Goal: Task Accomplishment & Management: Use online tool/utility

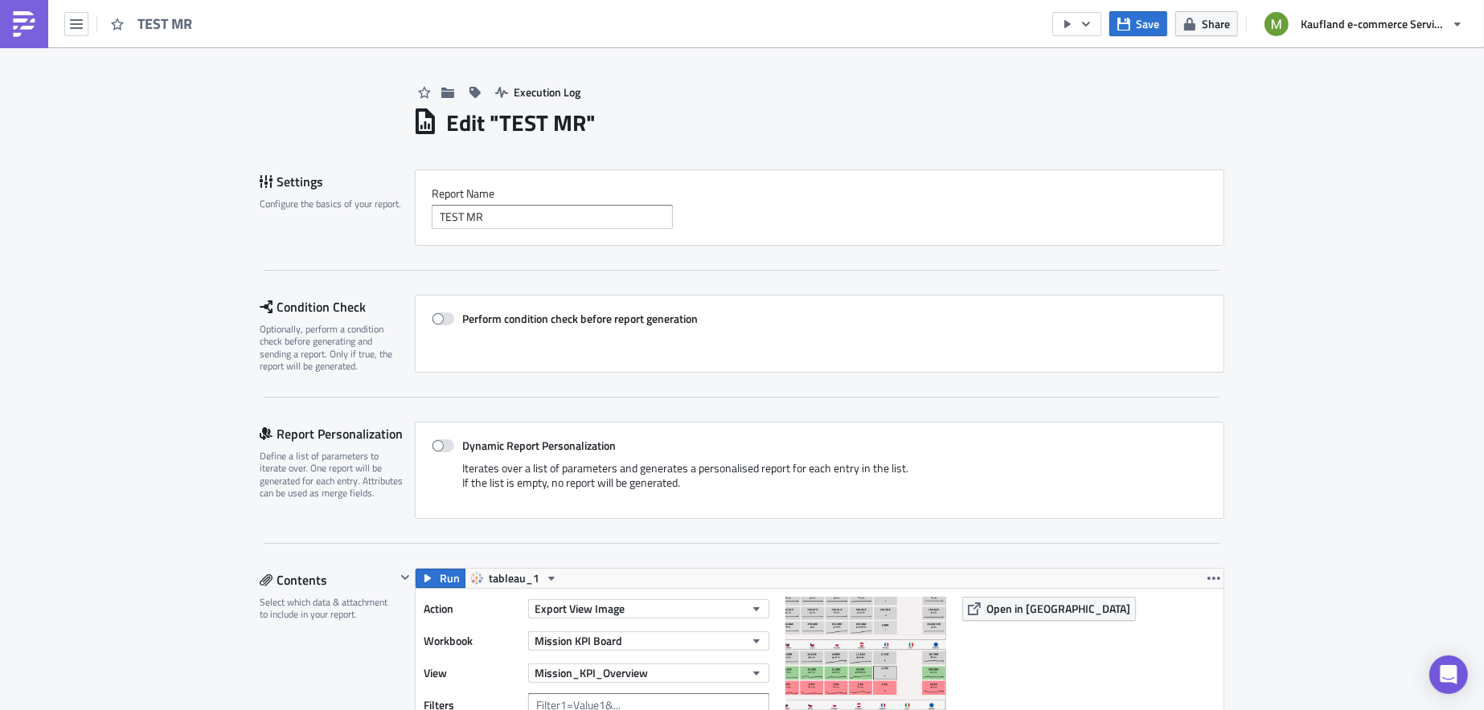
scroll to position [260, 0]
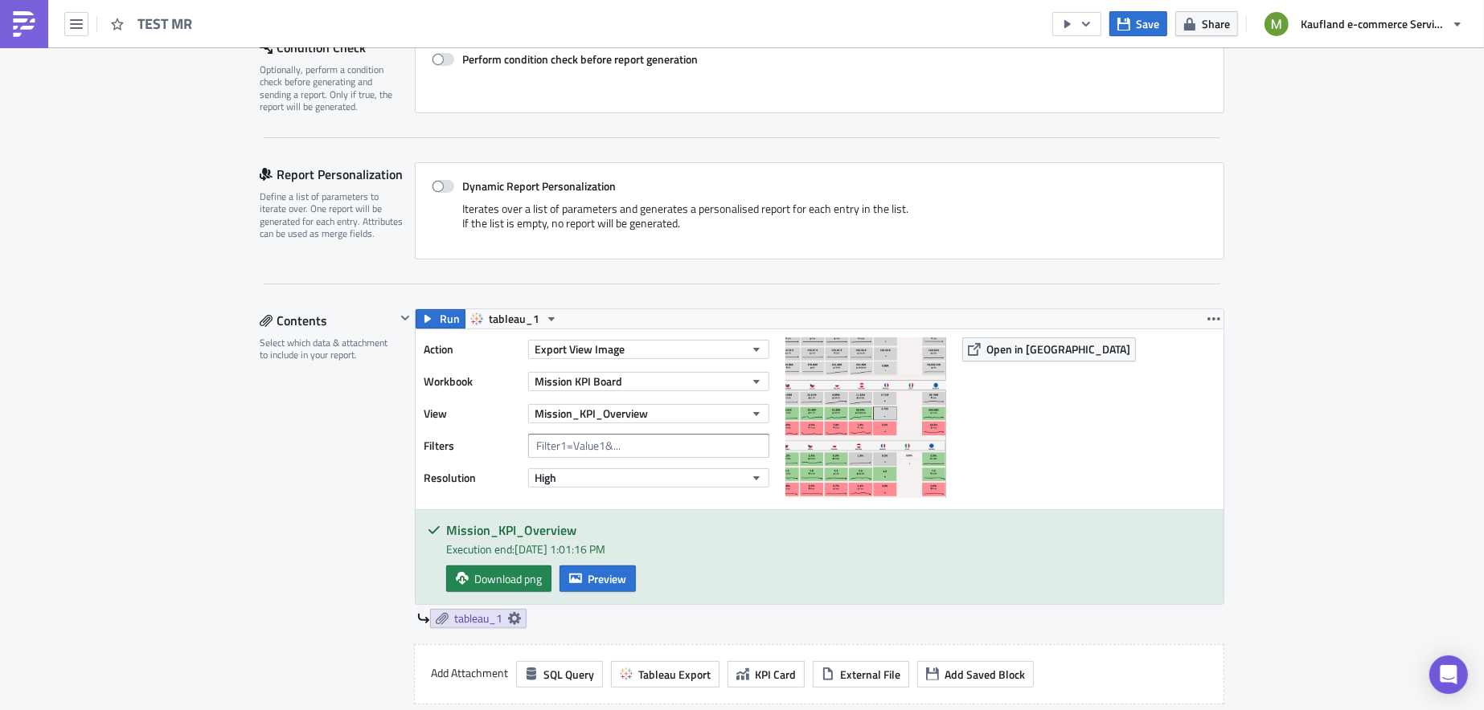
click at [17, 21] on img at bounding box center [24, 24] width 26 height 26
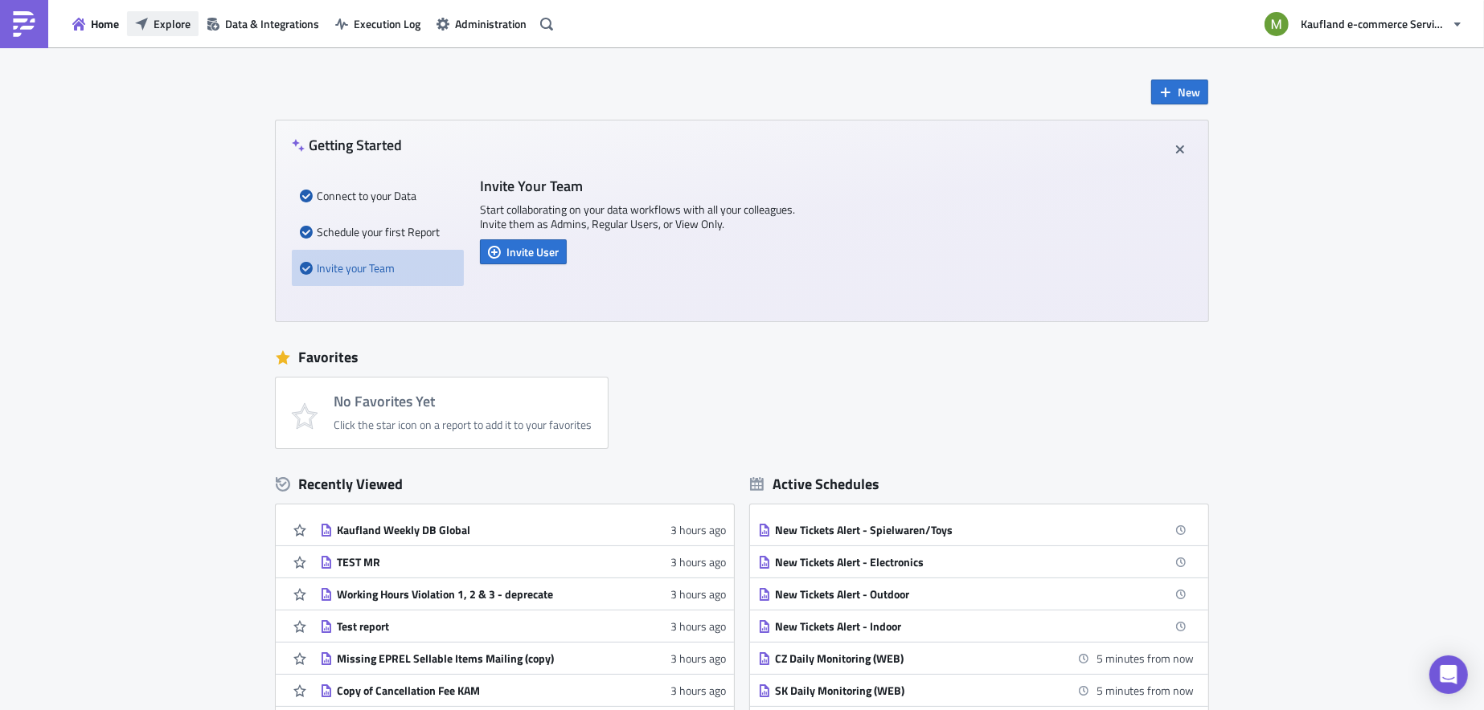
click at [166, 27] on span "Explore" at bounding box center [171, 23] width 37 height 17
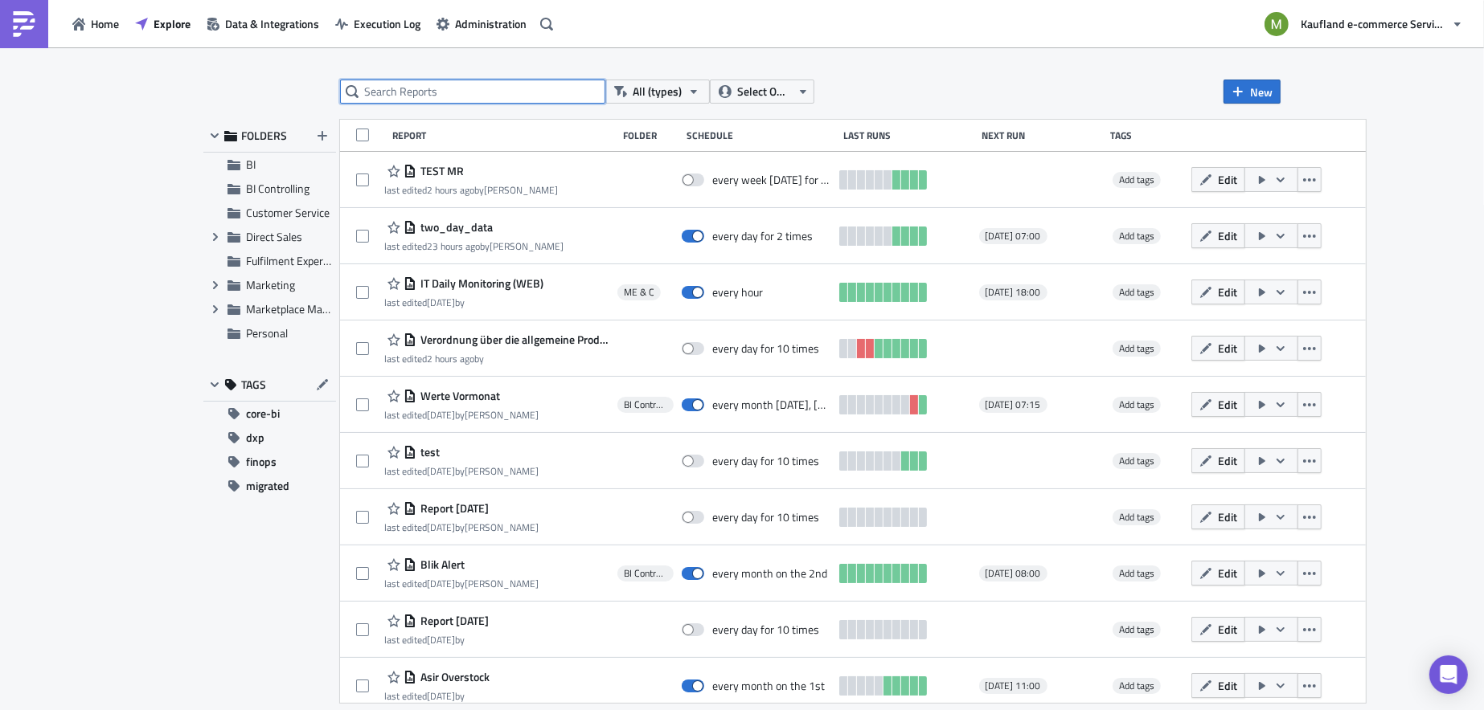
click at [419, 84] on input "text" at bounding box center [472, 92] width 265 height 24
click at [795, 86] on button "Select Owner" at bounding box center [762, 92] width 104 height 24
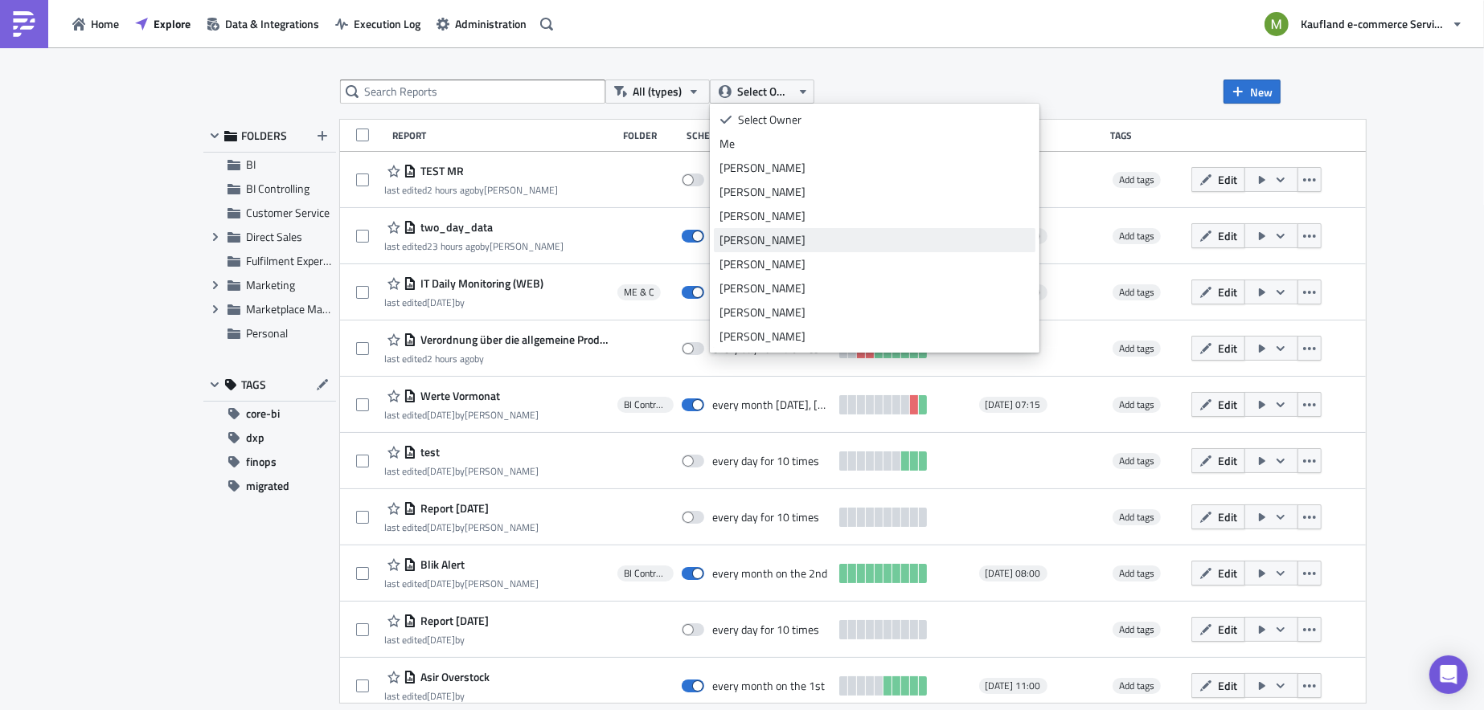
click at [755, 239] on div "[PERSON_NAME]" at bounding box center [874, 240] width 310 height 16
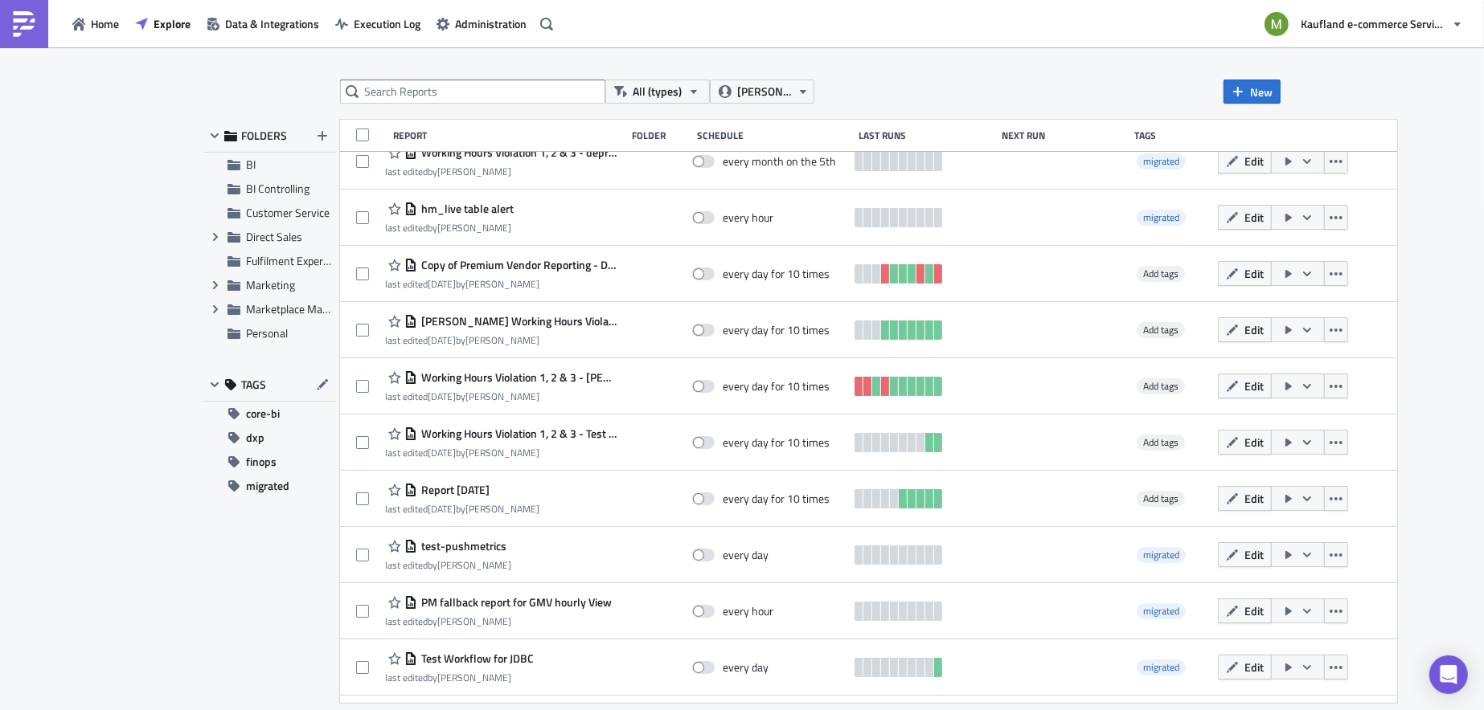
scroll to position [472, 0]
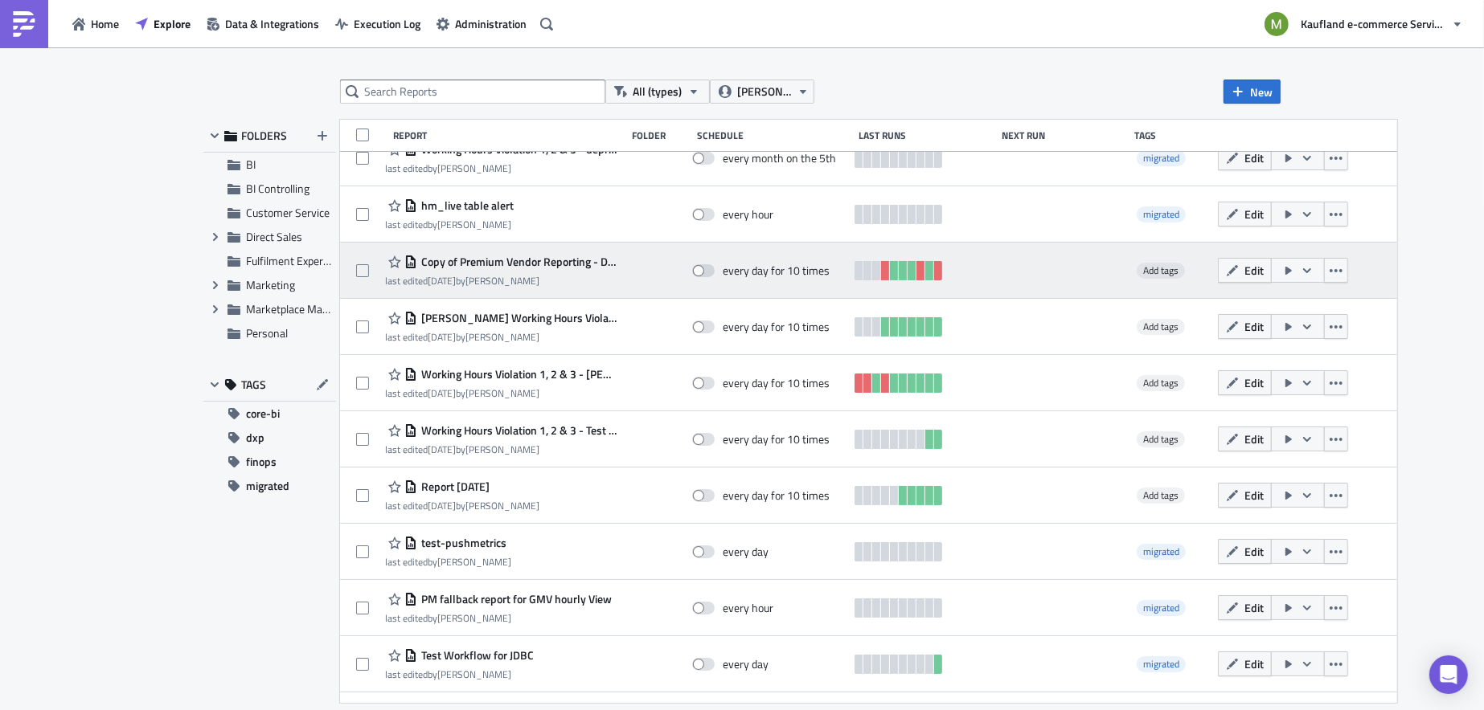
click at [492, 267] on span "Copy of Premium Vendor Reporting - Direct Sales" at bounding box center [517, 262] width 200 height 14
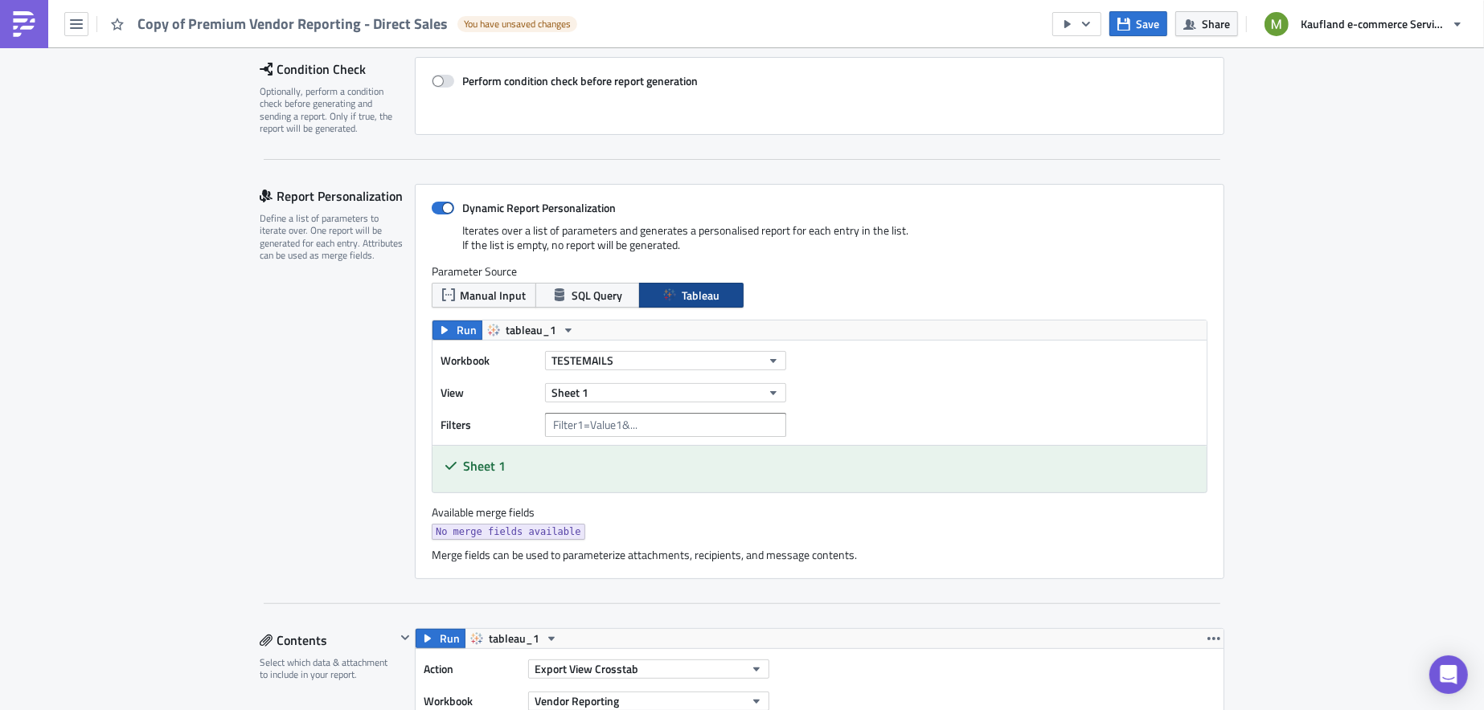
scroll to position [259, 0]
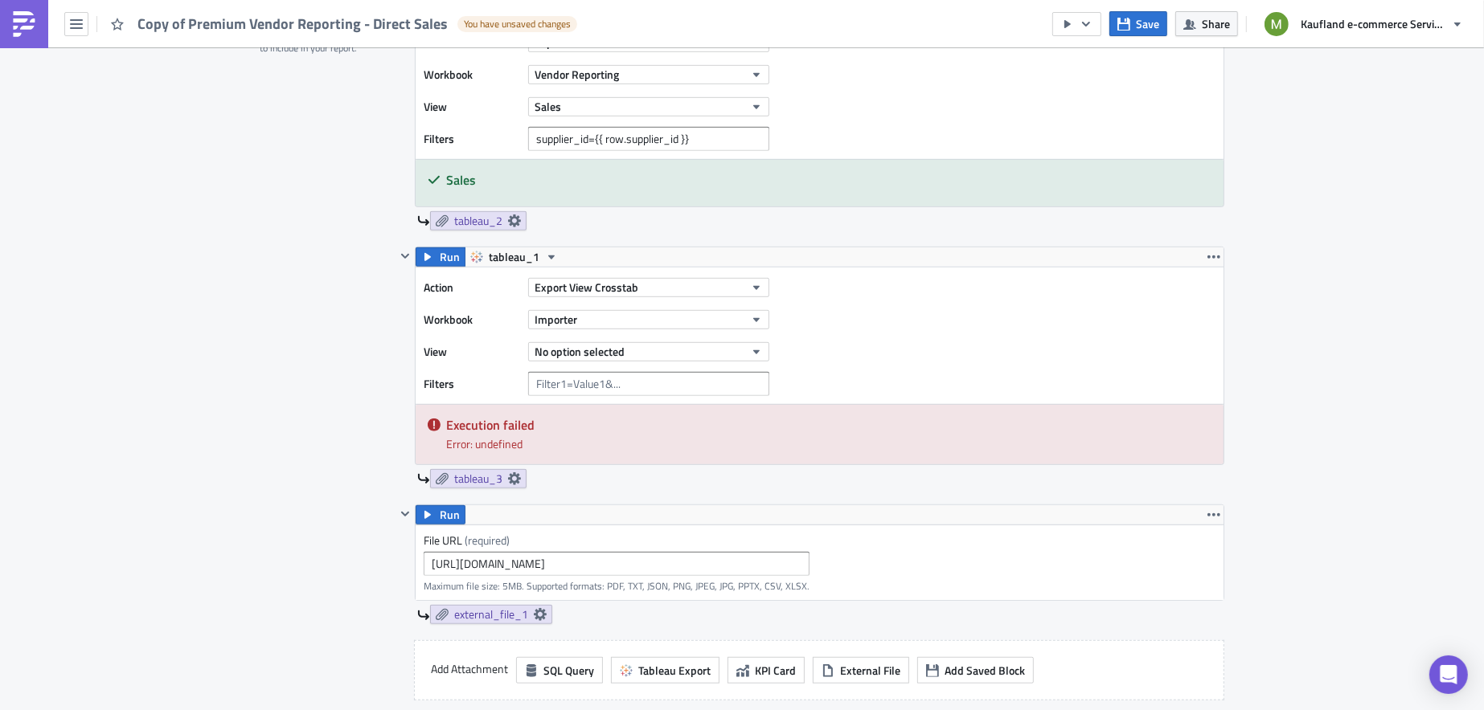
scroll to position [854, 0]
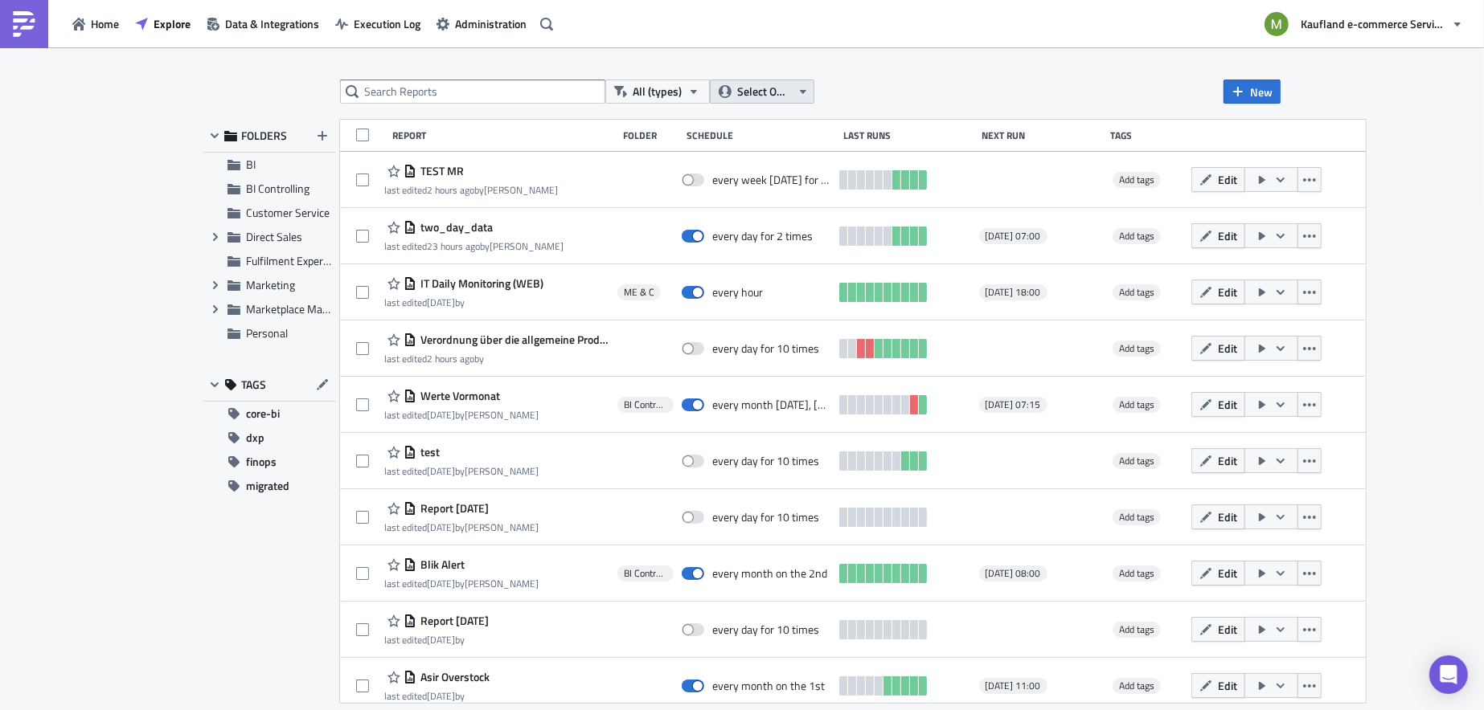
click at [742, 90] on span "Select Owner" at bounding box center [764, 92] width 54 height 18
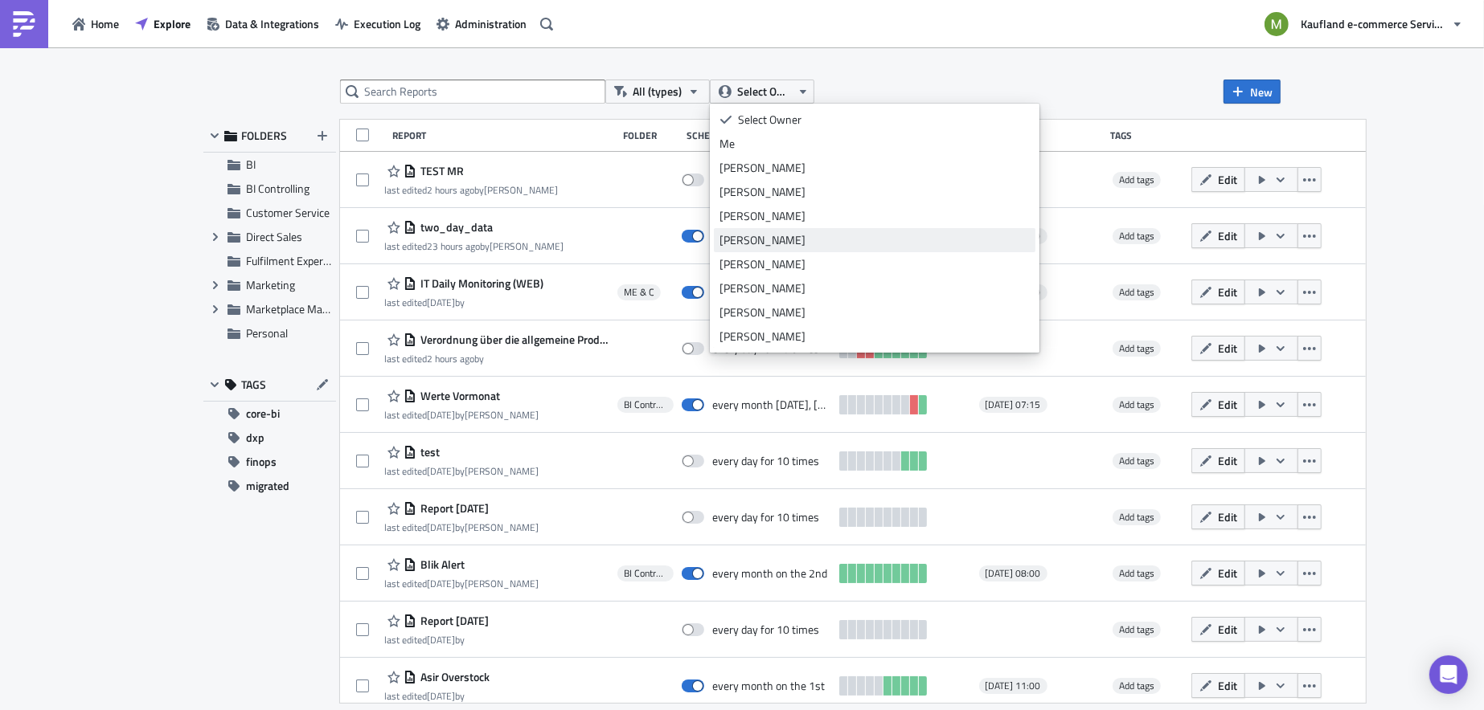
click at [769, 241] on div "[PERSON_NAME]" at bounding box center [874, 240] width 310 height 16
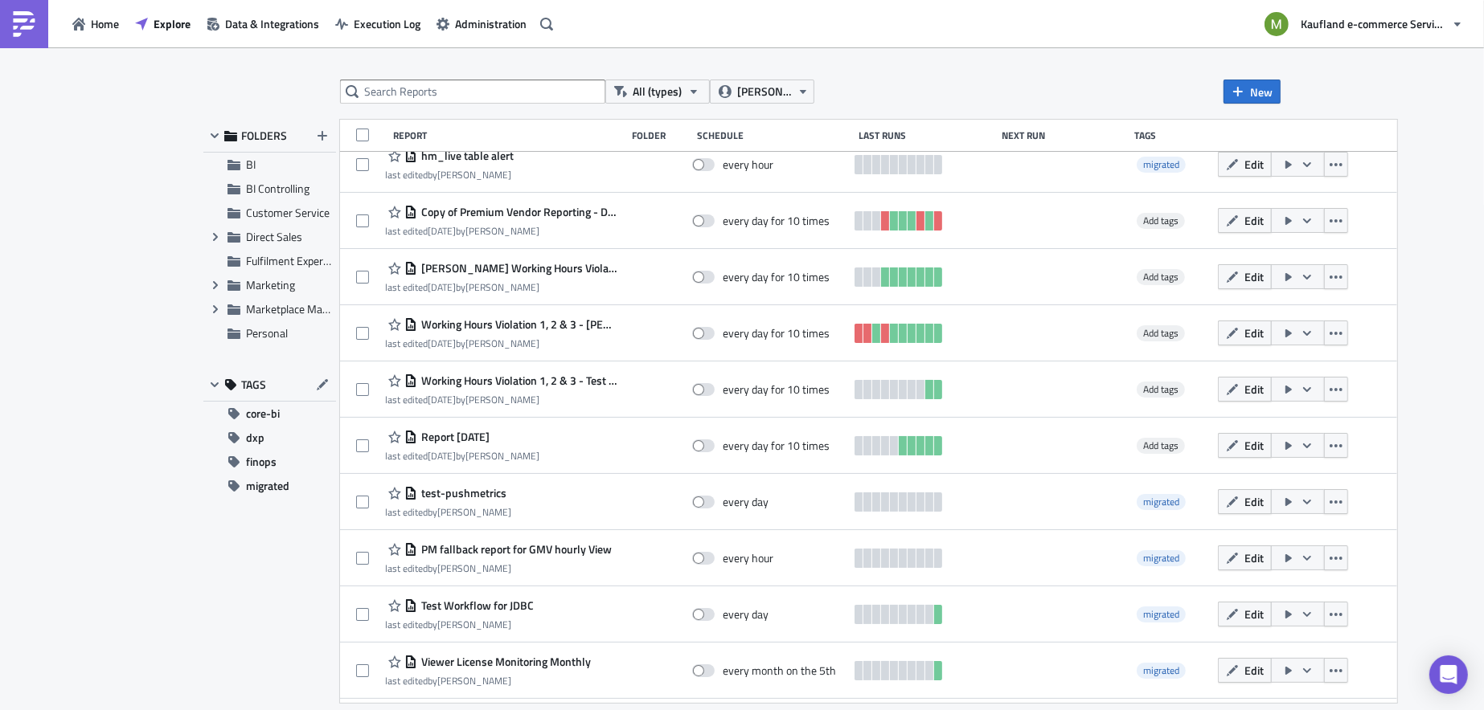
scroll to position [523, 0]
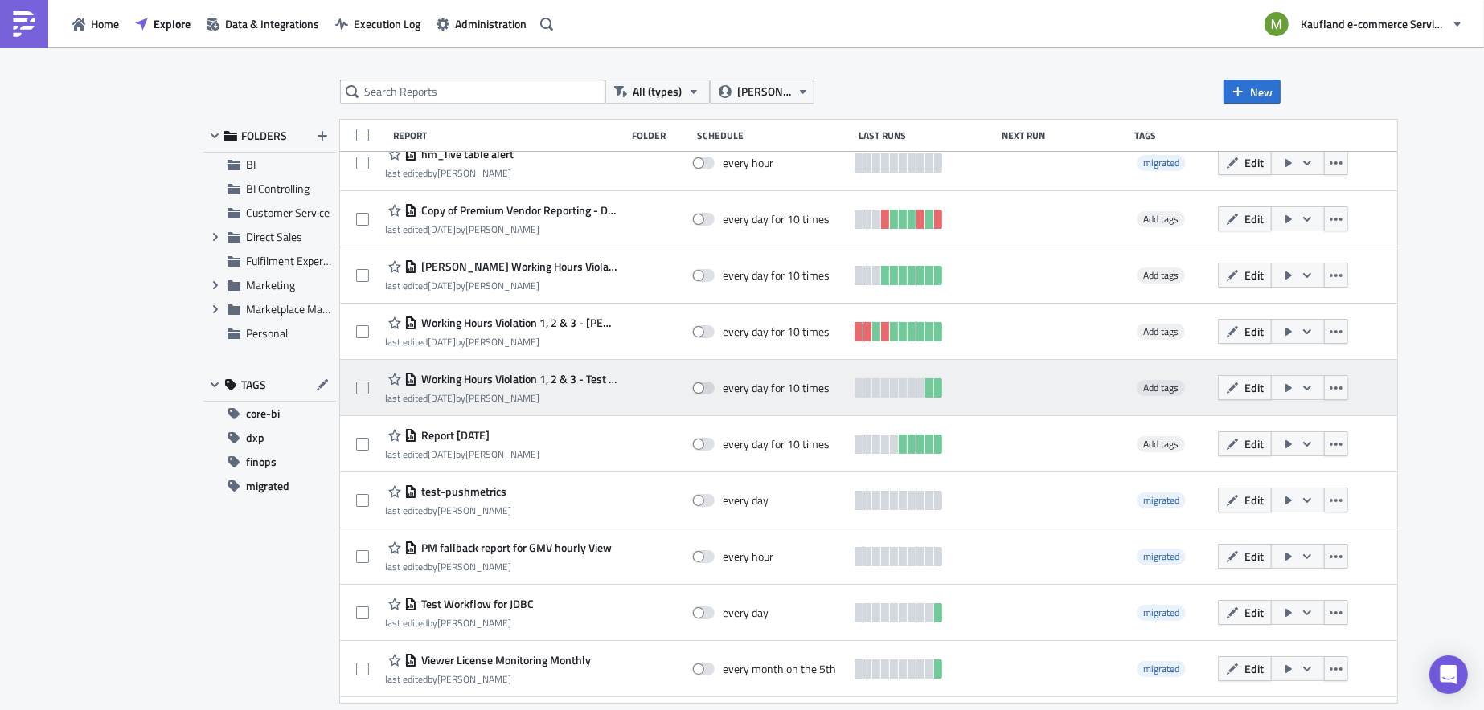
click at [440, 379] on span "Working Hours Violation 1, 2 & 3 - Test Report" at bounding box center [517, 379] width 200 height 14
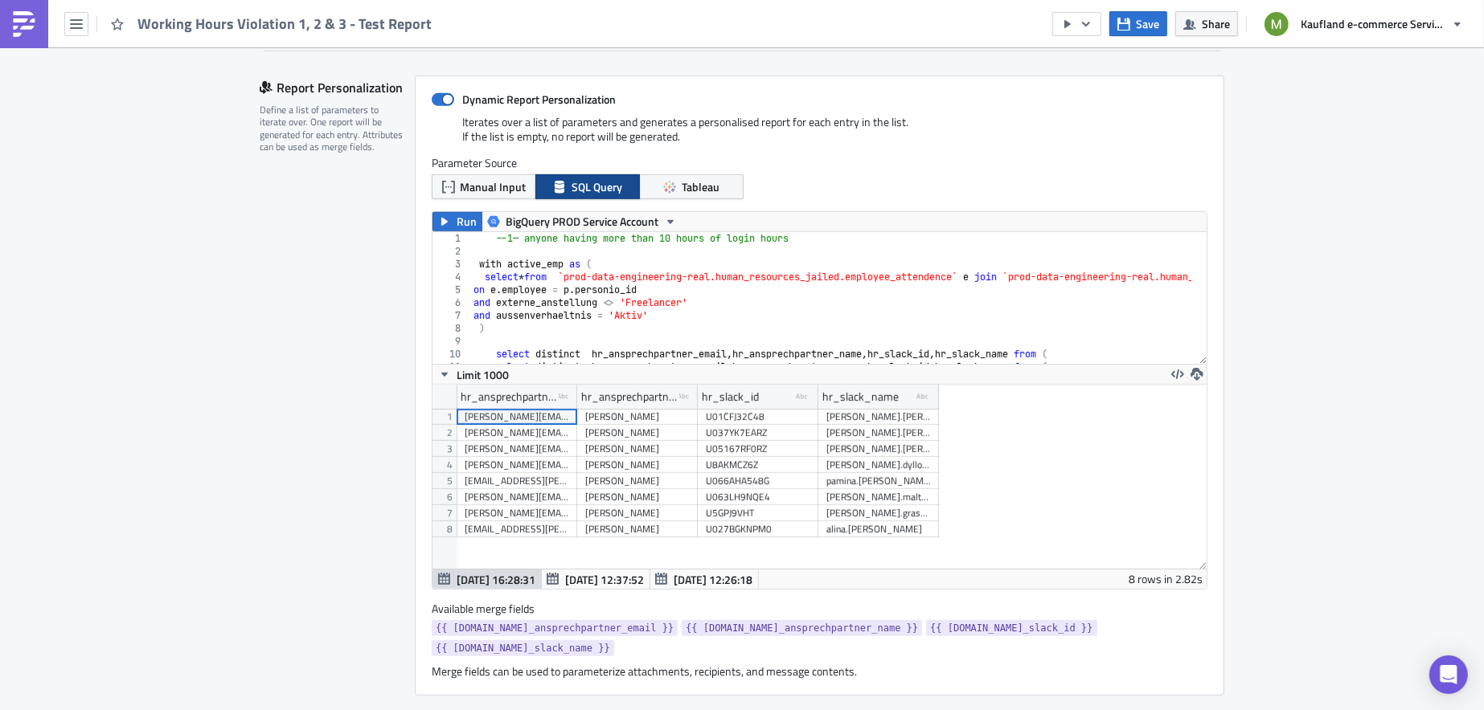
scroll to position [790, 0]
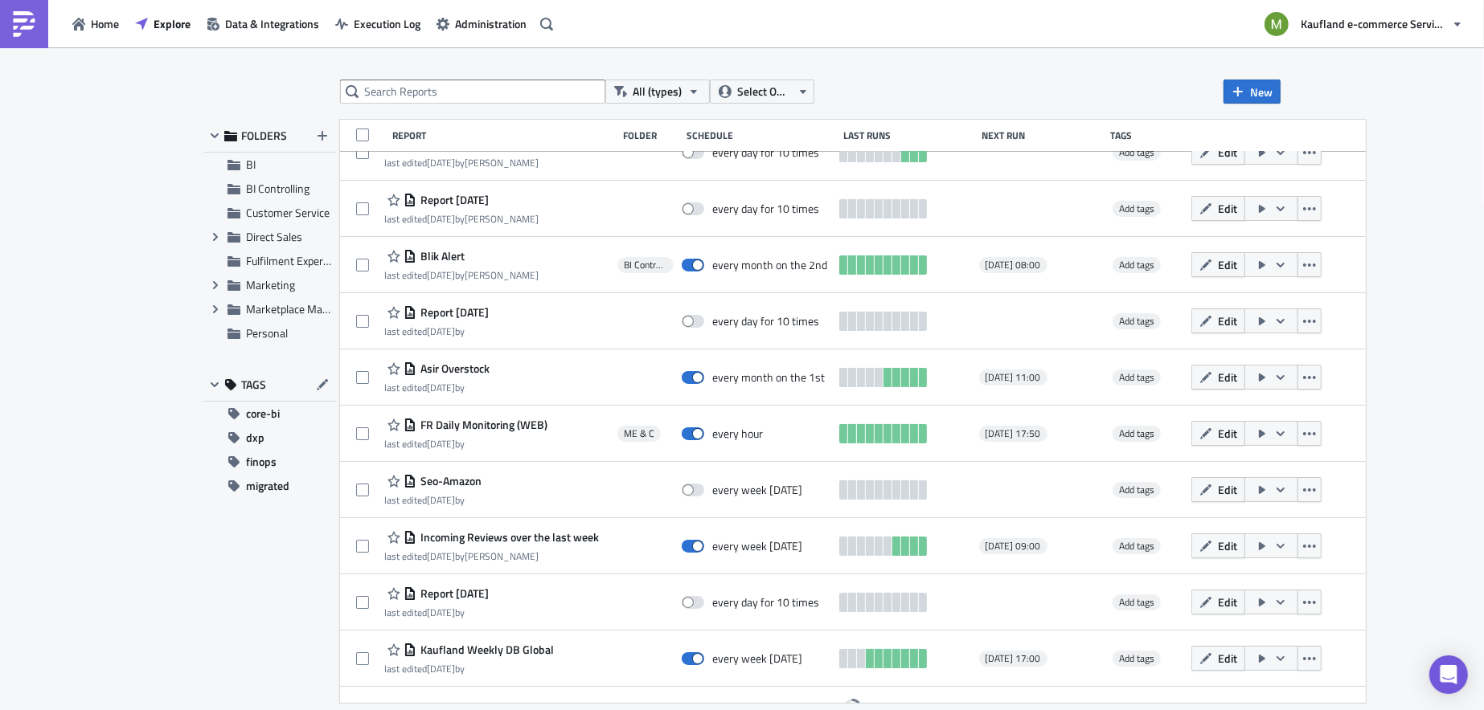
scroll to position [332, 0]
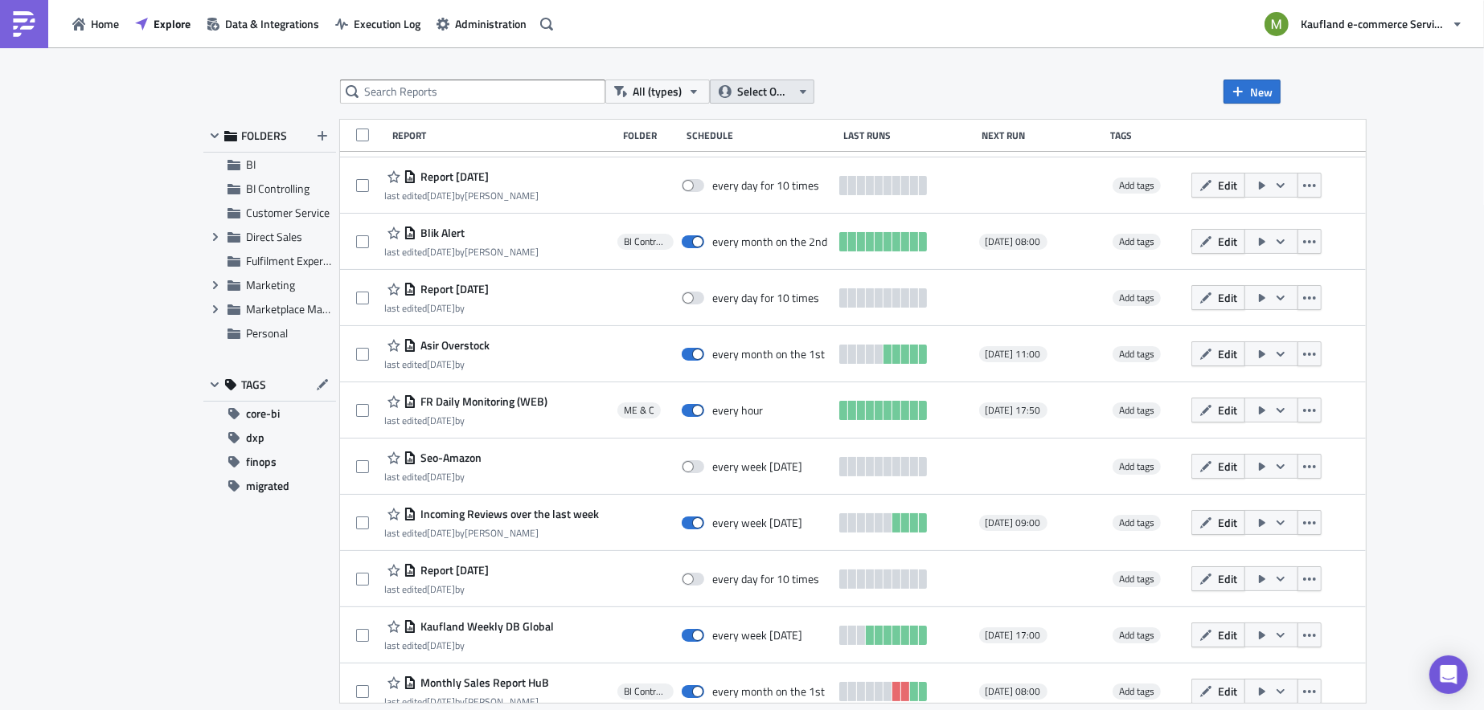
click at [794, 89] on button "Select Owner" at bounding box center [762, 92] width 104 height 24
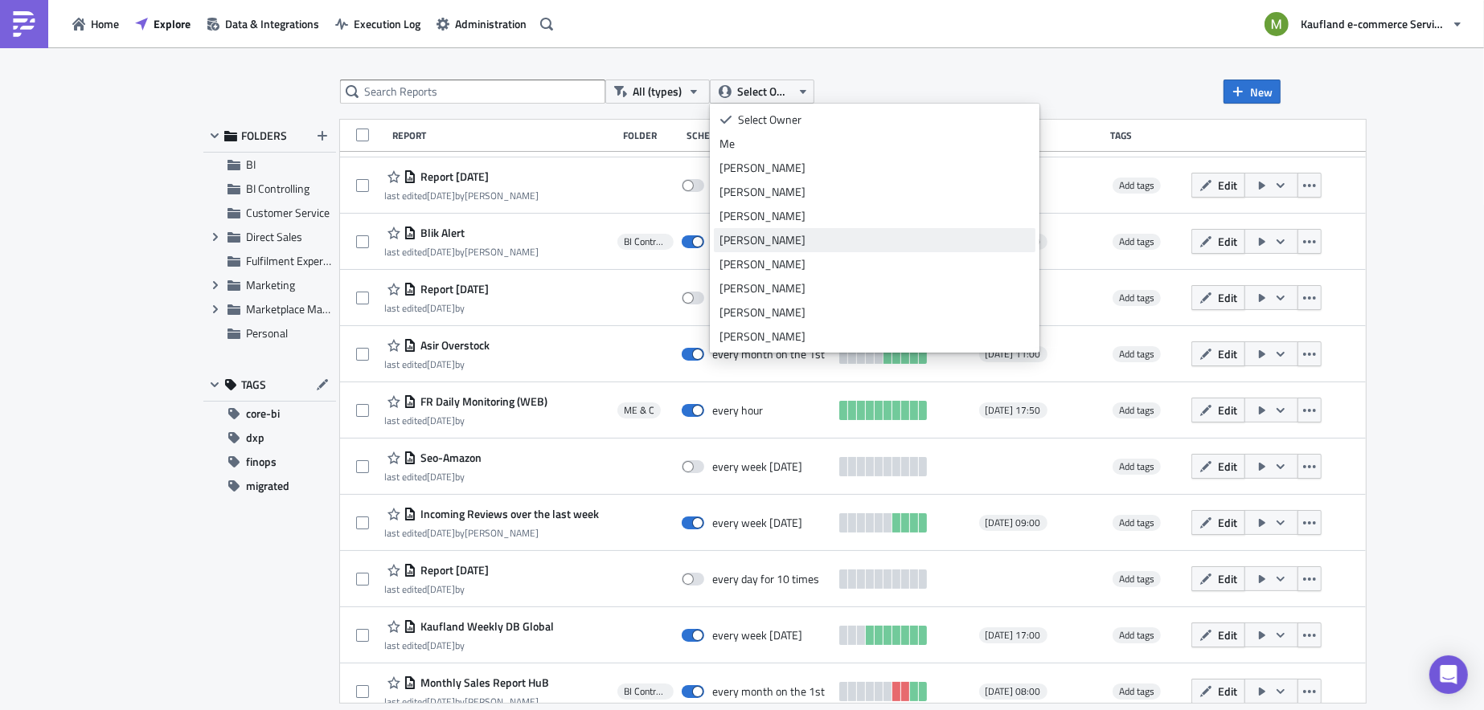
click at [792, 245] on div "[PERSON_NAME]" at bounding box center [874, 240] width 310 height 16
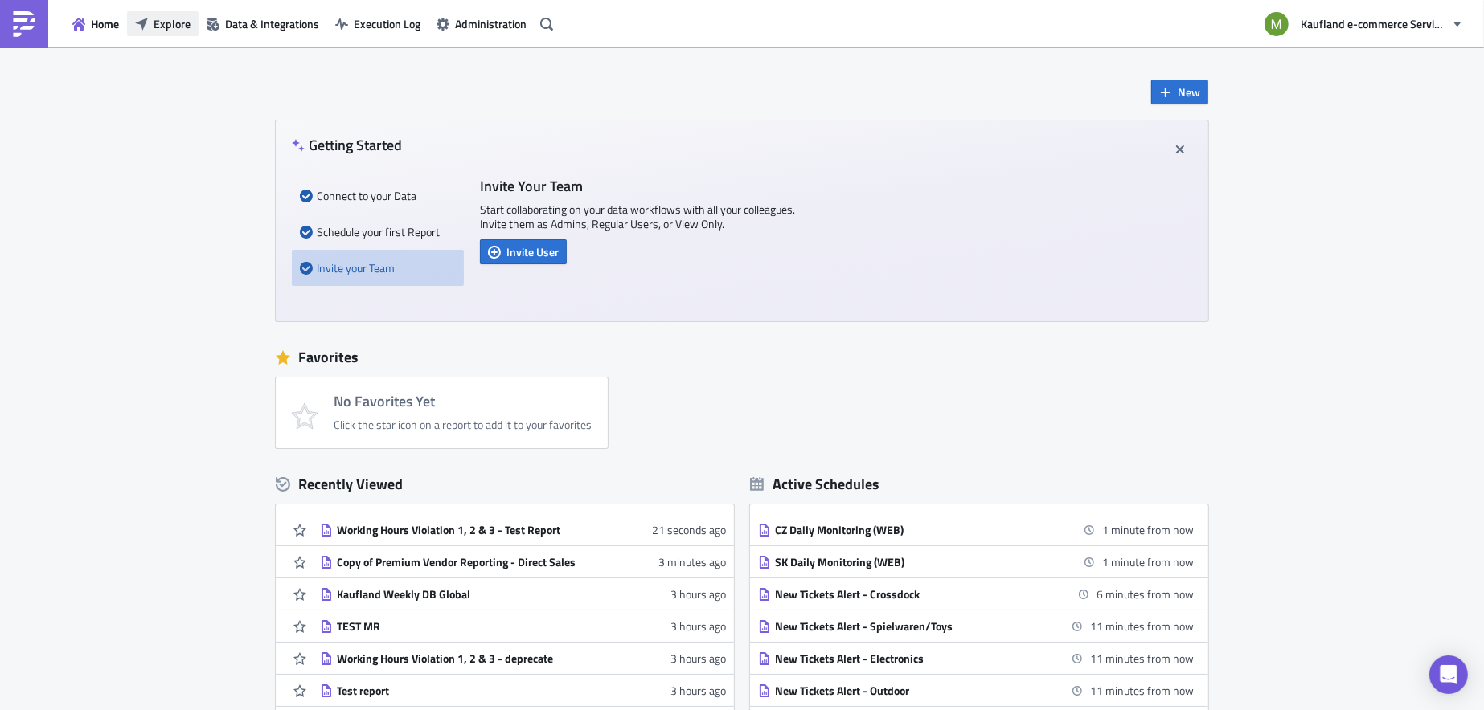
click at [164, 18] on span "Explore" at bounding box center [171, 23] width 37 height 17
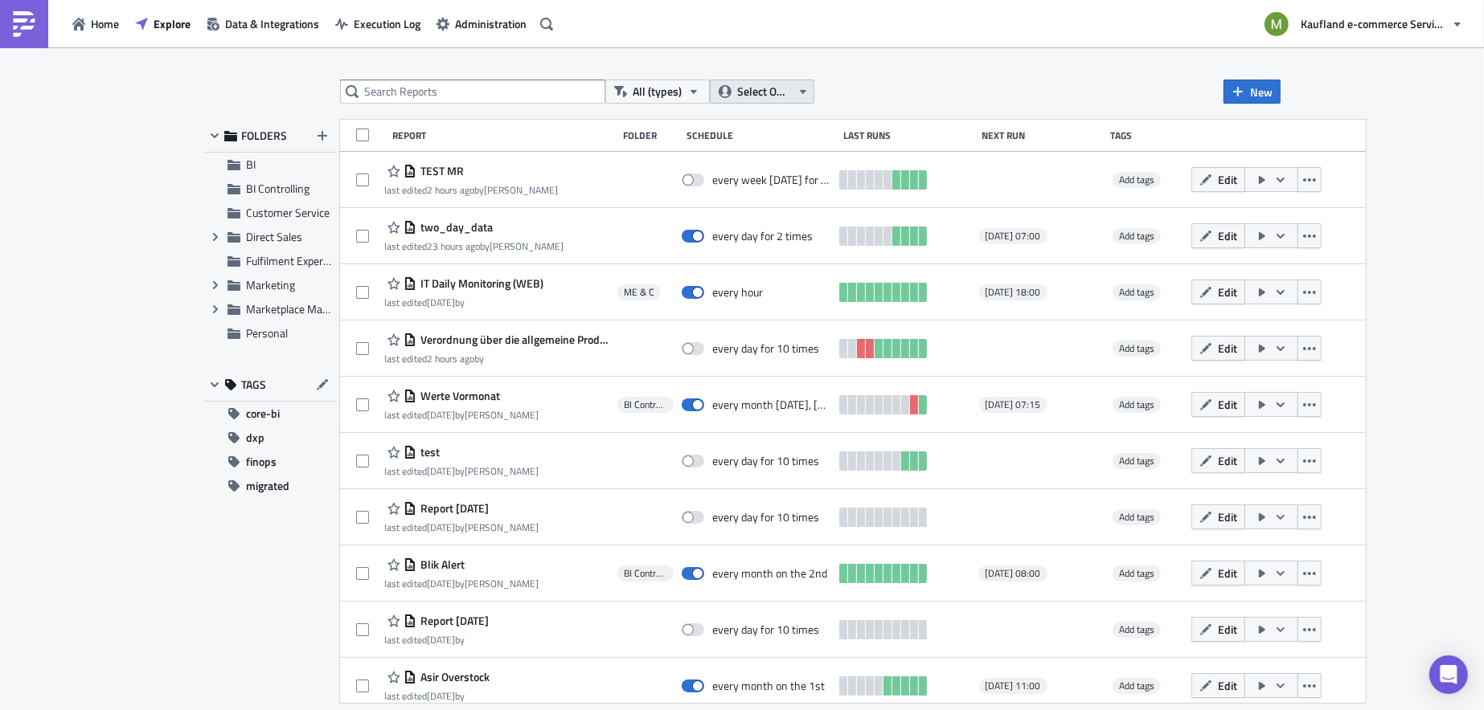
click at [791, 88] on button "Select Owner" at bounding box center [762, 92] width 104 height 24
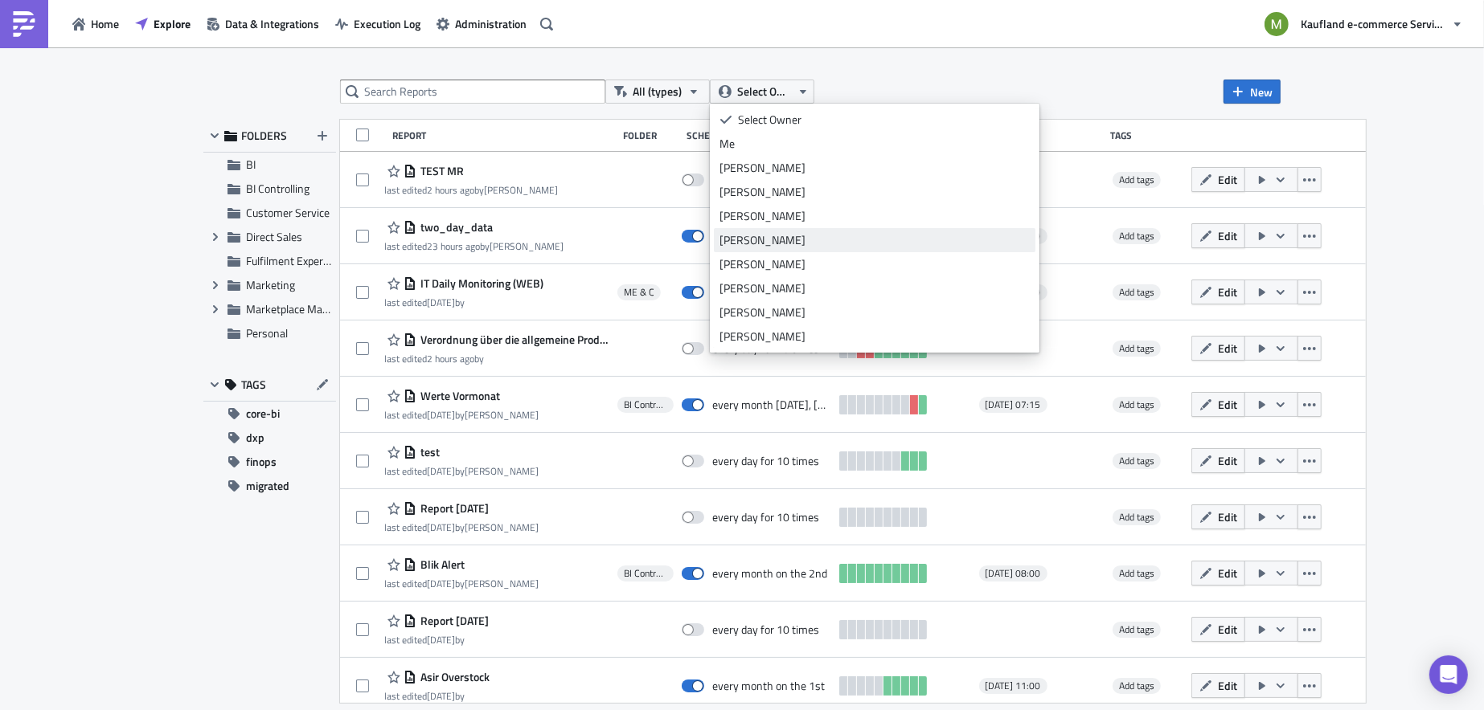
click at [774, 241] on div "[PERSON_NAME]" at bounding box center [874, 240] width 310 height 16
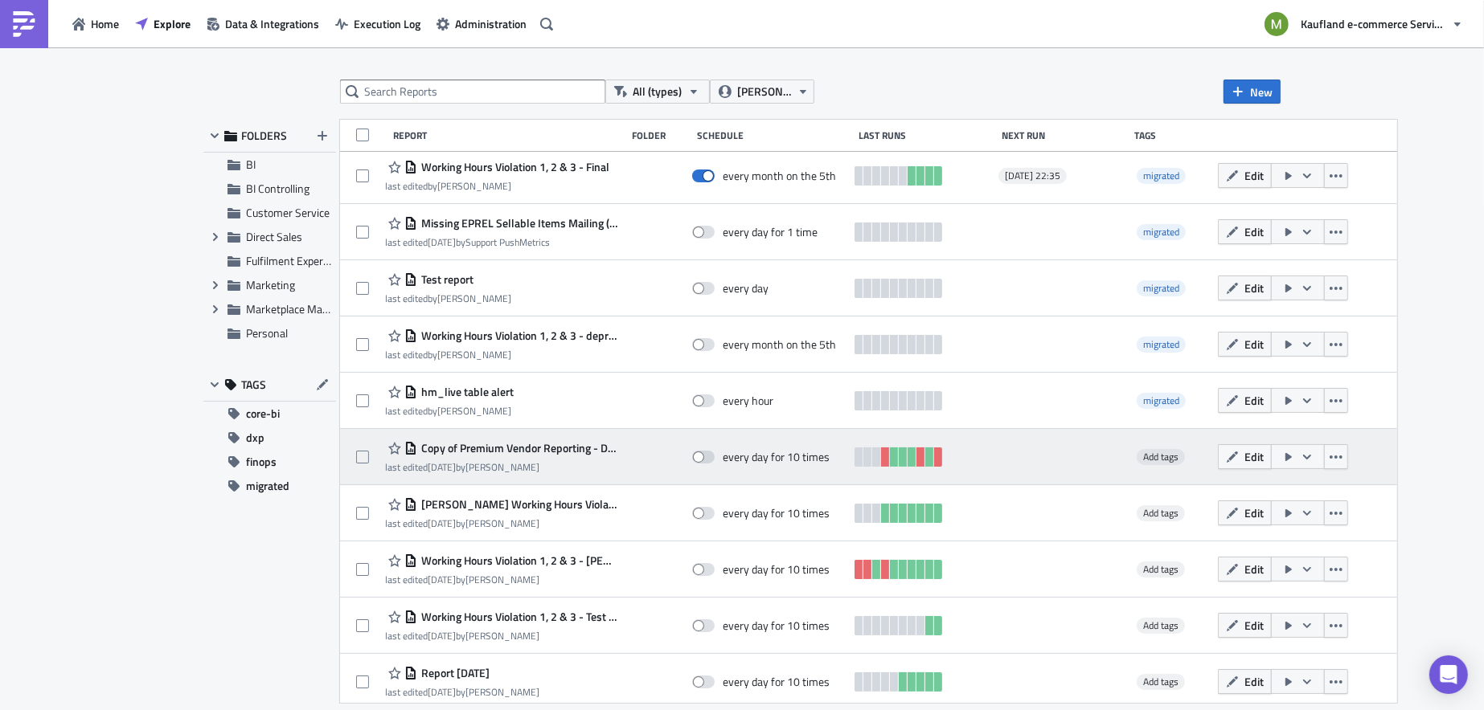
scroll to position [289, 0]
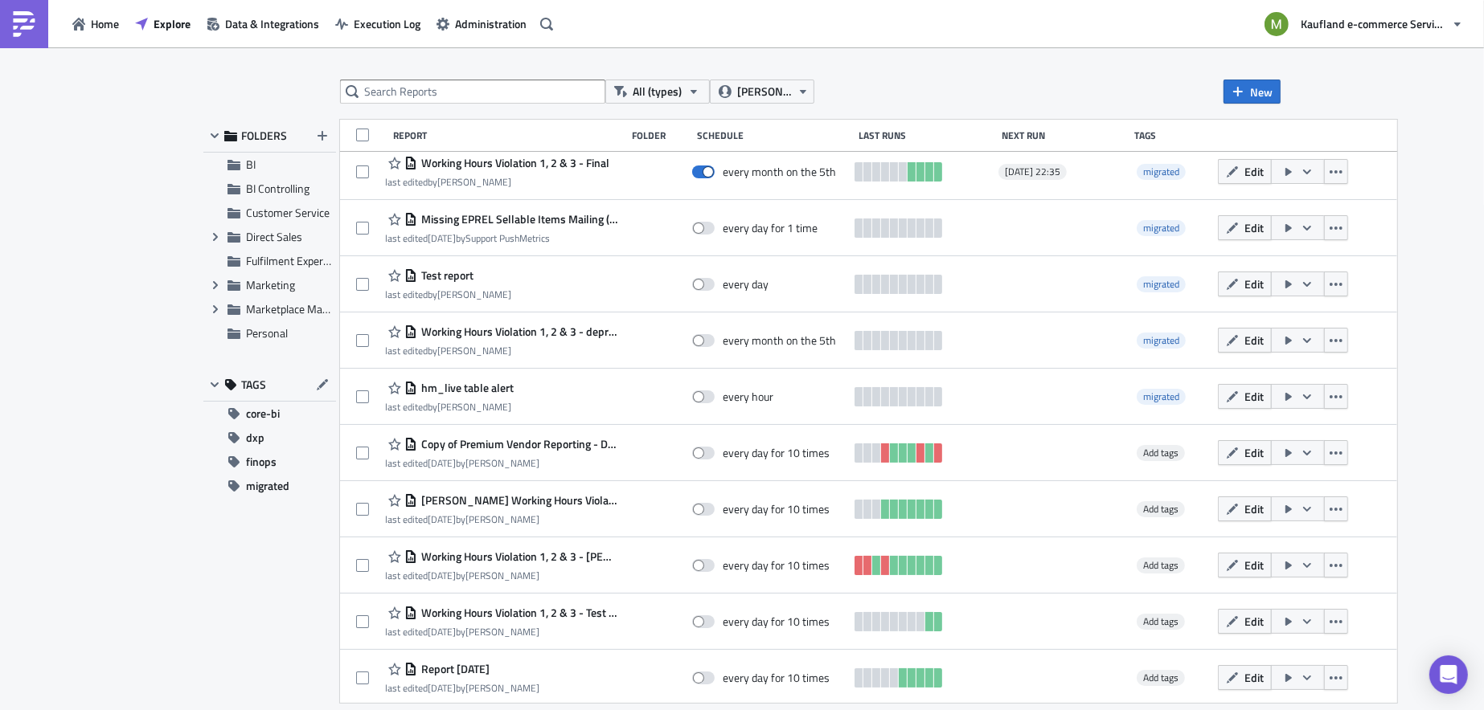
click at [1356, 458] on div "All (types) Bharti Saxena New FOLDERS BI BI Controlling Customer Service Expand…" at bounding box center [742, 379] width 1484 height 665
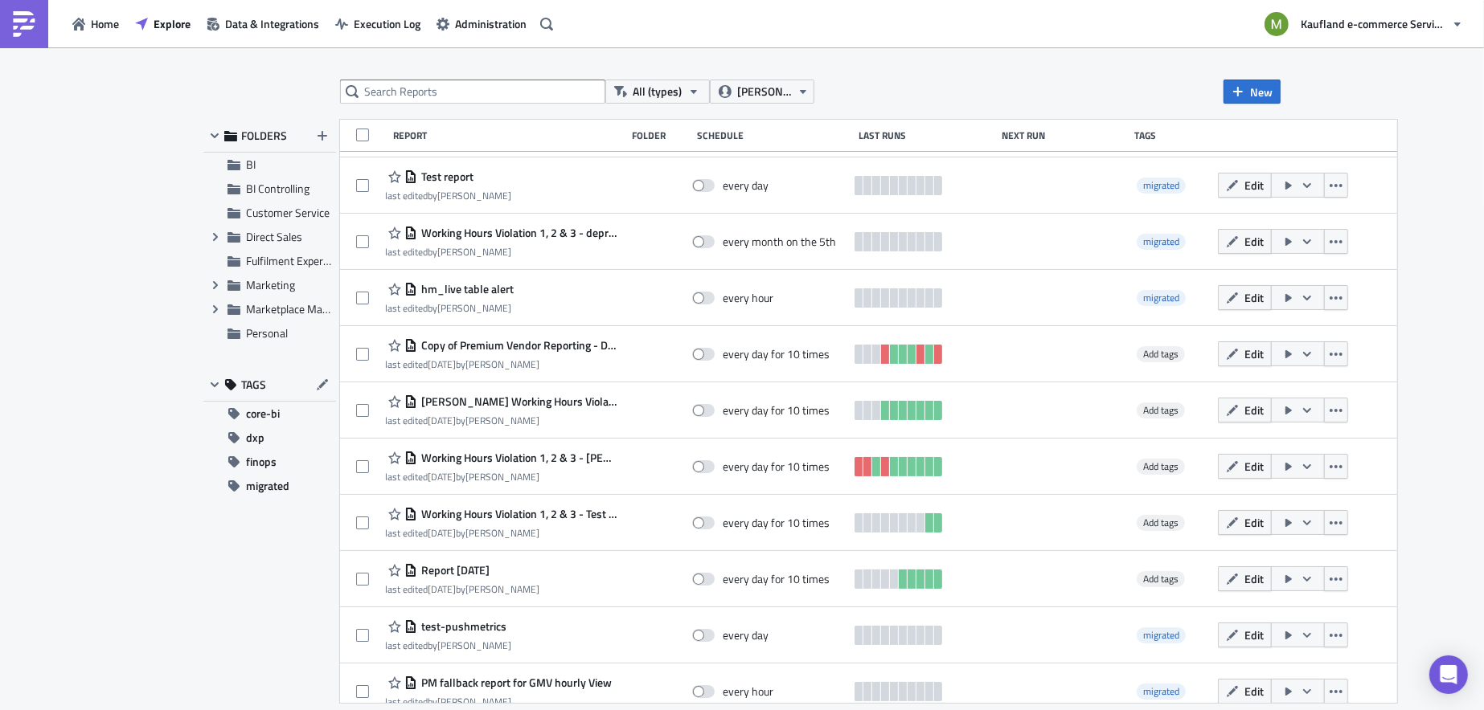
scroll to position [411, 0]
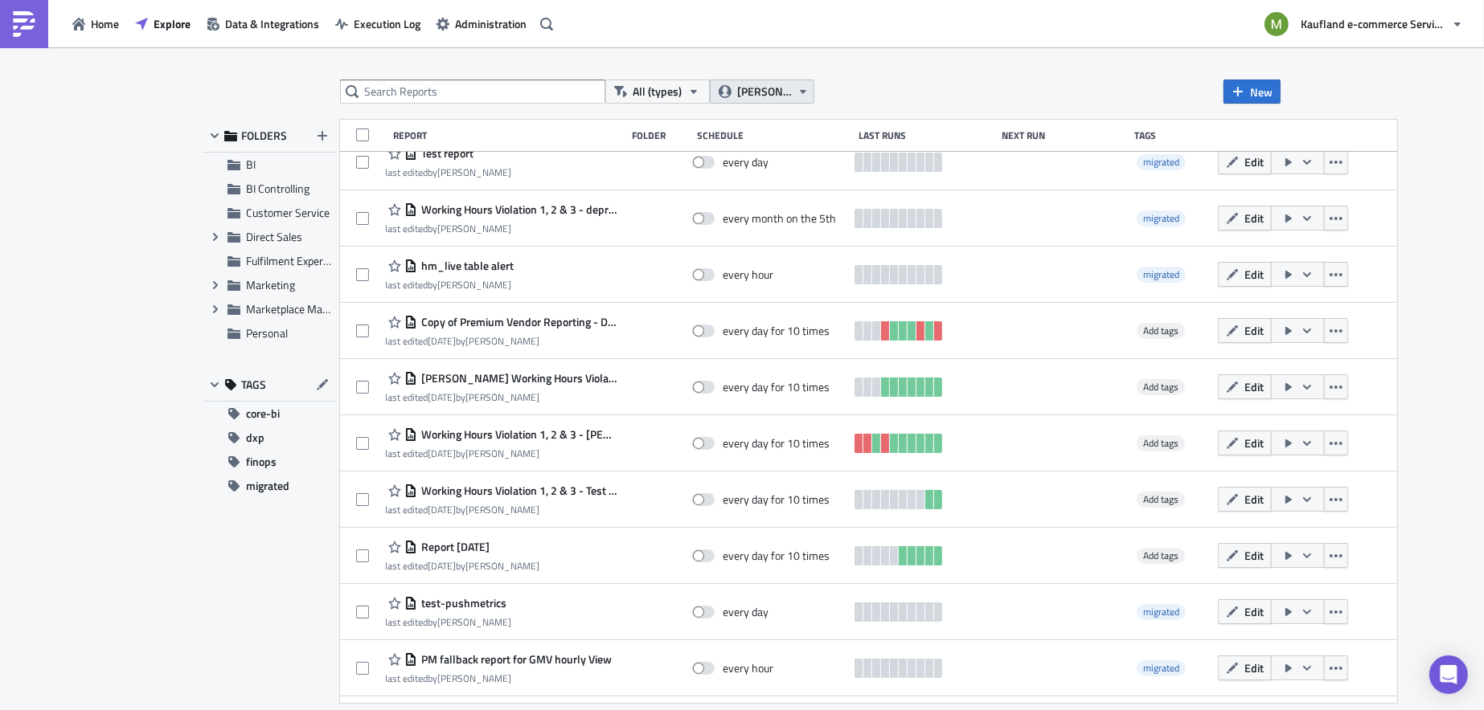
click at [799, 86] on icon "button" at bounding box center [802, 91] width 13 height 13
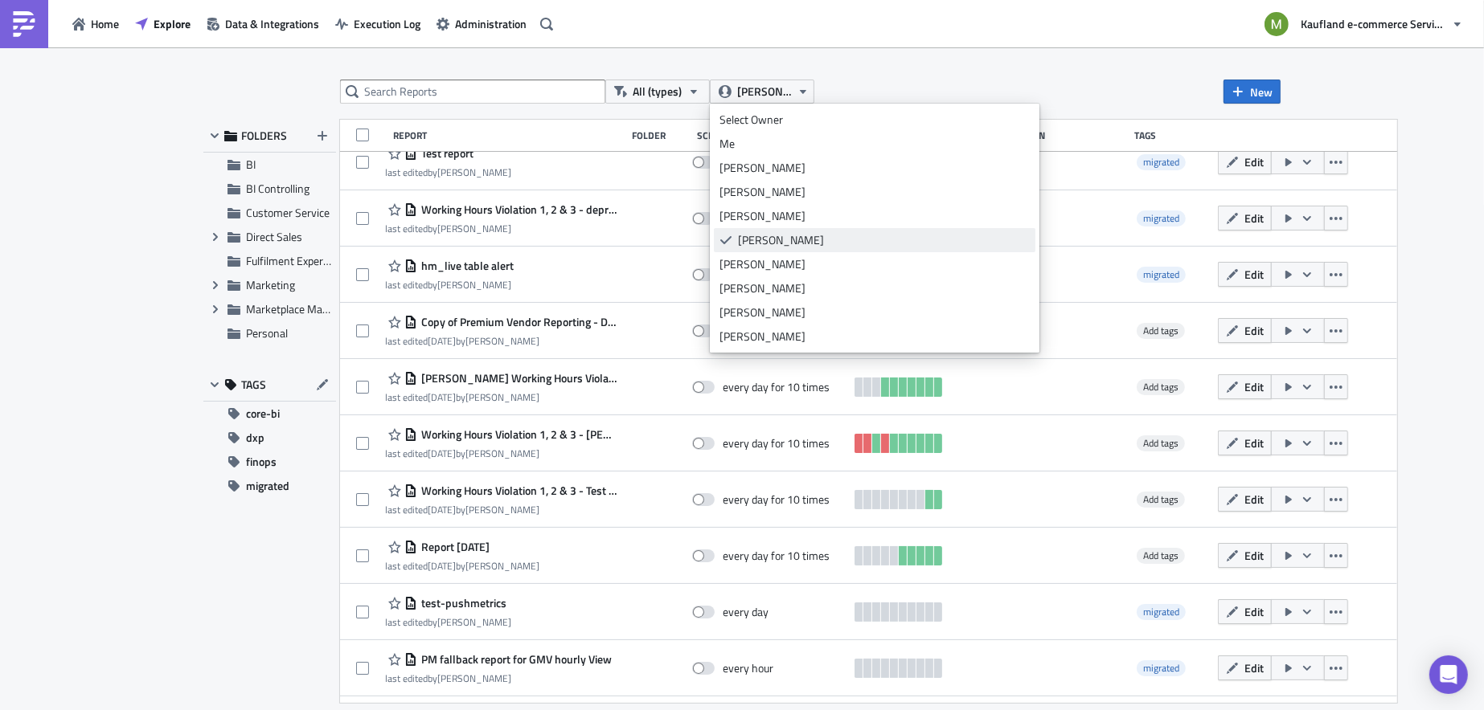
click at [755, 236] on div "[PERSON_NAME]" at bounding box center [884, 240] width 292 height 16
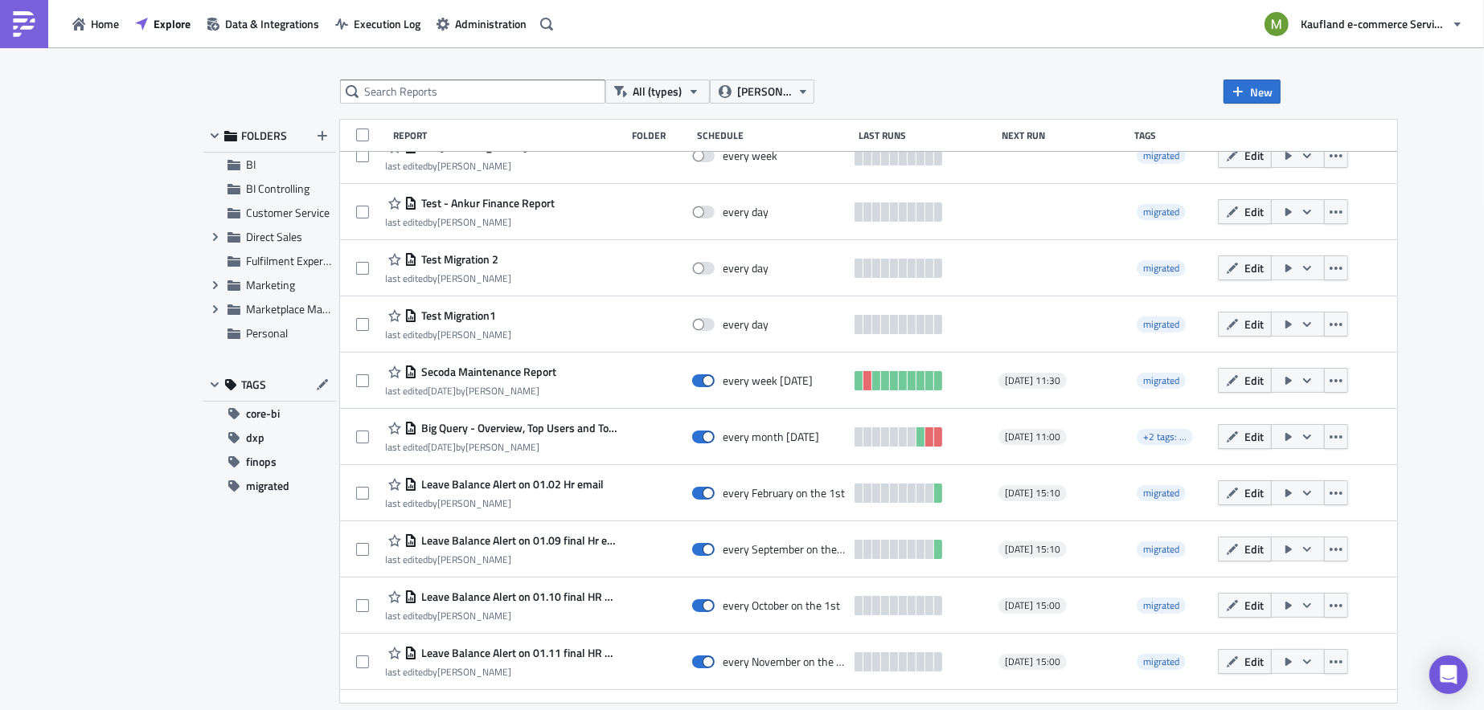
scroll to position [1721, 0]
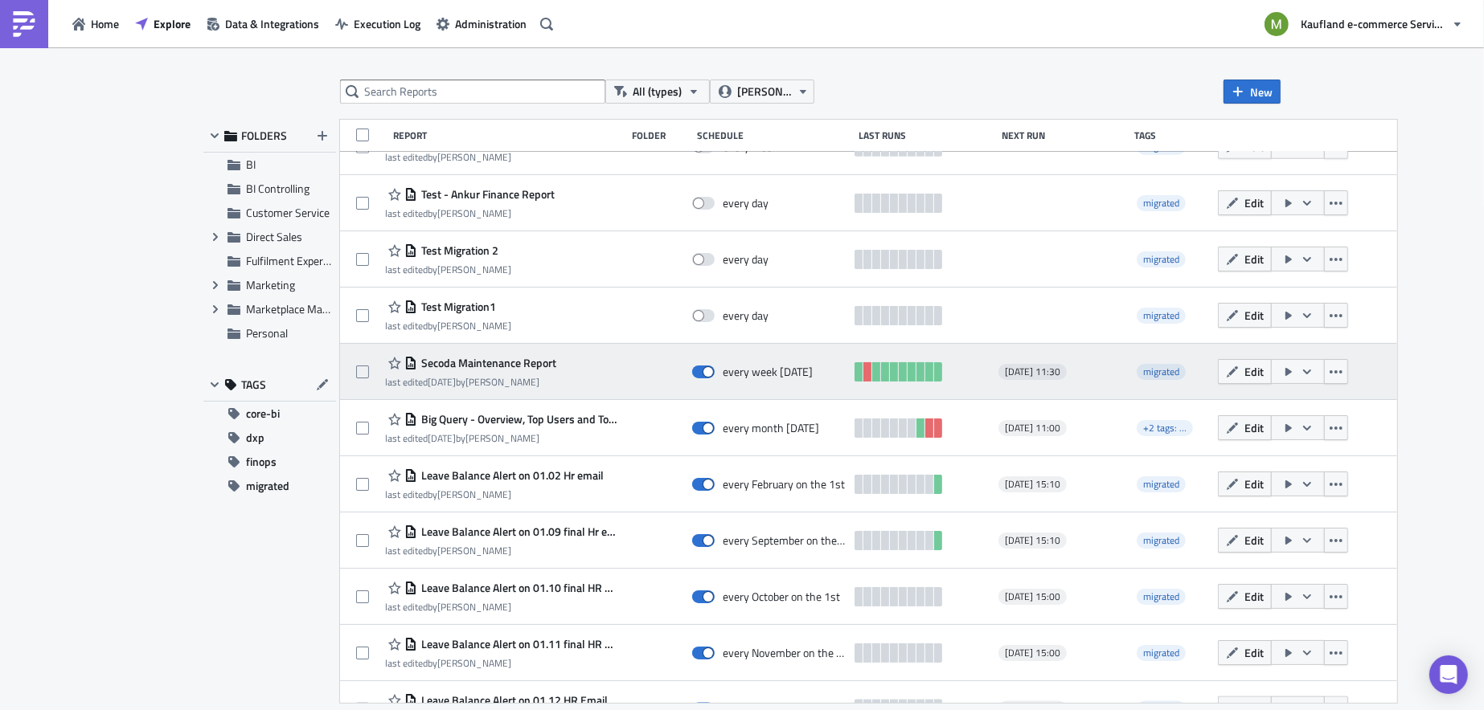
click at [522, 362] on span "Secoda Maintenance Report" at bounding box center [486, 363] width 139 height 14
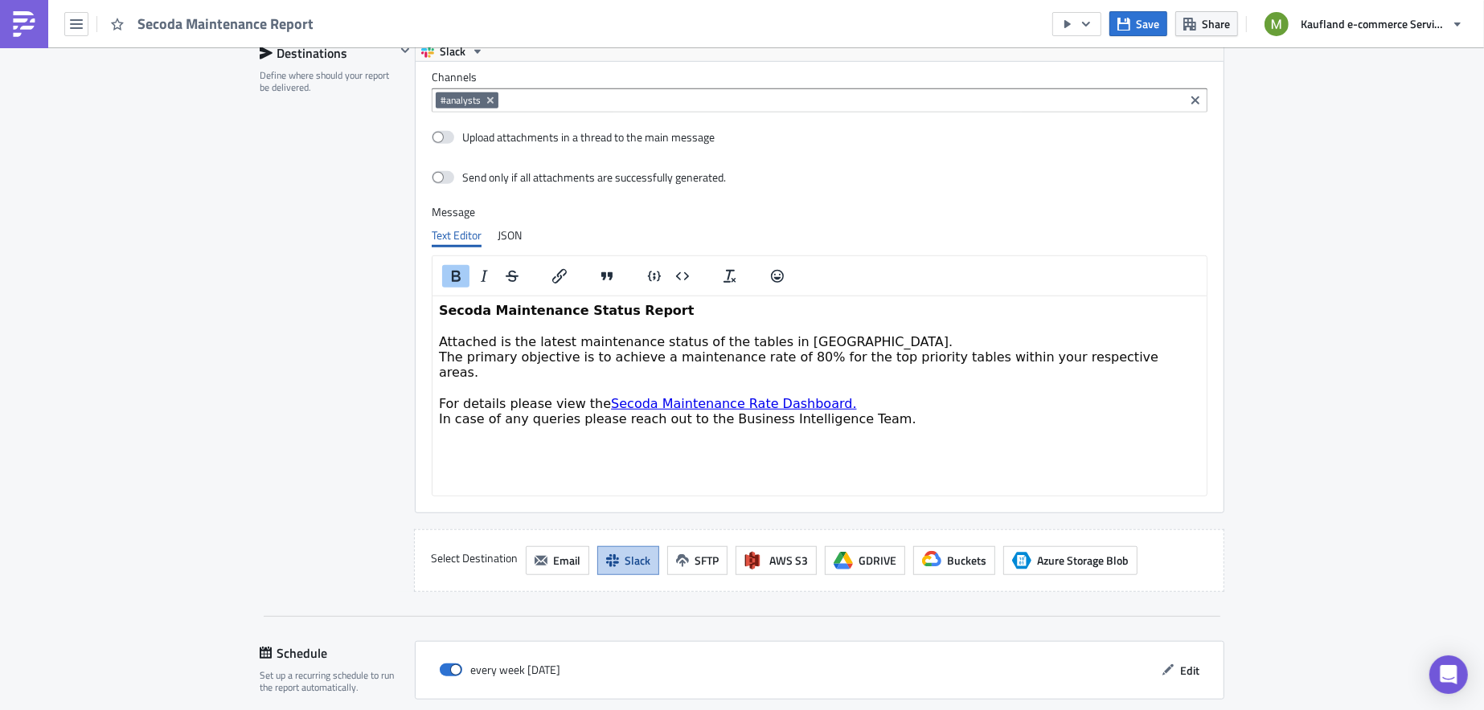
scroll to position [1099, 0]
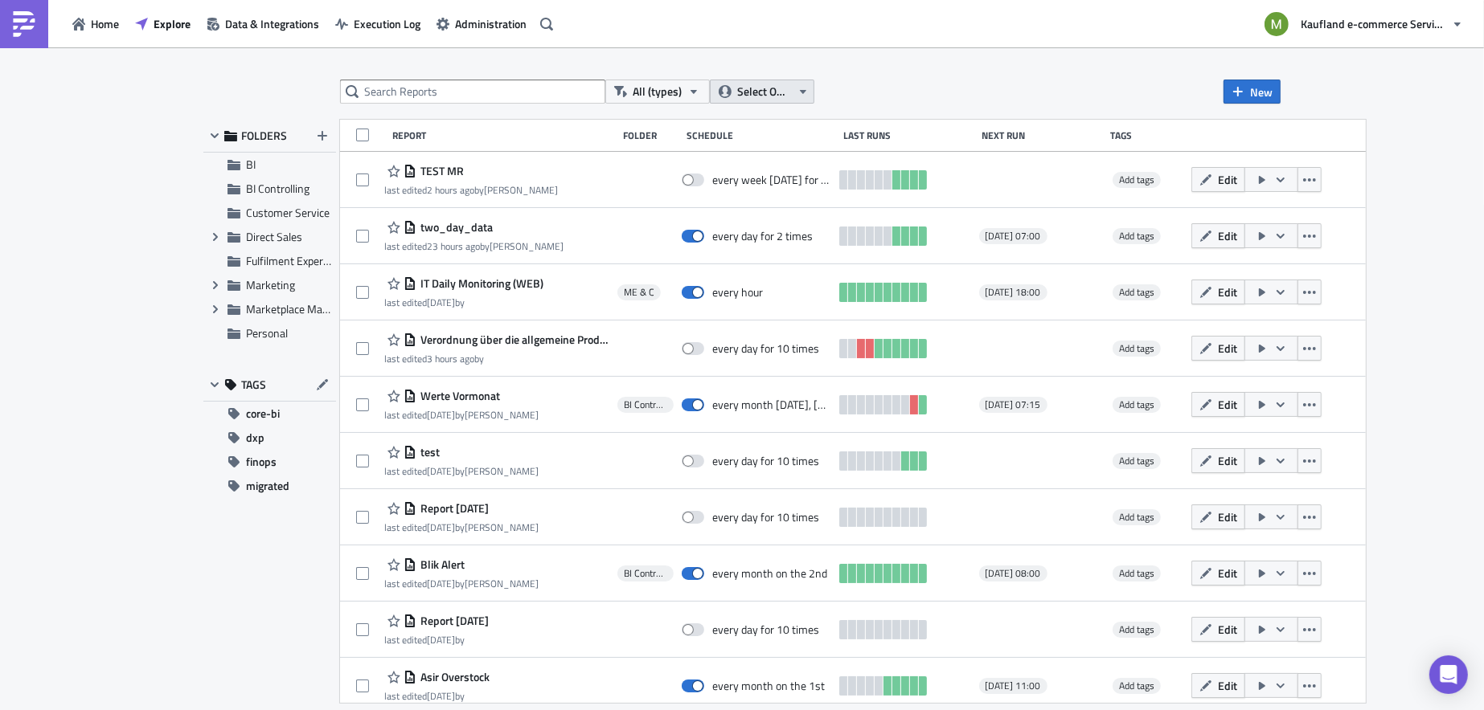
click at [811, 95] on button "Select Owner" at bounding box center [762, 92] width 104 height 24
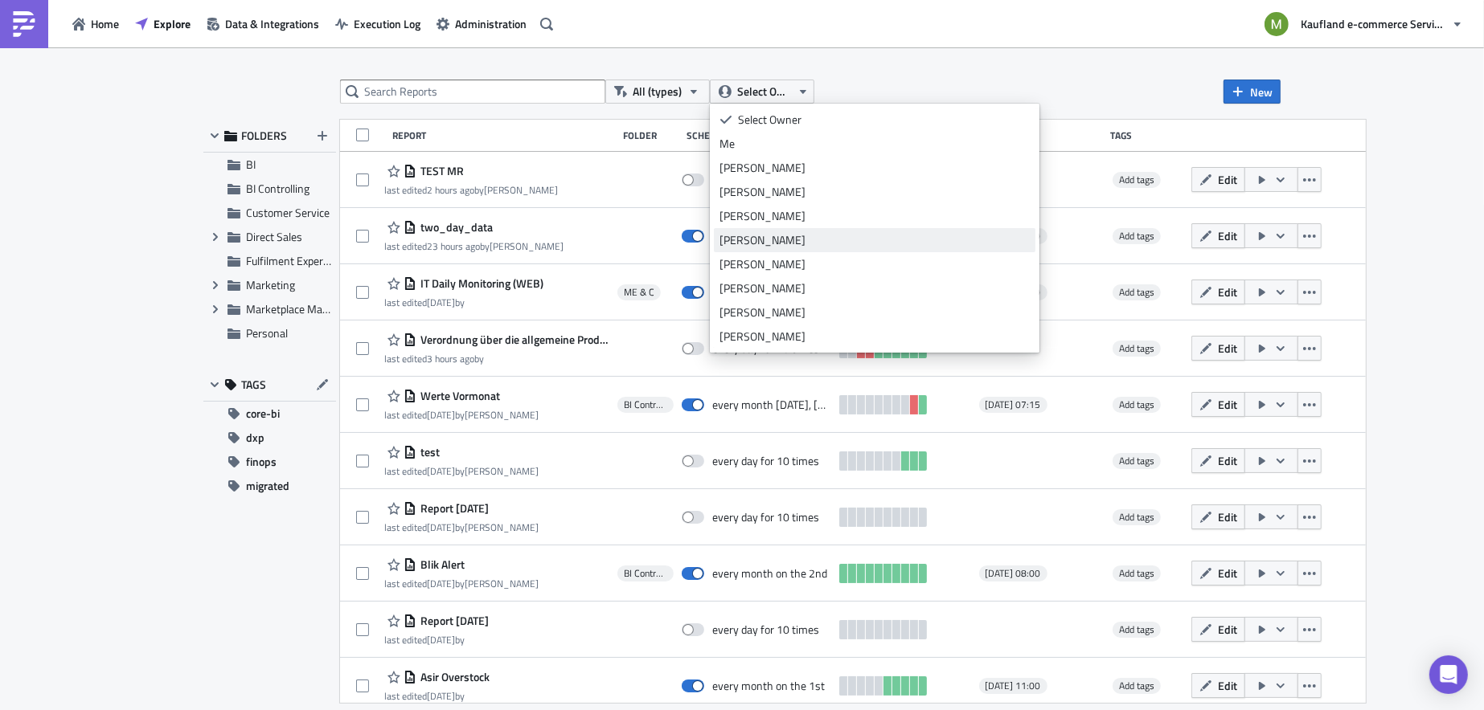
click at [768, 243] on div "[PERSON_NAME]" at bounding box center [874, 240] width 310 height 16
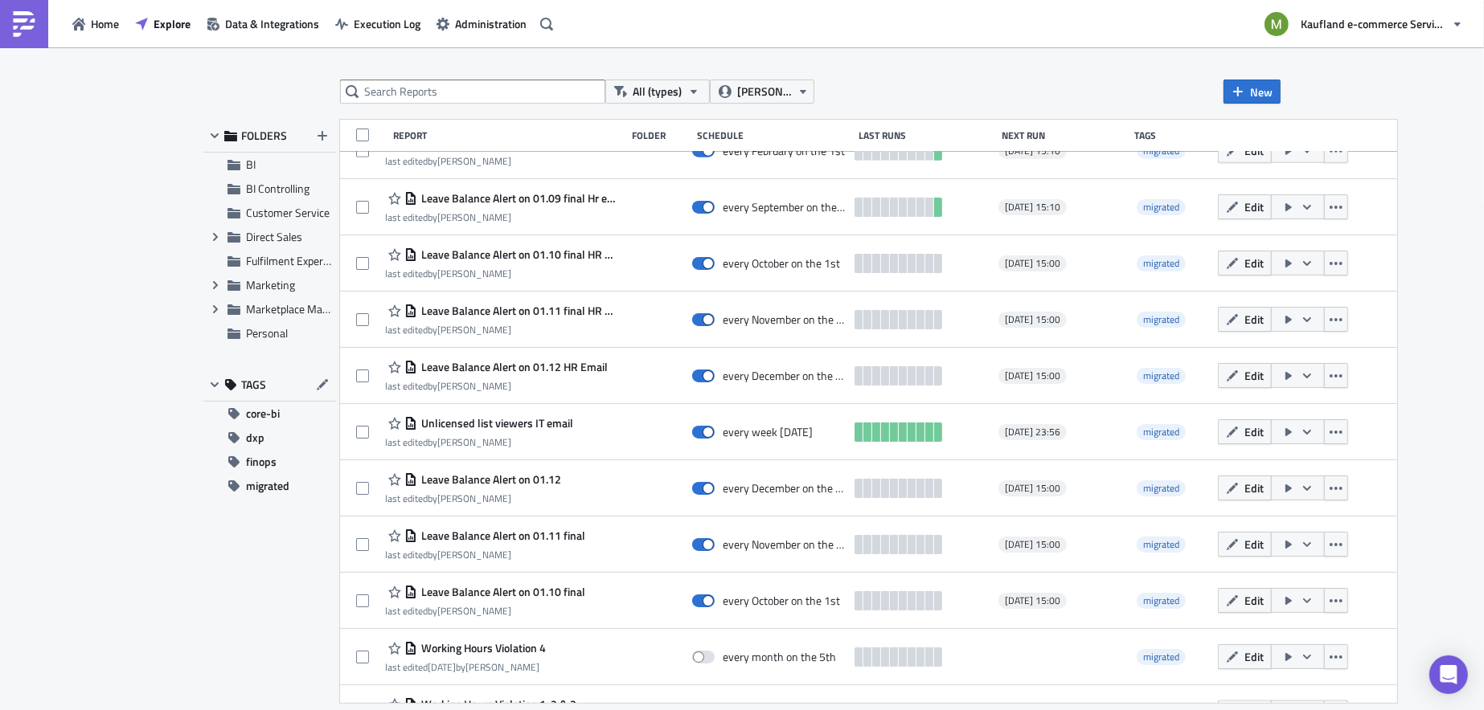
scroll to position [2057, 0]
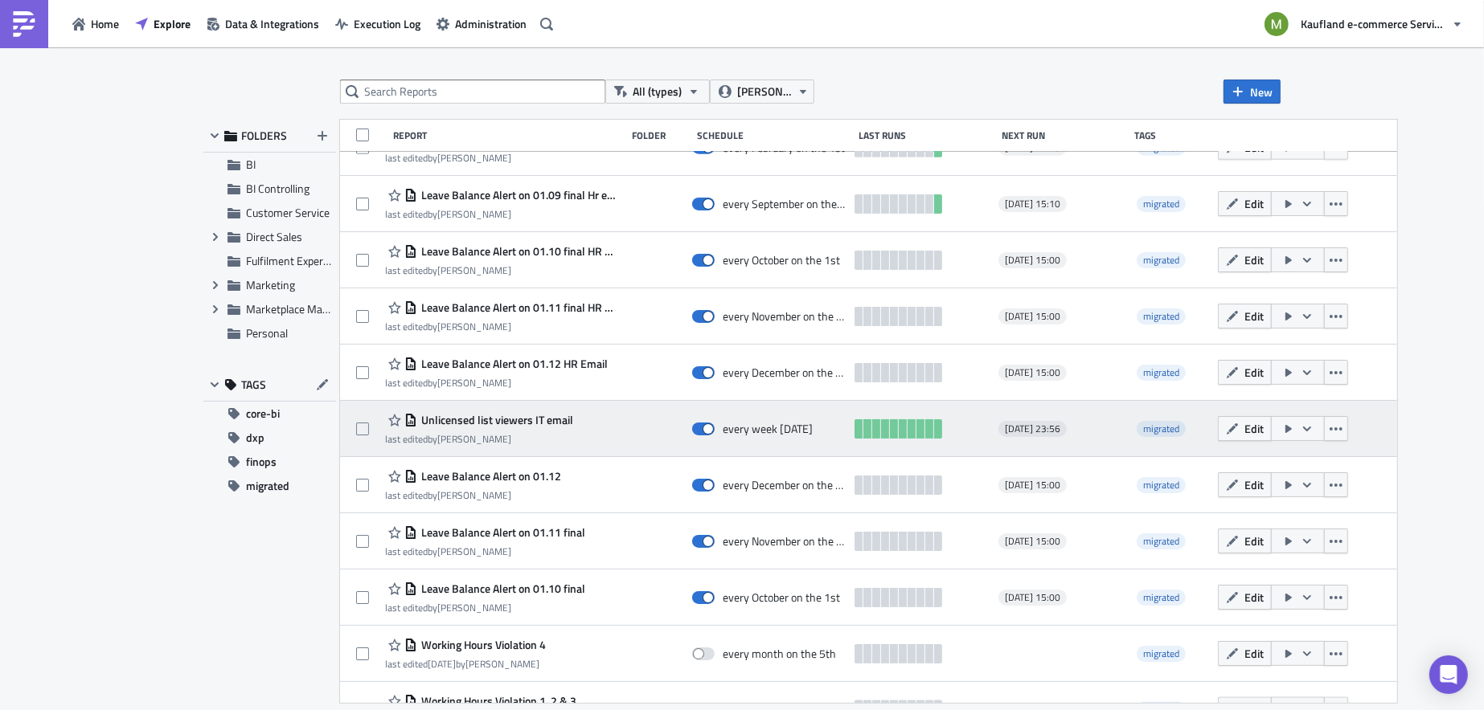
click at [503, 425] on span "Unlicensed list viewers IT email" at bounding box center [495, 420] width 156 height 14
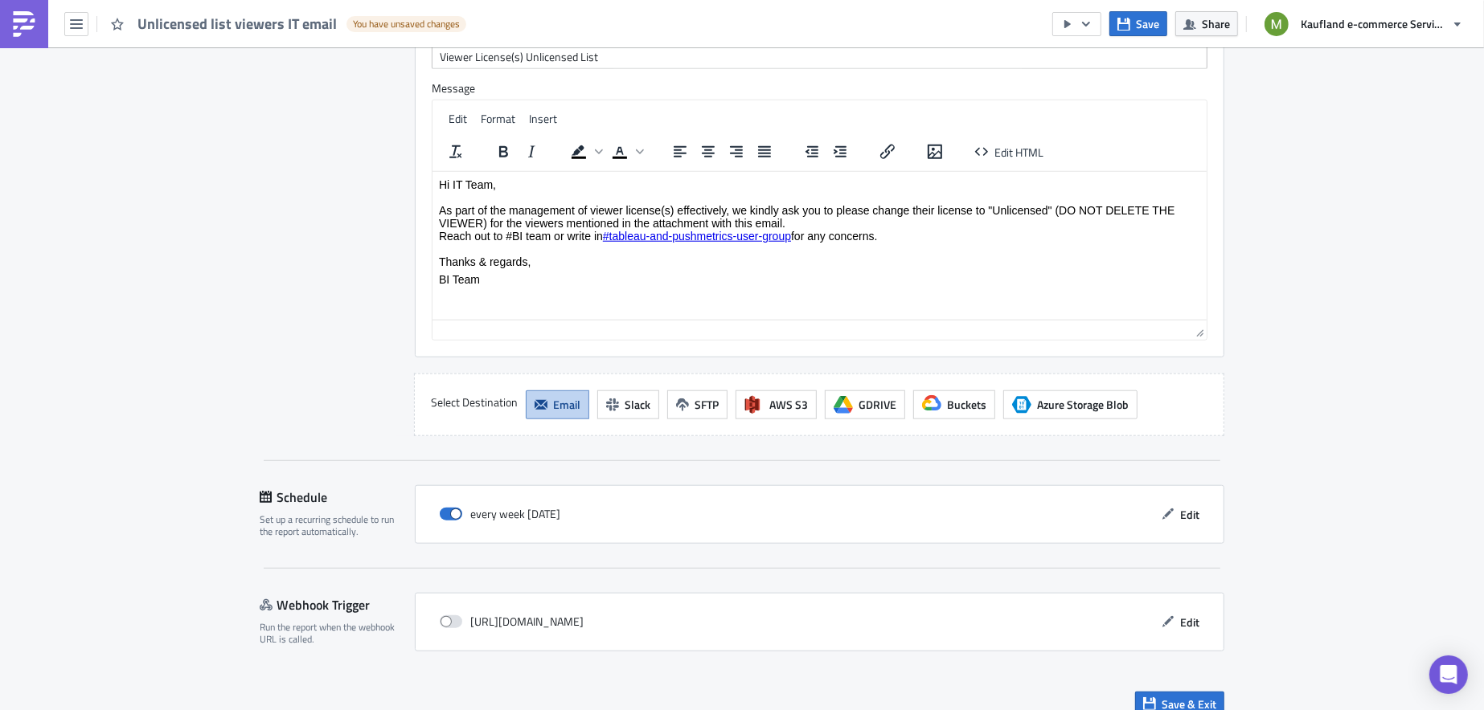
scroll to position [1519, 0]
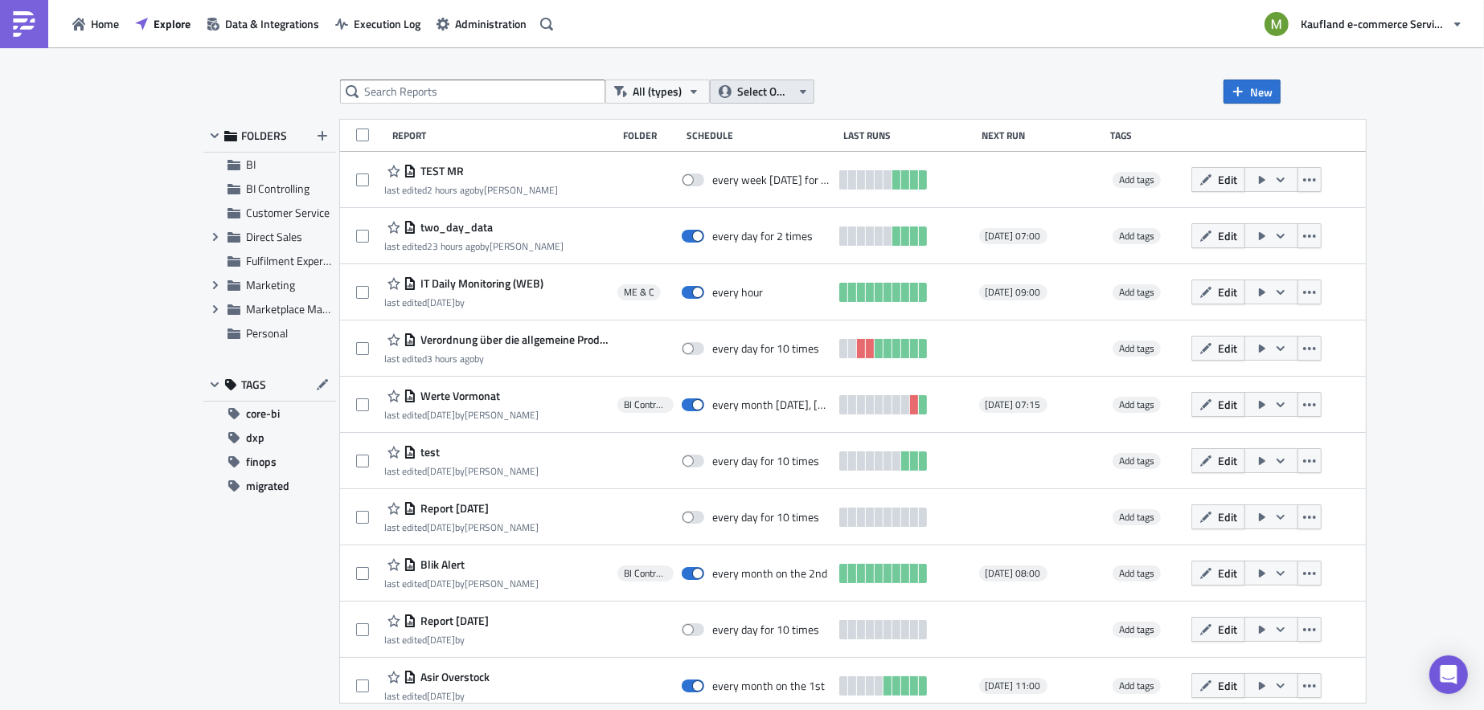
click at [807, 97] on icon "button" at bounding box center [802, 91] width 13 height 13
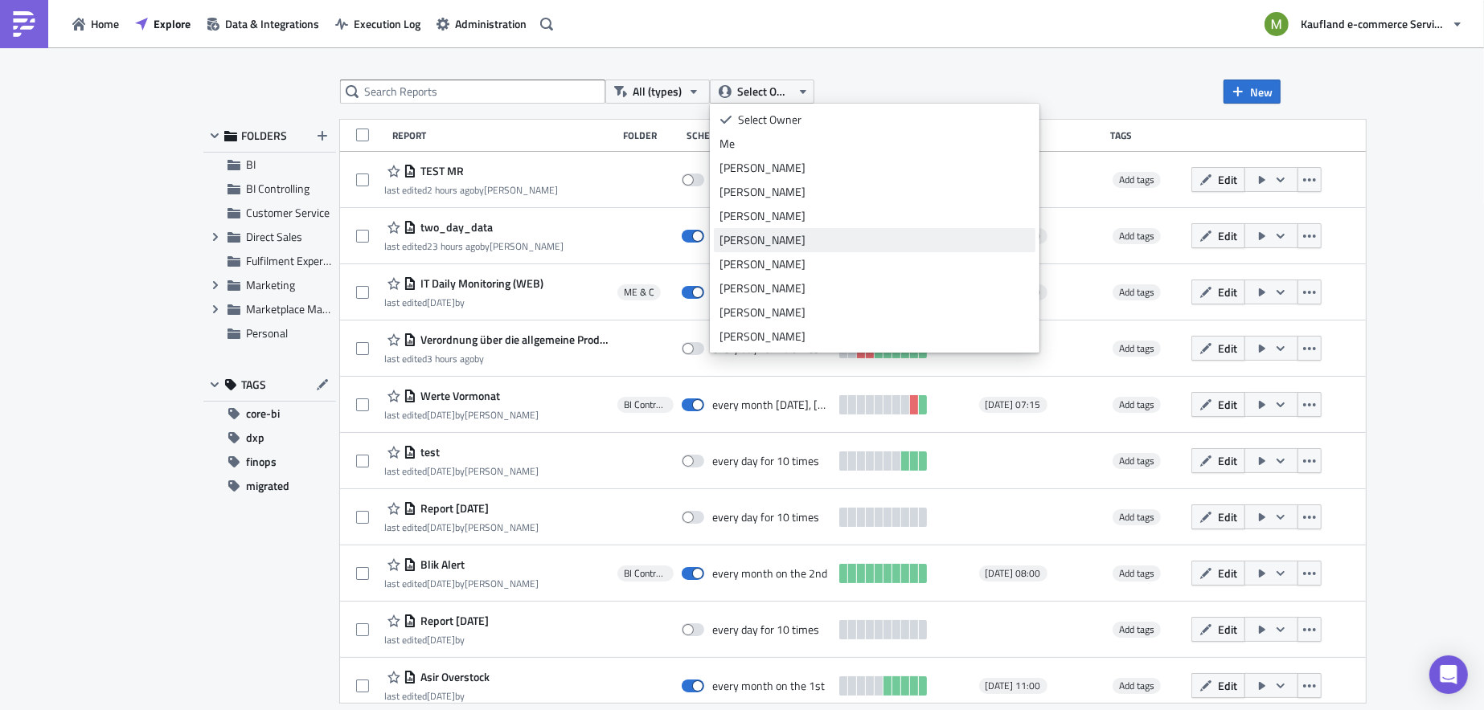
click at [765, 241] on div "[PERSON_NAME]" at bounding box center [874, 240] width 310 height 16
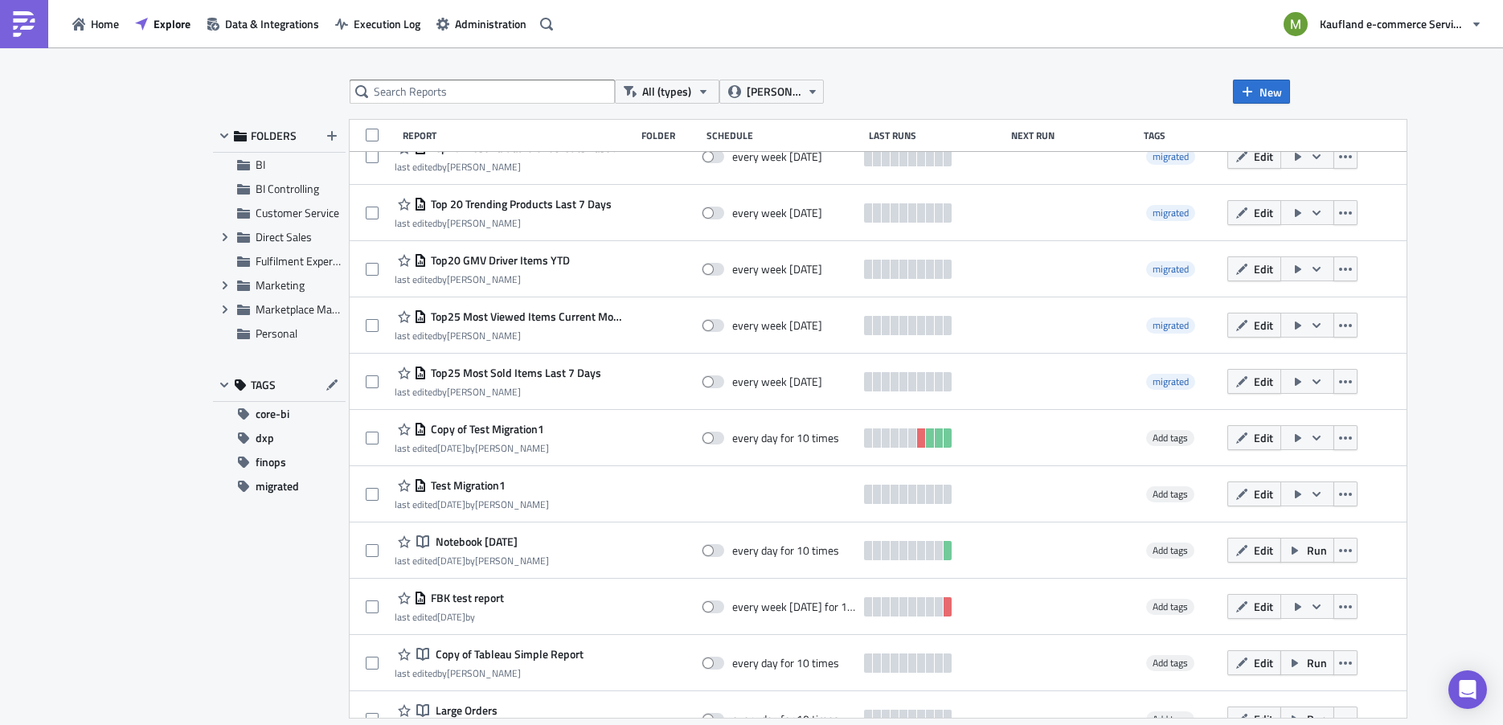
scroll to position [3259, 0]
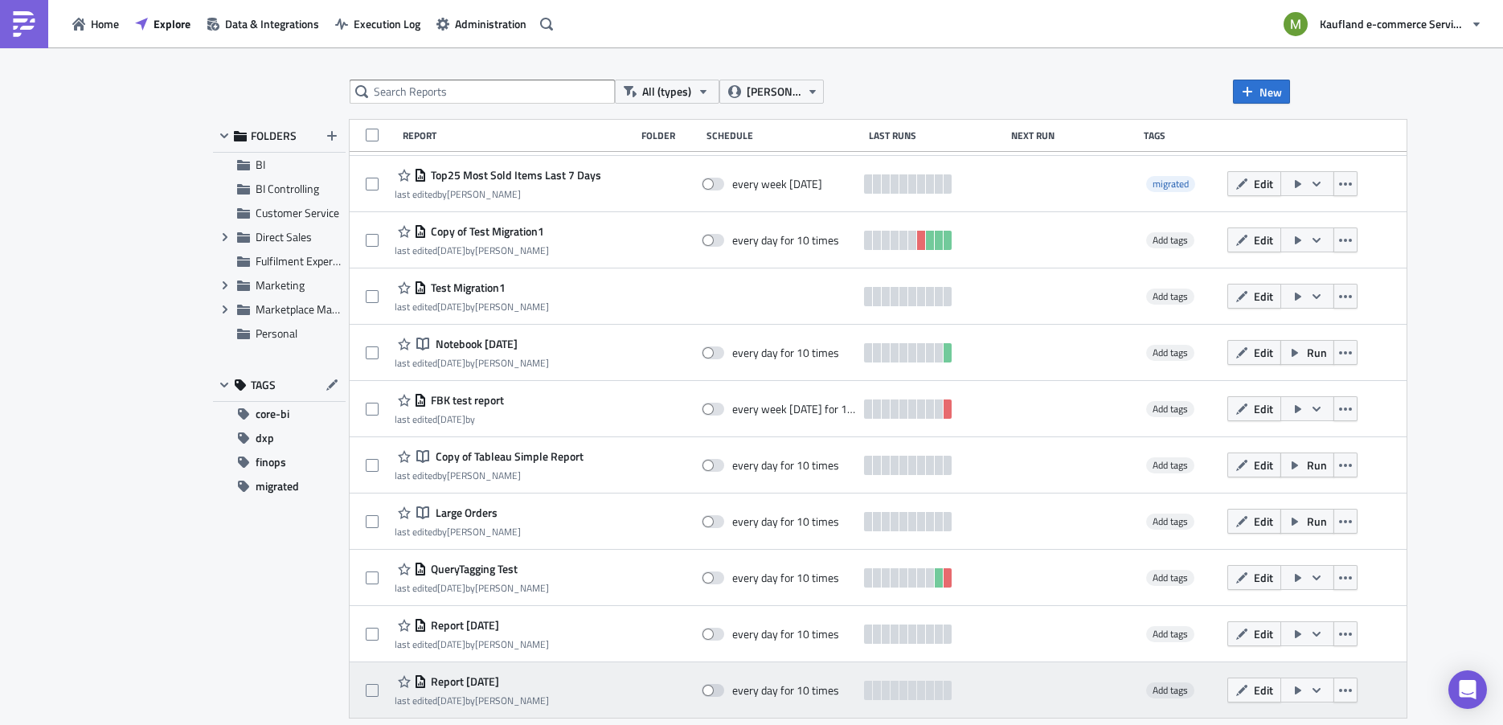
click at [490, 686] on span "Report 2024-04-10" at bounding box center [463, 681] width 72 height 14
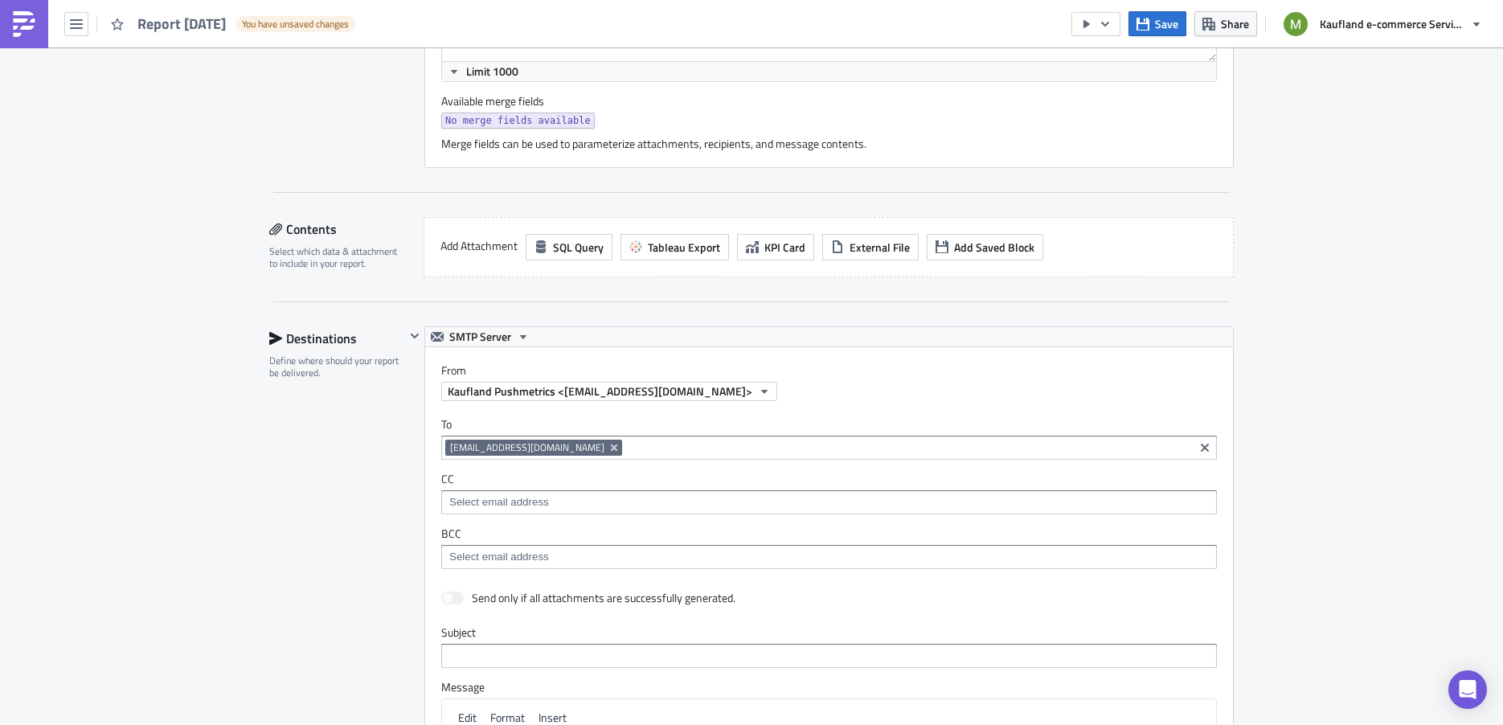
scroll to position [668, 0]
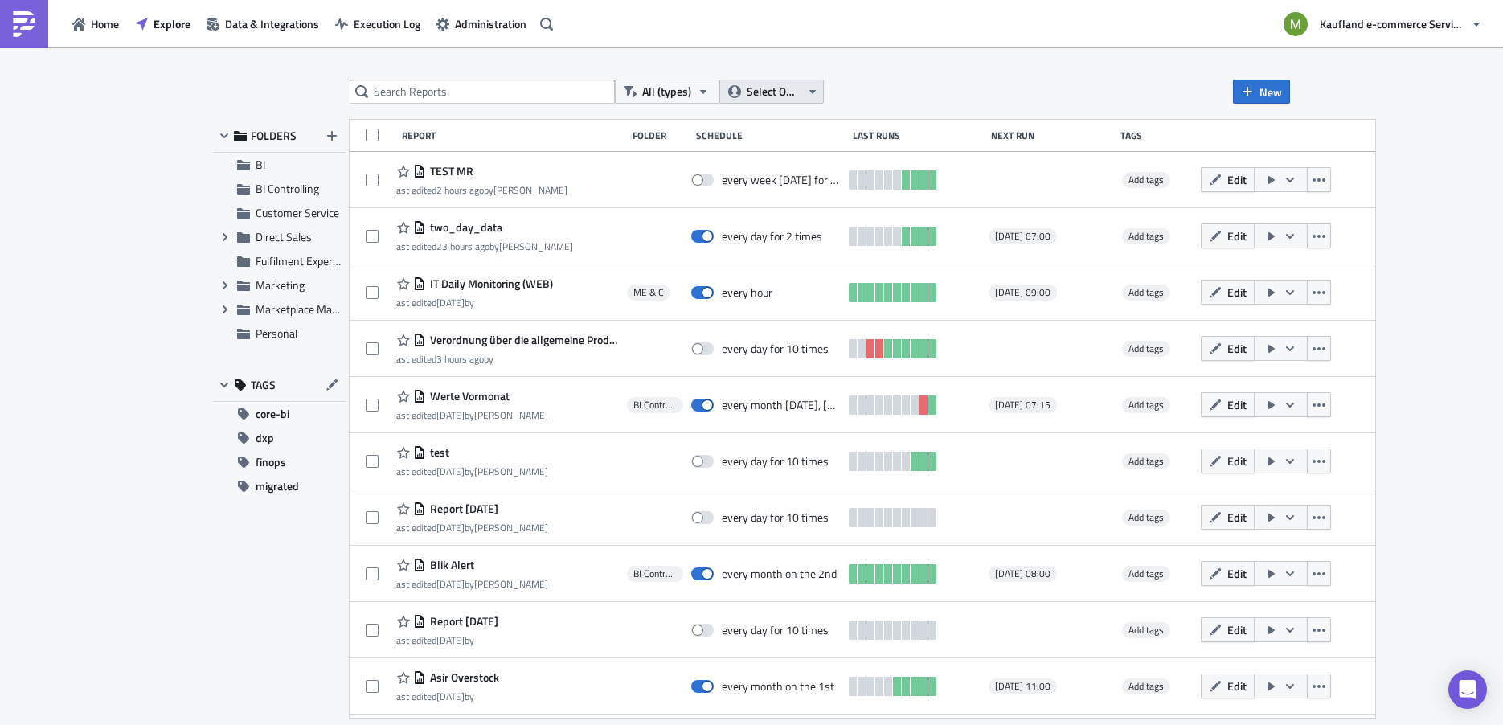
click at [815, 97] on icon "button" at bounding box center [812, 91] width 13 height 13
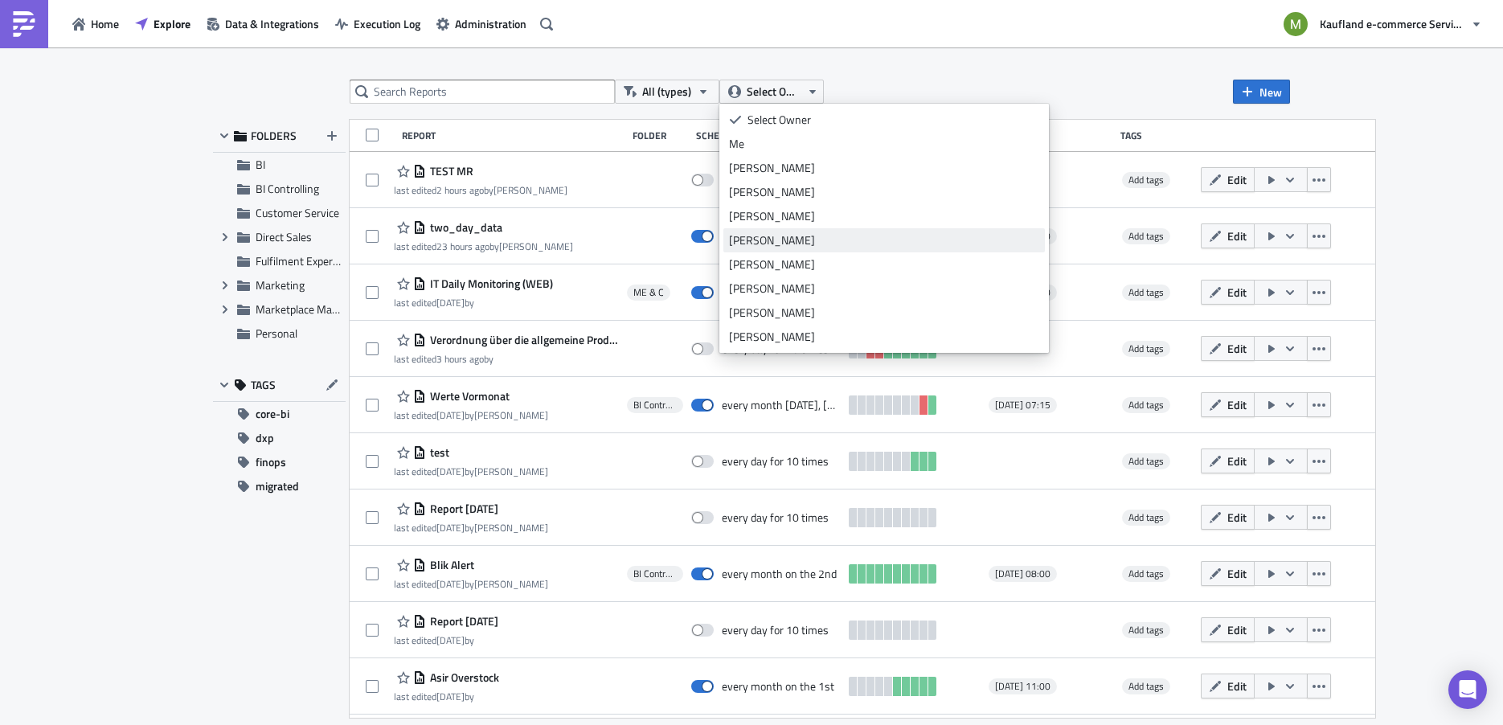
click at [776, 237] on div "[PERSON_NAME]" at bounding box center [884, 240] width 310 height 16
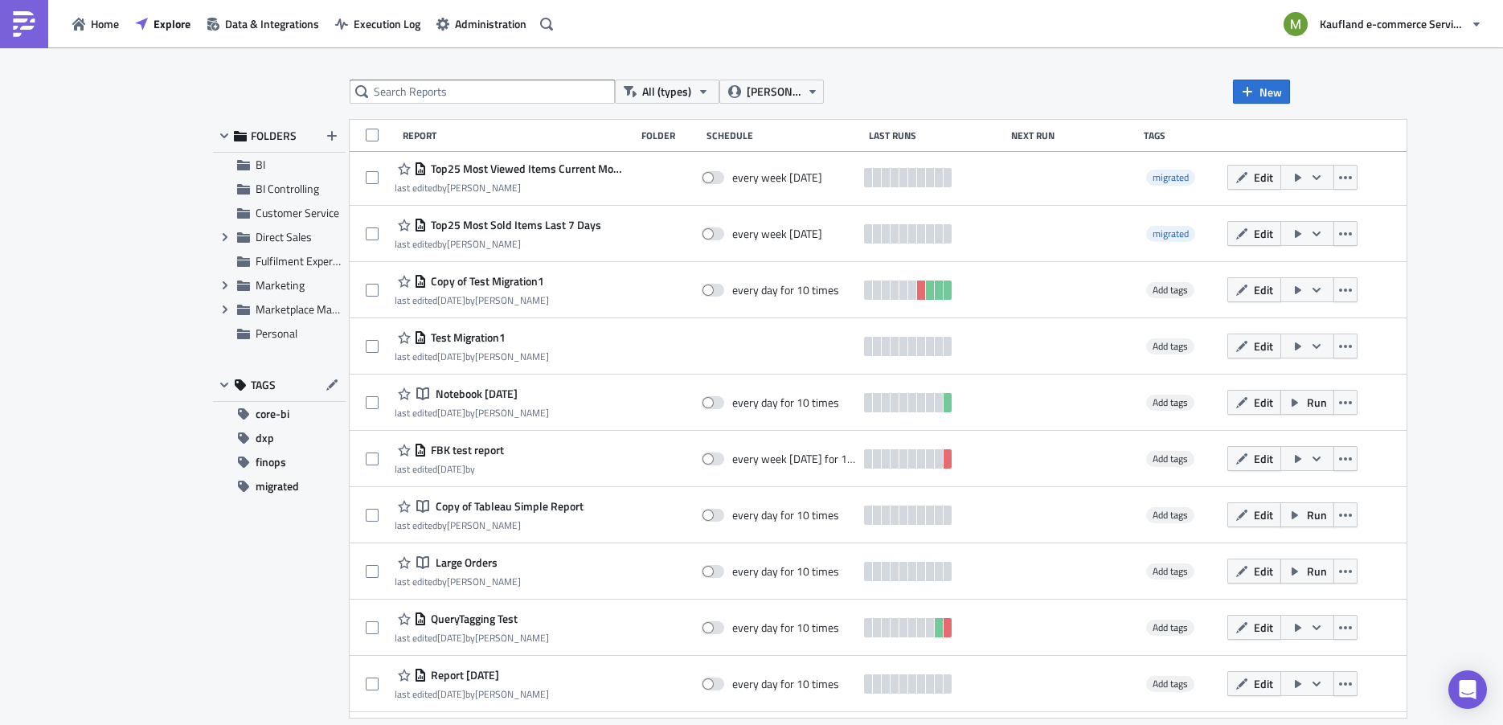
scroll to position [3259, 0]
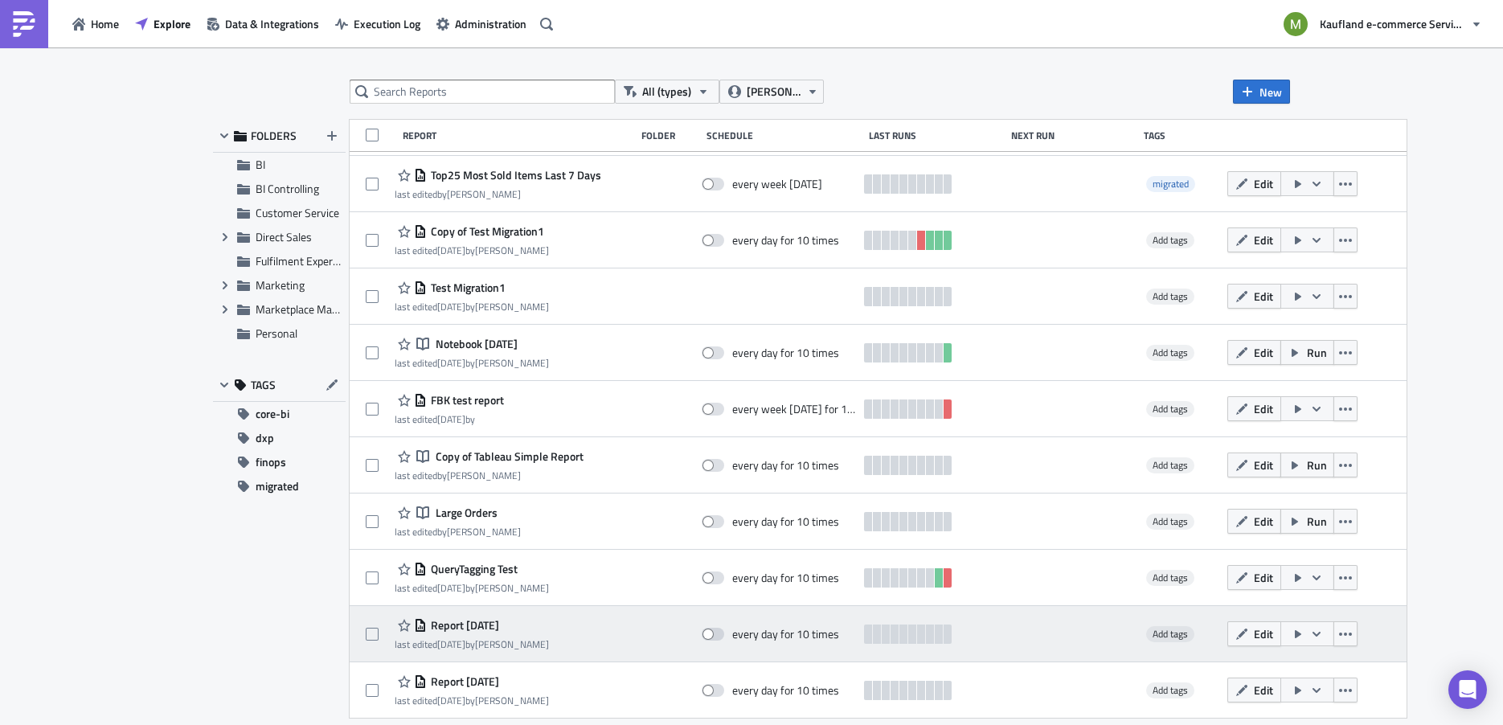
click at [496, 627] on span "Report 2024-04-10" at bounding box center [463, 625] width 72 height 14
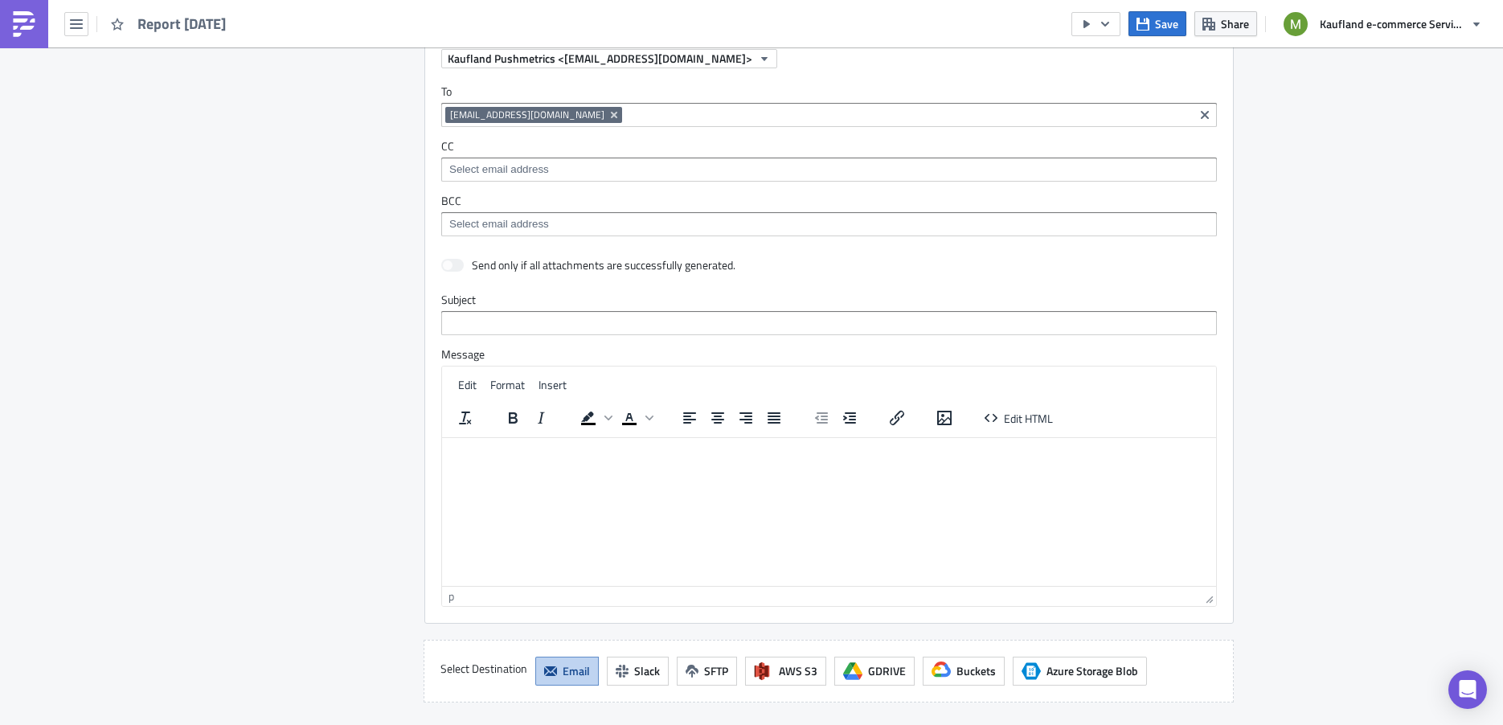
scroll to position [777, 0]
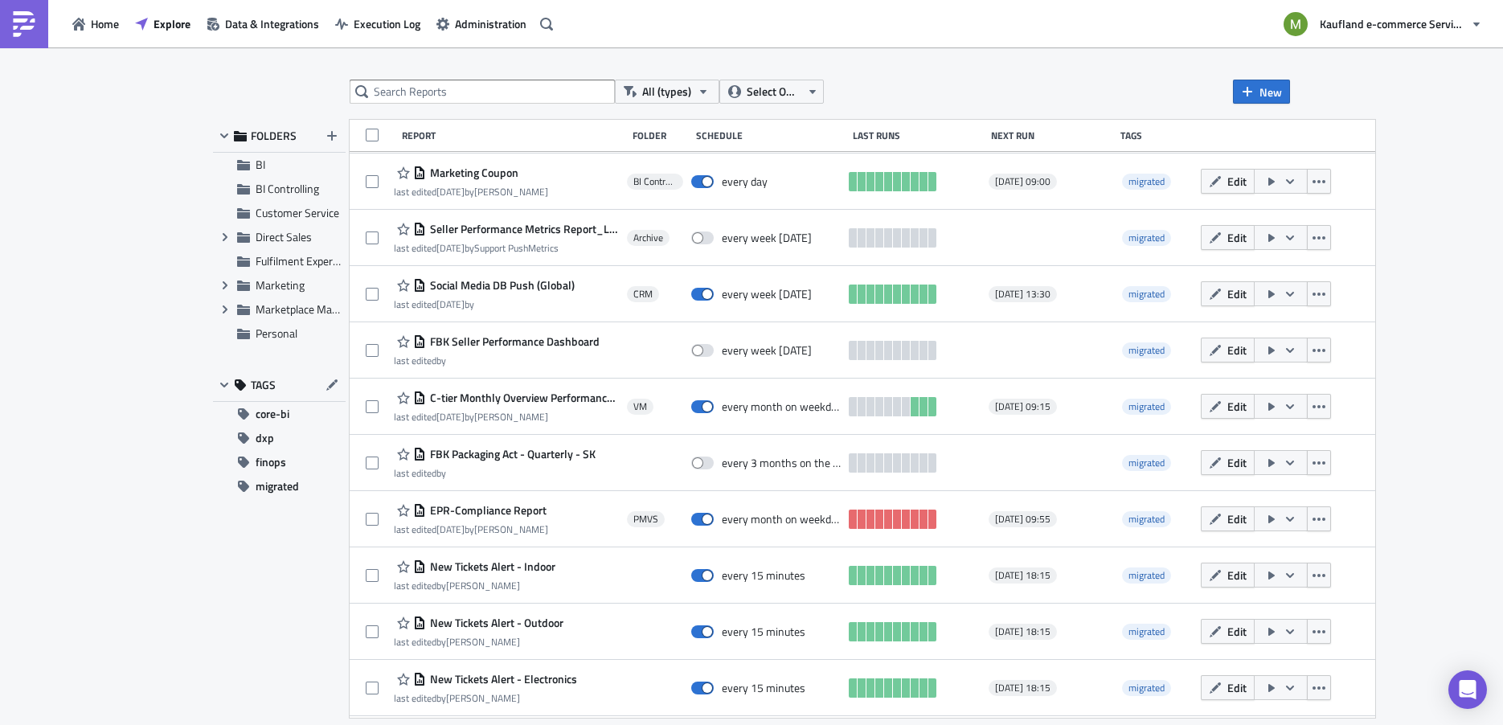
scroll to position [6494, 0]
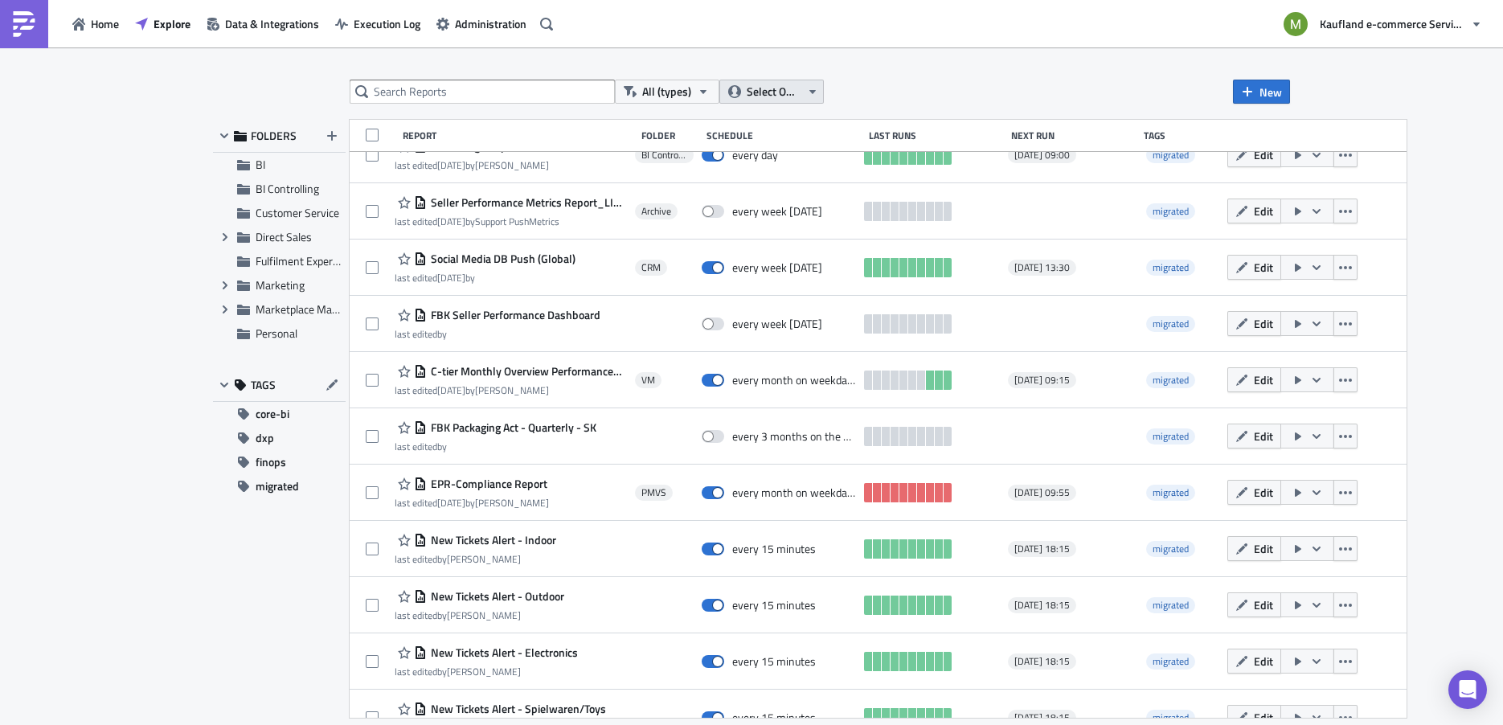
click at [806, 93] on icon "button" at bounding box center [812, 91] width 13 height 13
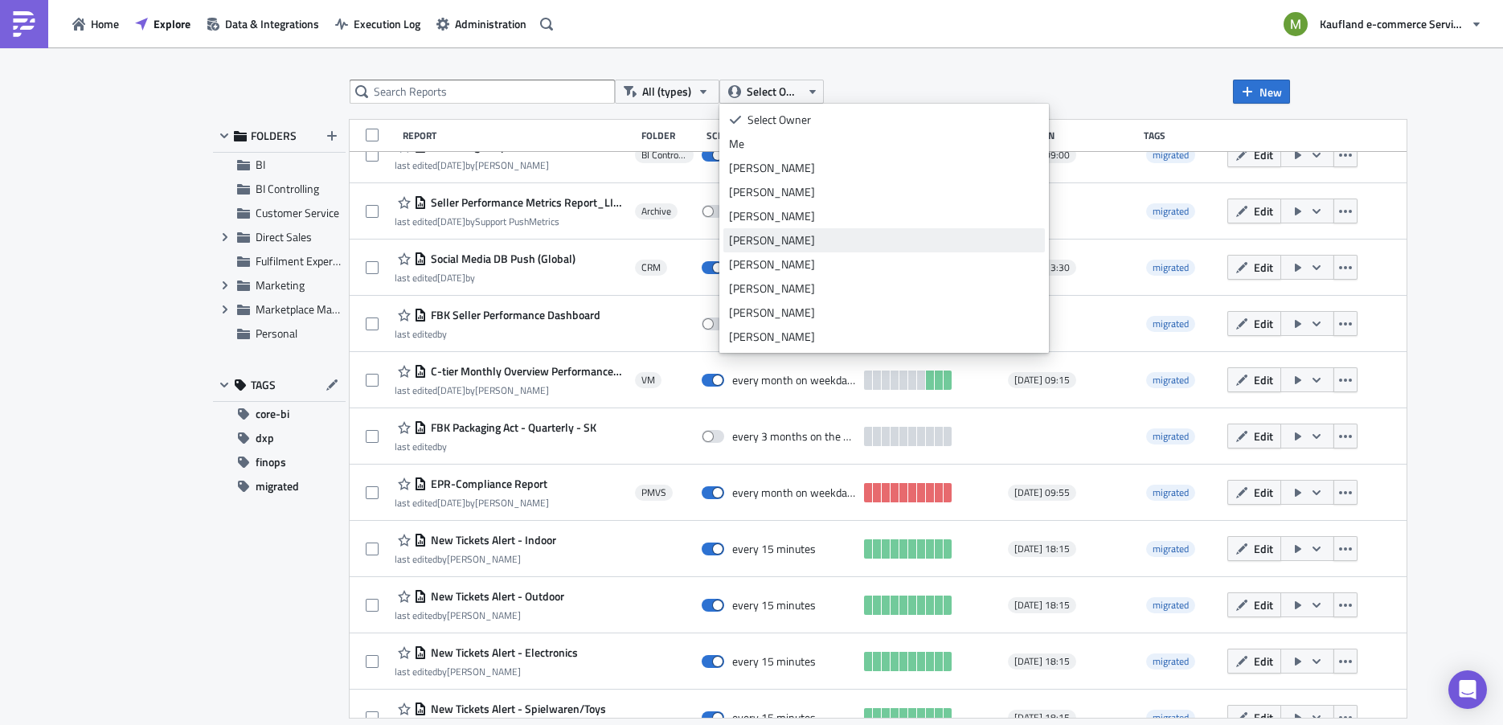
click at [768, 245] on div "[PERSON_NAME]" at bounding box center [884, 240] width 310 height 16
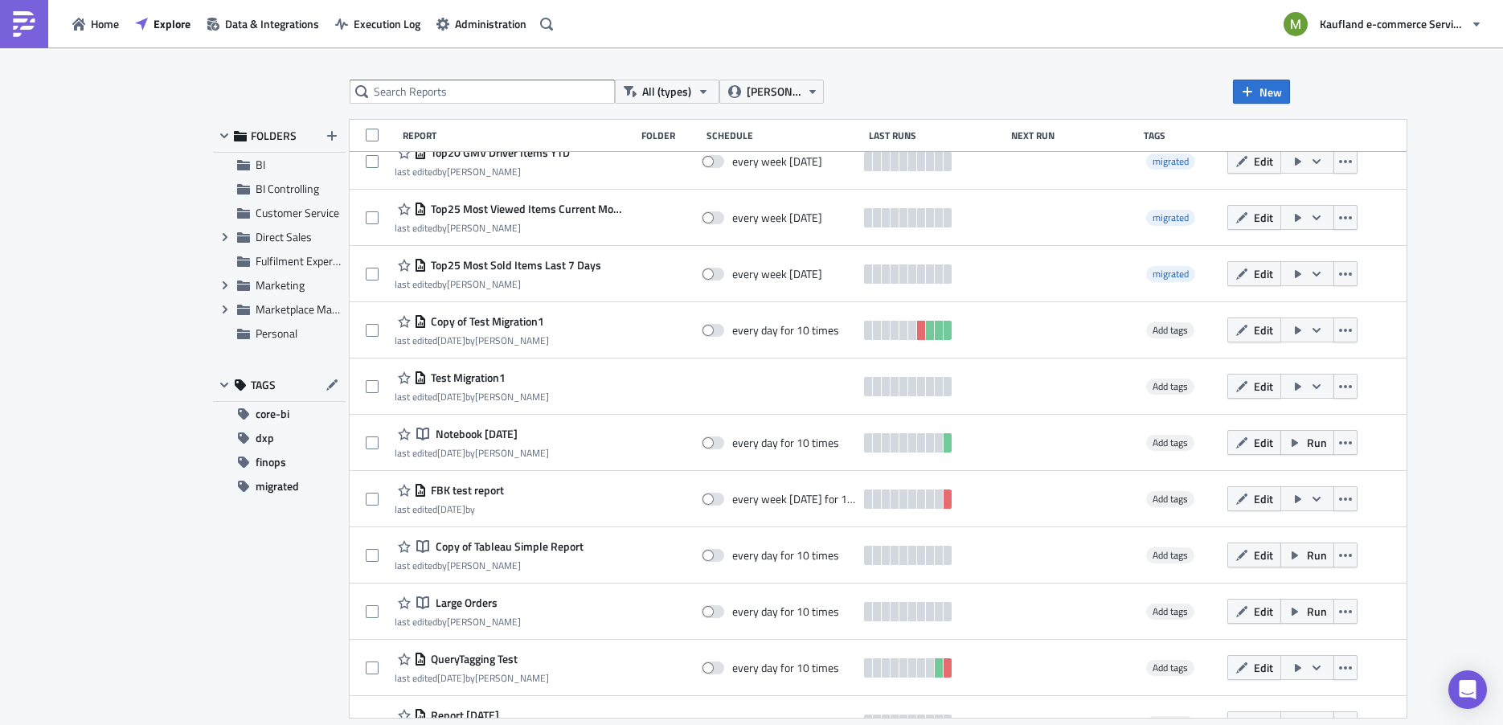
scroll to position [3259, 0]
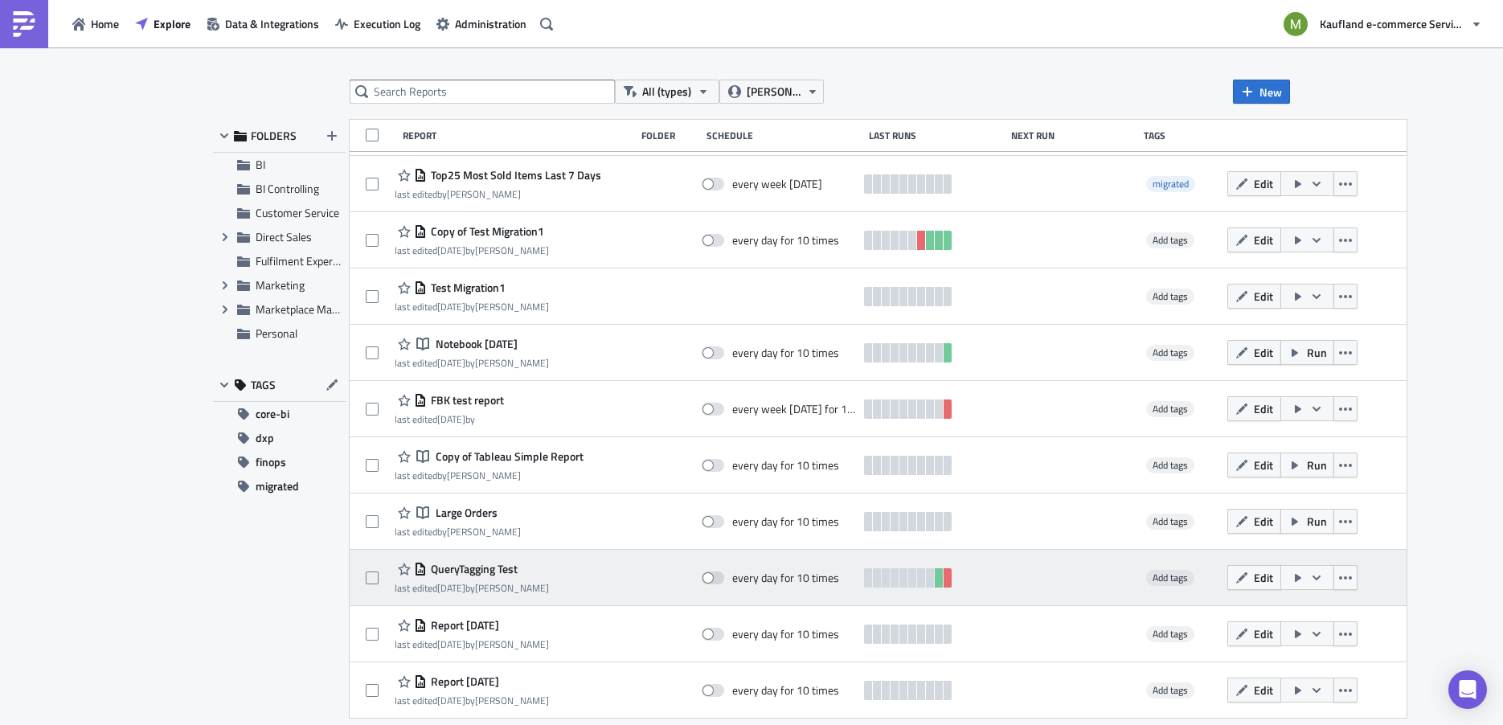
click at [502, 569] on span "QueryTagging Test" at bounding box center [472, 569] width 91 height 14
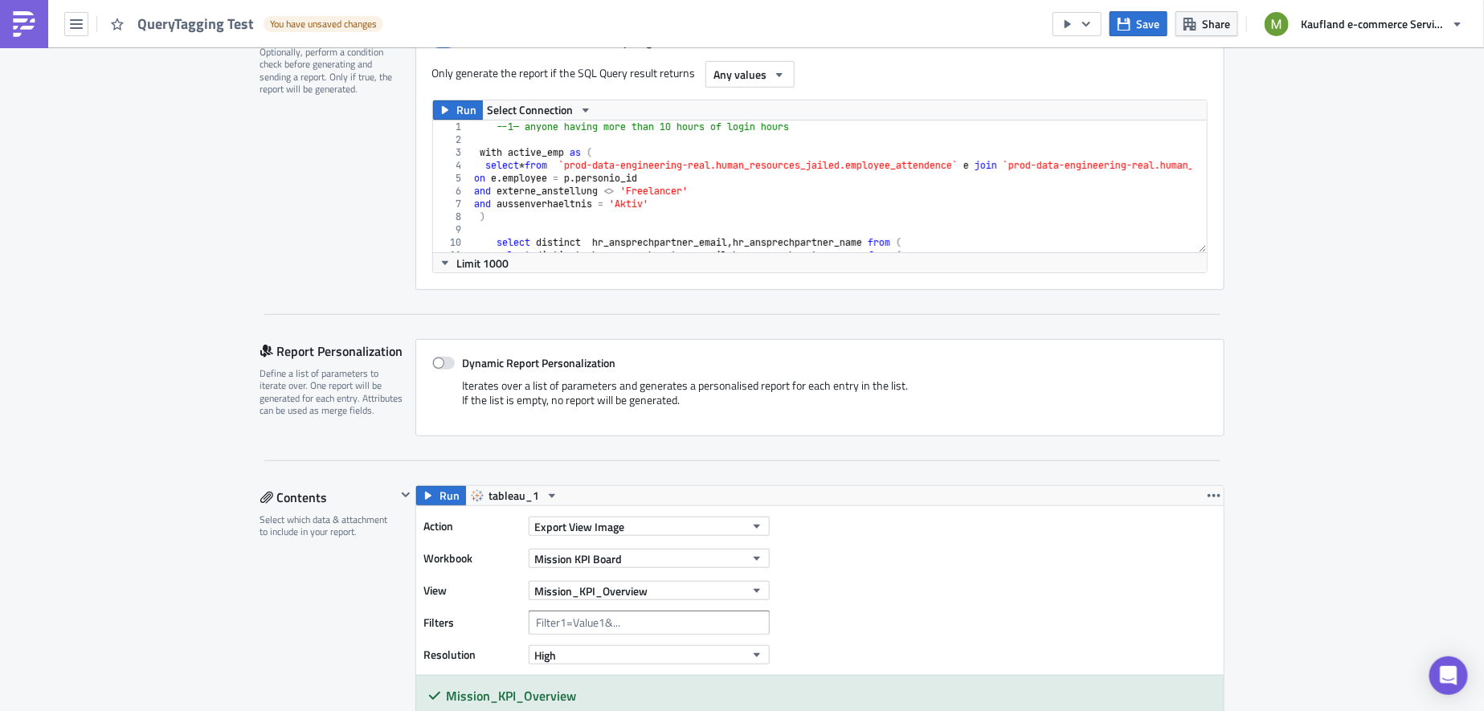
scroll to position [262, 0]
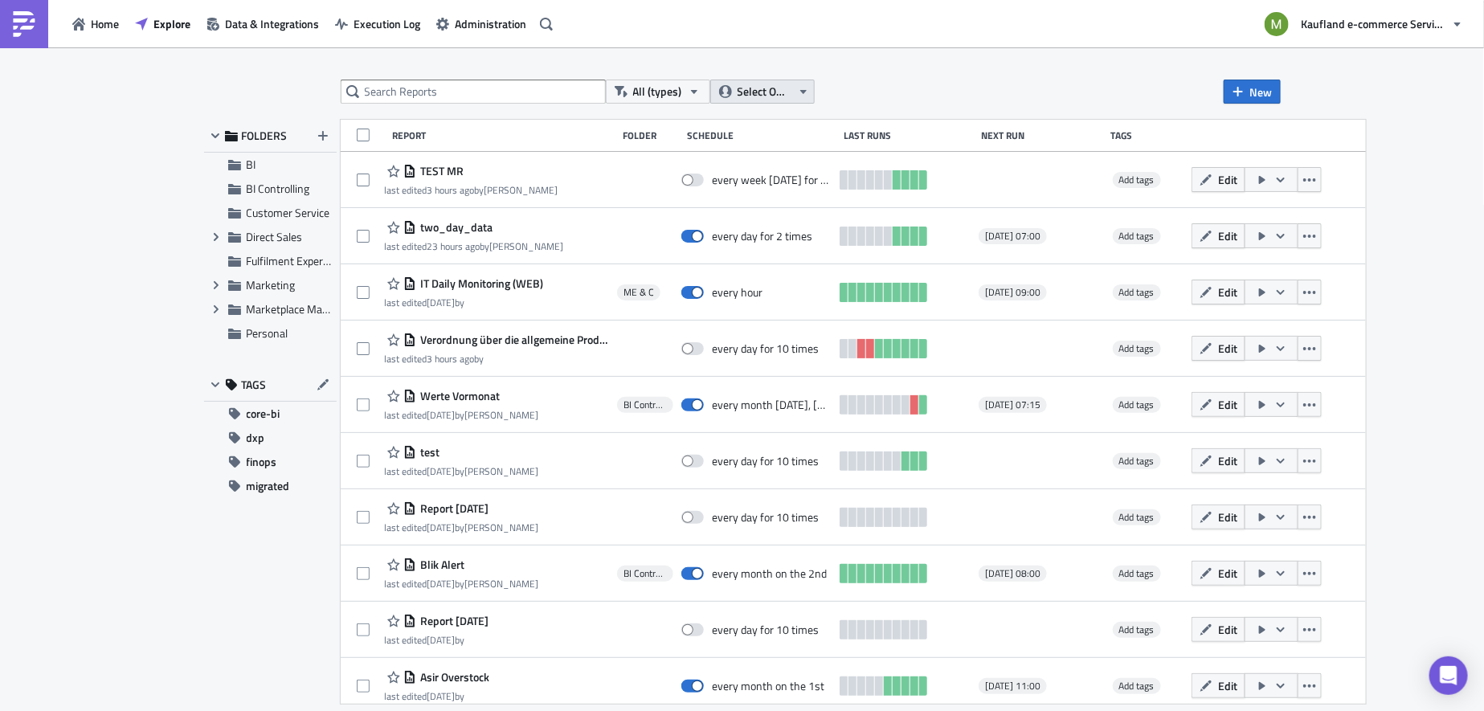
click at [801, 97] on icon "button" at bounding box center [803, 91] width 13 height 13
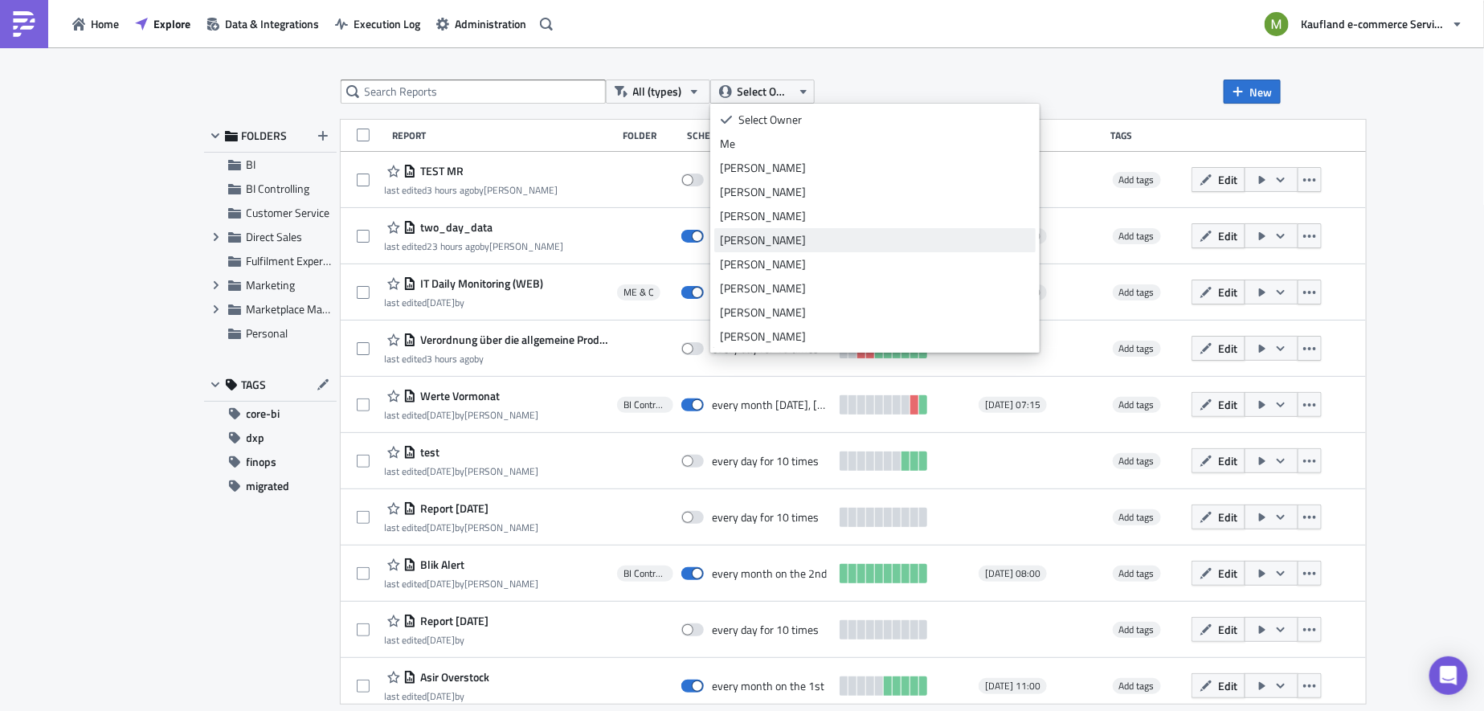
click at [766, 239] on div "[PERSON_NAME]" at bounding box center [875, 240] width 310 height 16
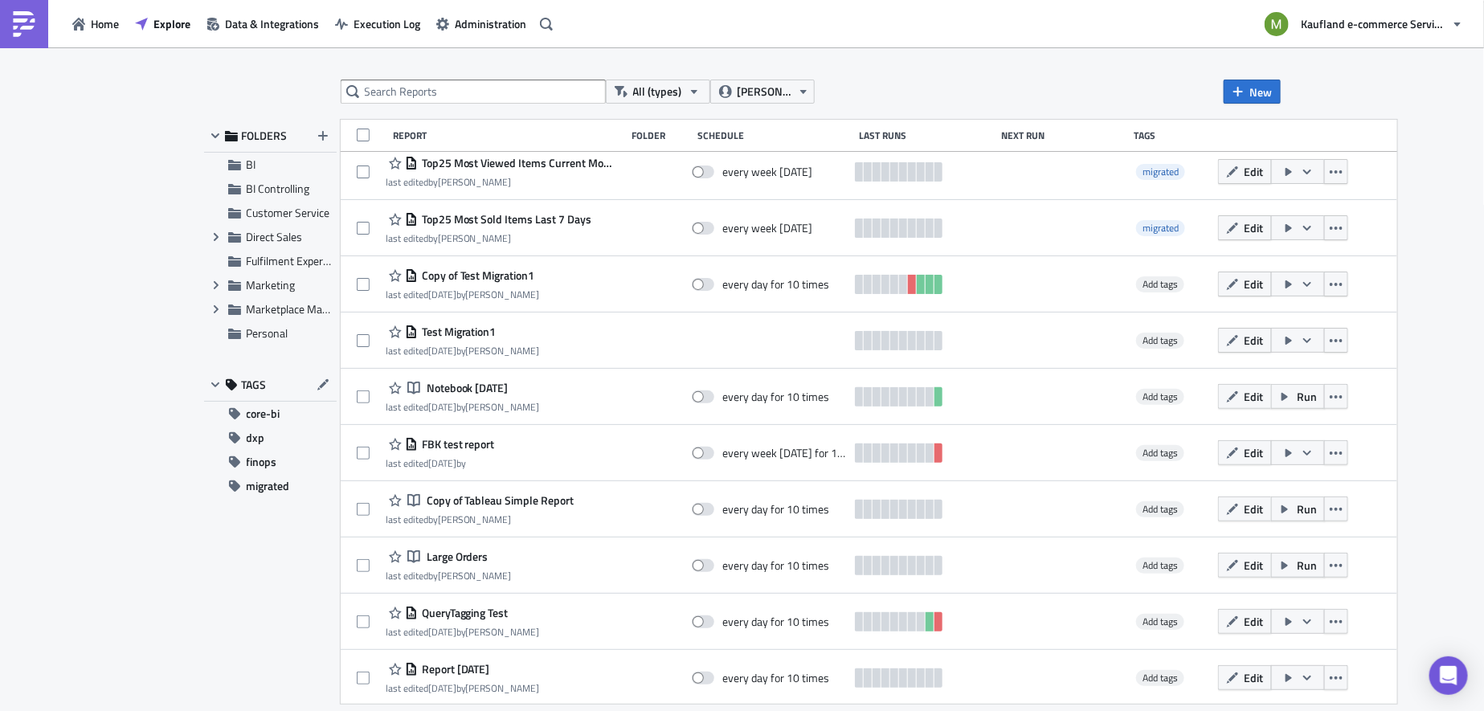
scroll to position [3272, 0]
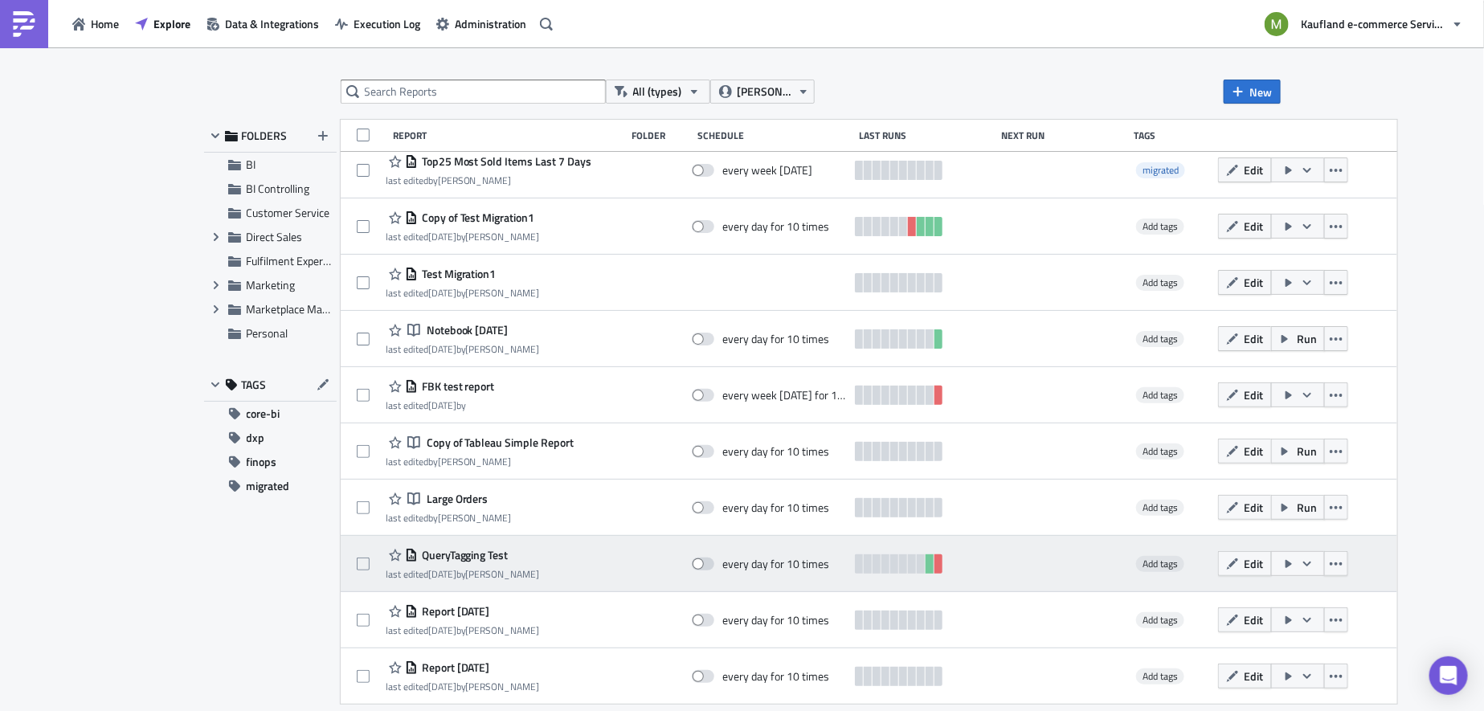
click at [449, 555] on span "QueryTagging Test" at bounding box center [463, 555] width 91 height 14
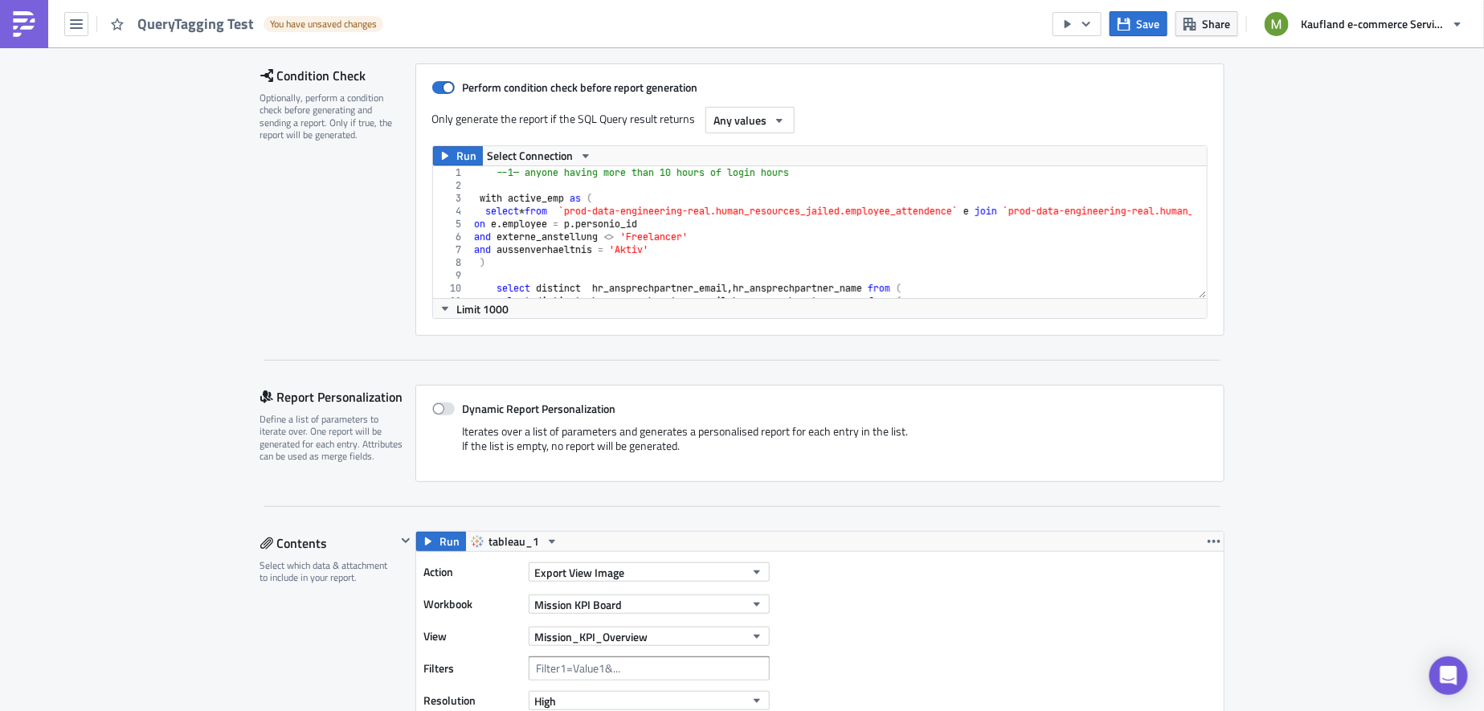
scroll to position [212, 0]
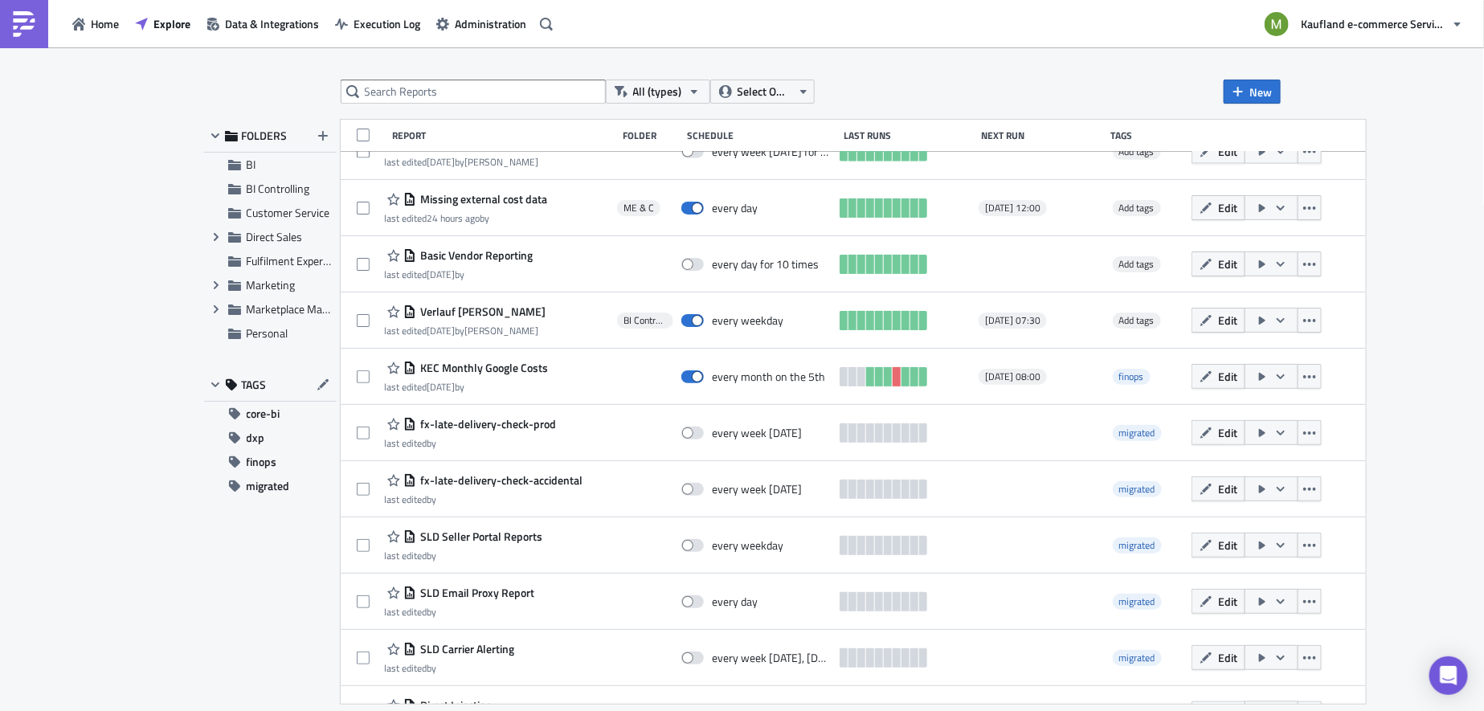
scroll to position [1271, 0]
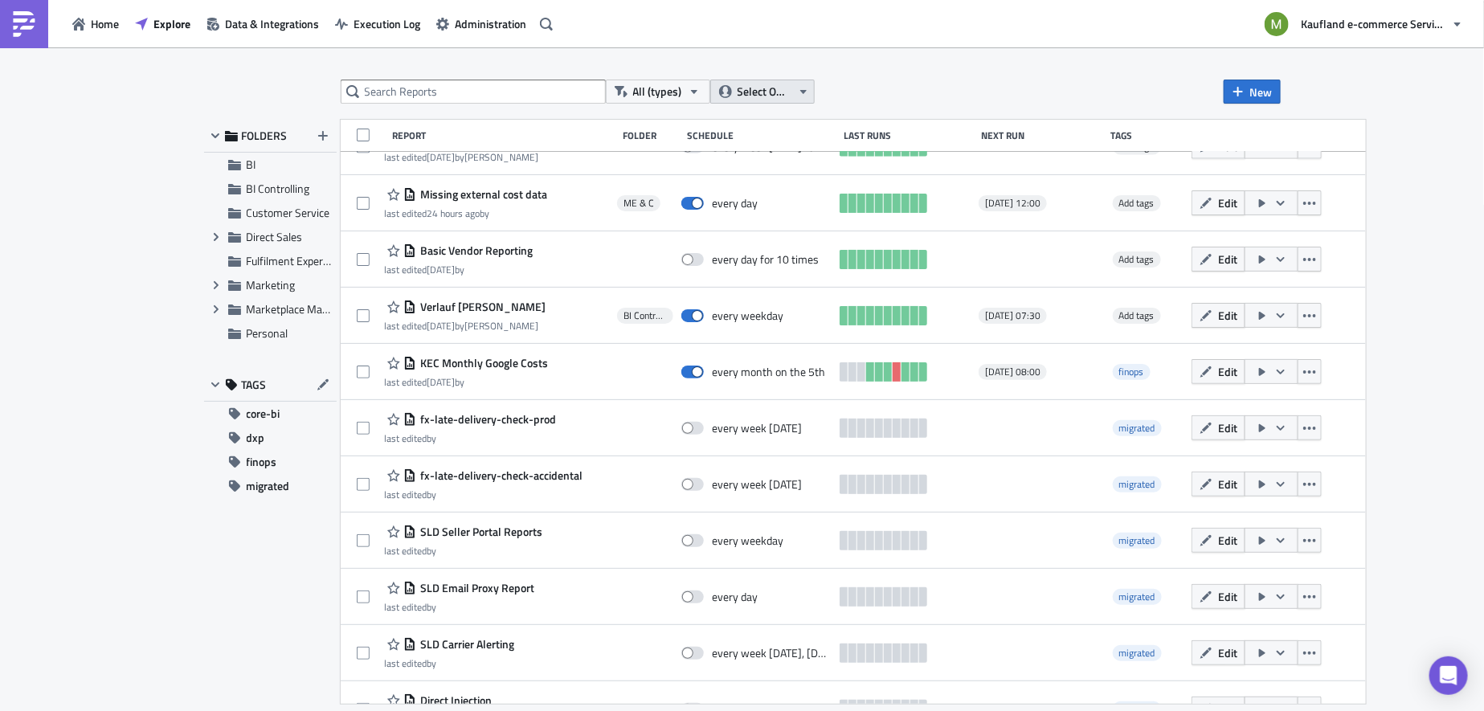
click at [801, 93] on icon "button" at bounding box center [803, 91] width 13 height 13
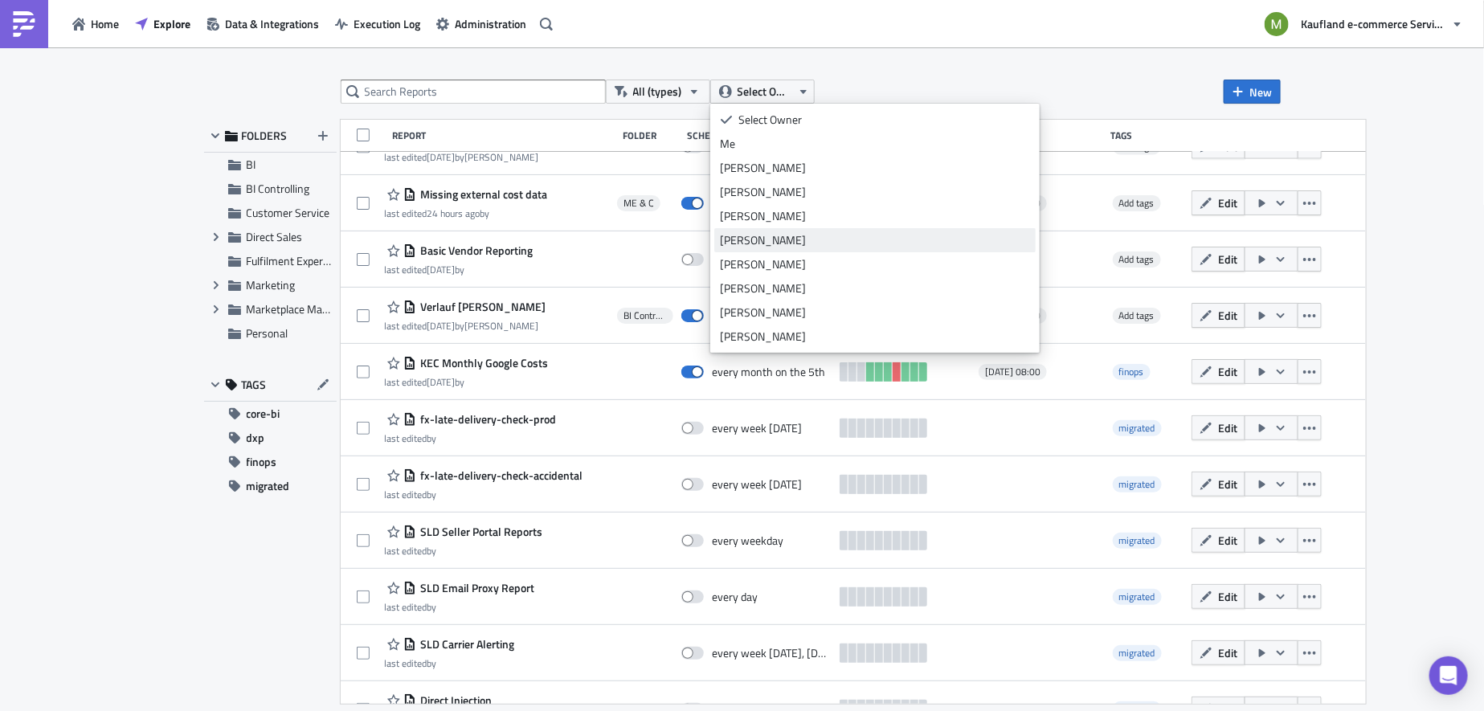
click at [773, 245] on div "[PERSON_NAME]" at bounding box center [875, 240] width 310 height 16
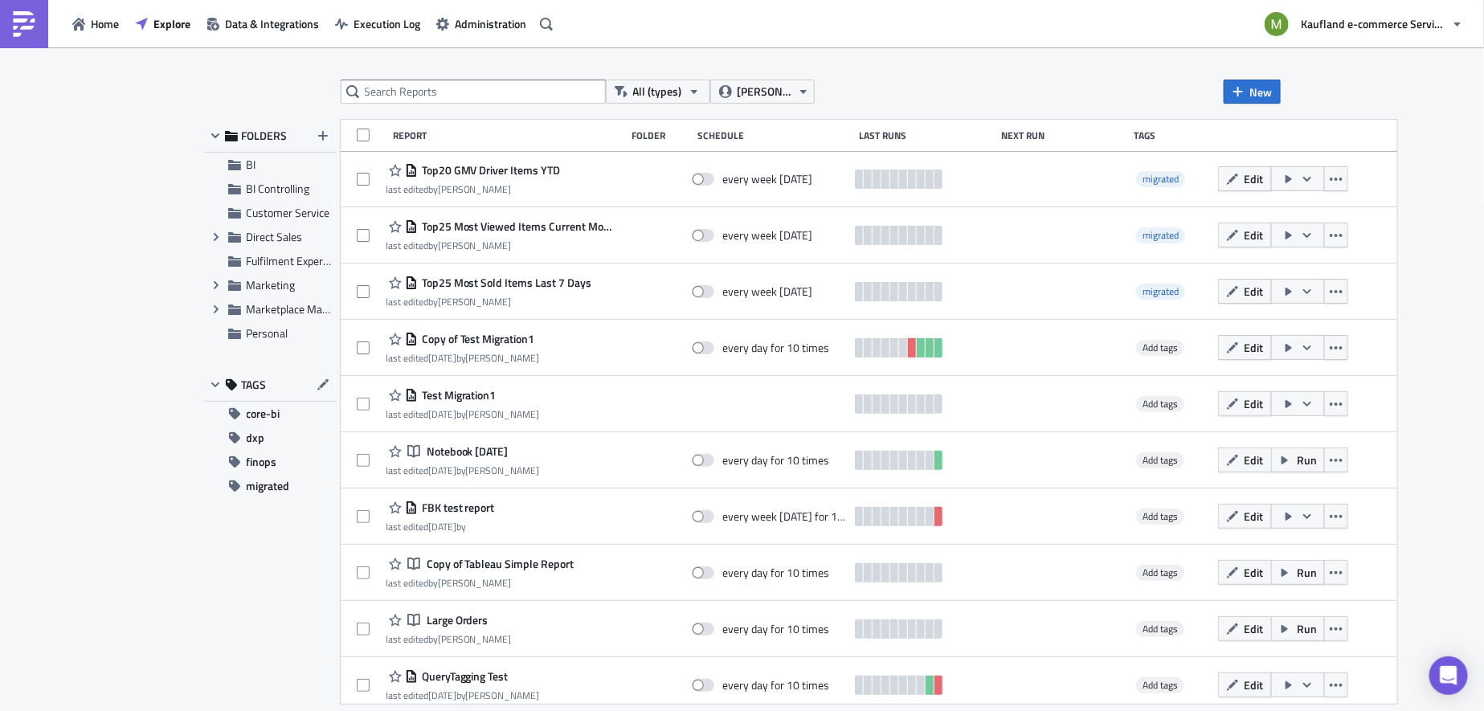
scroll to position [3272, 0]
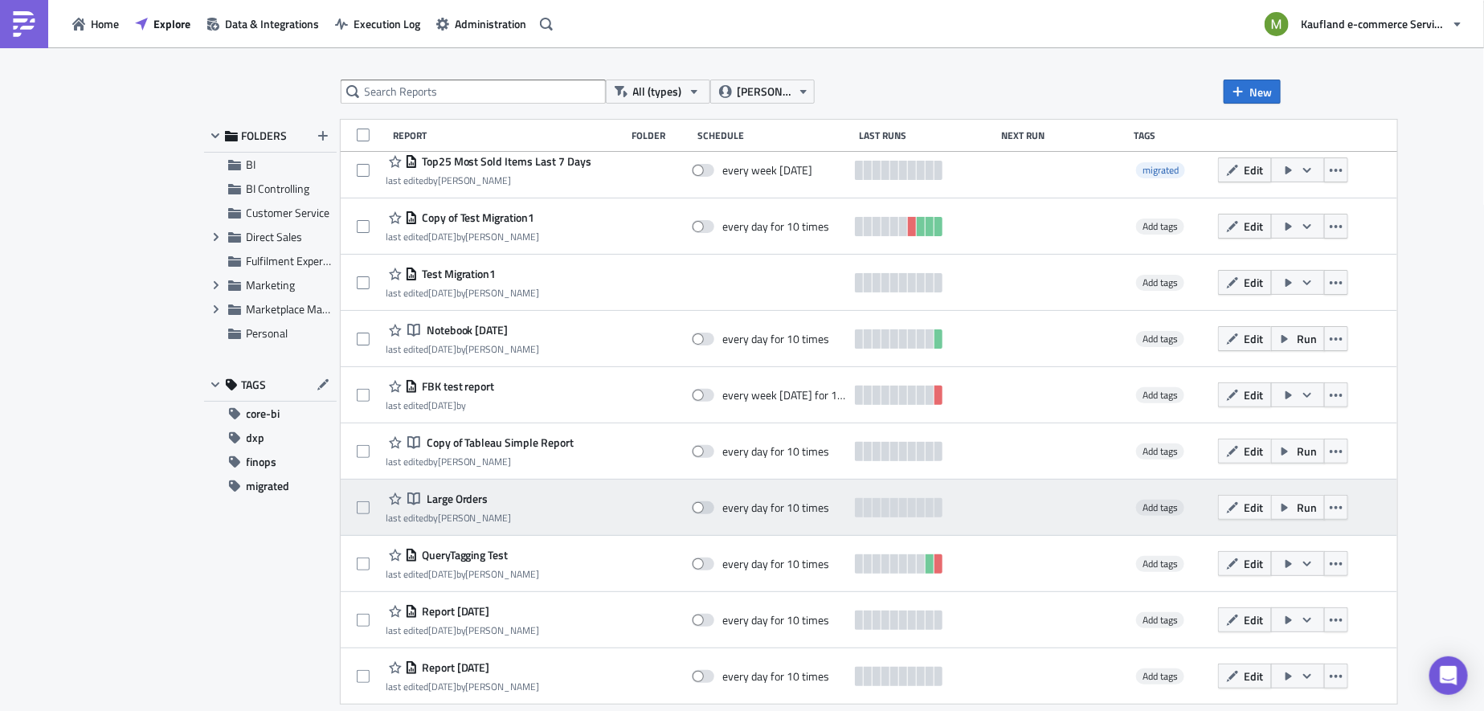
click at [458, 497] on span "Large Orders" at bounding box center [456, 499] width 66 height 14
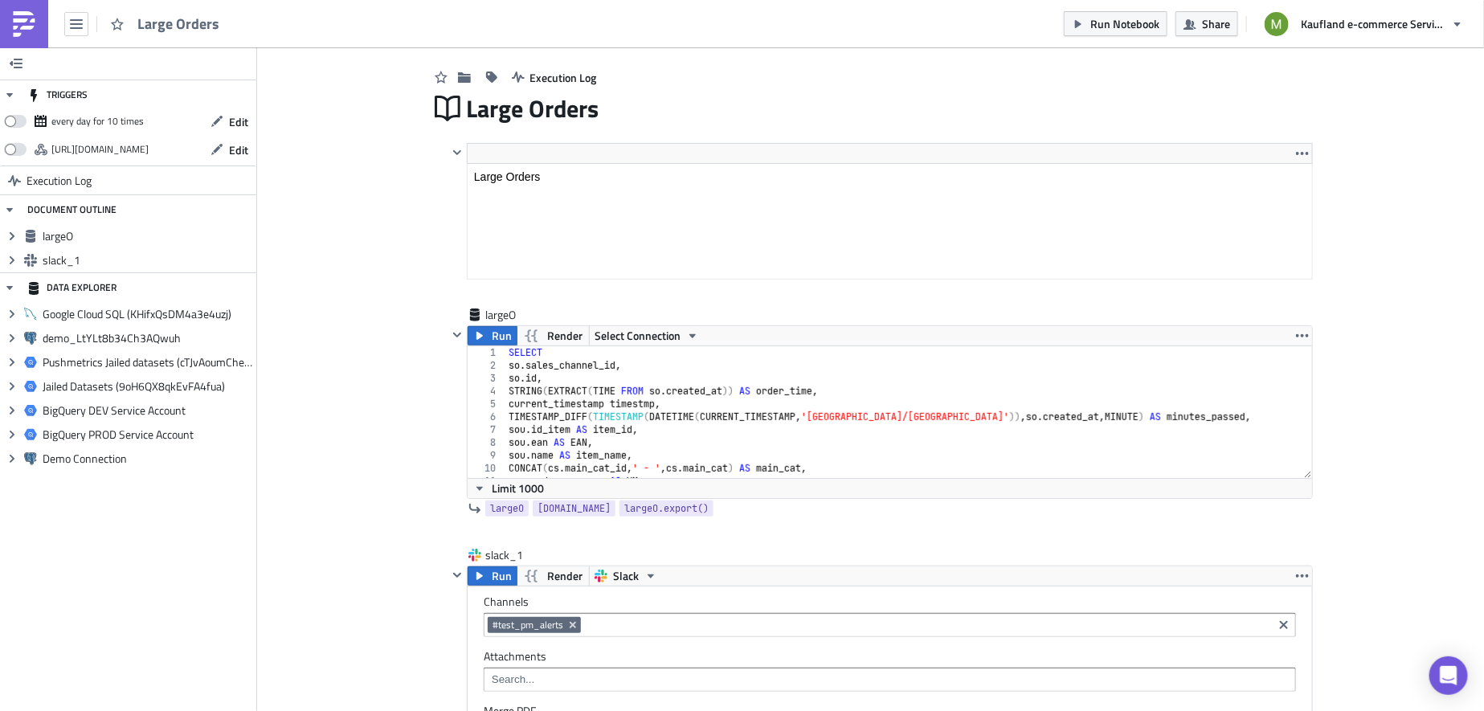
scroll to position [229, 0]
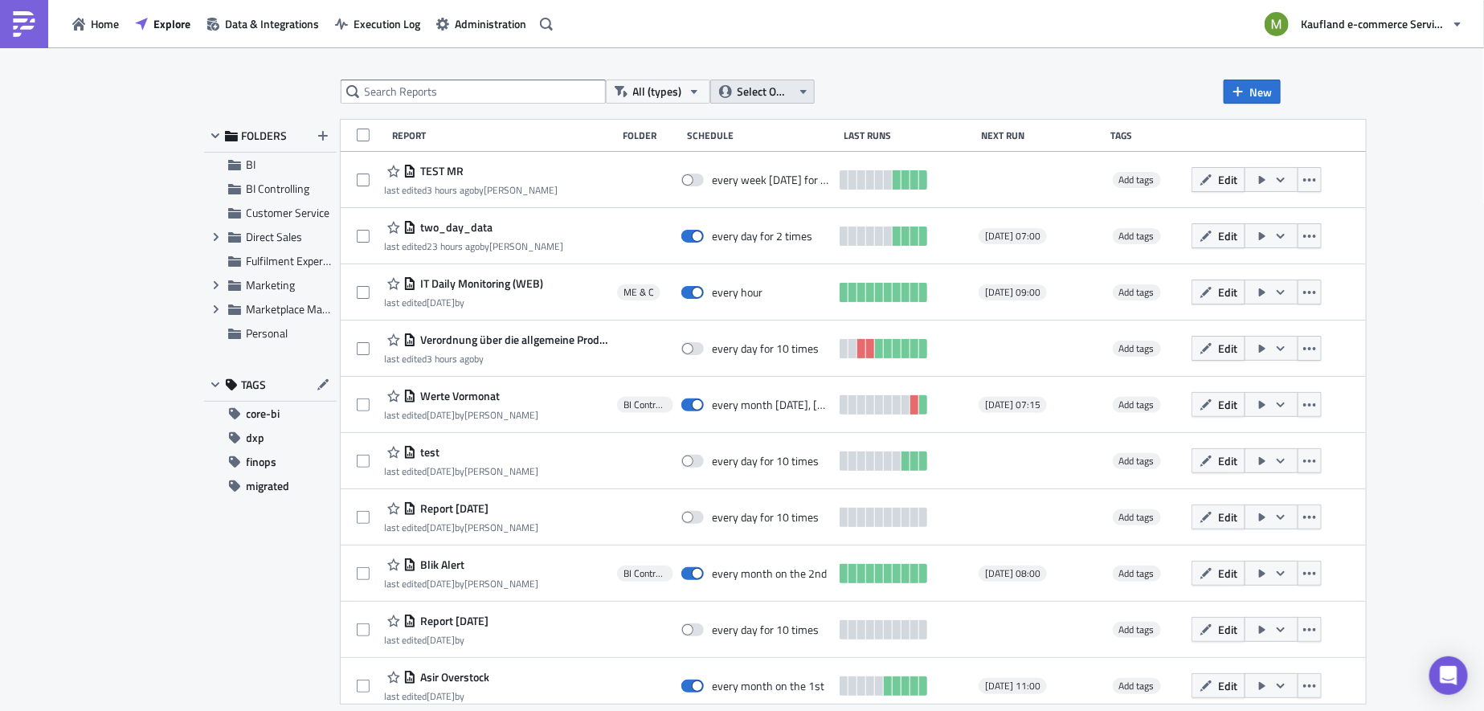
click at [801, 99] on button "Select Owner" at bounding box center [762, 92] width 104 height 24
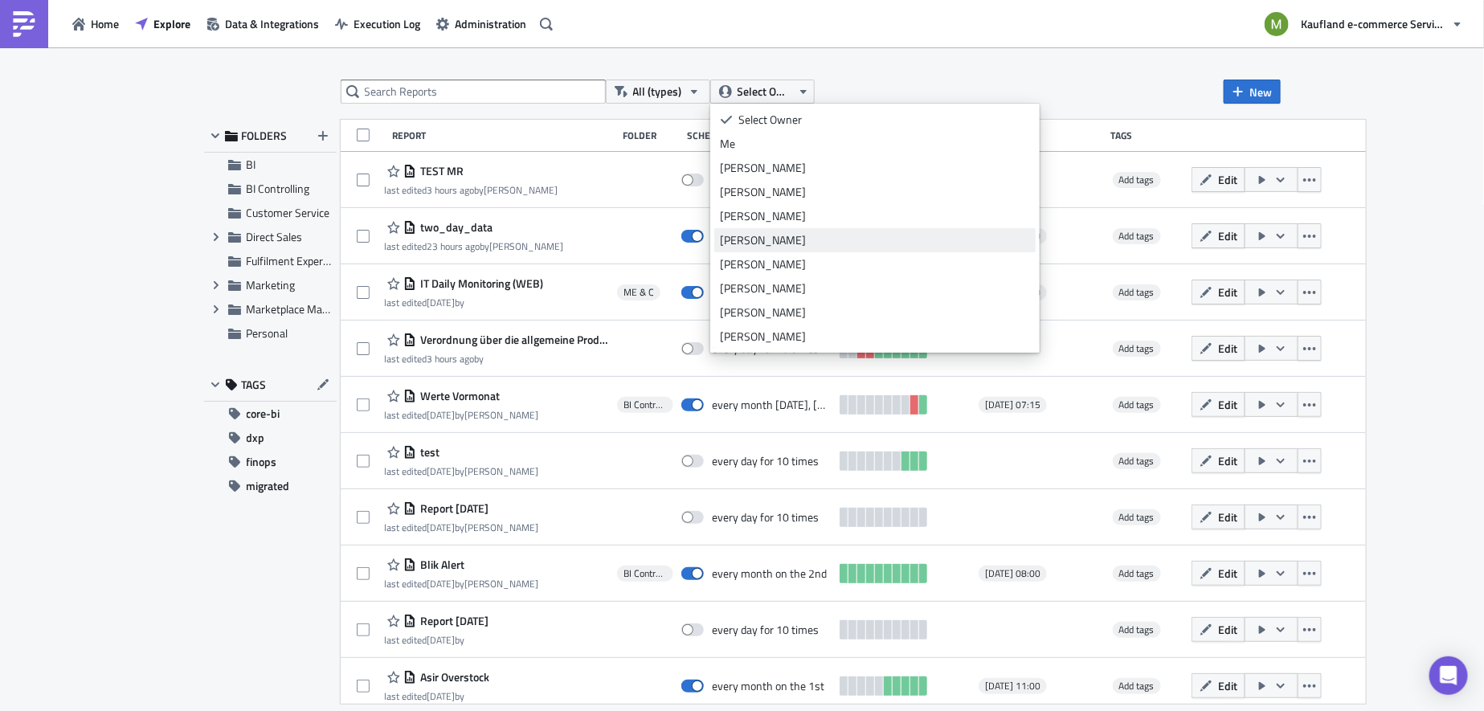
click at [788, 241] on div "[PERSON_NAME]" at bounding box center [875, 240] width 310 height 16
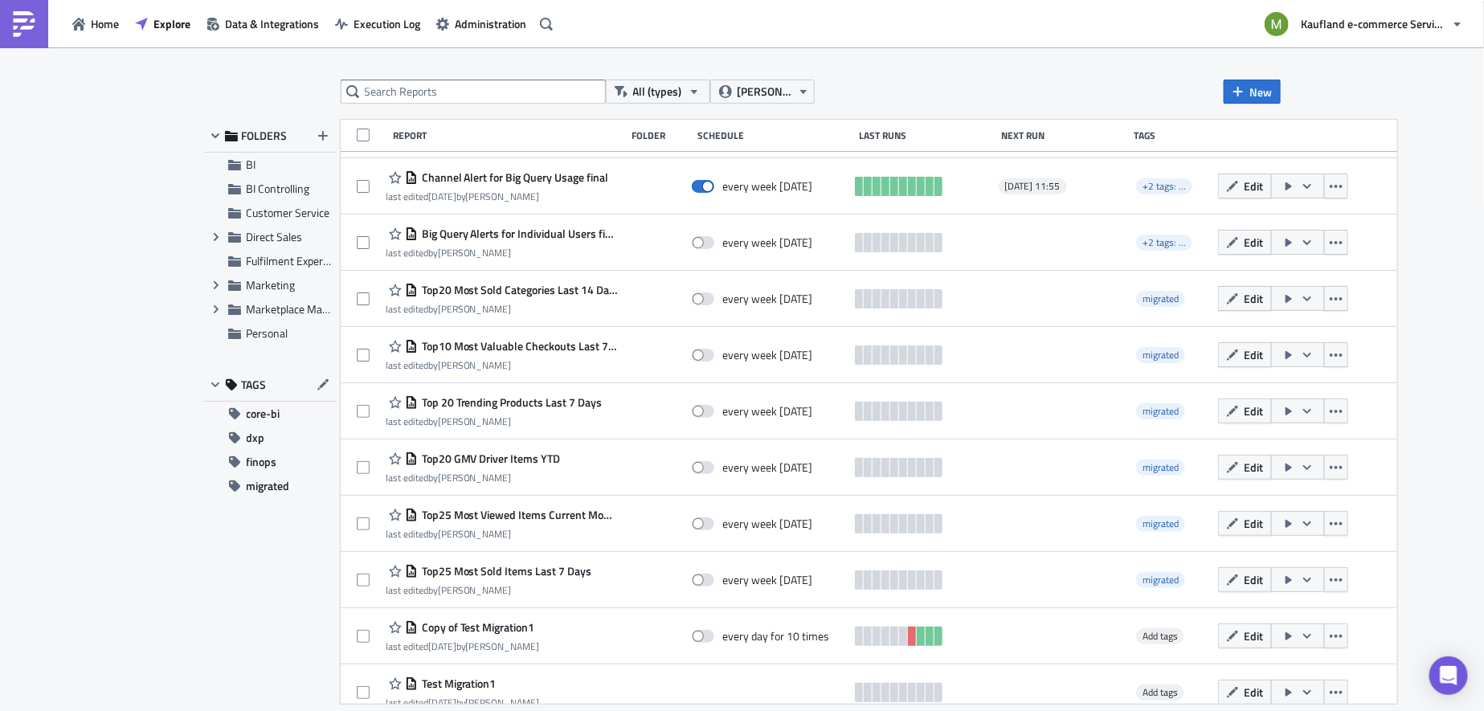
scroll to position [3272, 0]
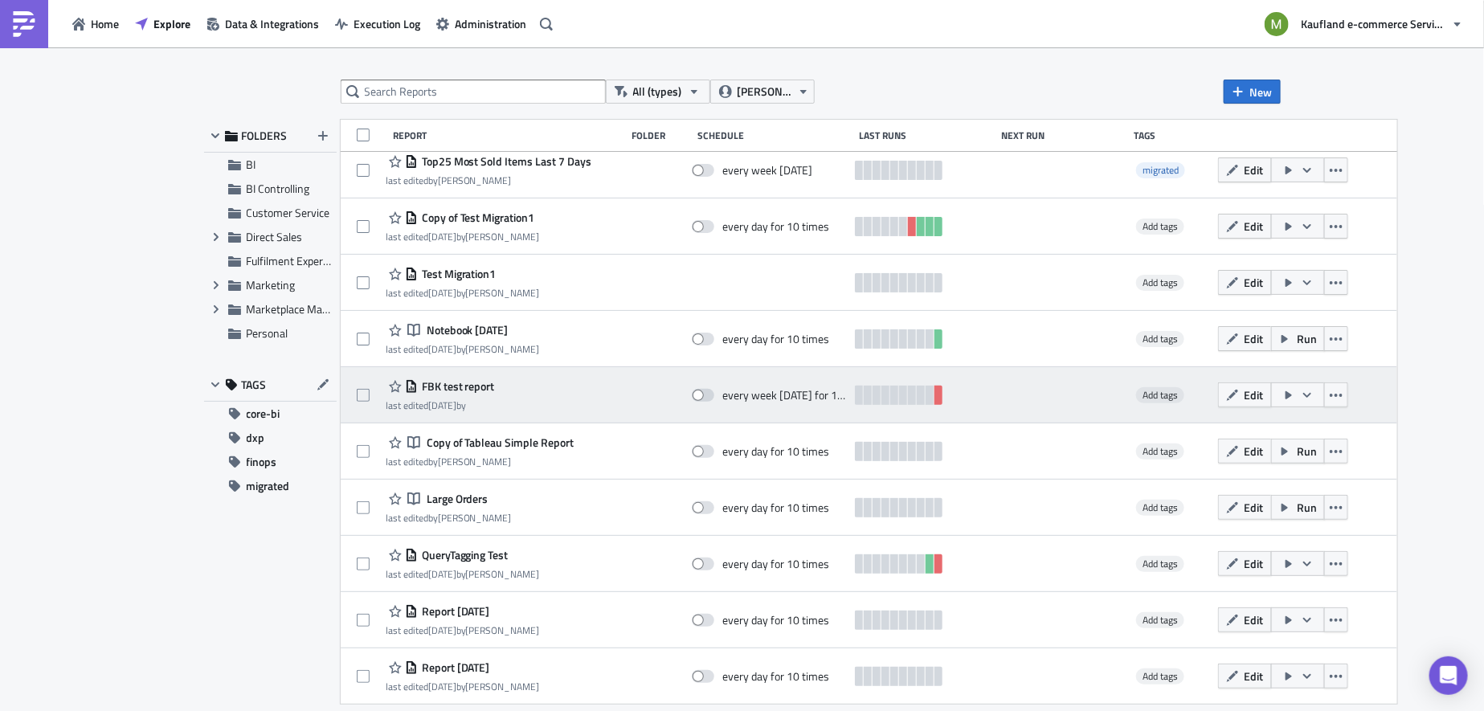
click at [455, 387] on span "FBK test report" at bounding box center [456, 386] width 77 height 14
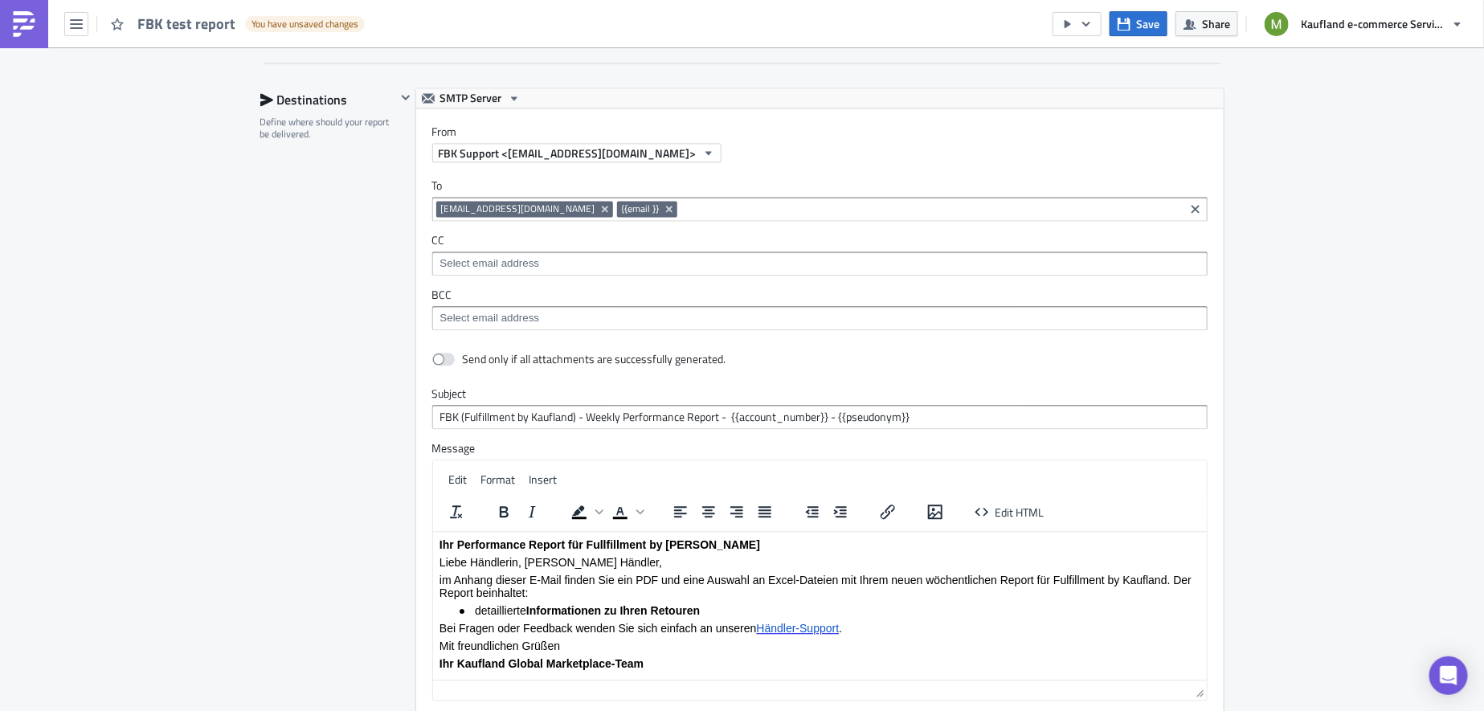
scroll to position [1662, 0]
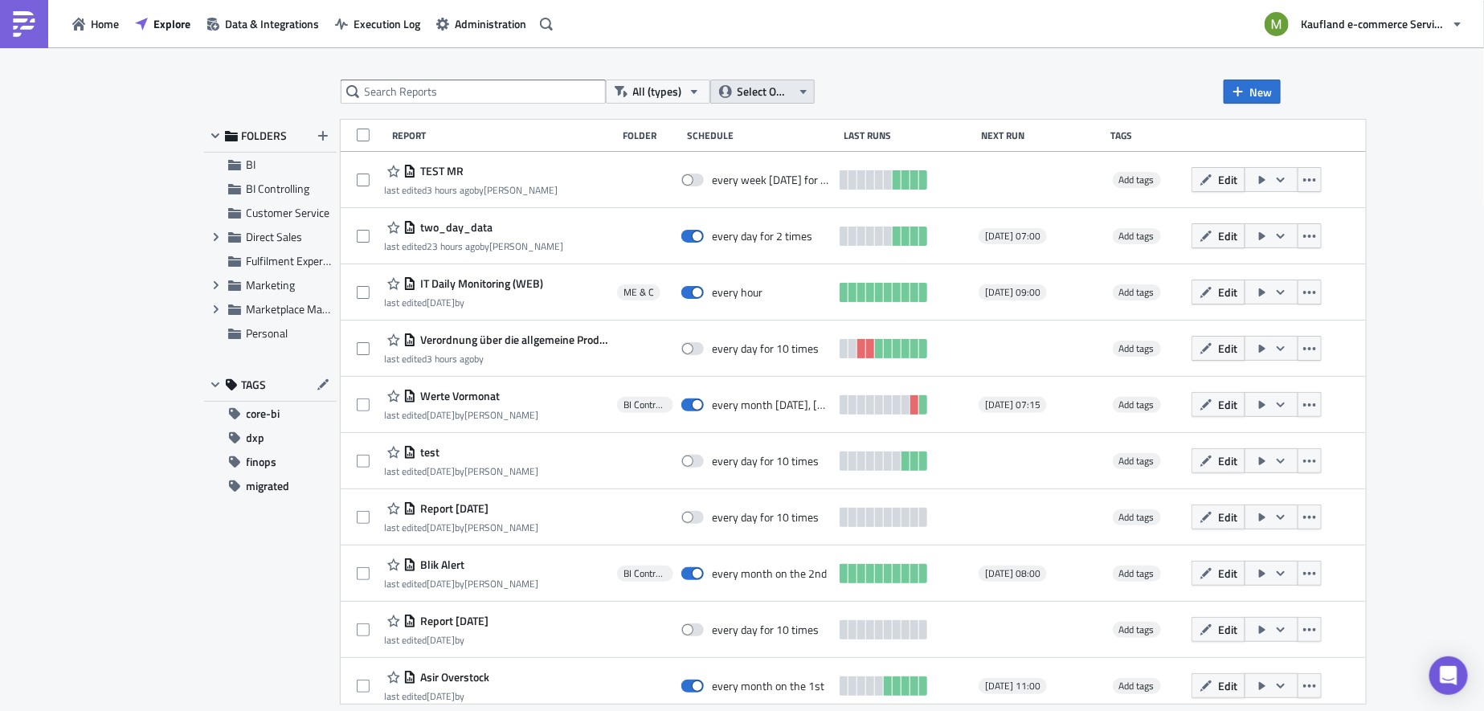
click at [800, 95] on icon "button" at bounding box center [803, 91] width 13 height 13
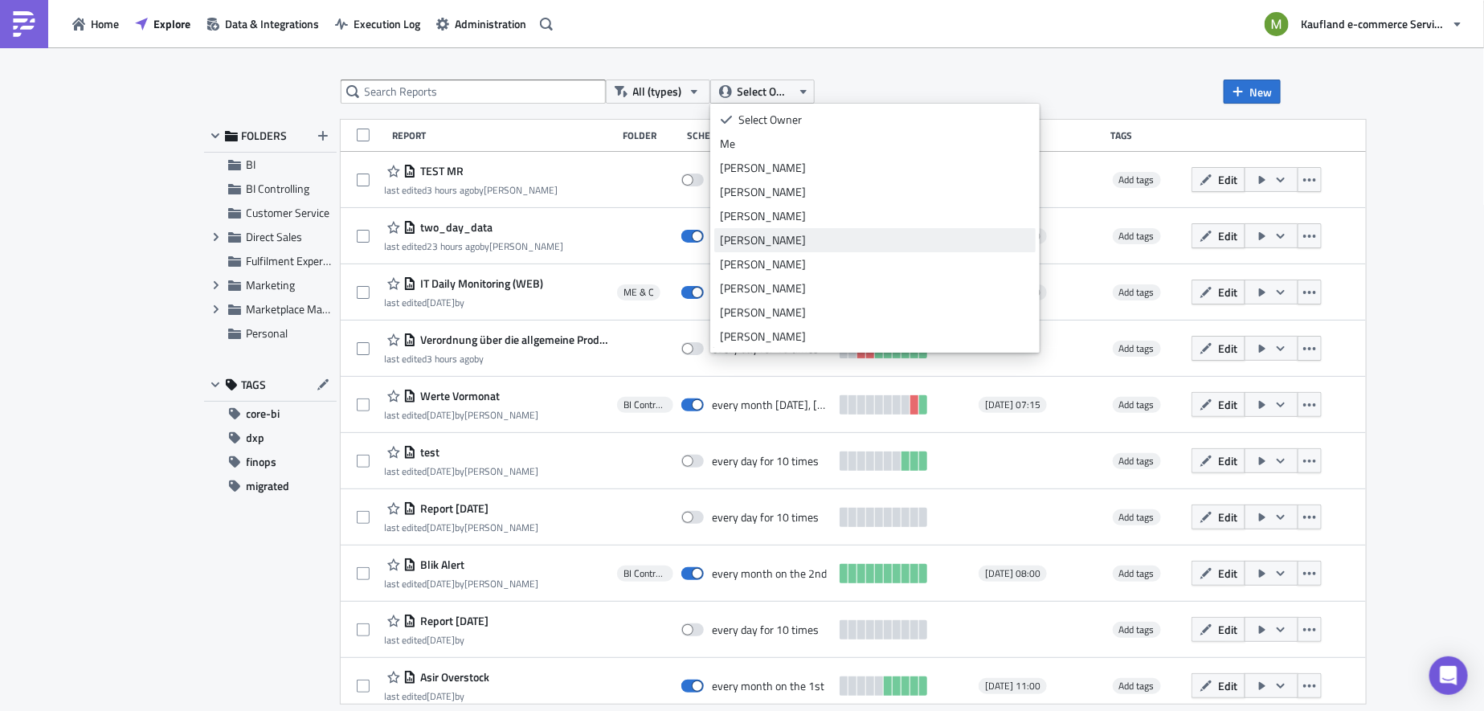
click at [774, 240] on div "[PERSON_NAME]" at bounding box center [875, 240] width 310 height 16
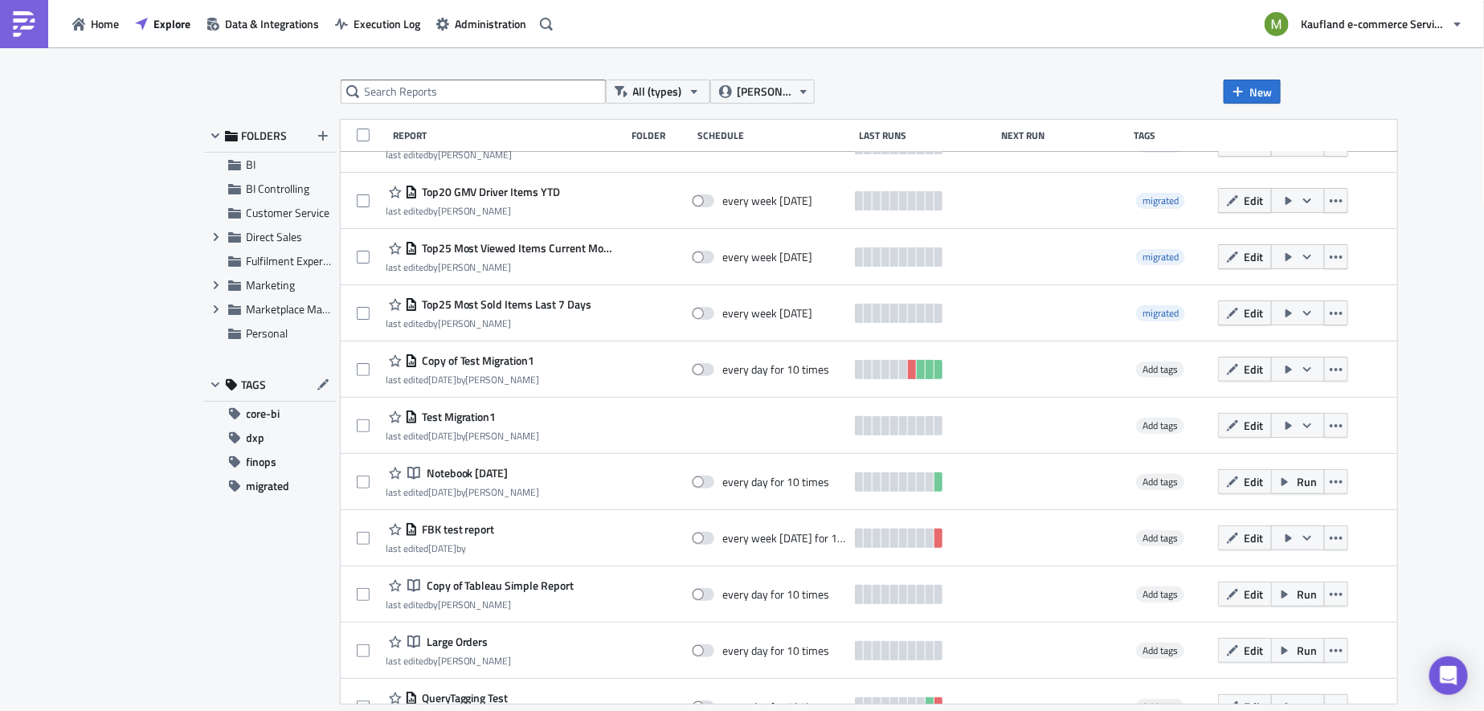
scroll to position [3109, 0]
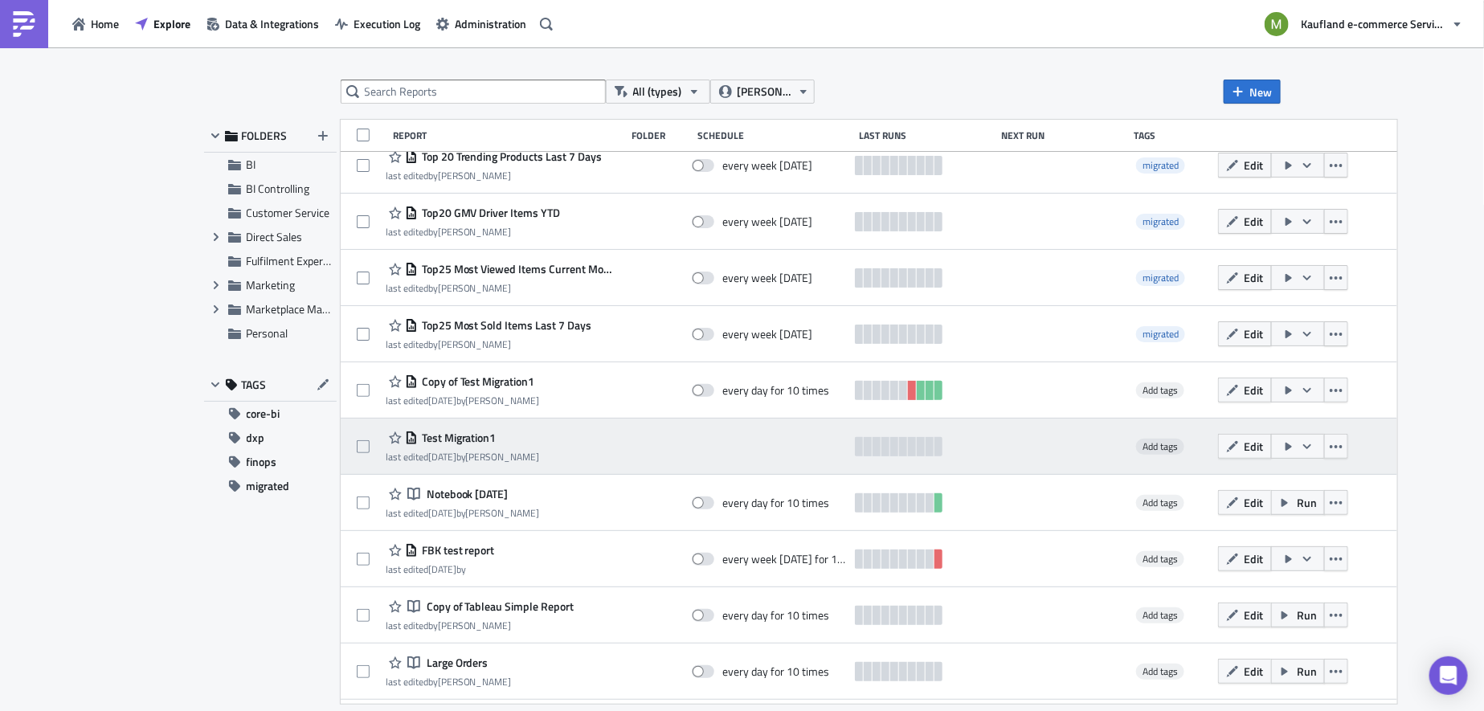
click at [458, 437] on span "Test Migration1" at bounding box center [457, 438] width 79 height 14
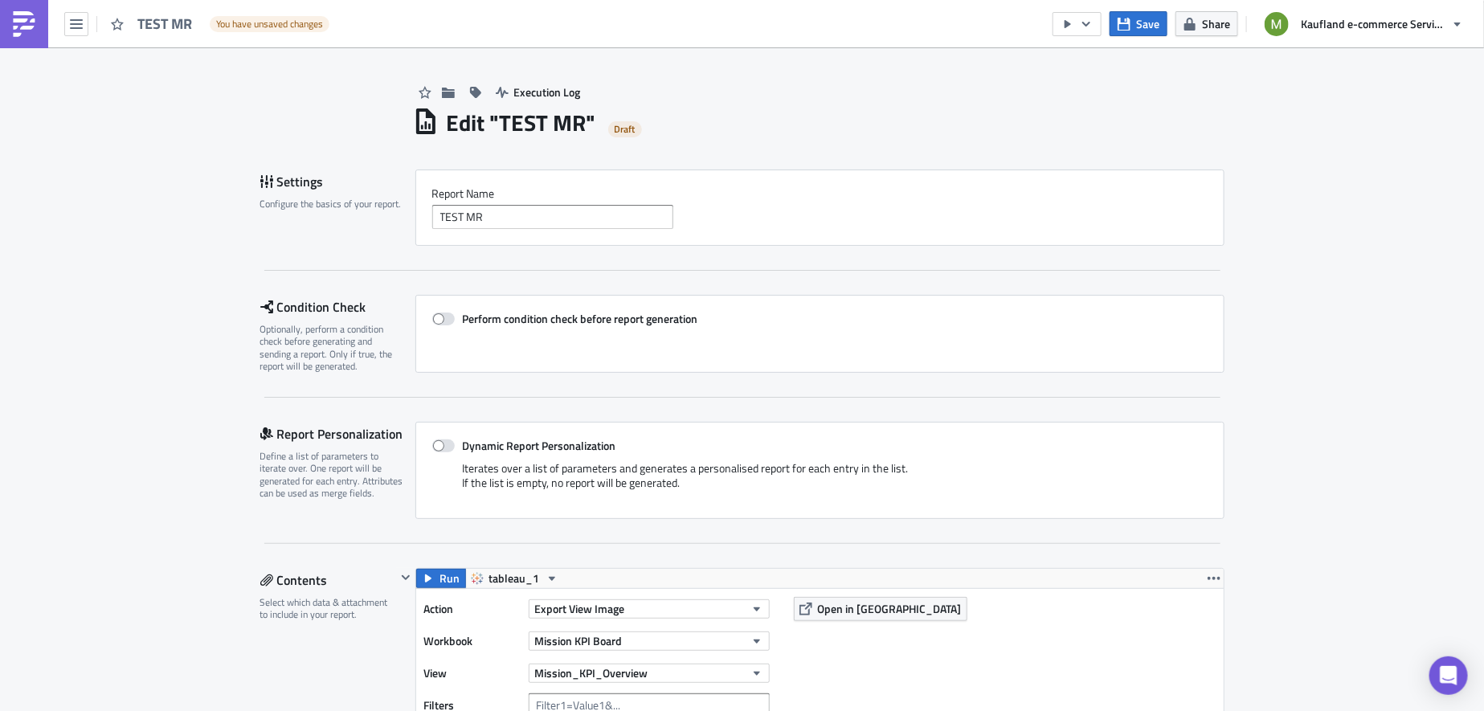
click at [30, 32] on img at bounding box center [24, 24] width 26 height 26
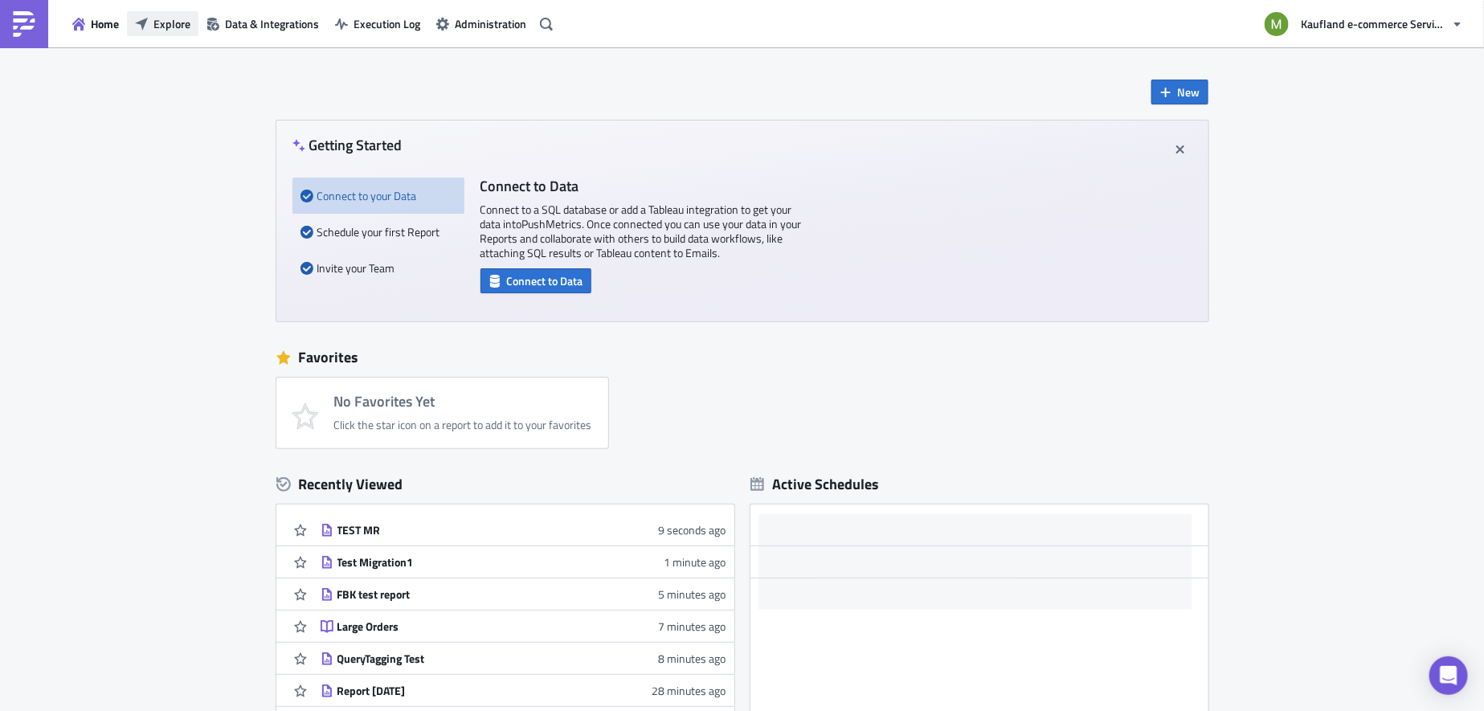
click at [182, 25] on span "Explore" at bounding box center [171, 23] width 37 height 17
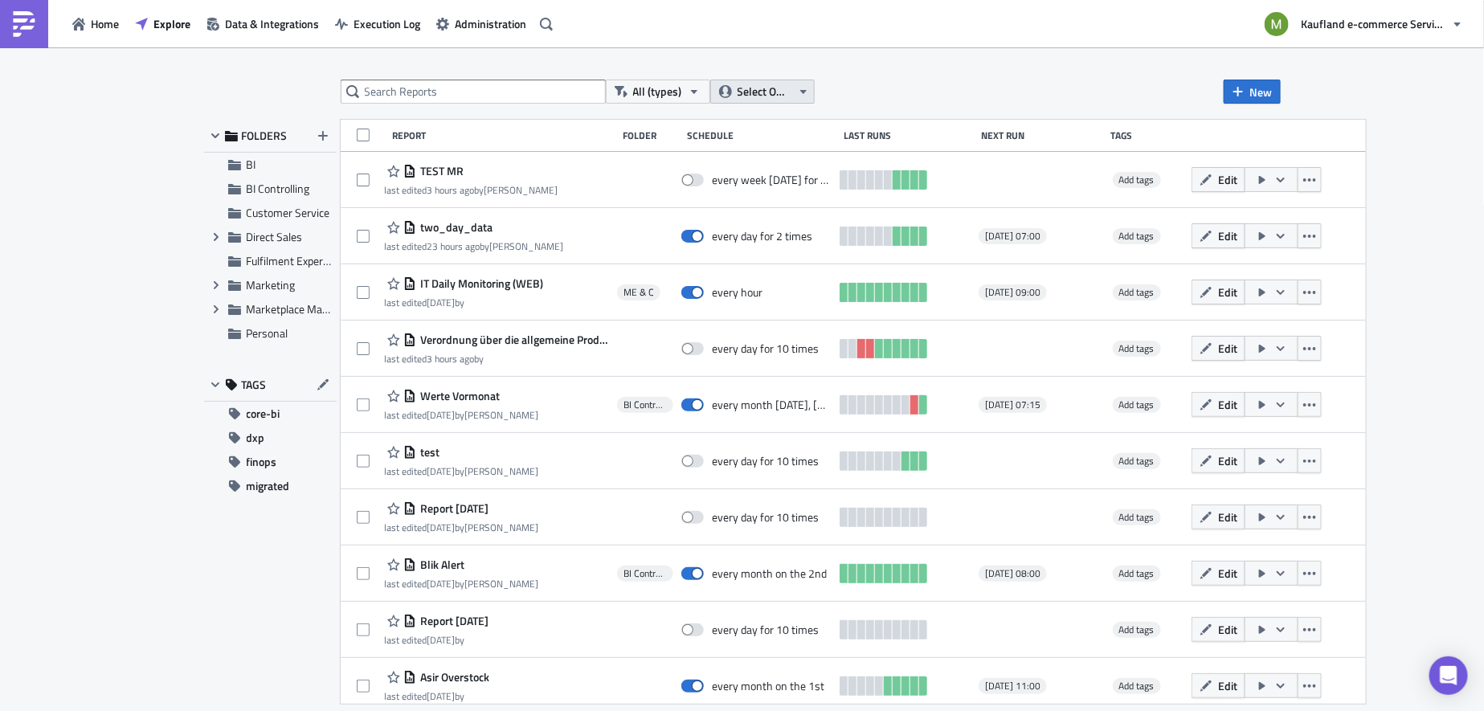
click at [803, 92] on icon "button" at bounding box center [803, 92] width 6 height 4
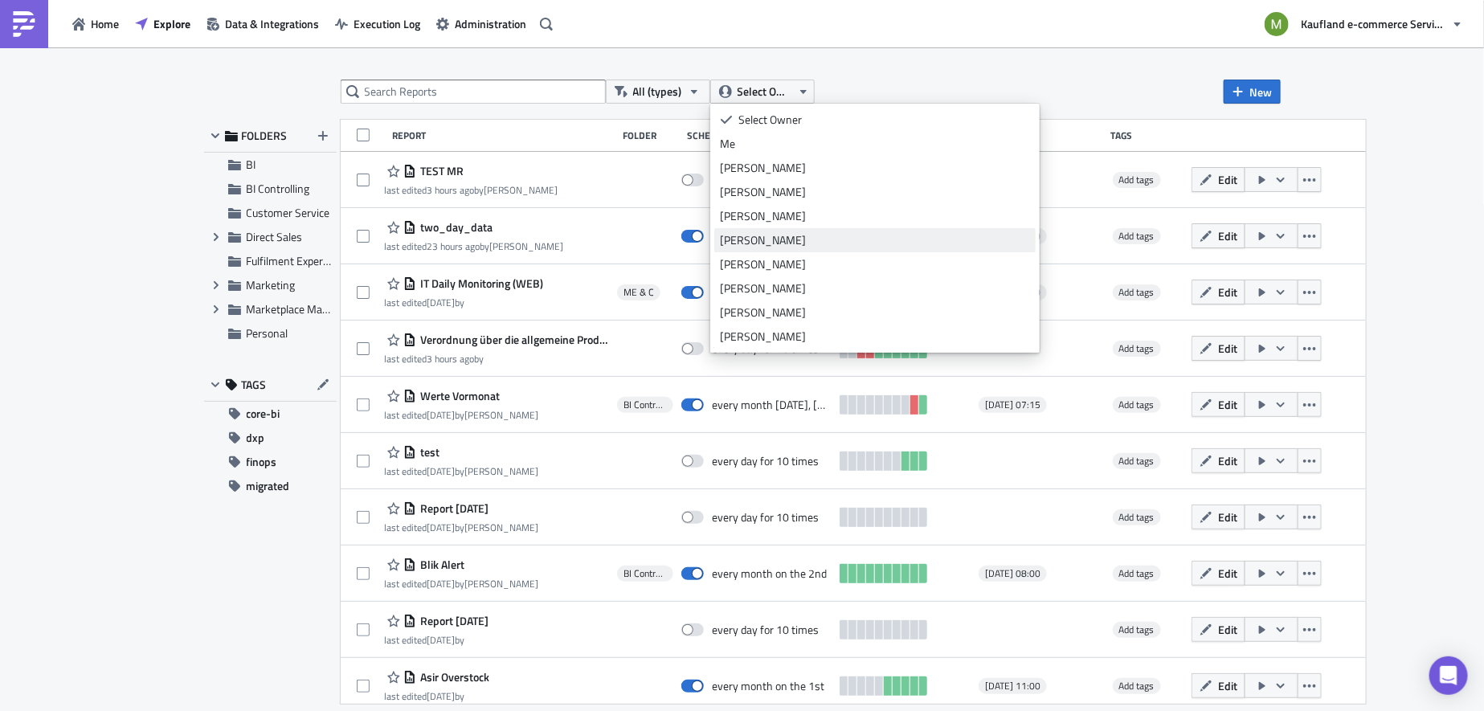
click at [817, 236] on div "[PERSON_NAME]" at bounding box center [875, 240] width 310 height 16
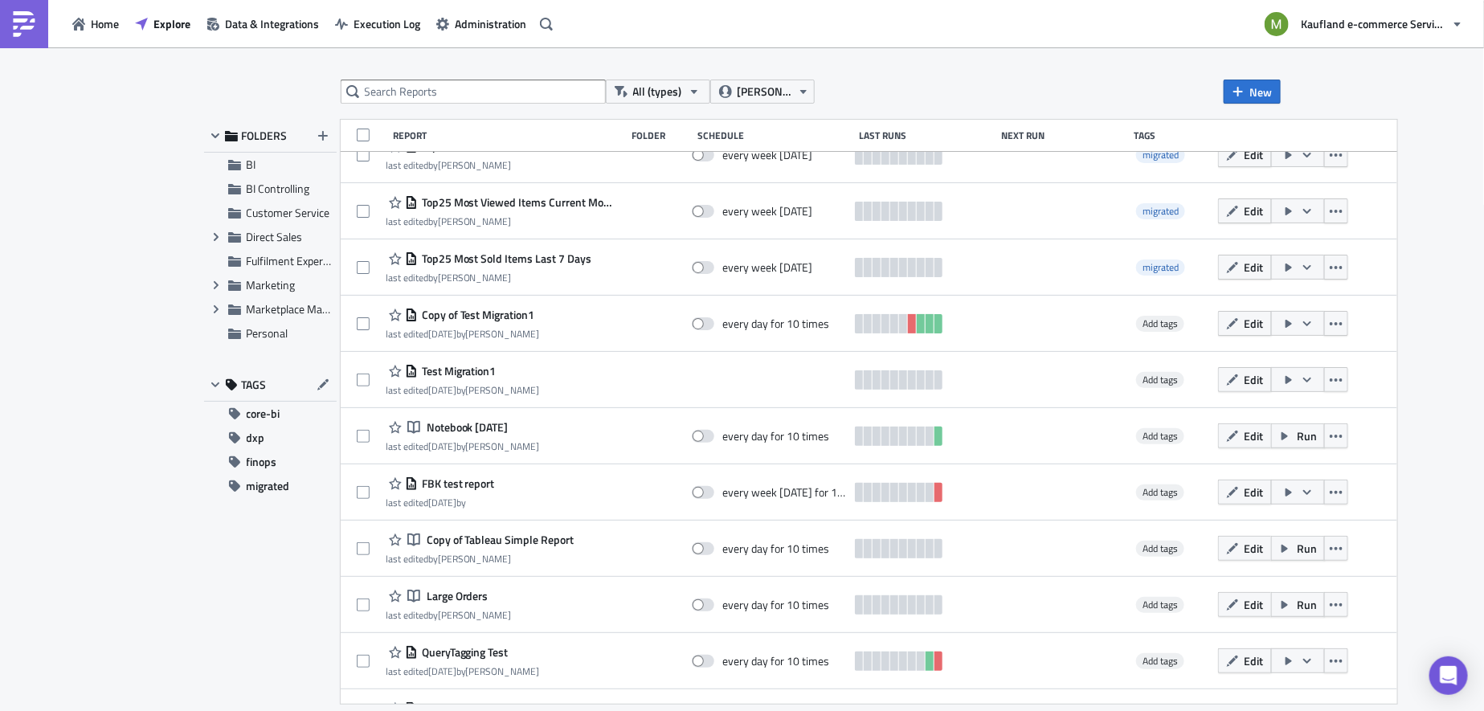
scroll to position [3193, 0]
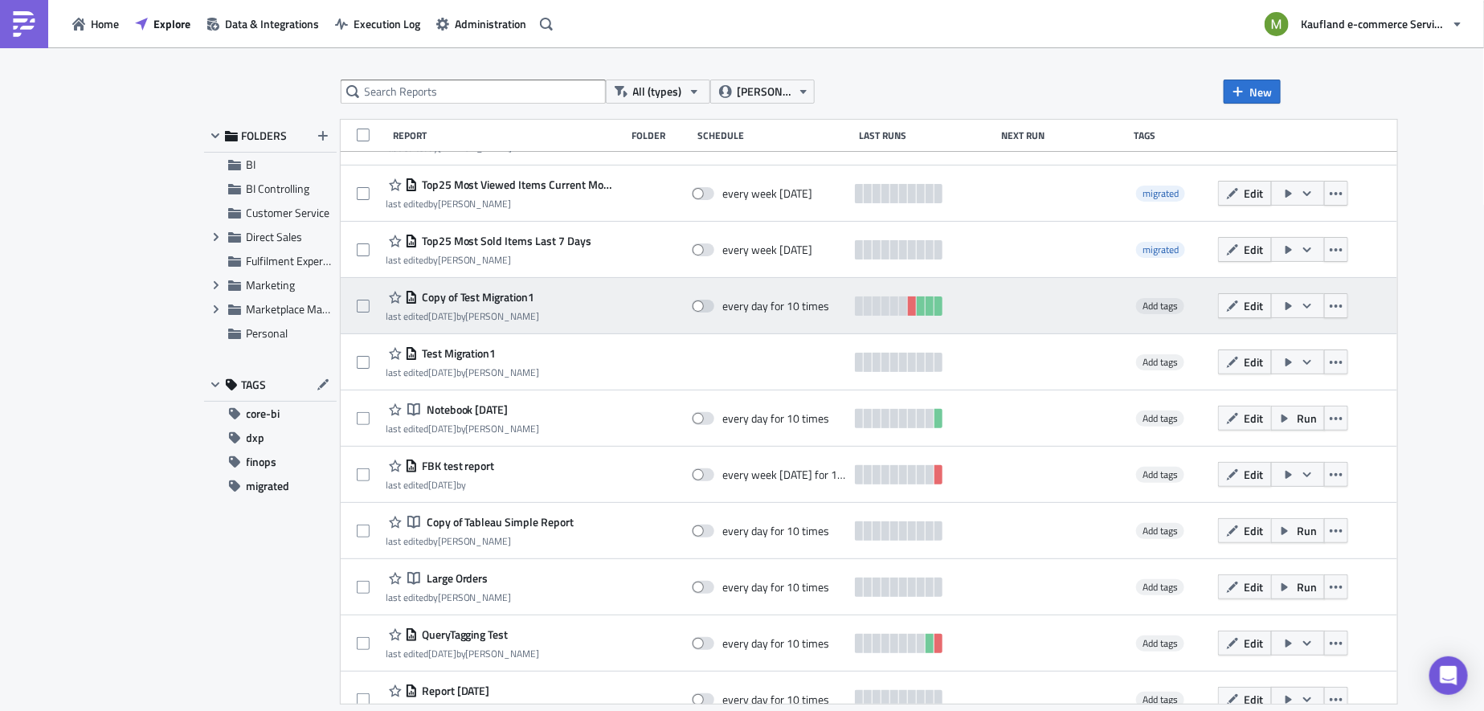
click at [469, 297] on span "Copy of Test Migration1" at bounding box center [476, 297] width 117 height 14
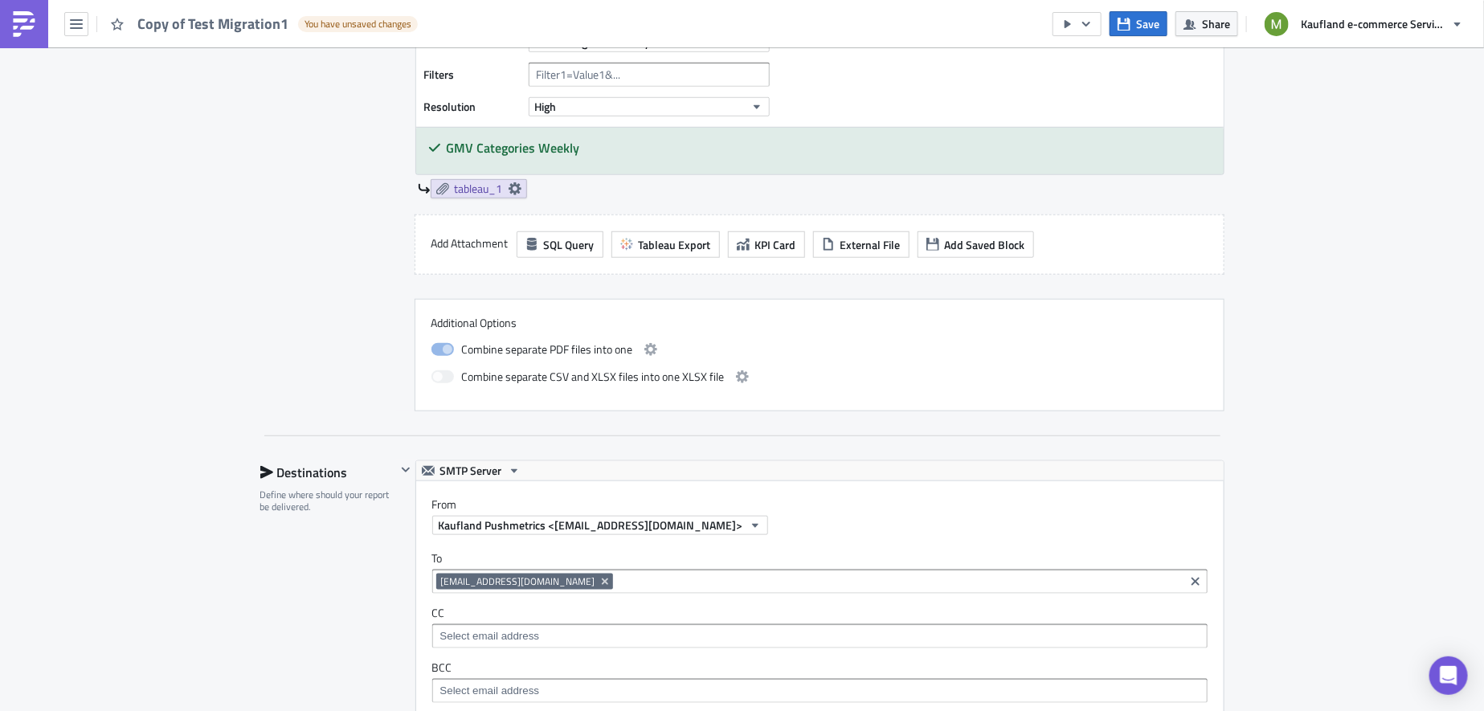
scroll to position [673, 0]
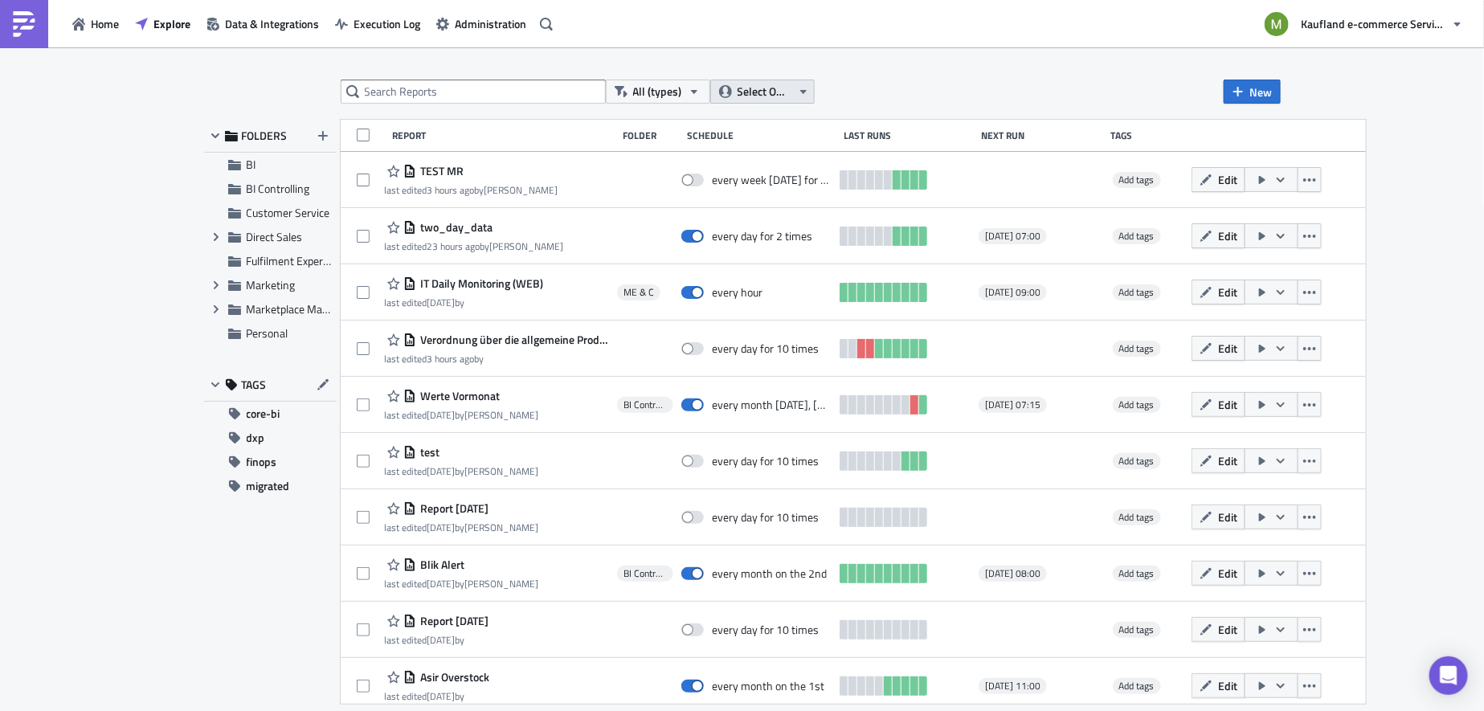
click at [804, 93] on icon "button" at bounding box center [803, 91] width 13 height 13
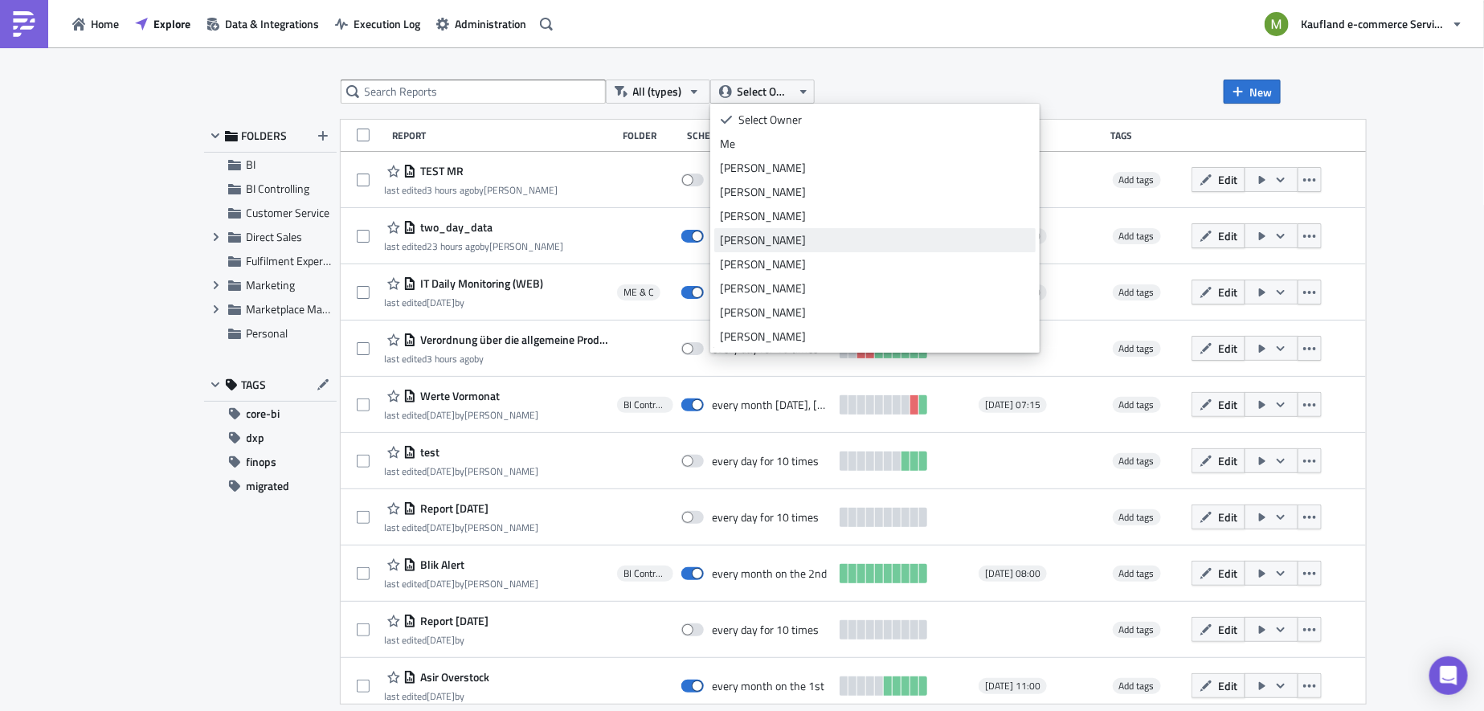
click at [765, 237] on div "[PERSON_NAME]" at bounding box center [875, 240] width 310 height 16
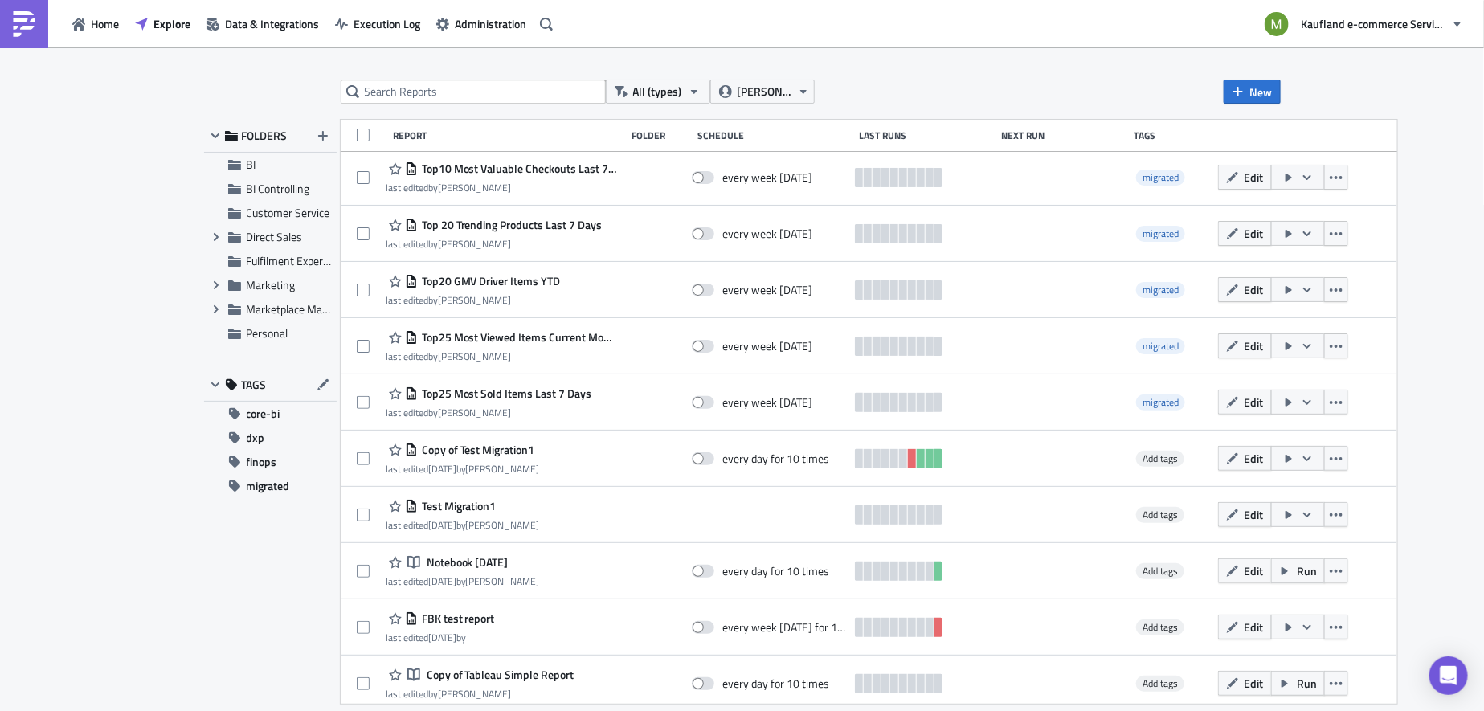
scroll to position [3043, 0]
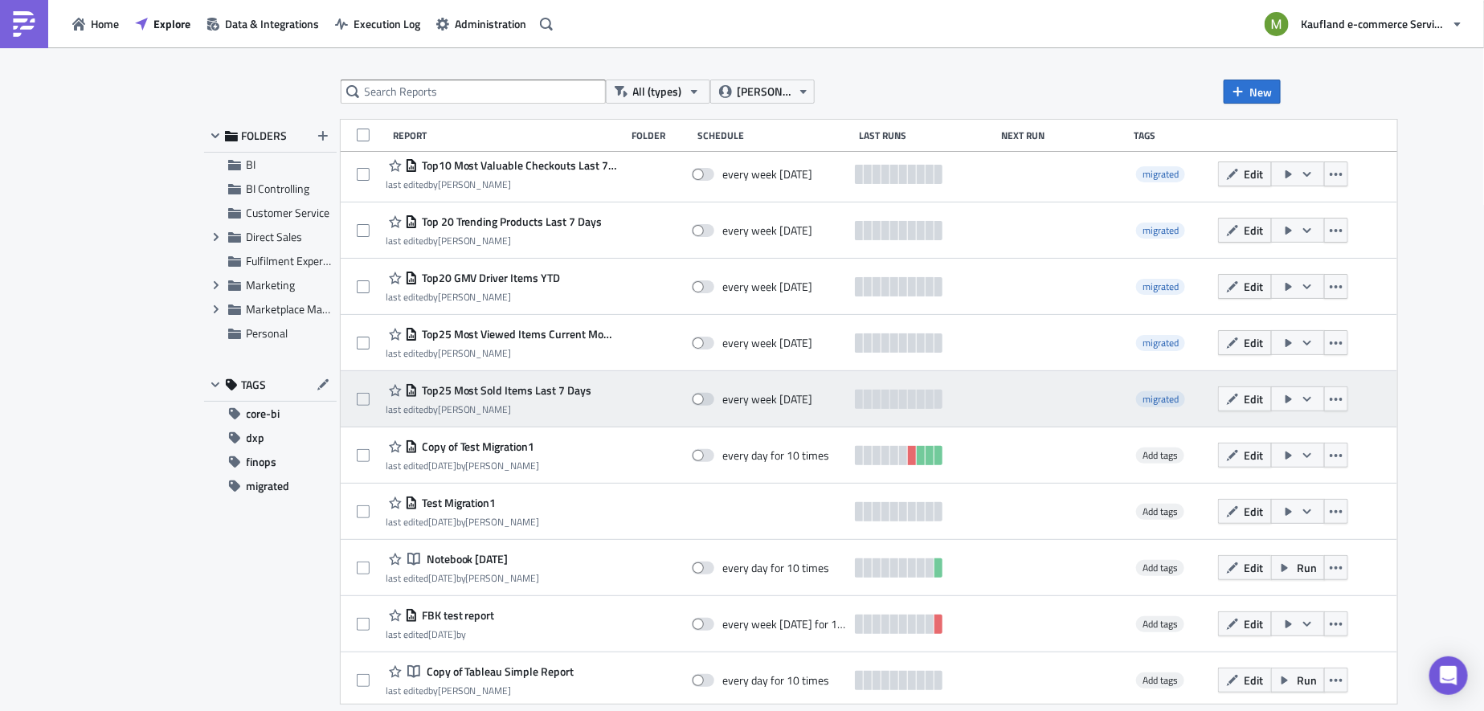
click at [518, 391] on span "Top25 Most Sold Items Last 7 Days" at bounding box center [505, 390] width 174 height 14
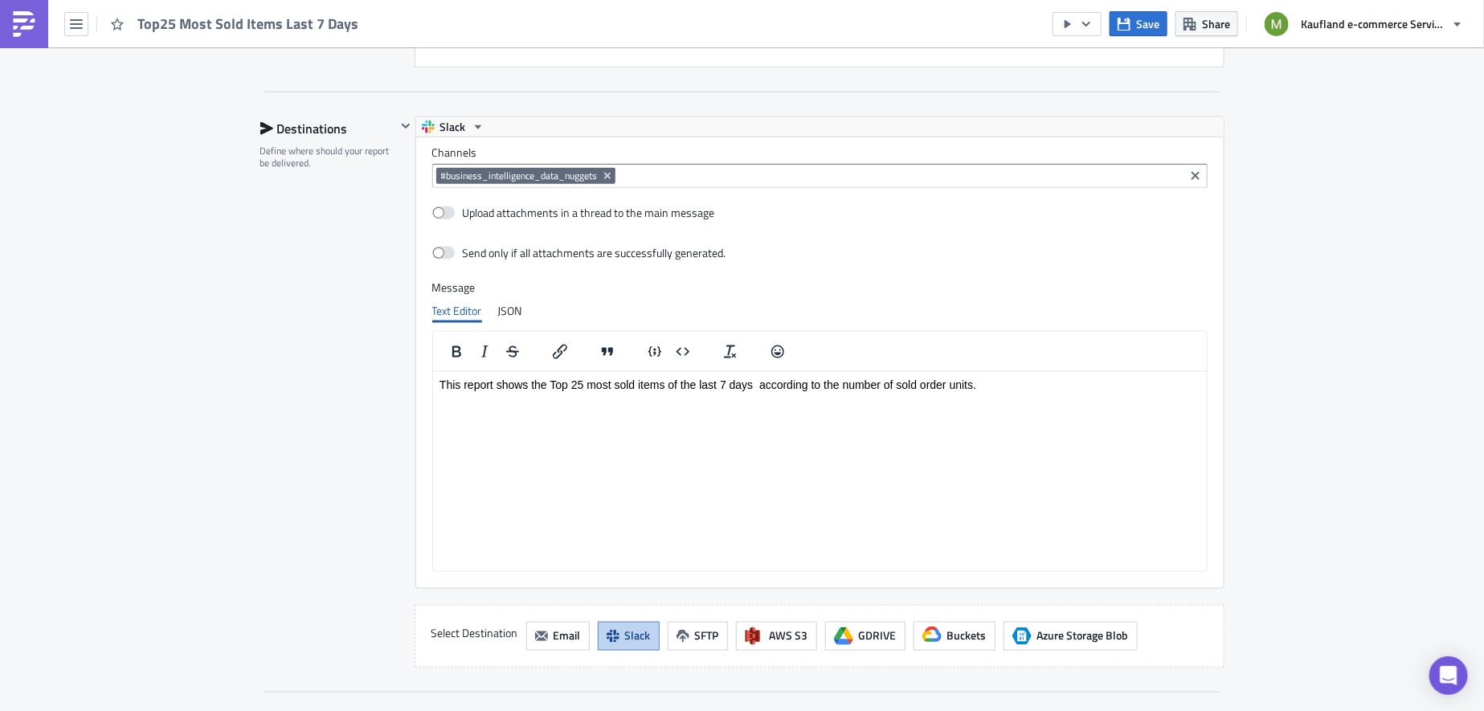
scroll to position [912, 0]
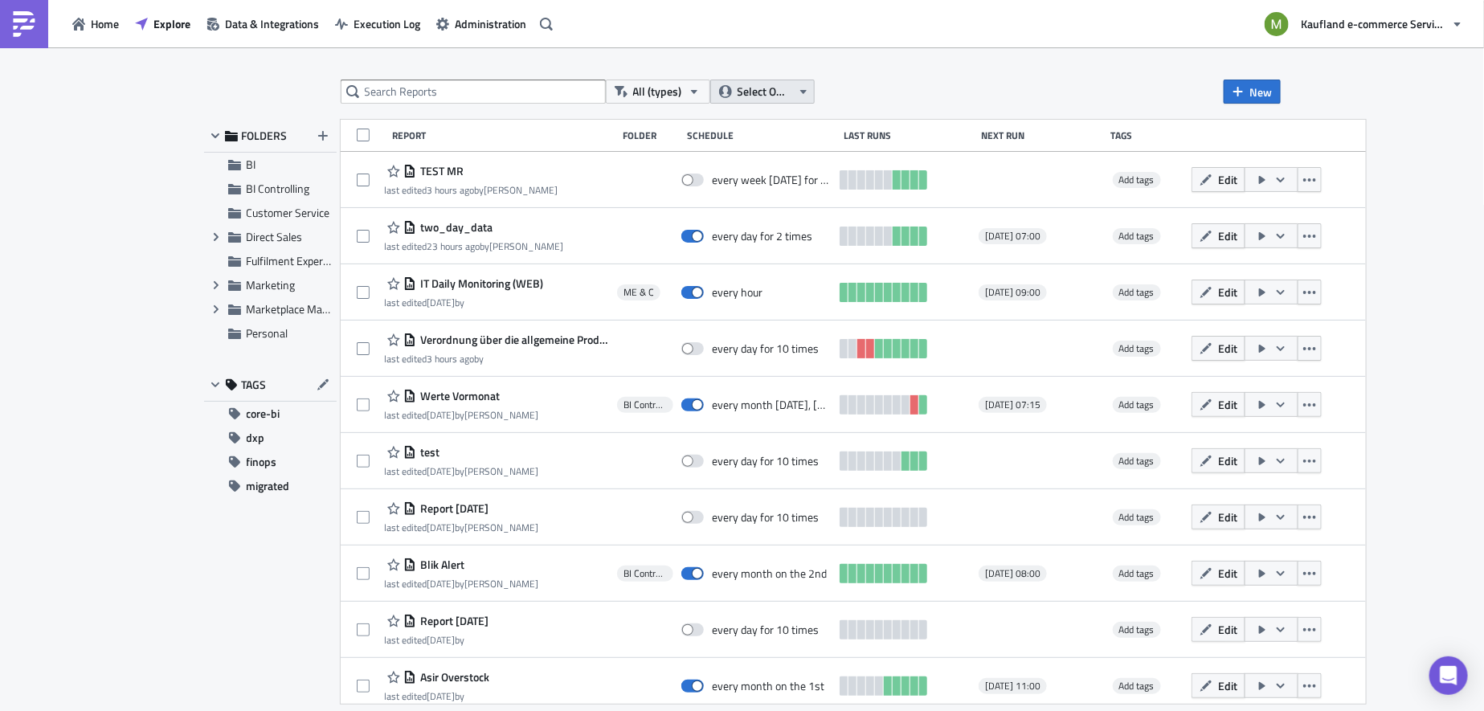
click at [766, 92] on span "Select Owner" at bounding box center [765, 92] width 54 height 18
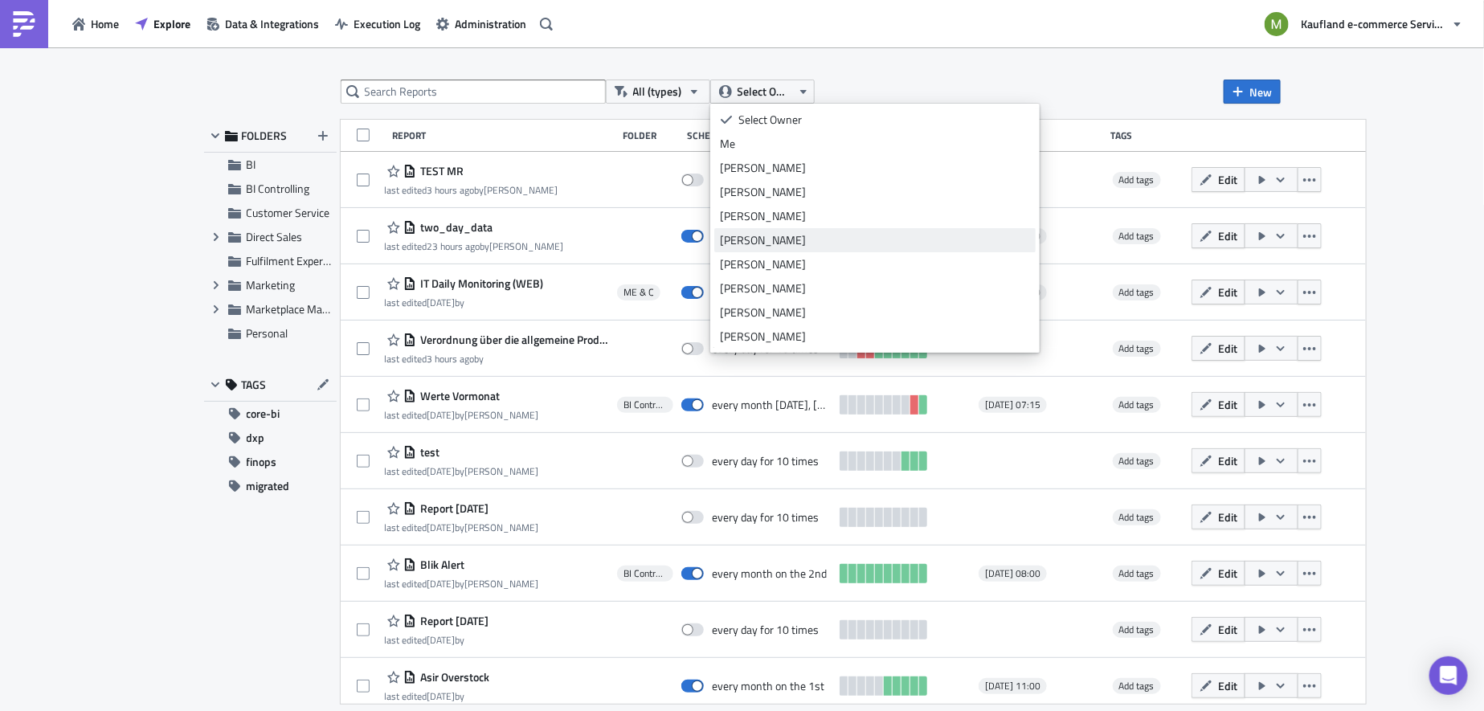
click at [808, 242] on div "[PERSON_NAME]" at bounding box center [875, 240] width 310 height 16
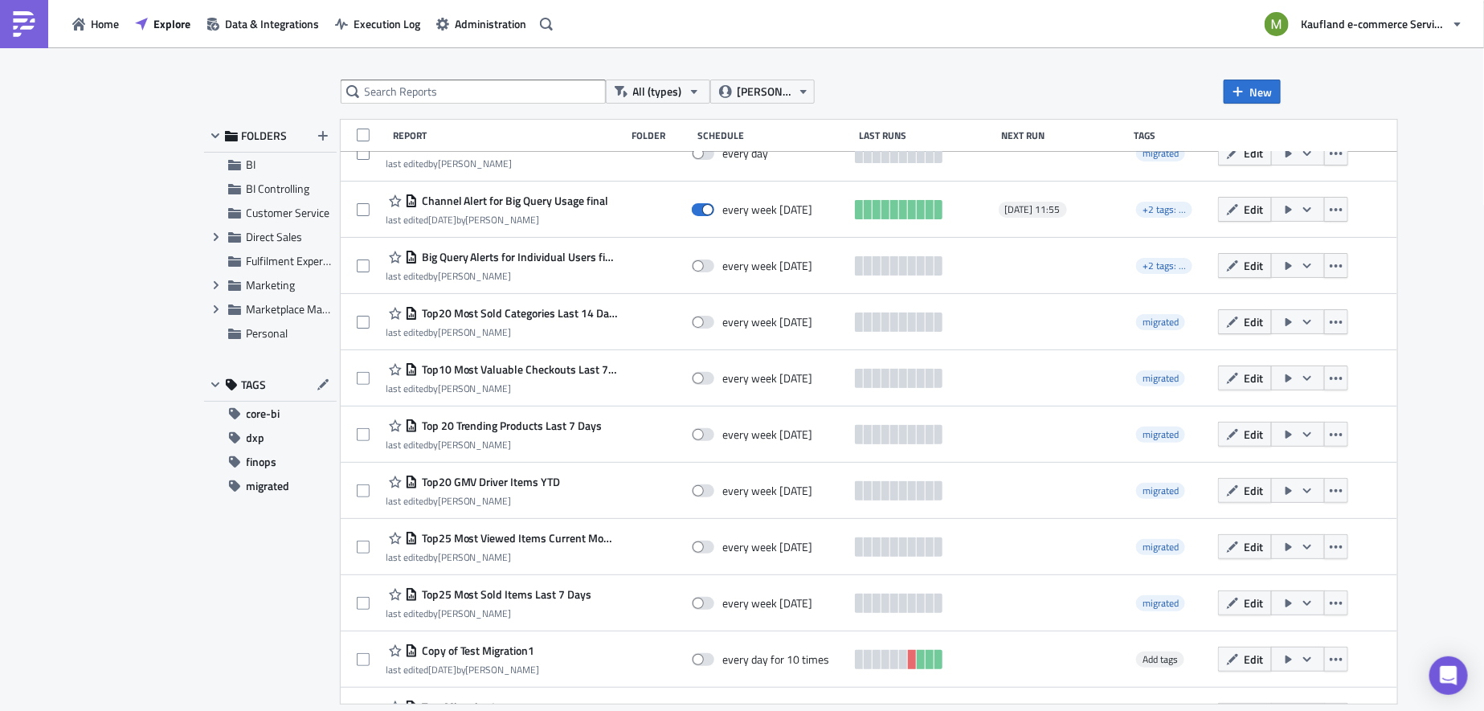
scroll to position [2843, 0]
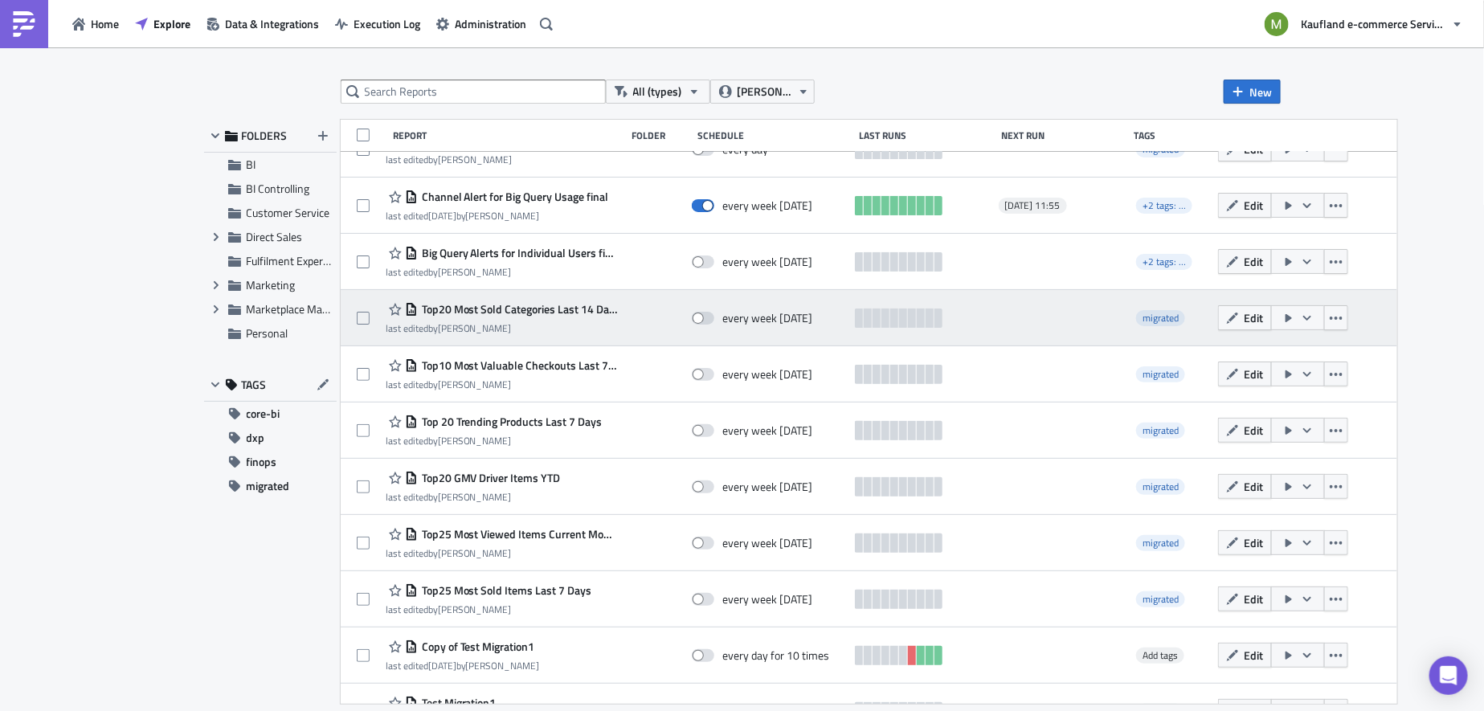
click at [531, 313] on span "Top20 Most Sold Categories Last 14 Days" at bounding box center [518, 309] width 200 height 14
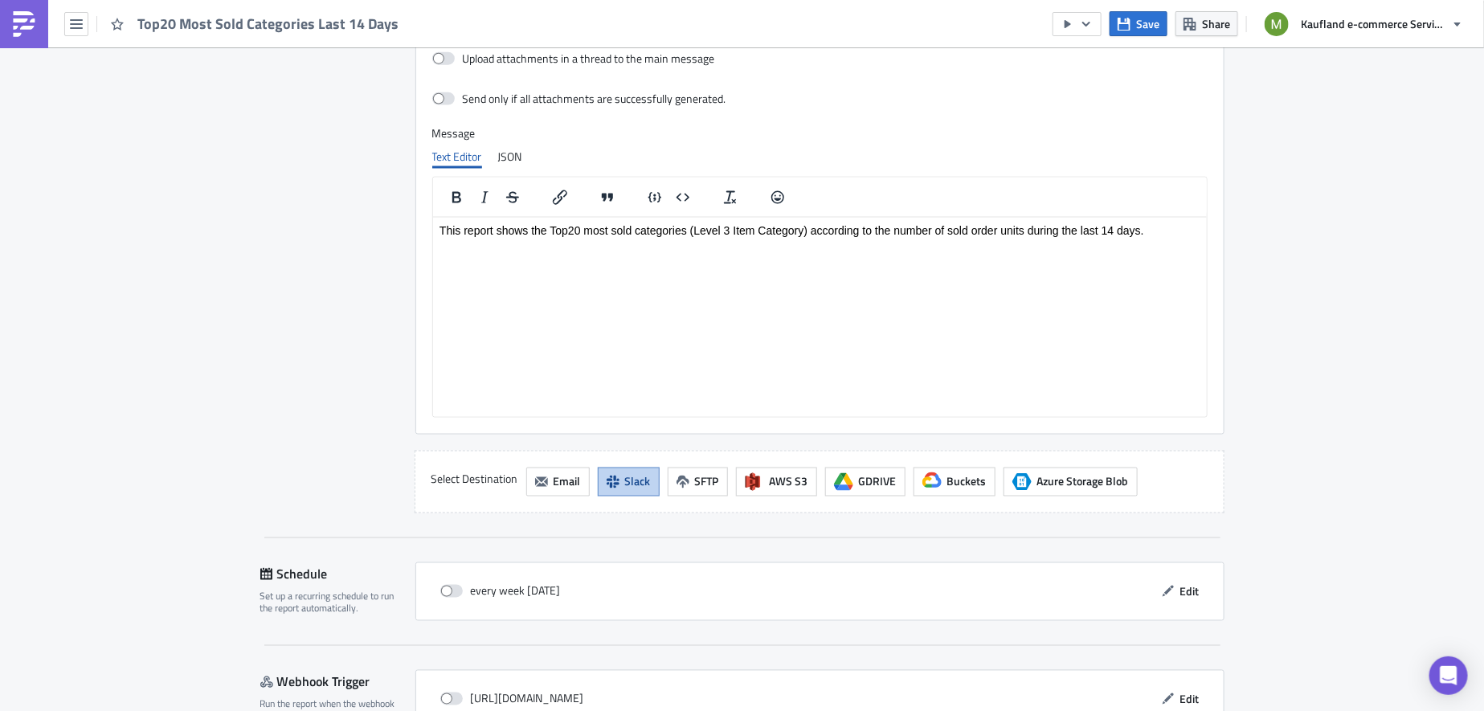
scroll to position [1061, 0]
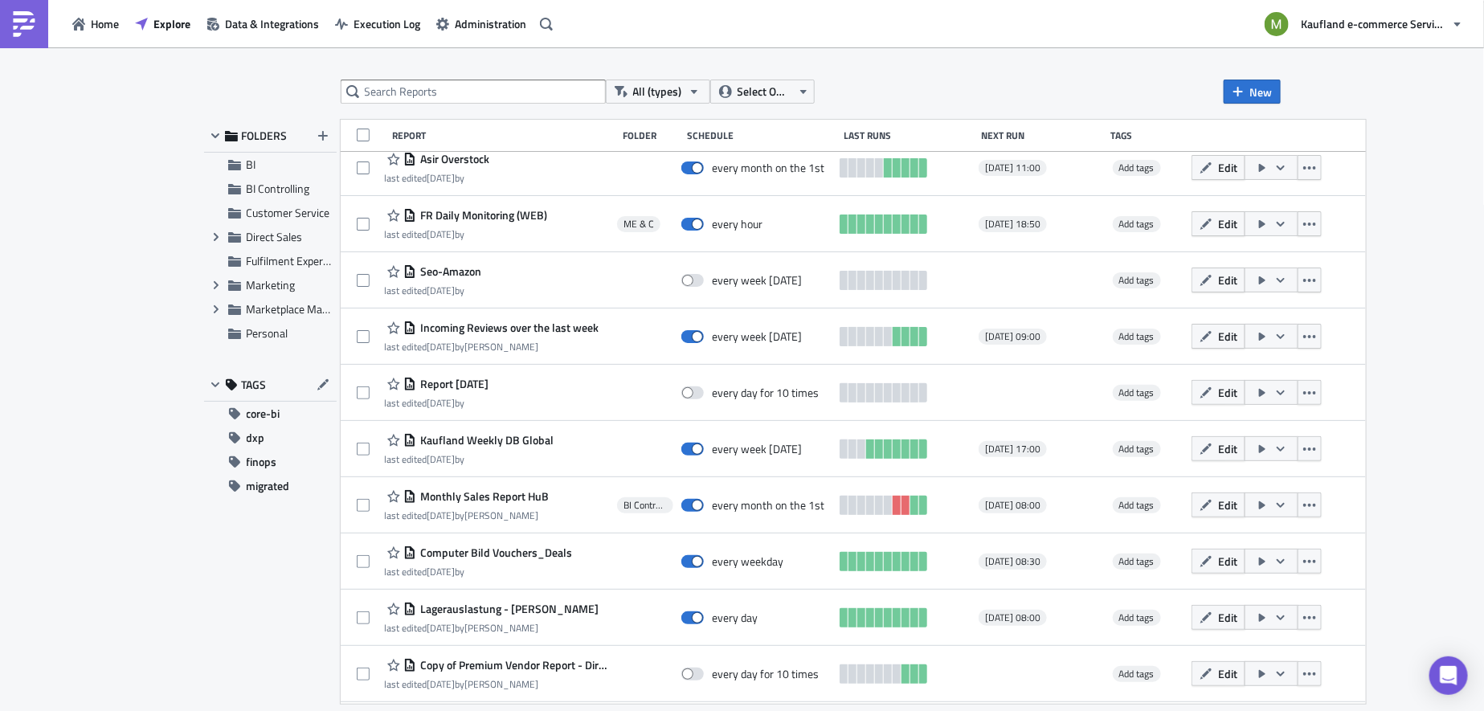
scroll to position [537, 0]
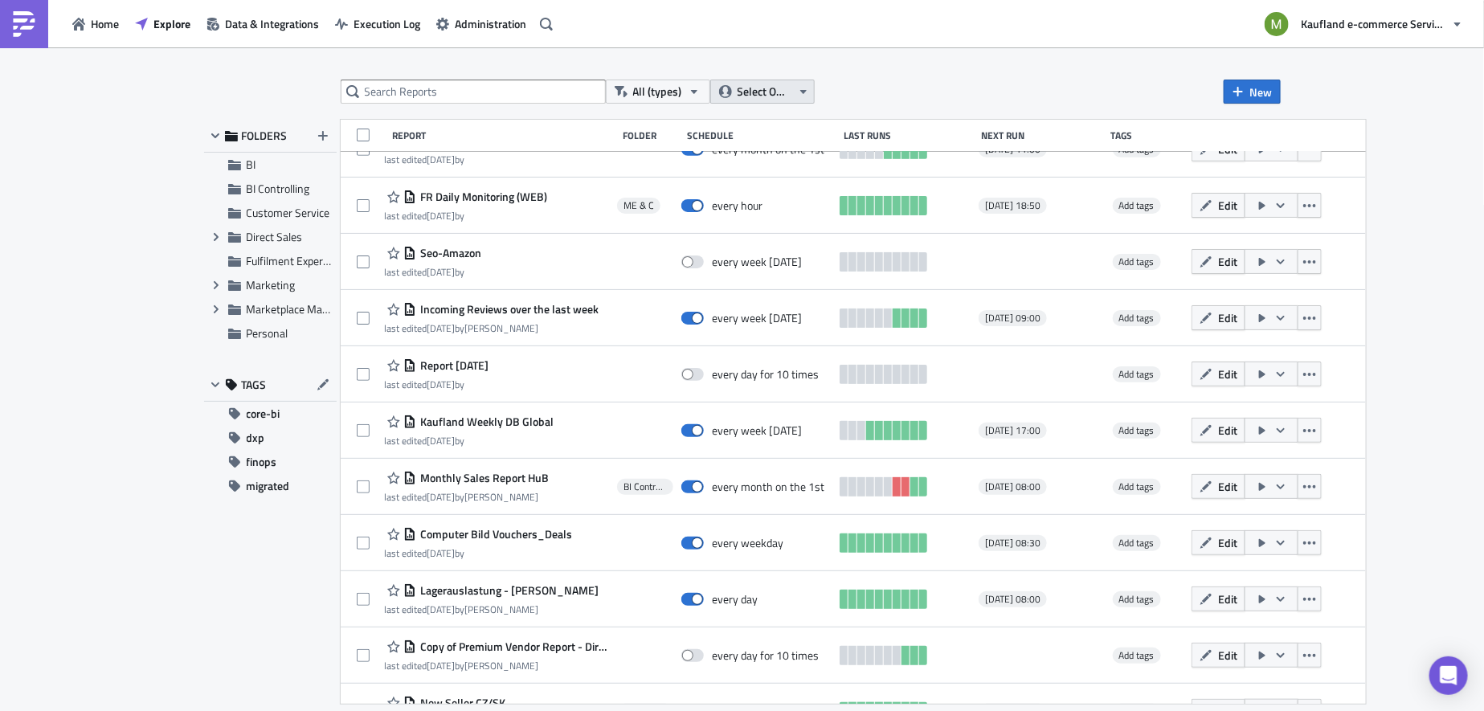
click at [808, 84] on button "Select Owner" at bounding box center [762, 92] width 104 height 24
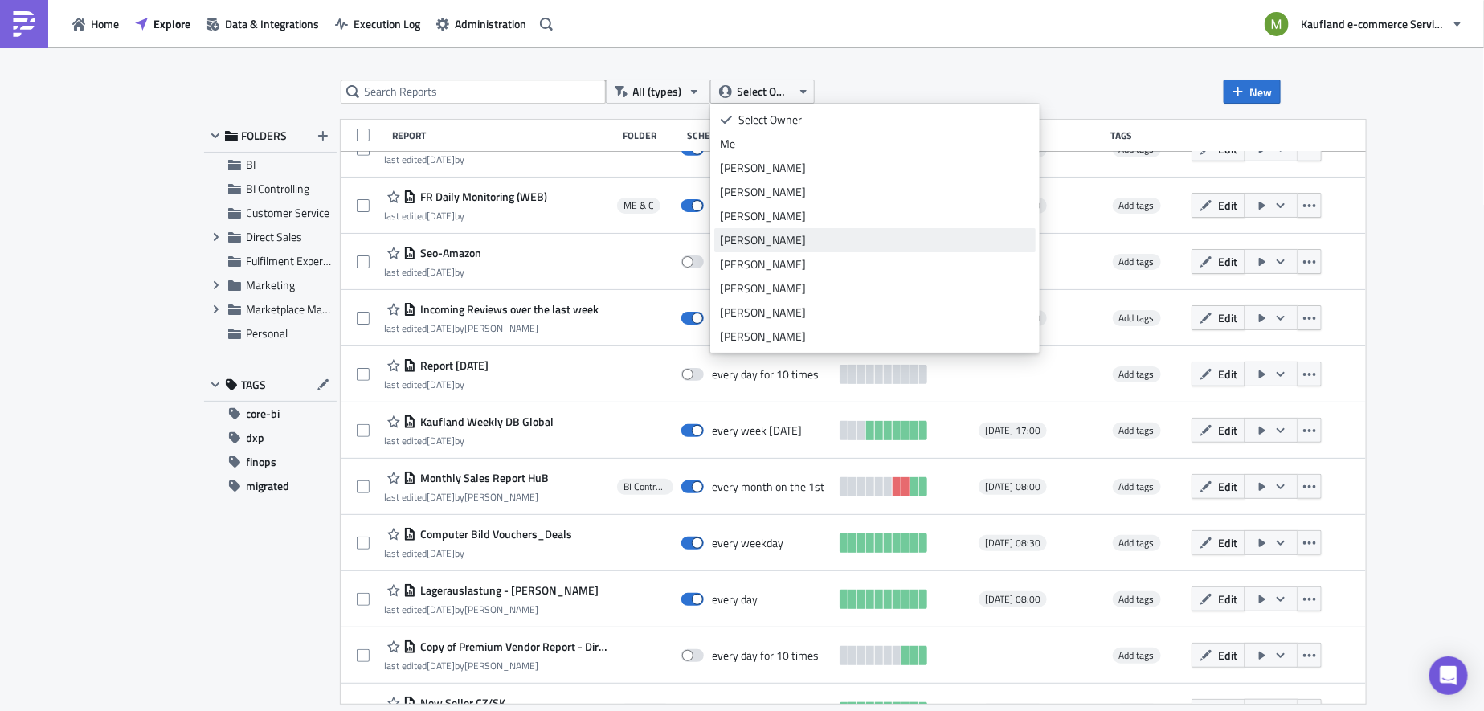
click at [800, 240] on div "[PERSON_NAME]" at bounding box center [875, 240] width 310 height 16
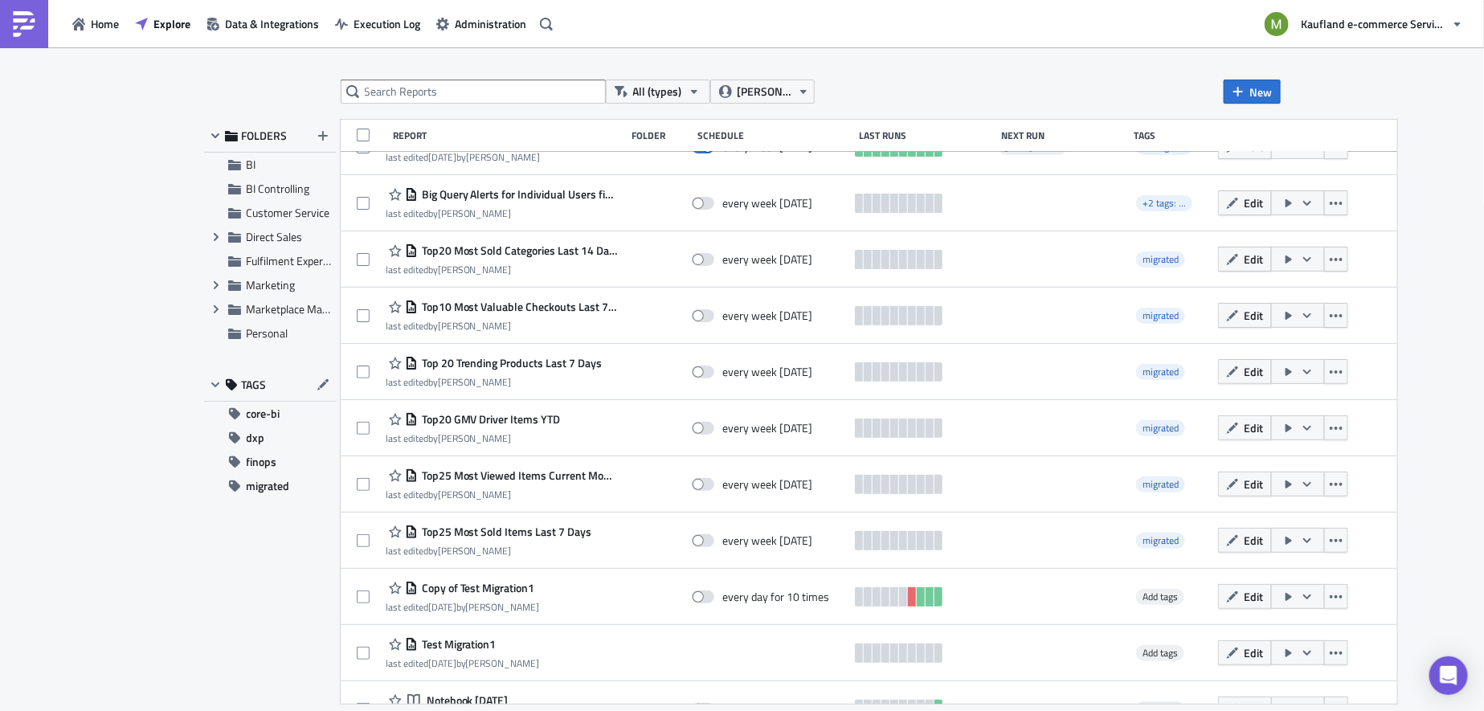
scroll to position [2867, 0]
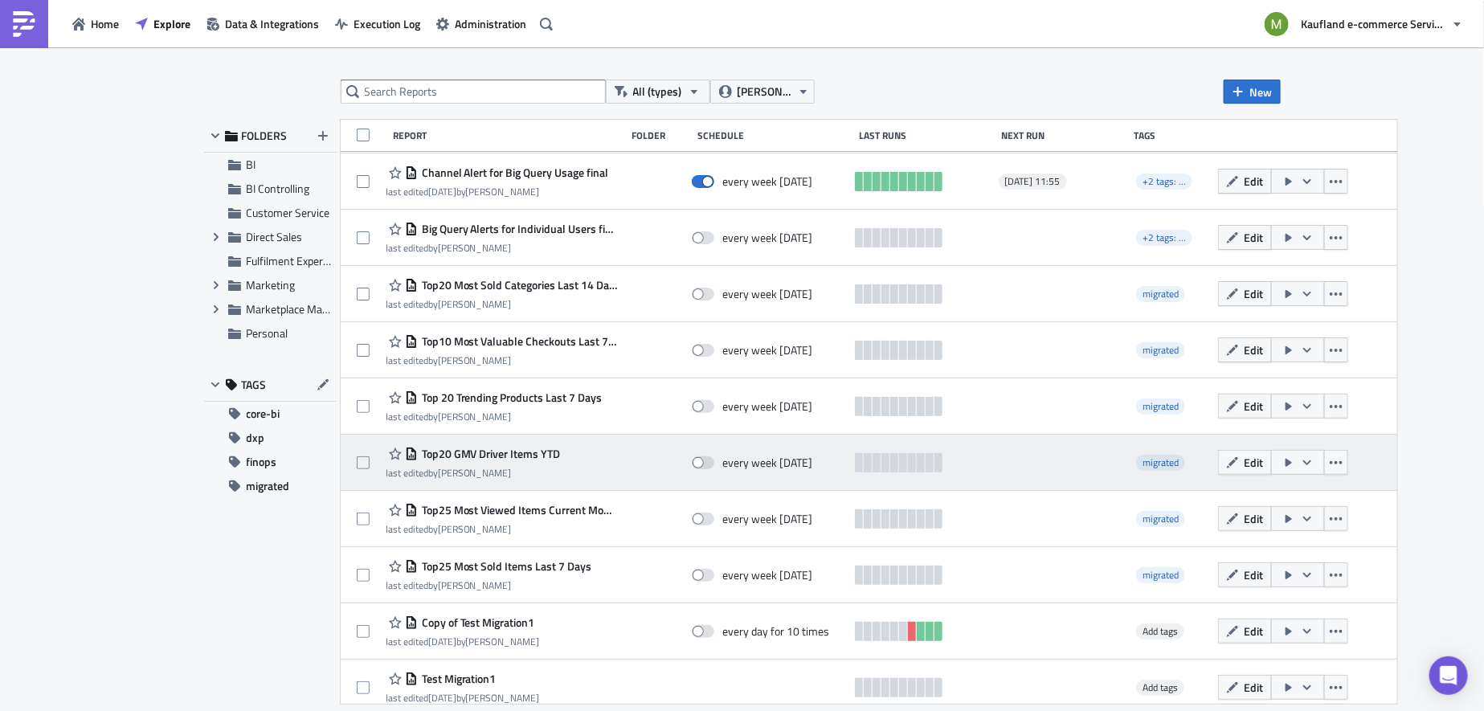
click at [505, 447] on span "Top20 GMV Driver Items YTD" at bounding box center [489, 454] width 143 height 14
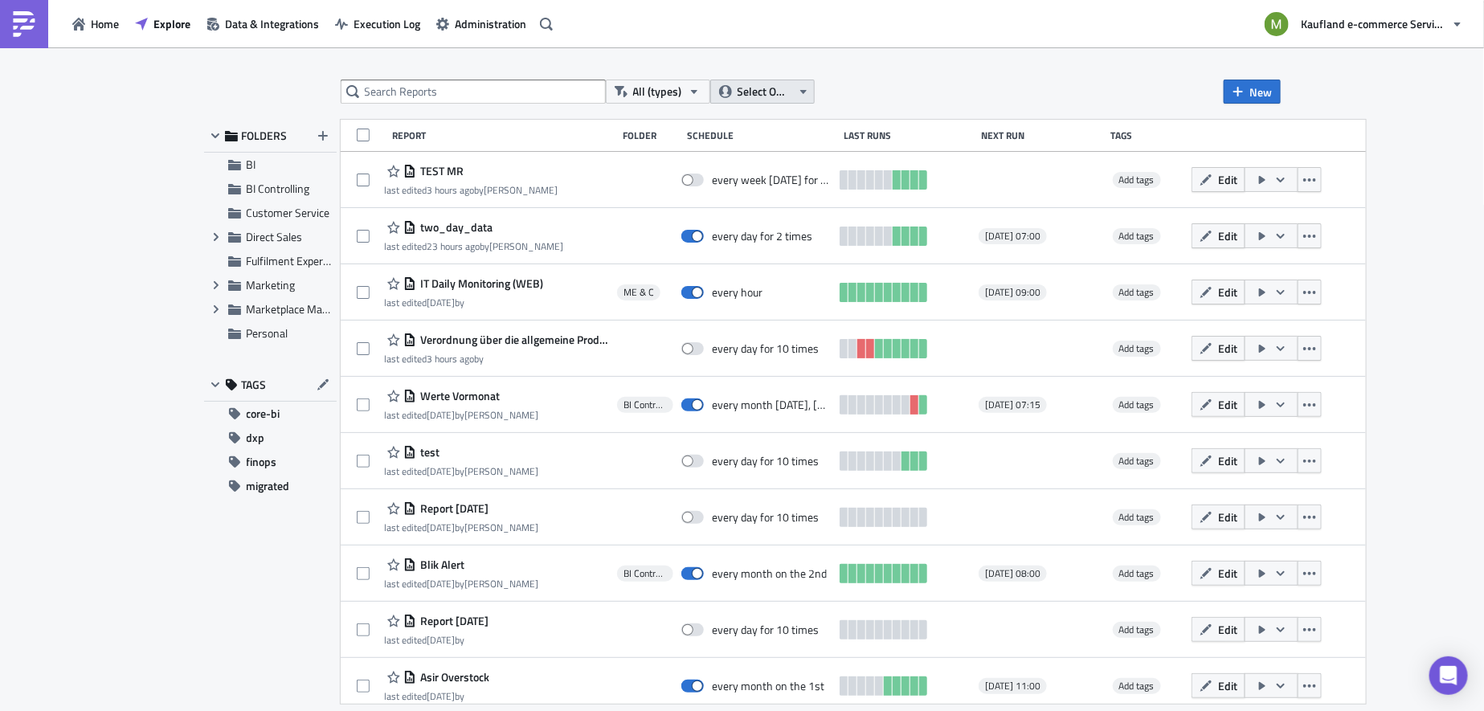
click at [804, 88] on icon "button" at bounding box center [803, 91] width 13 height 13
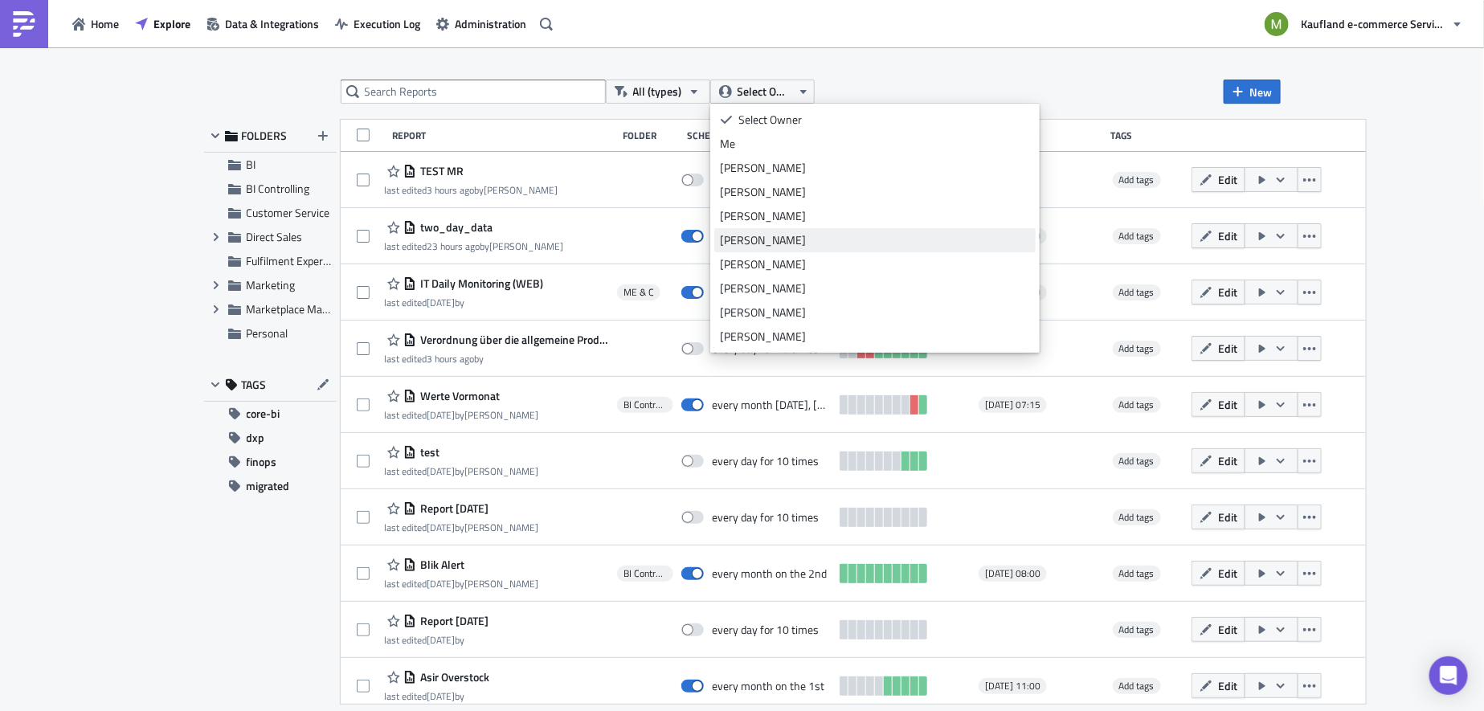
click at [775, 245] on div "[PERSON_NAME]" at bounding box center [875, 240] width 310 height 16
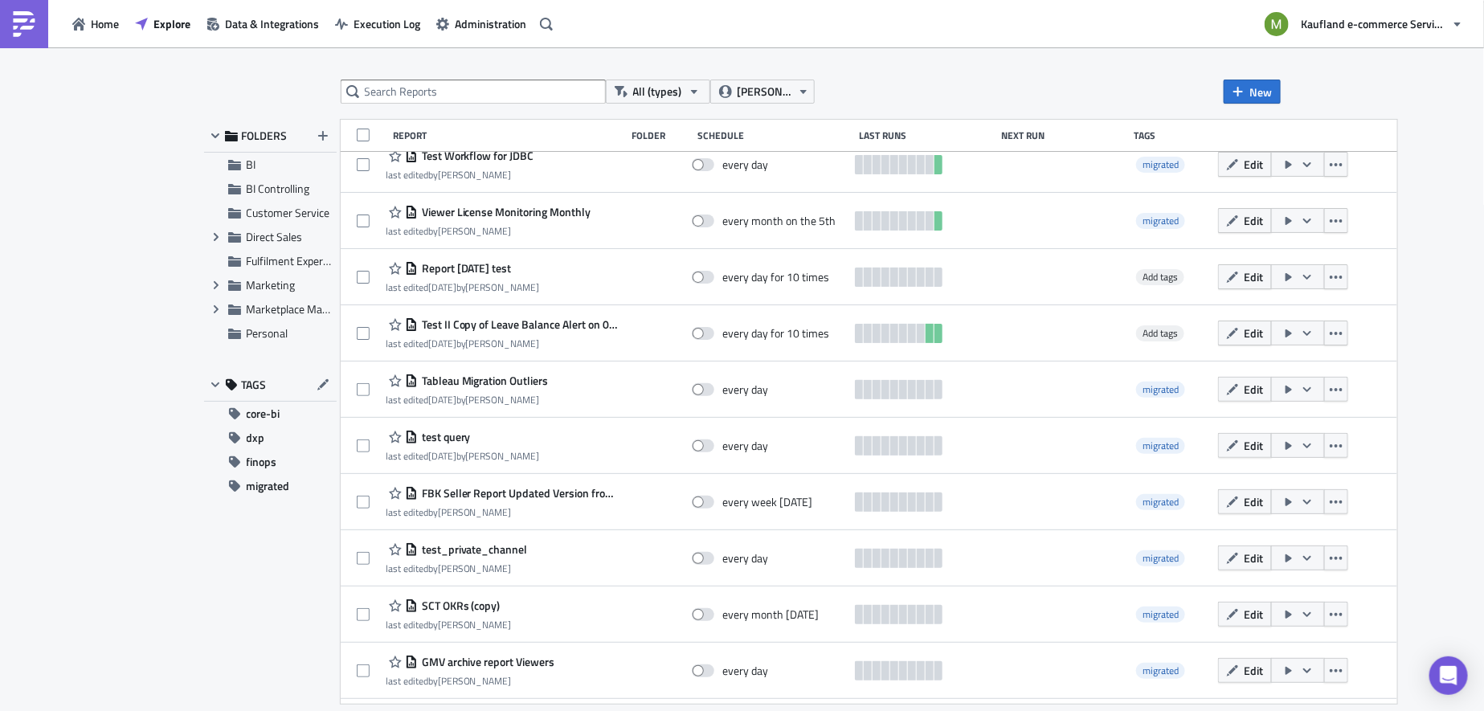
scroll to position [974, 0]
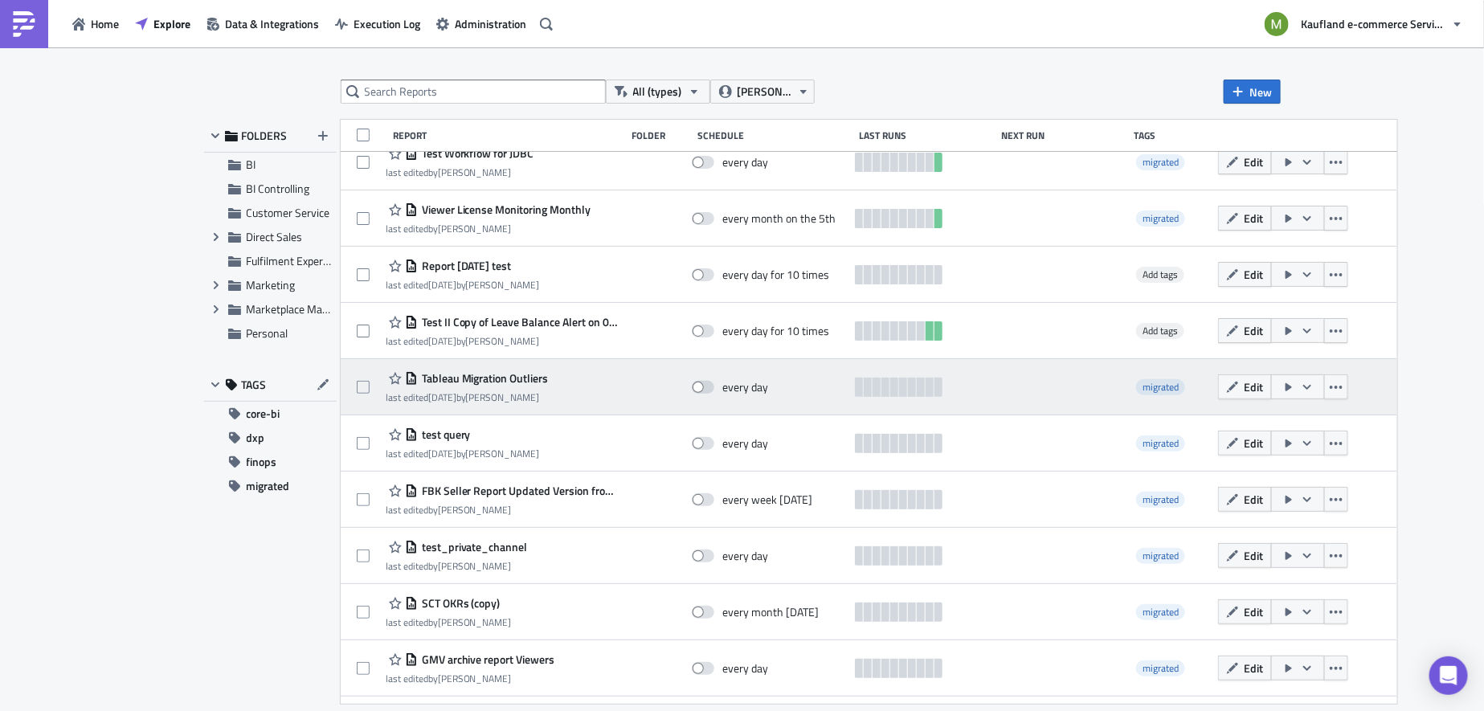
click at [465, 375] on span "Tableau Migration Outliers" at bounding box center [483, 378] width 131 height 14
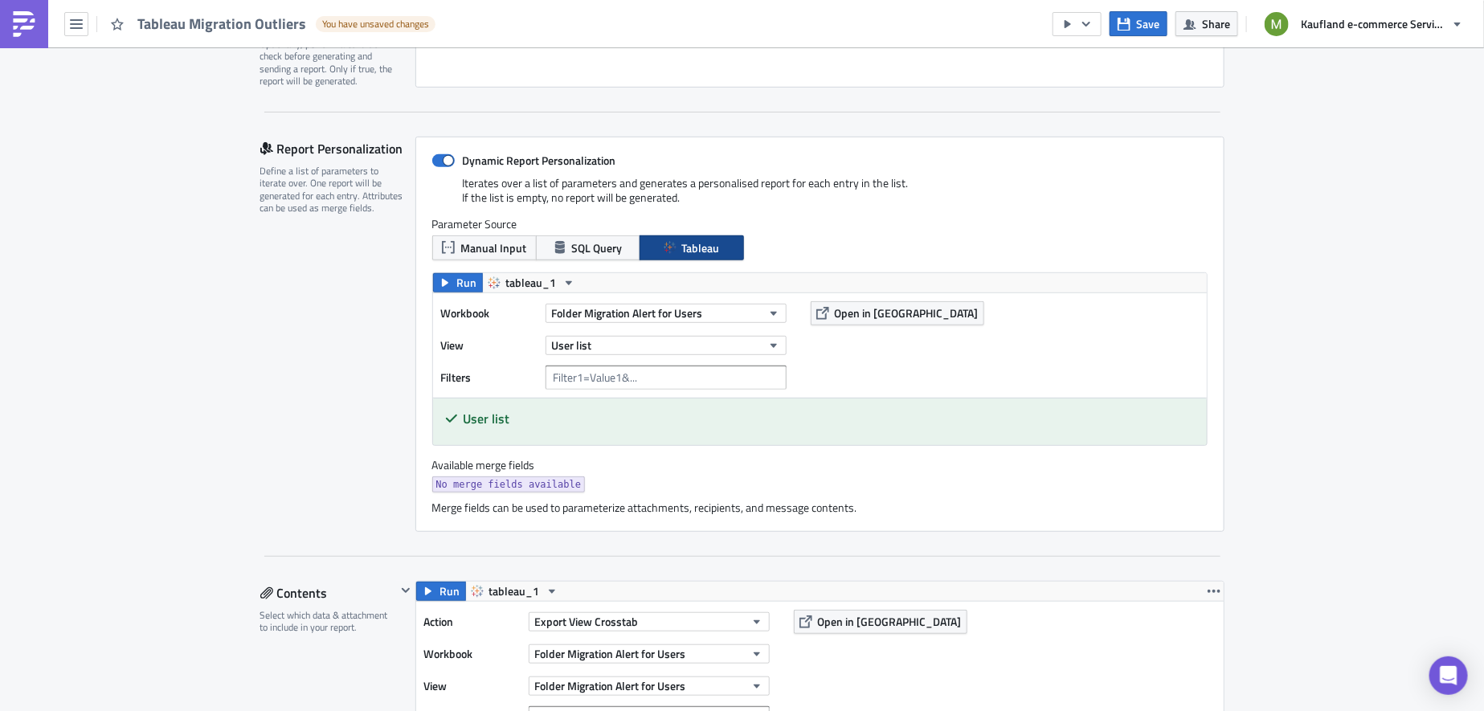
scroll to position [284, 0]
click at [896, 309] on span "Open in [GEOGRAPHIC_DATA]" at bounding box center [907, 314] width 144 height 17
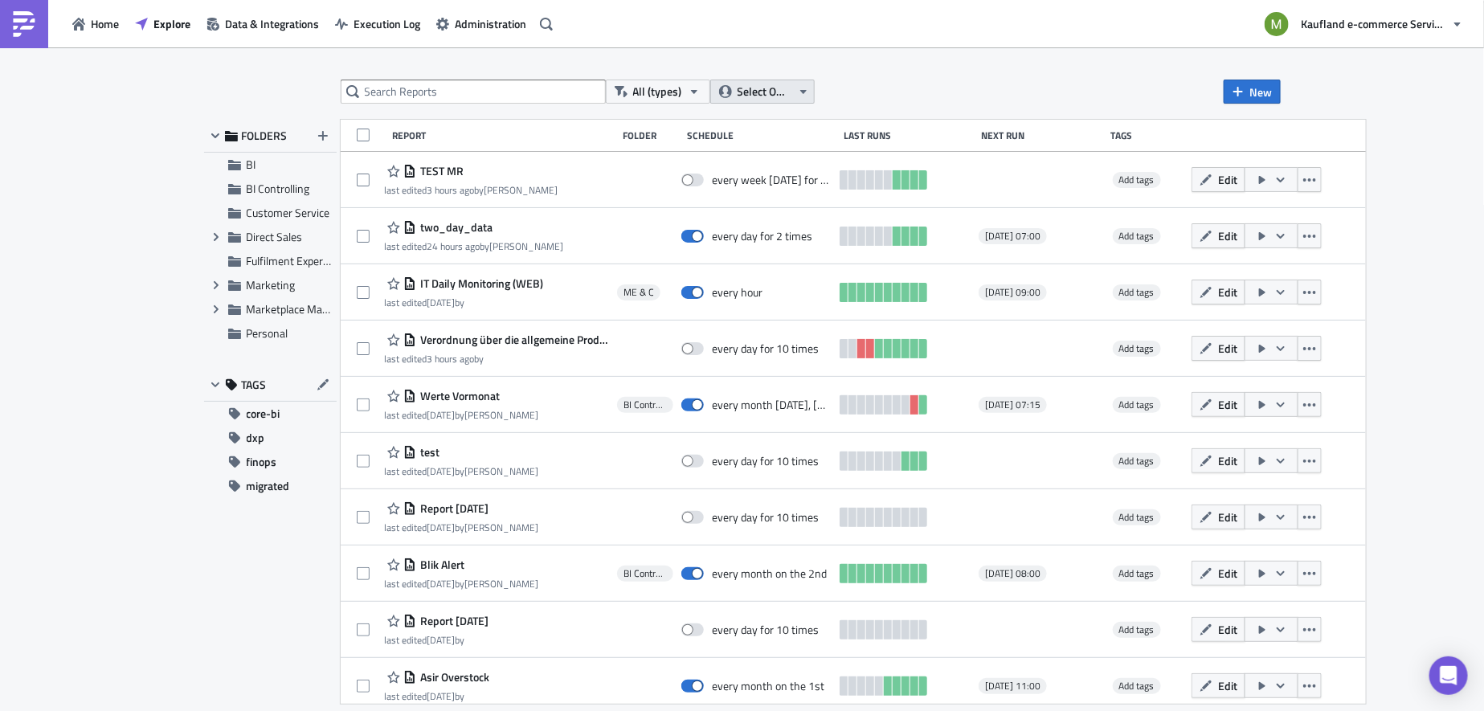
click at [812, 90] on button "Select Owner" at bounding box center [762, 92] width 104 height 24
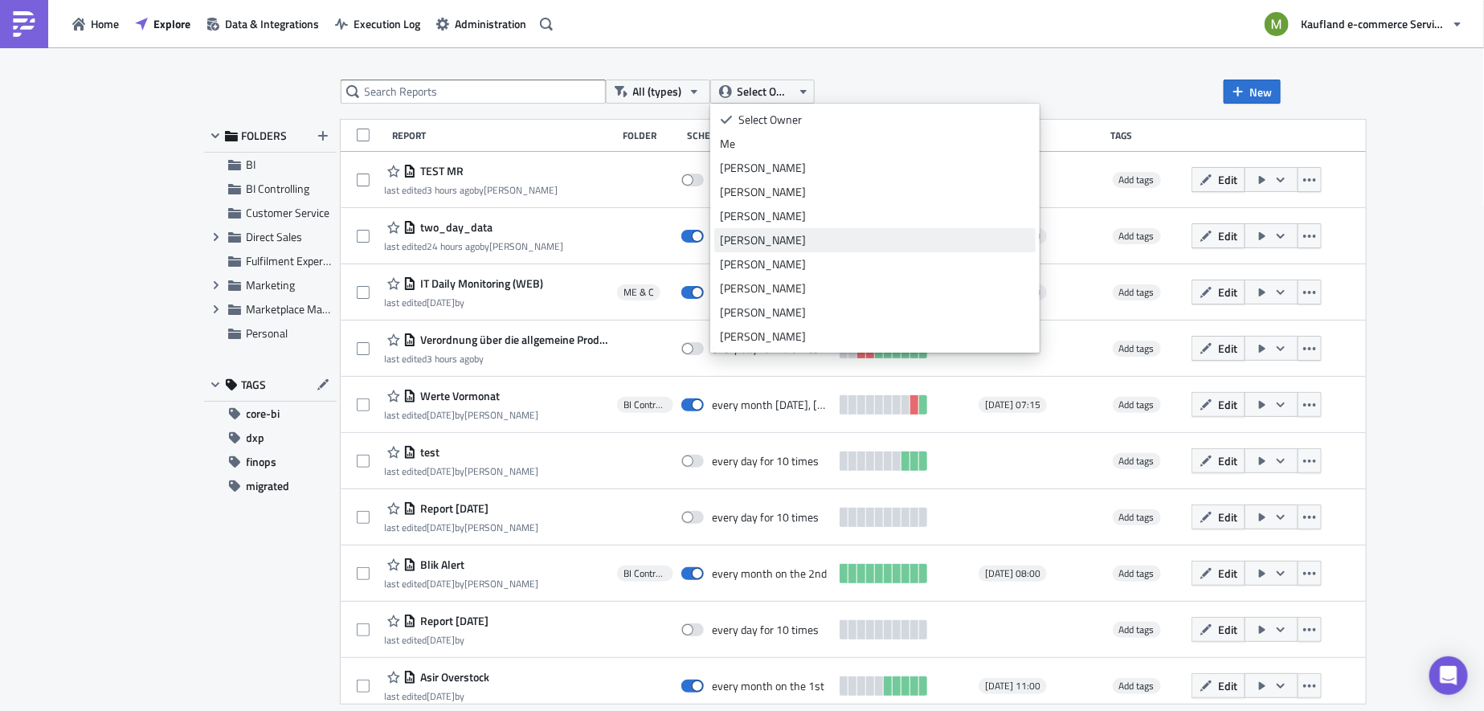
click at [771, 235] on div "[PERSON_NAME]" at bounding box center [875, 240] width 310 height 16
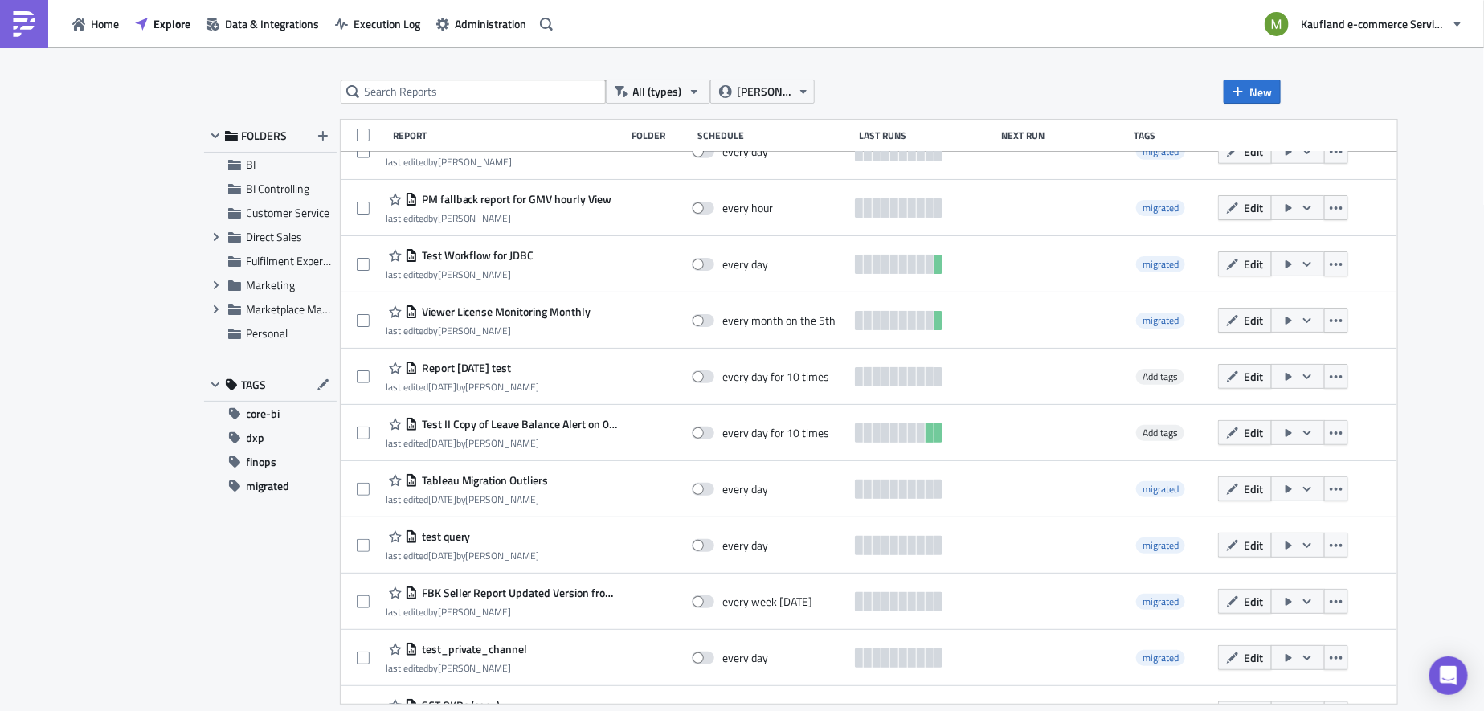
scroll to position [865, 0]
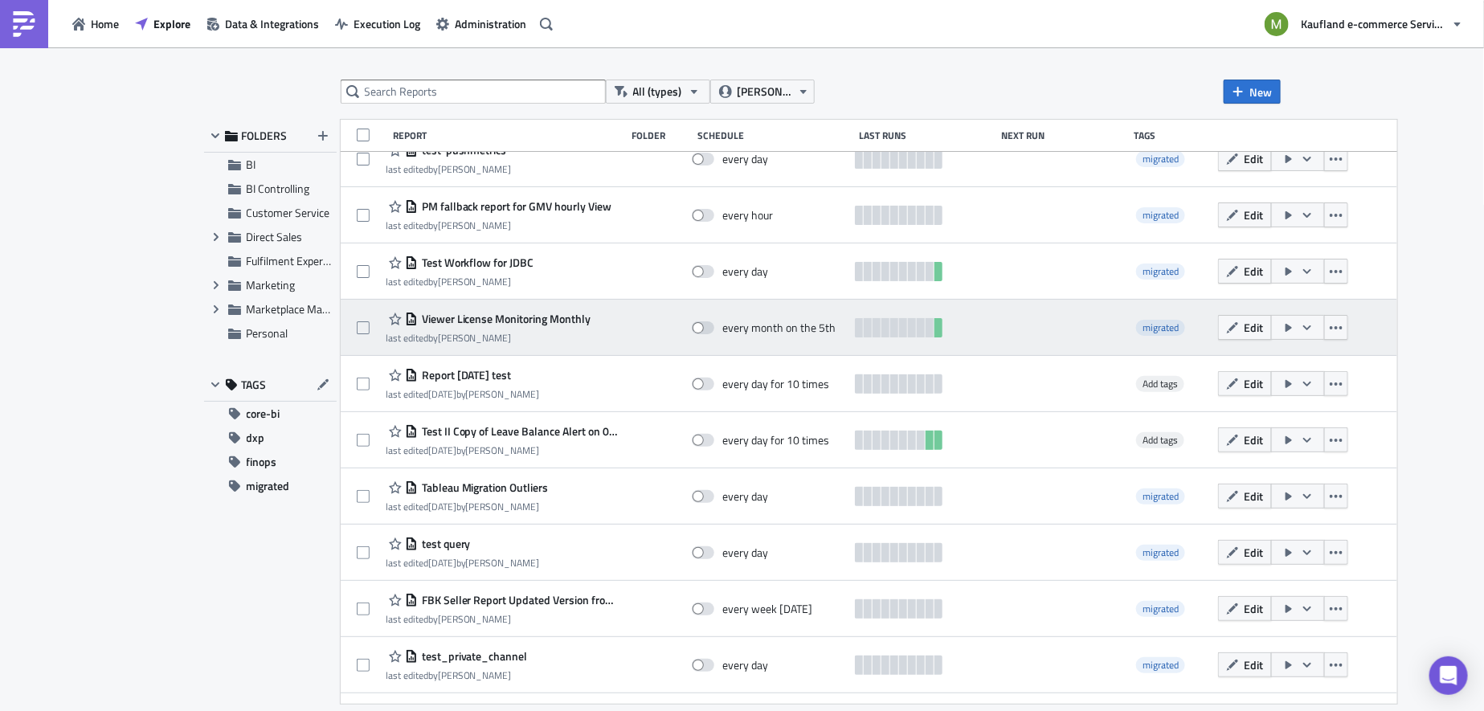
click at [550, 320] on span "Viewer License Monitoring Monthly" at bounding box center [505, 319] width 174 height 14
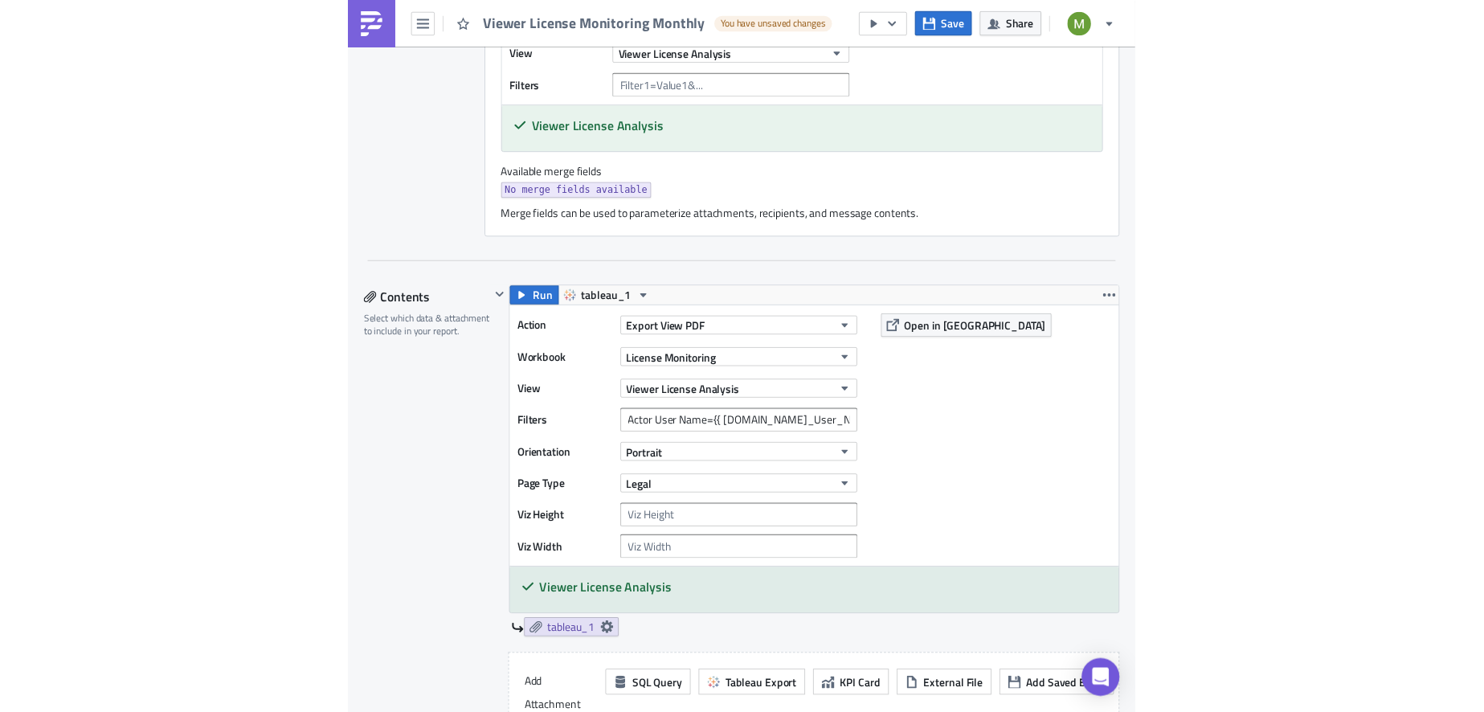
scroll to position [561, 0]
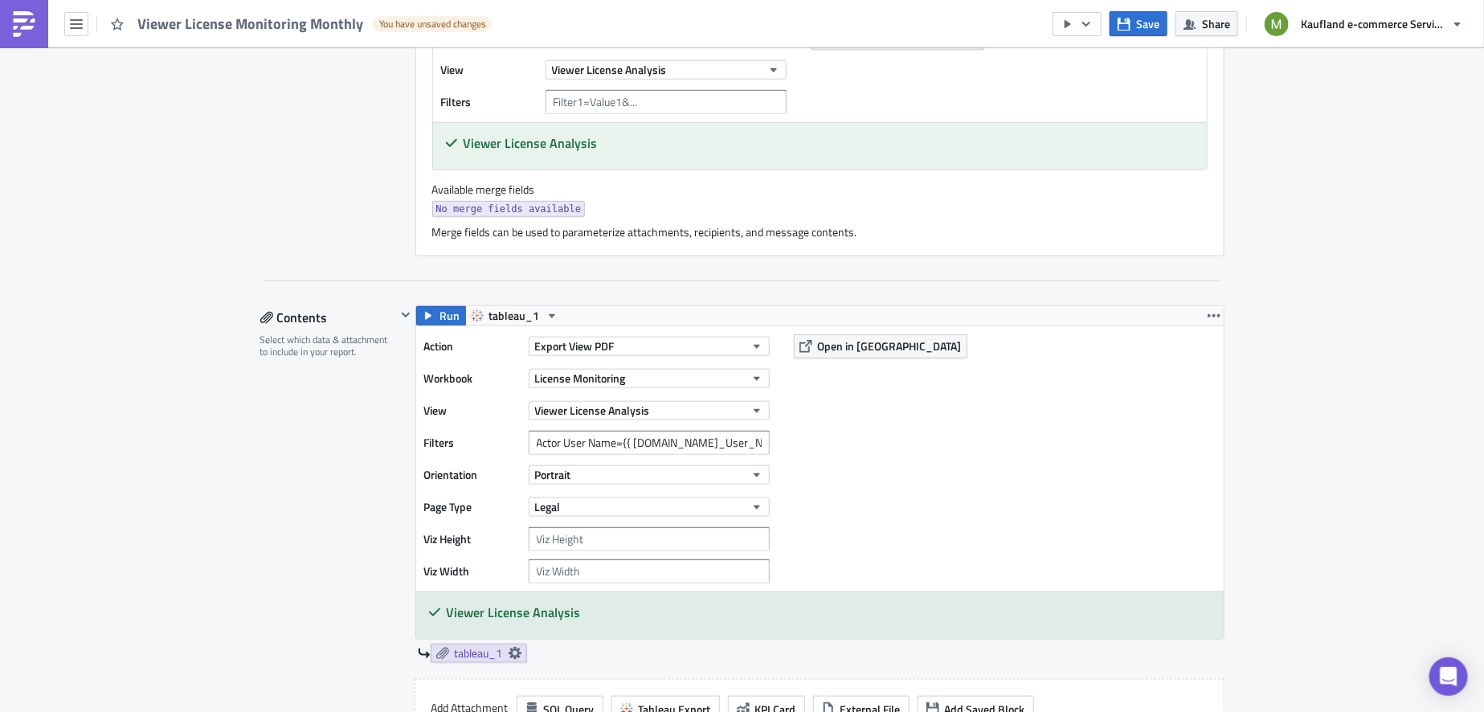
click at [1373, 510] on div "Execution Log Edit " Viewer License Monitoring Monthly " Draft Settings Configu…" at bounding box center [742, 708] width 1484 height 2444
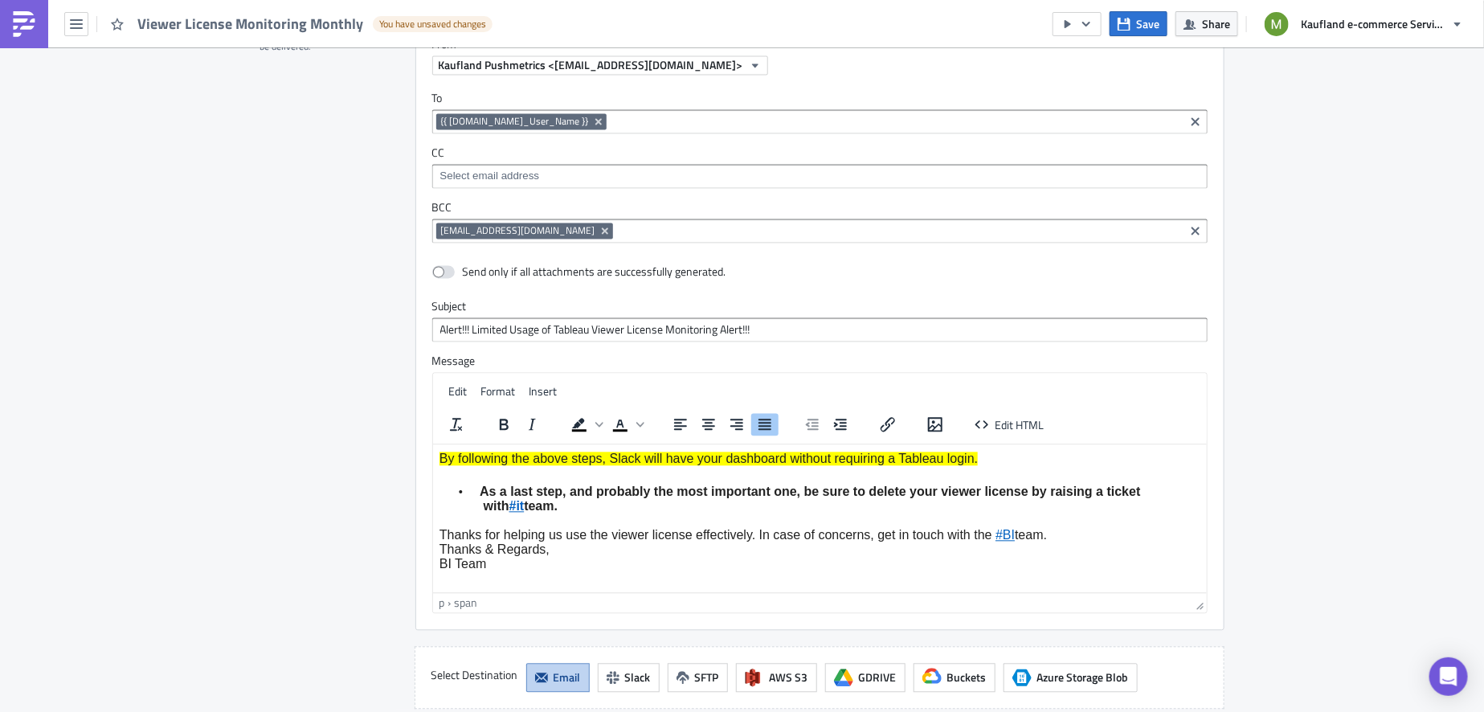
scroll to position [207, 0]
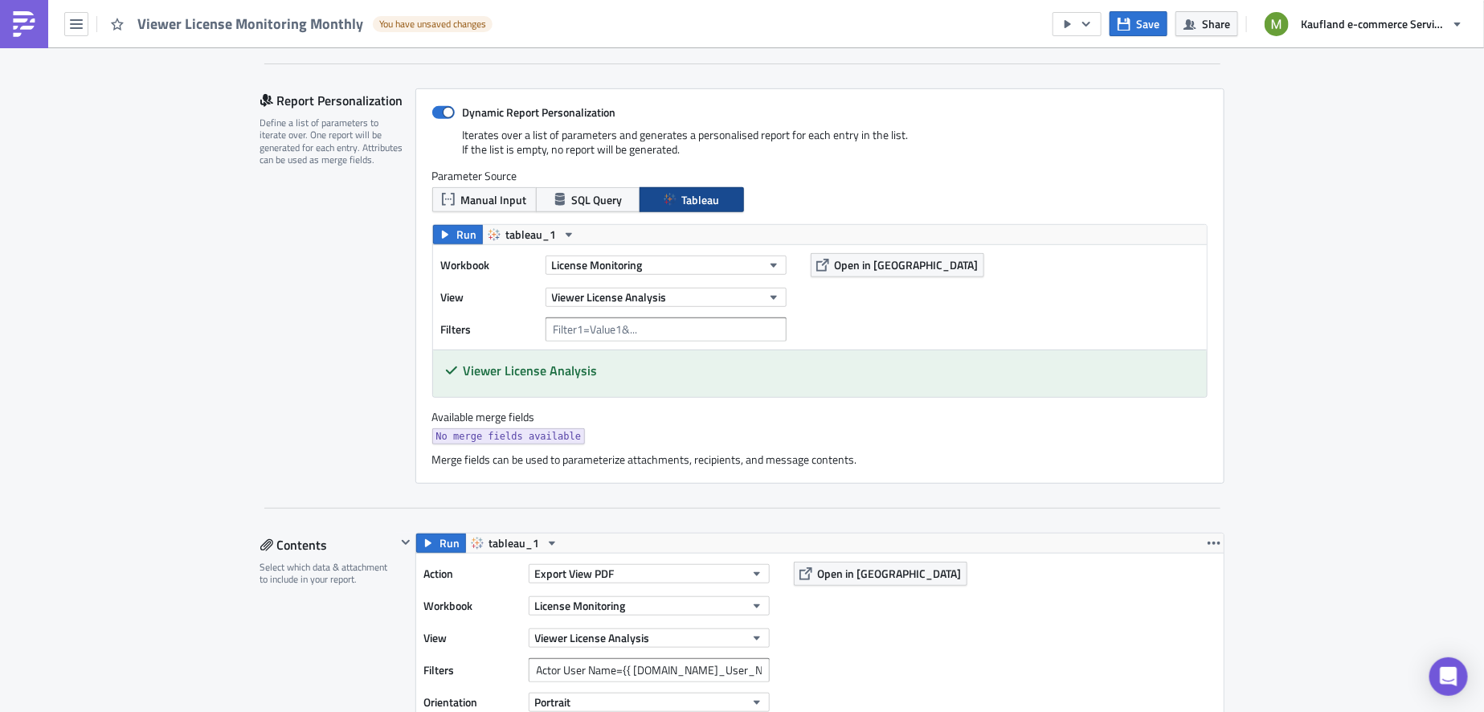
scroll to position [320, 0]
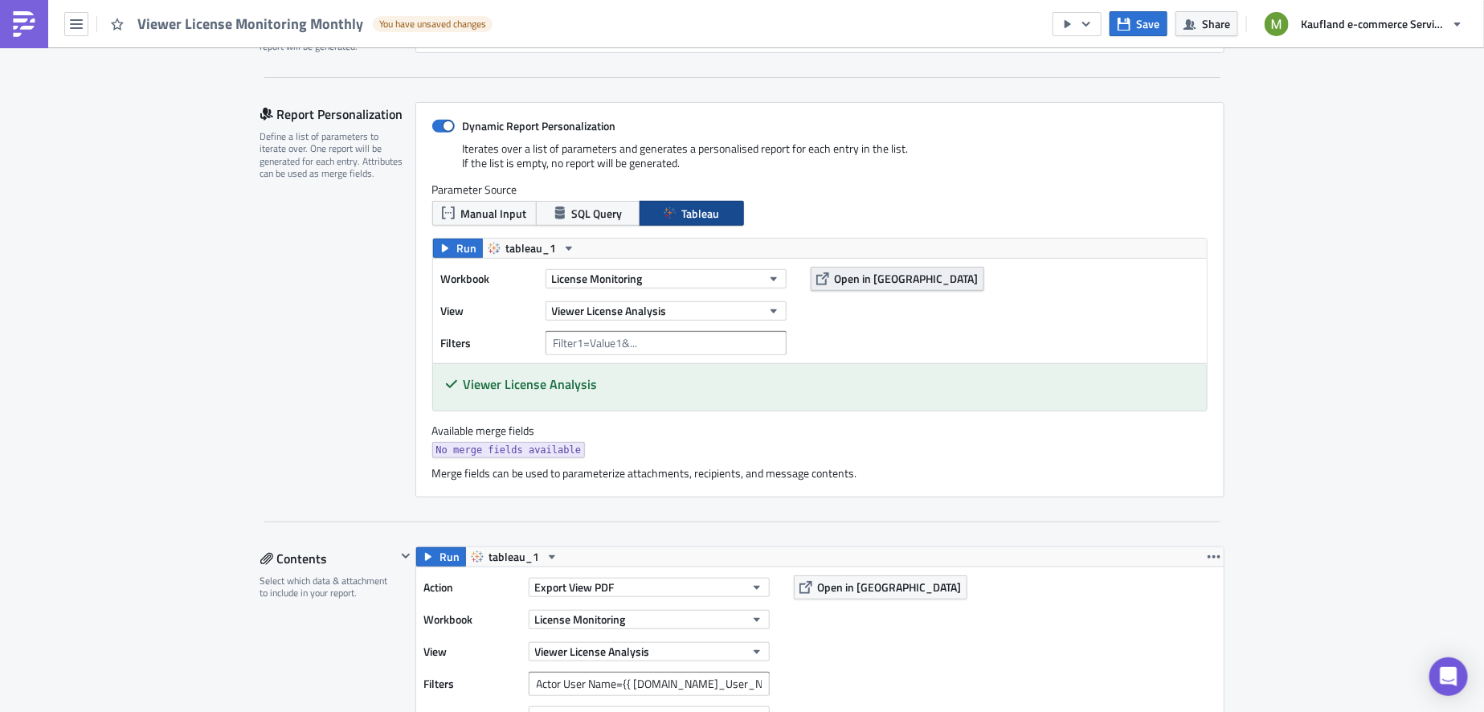
click at [866, 277] on span "Open in [GEOGRAPHIC_DATA]" at bounding box center [907, 278] width 144 height 17
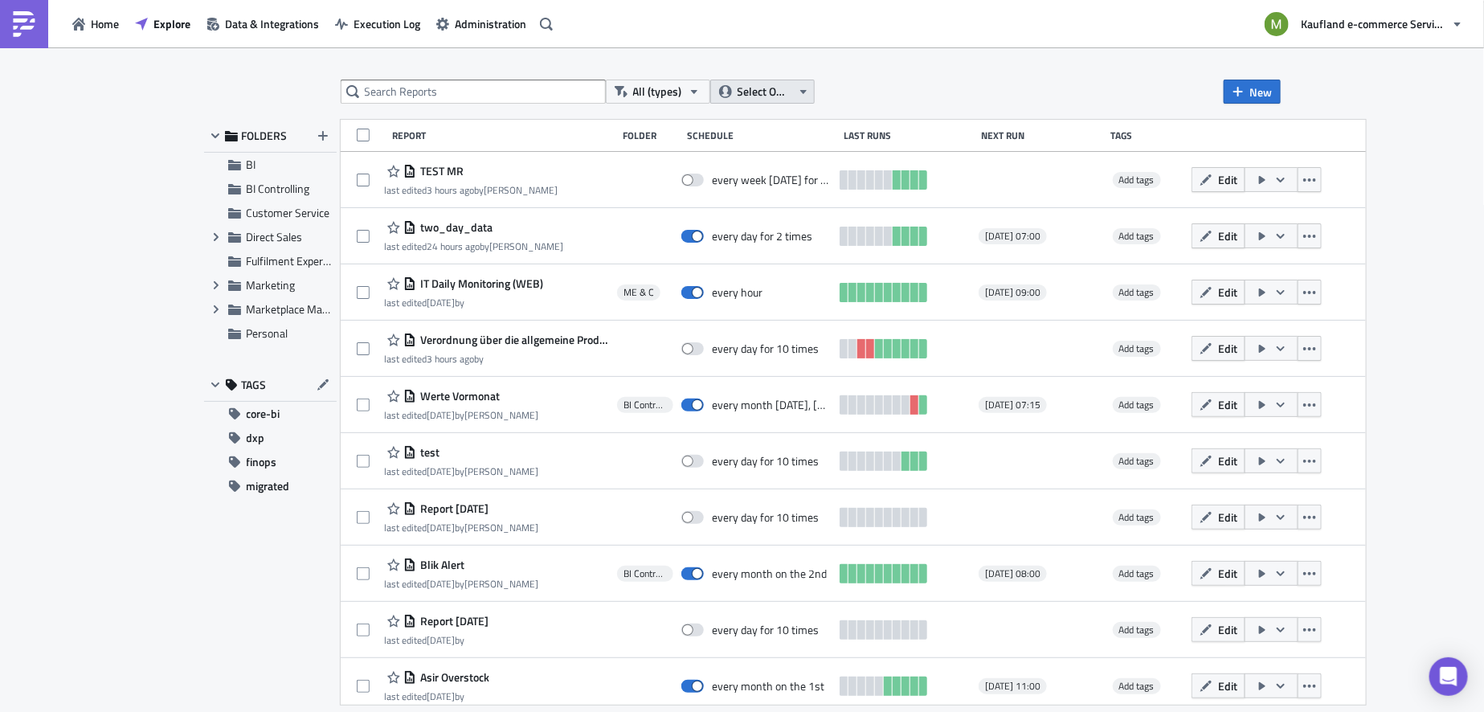
click at [804, 92] on icon "button" at bounding box center [803, 92] width 6 height 4
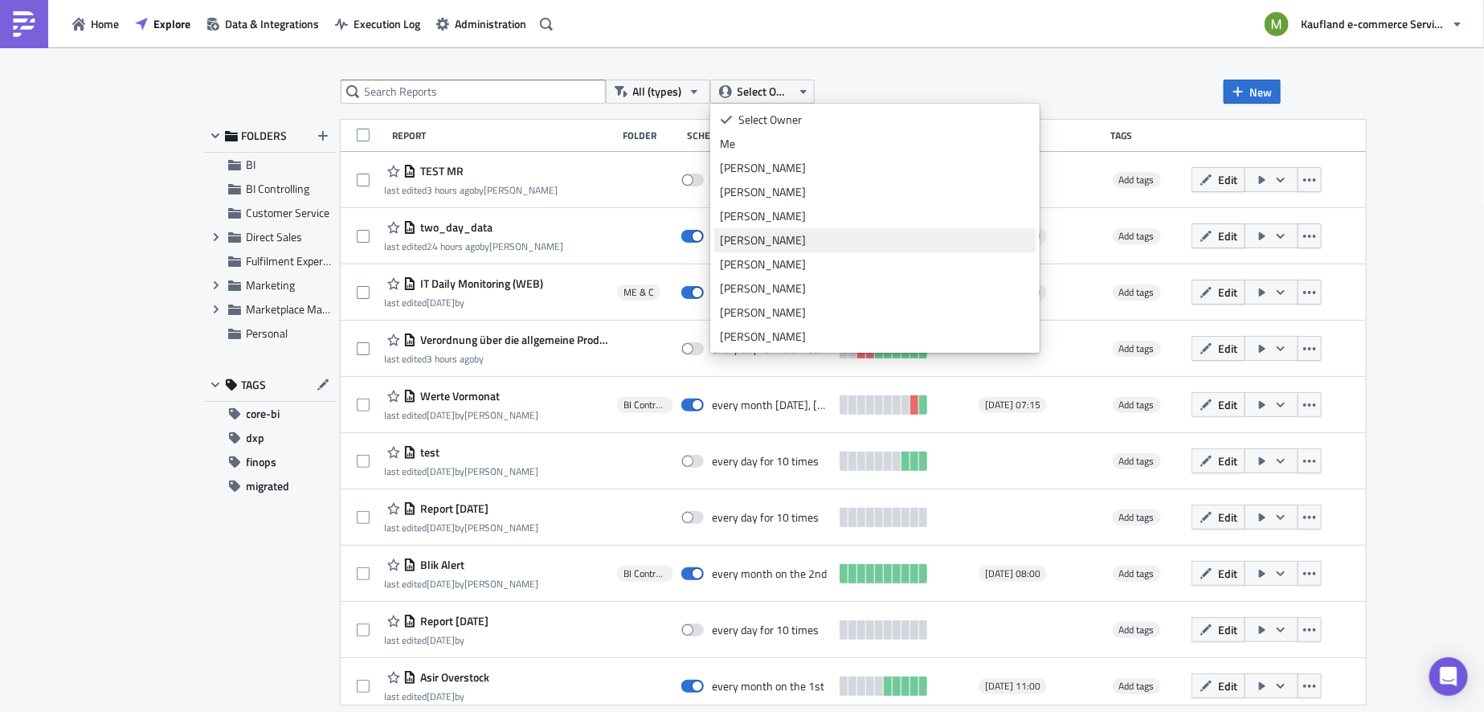
click at [779, 233] on div "[PERSON_NAME]" at bounding box center [875, 240] width 310 height 16
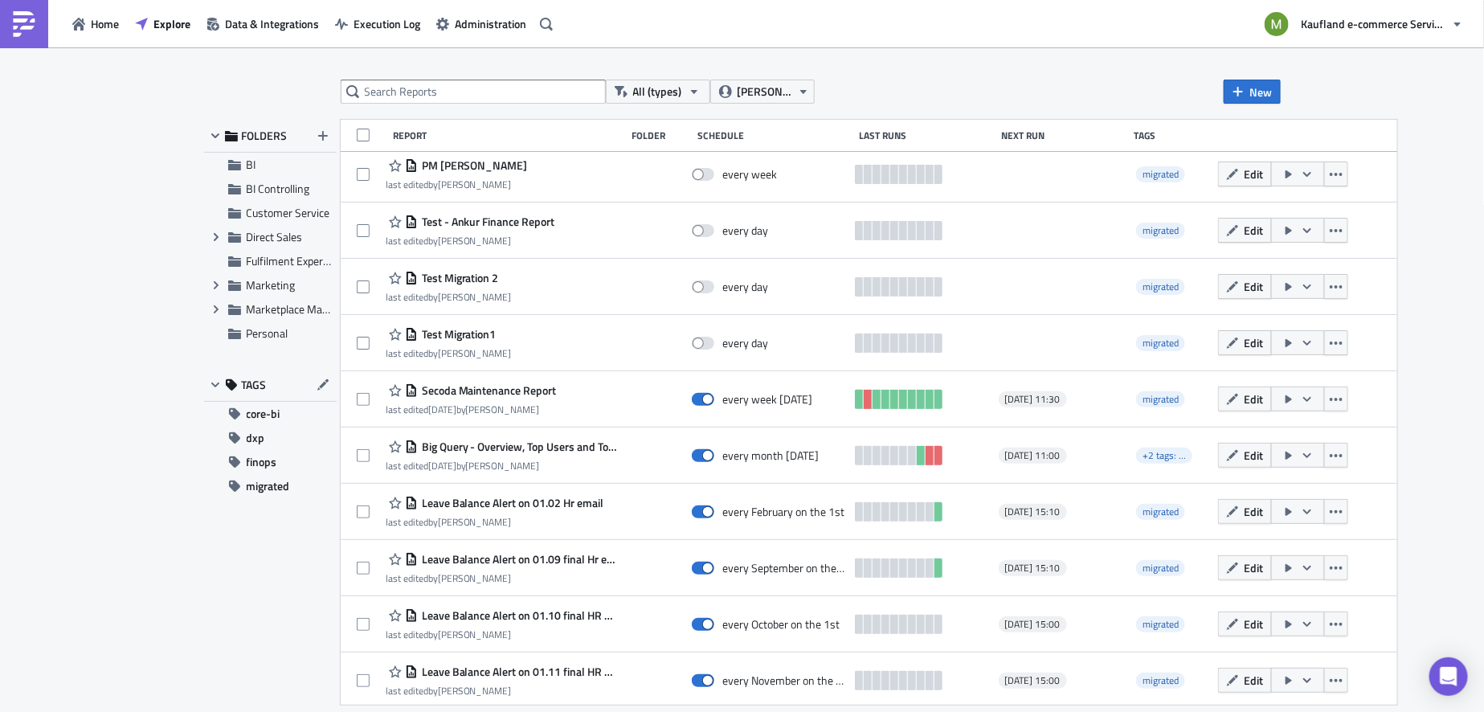
scroll to position [1696, 0]
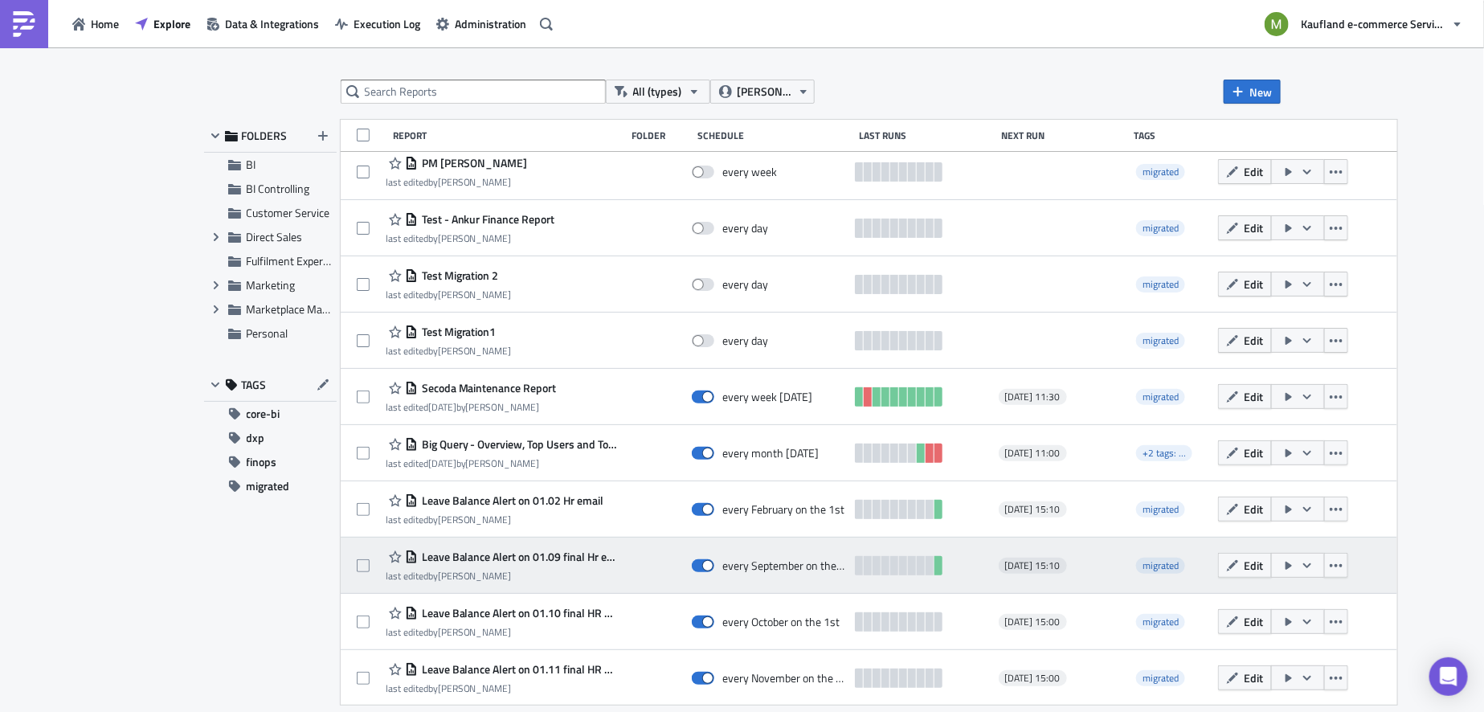
click at [489, 554] on span "Leave Balance Alert on 01.09 final Hr email" at bounding box center [518, 557] width 200 height 14
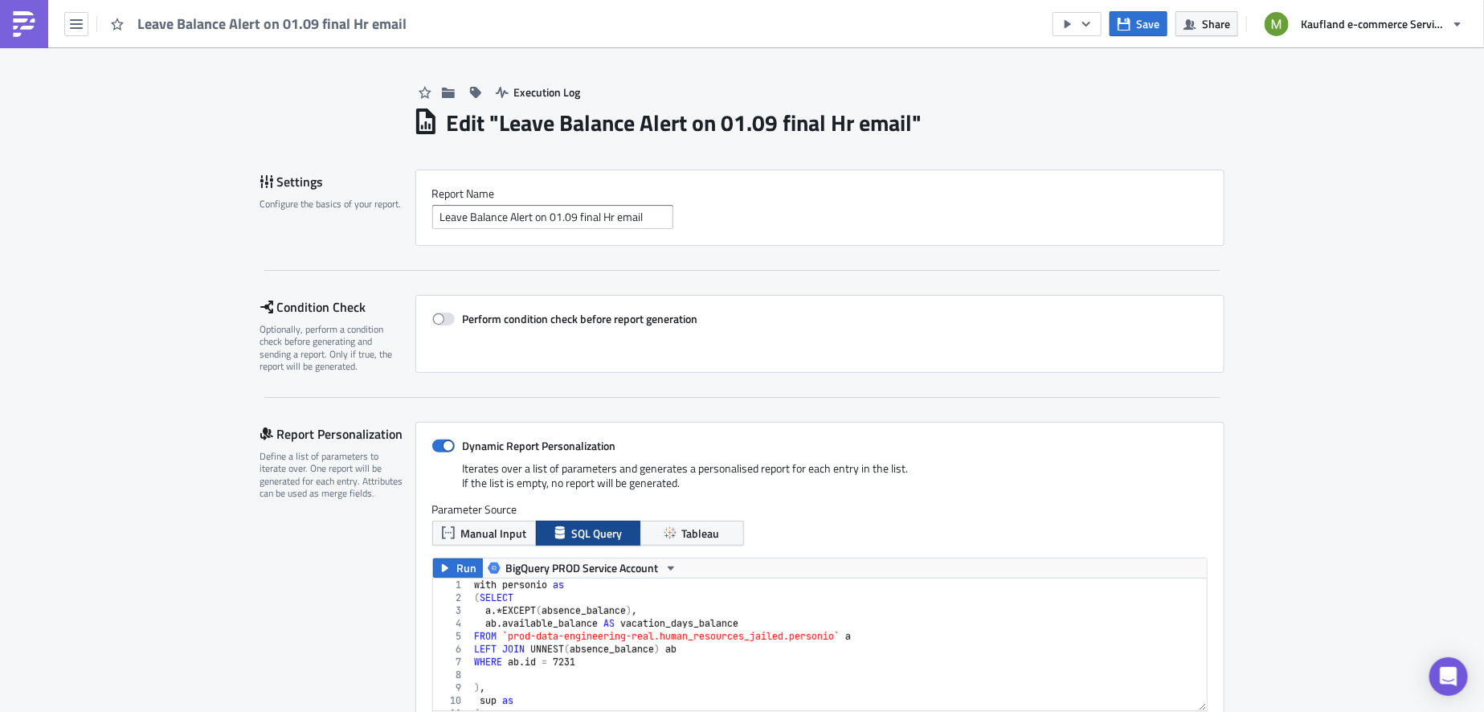
scroll to position [184, 775]
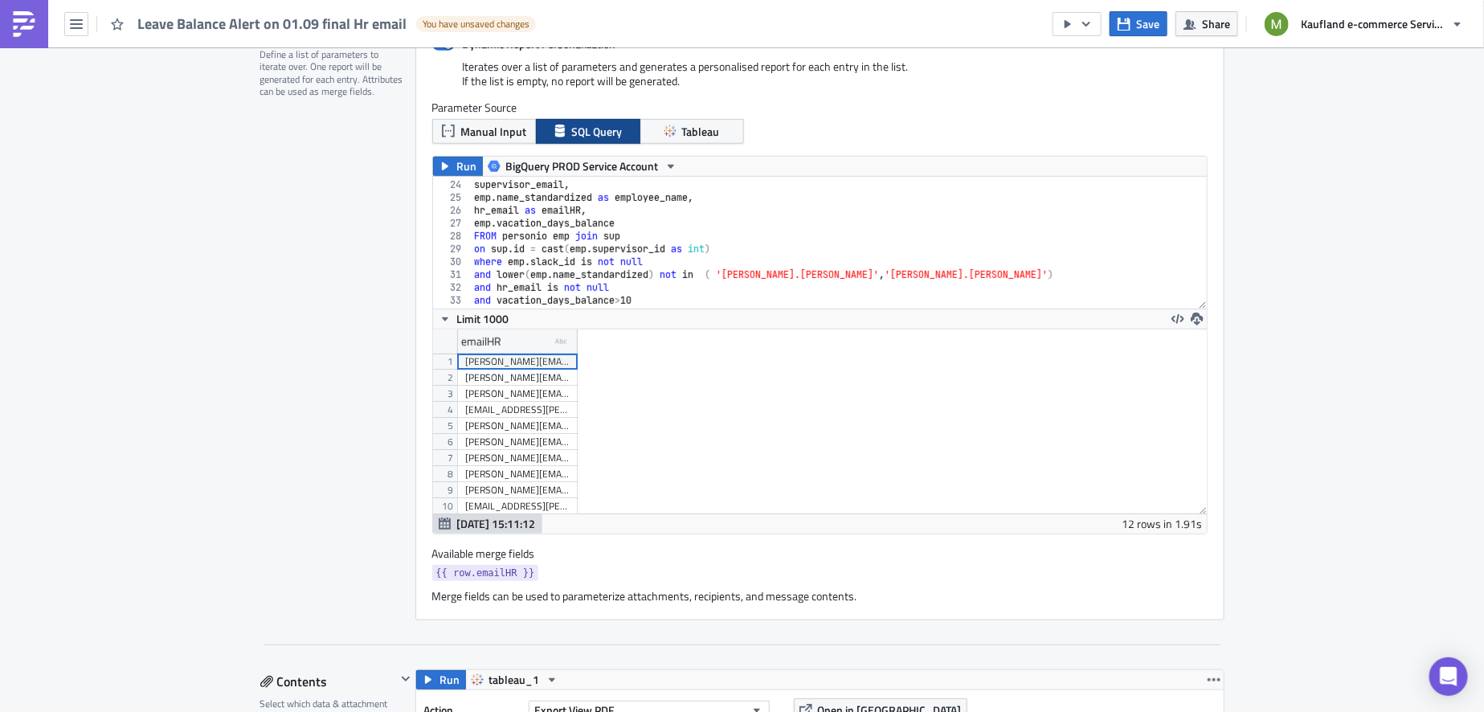
scroll to position [318, 0]
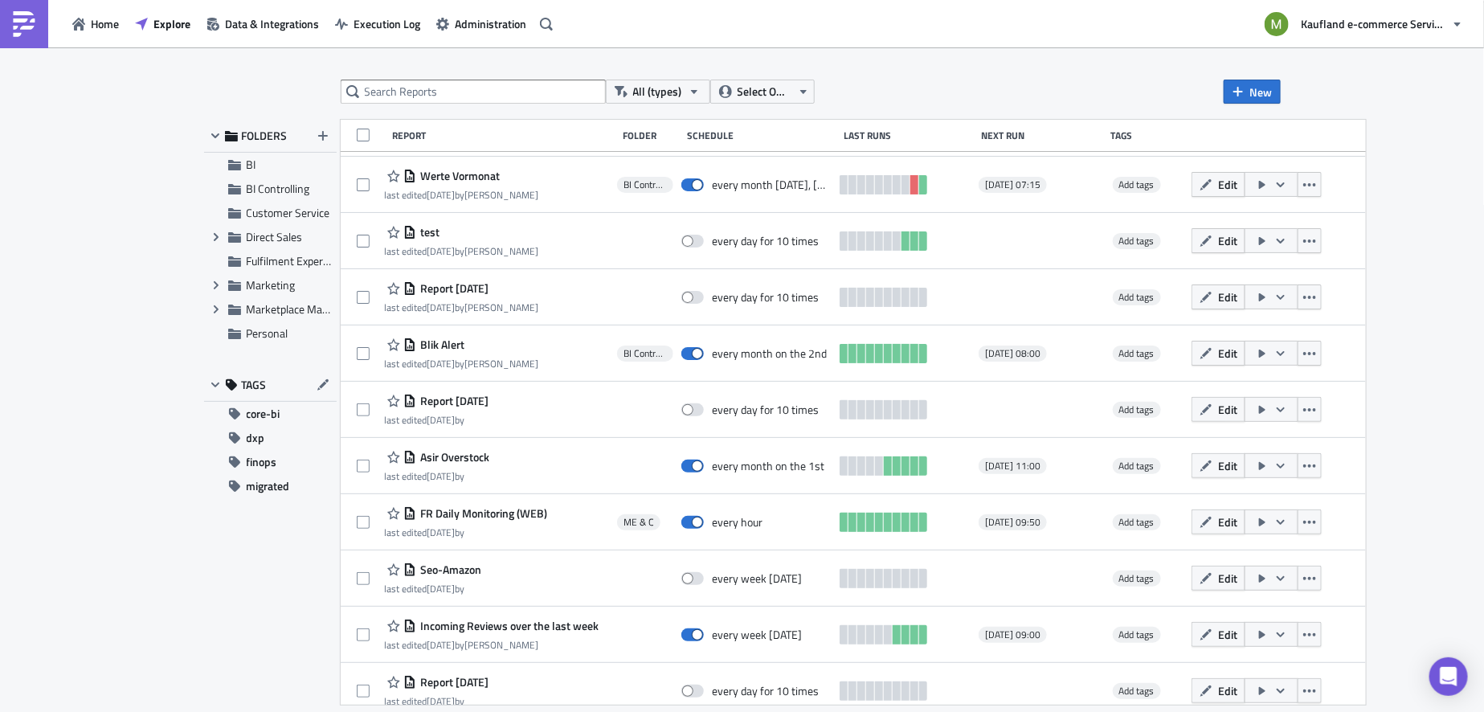
scroll to position [222, 0]
click at [809, 84] on button "Select Owner" at bounding box center [762, 92] width 104 height 24
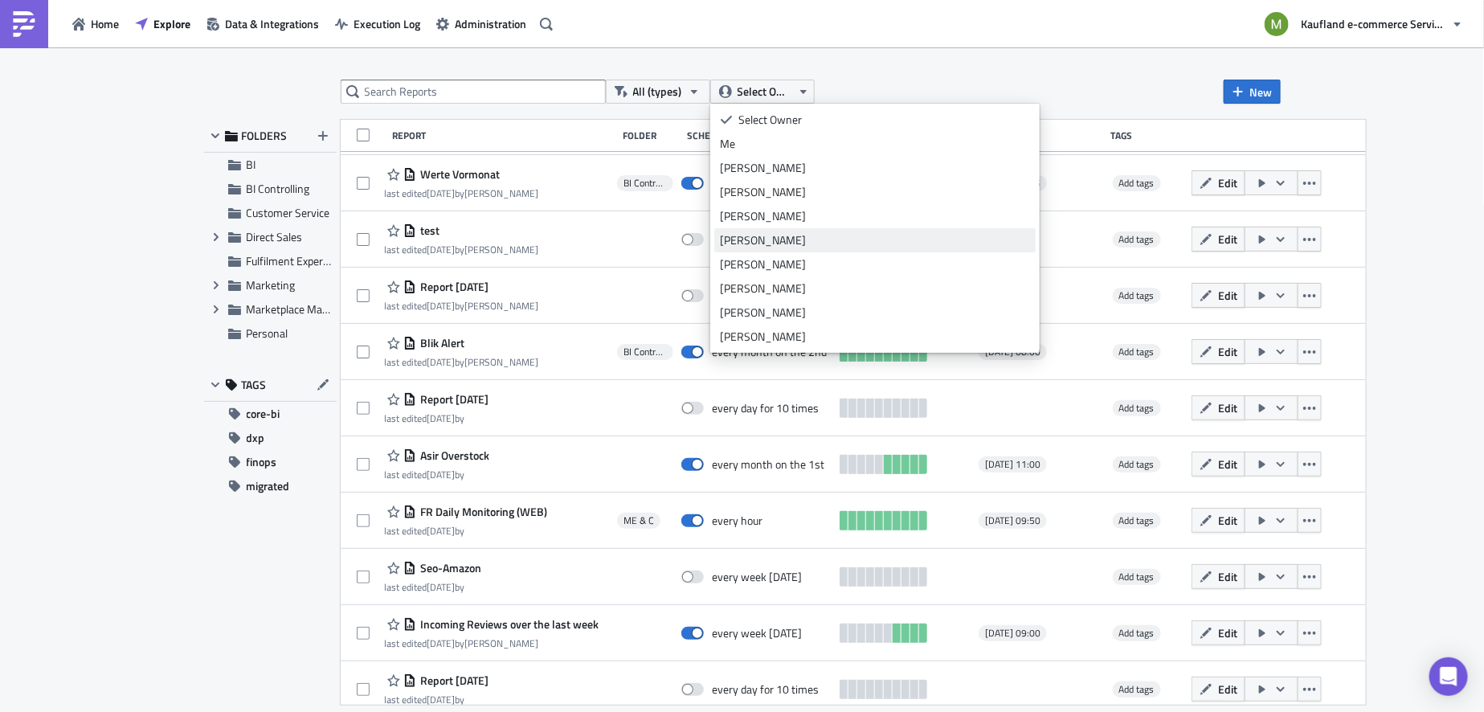
click at [776, 236] on div "[PERSON_NAME]" at bounding box center [875, 240] width 310 height 16
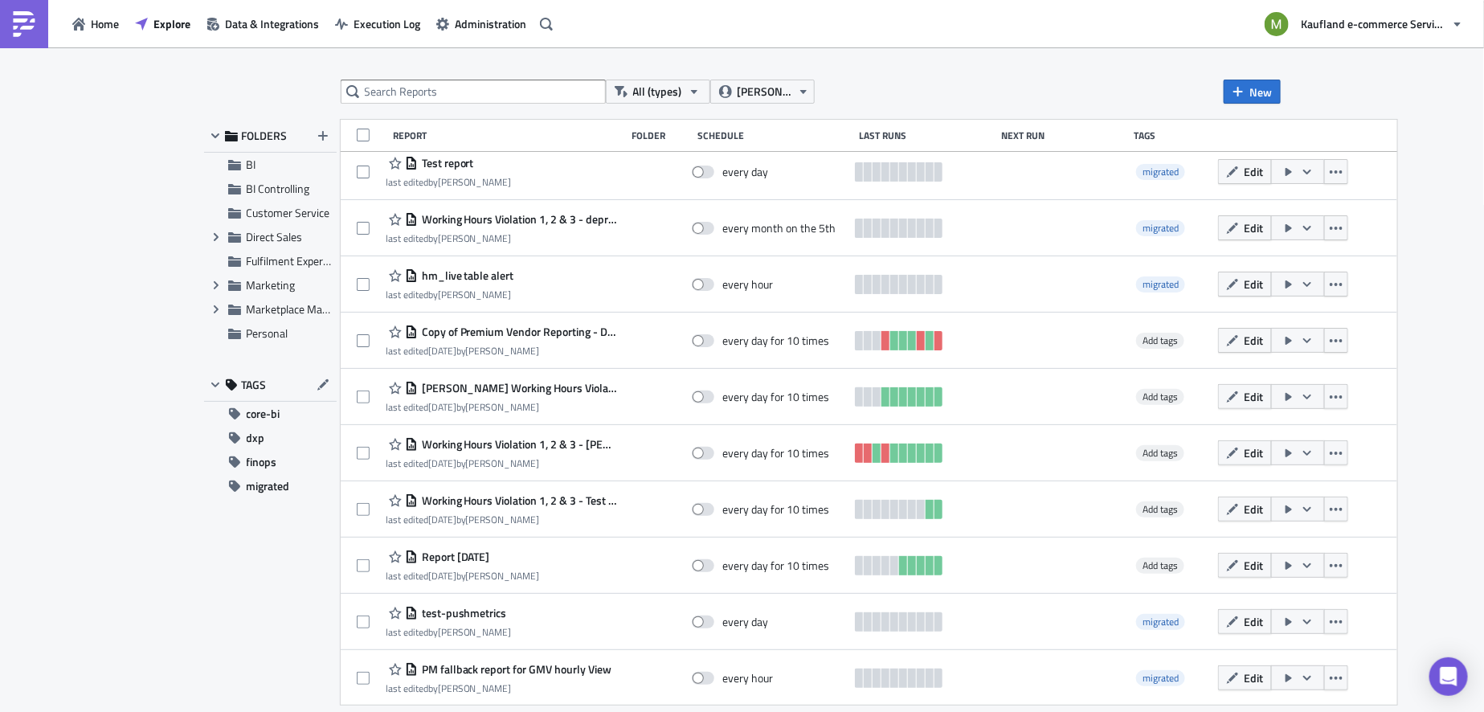
scroll to position [403, 0]
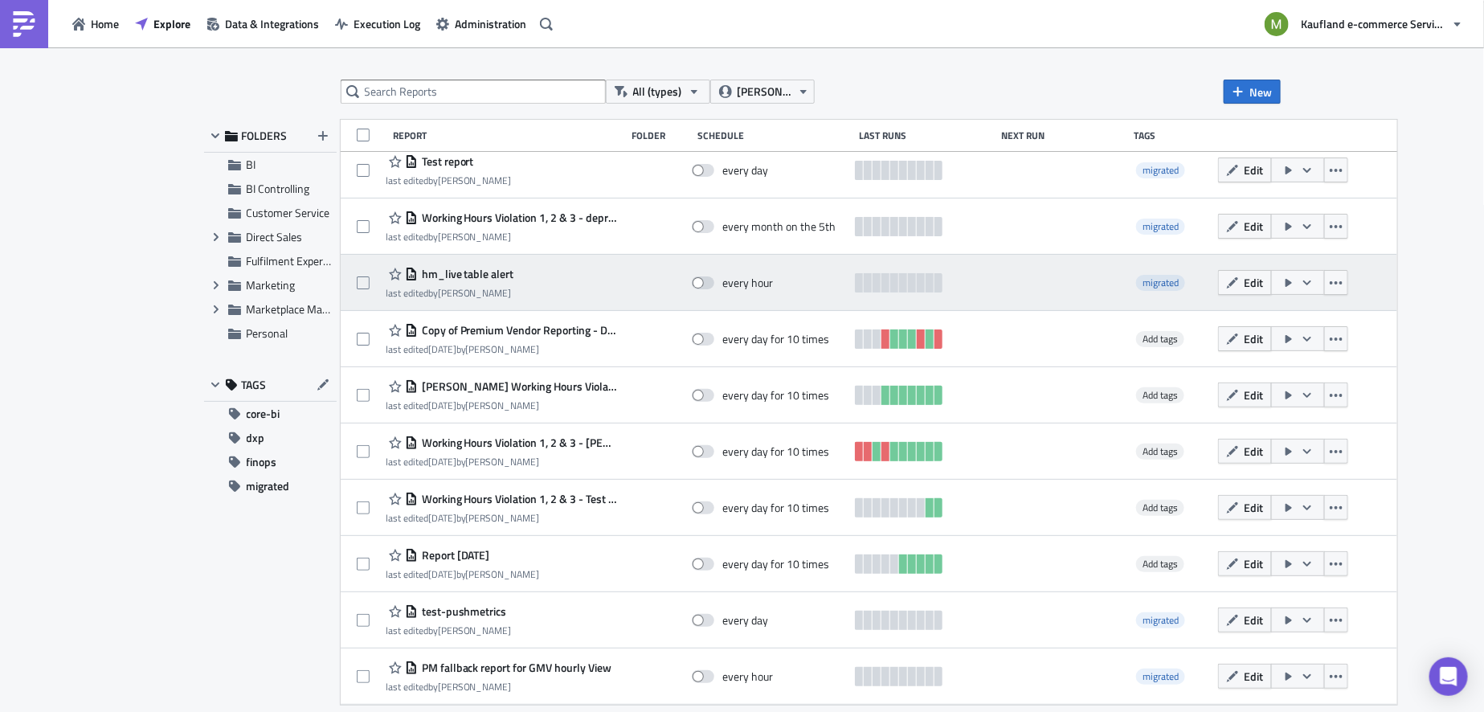
click at [489, 272] on span "hm_live table alert" at bounding box center [466, 274] width 96 height 14
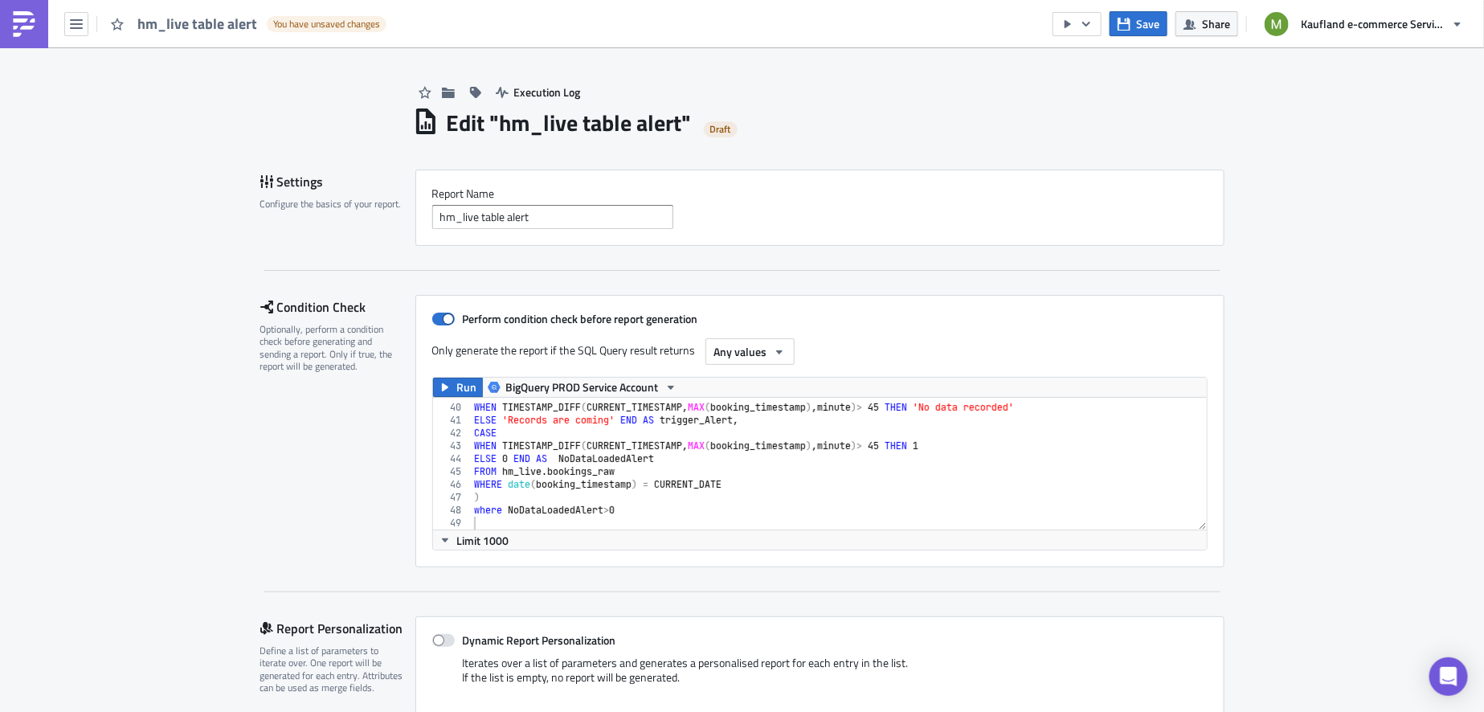
scroll to position [498, 0]
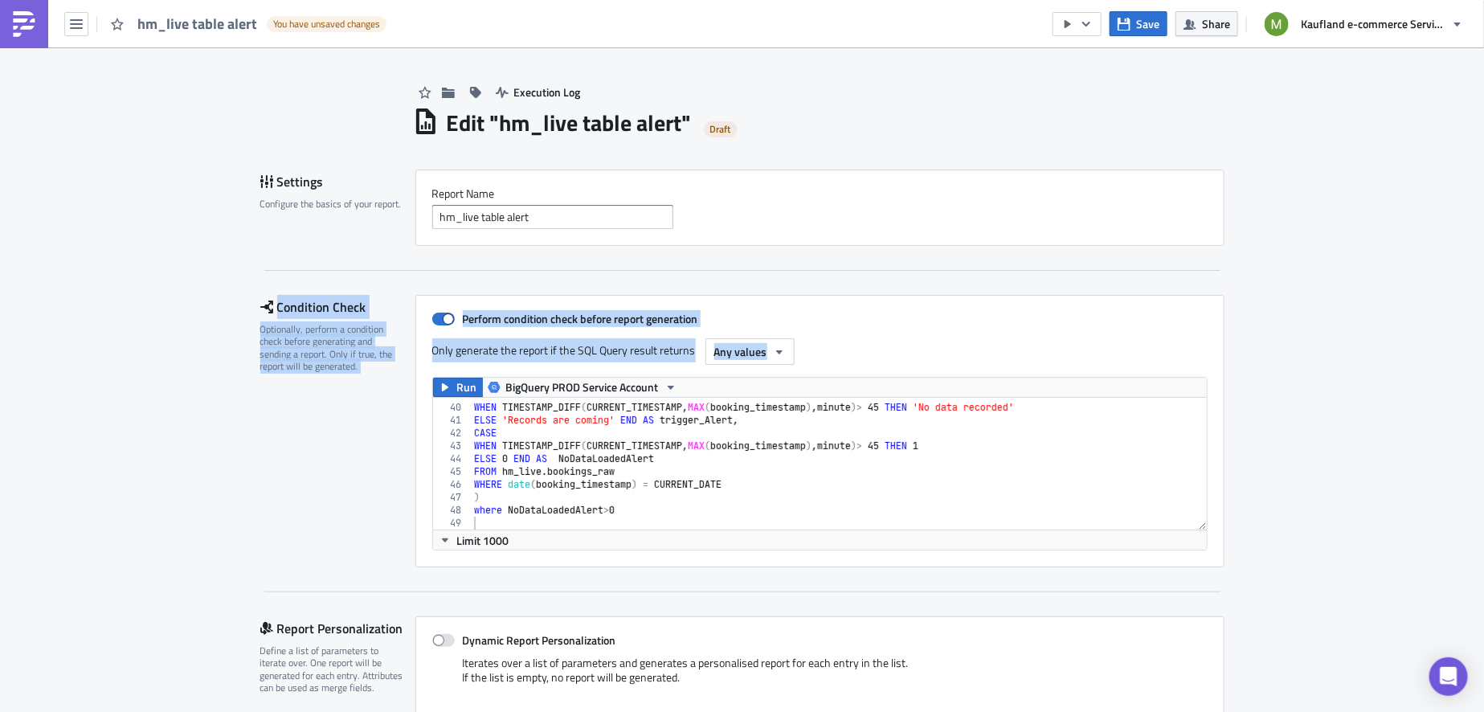
drag, startPoint x: 1286, startPoint y: 256, endPoint x: 1328, endPoint y: 325, distance: 80.5
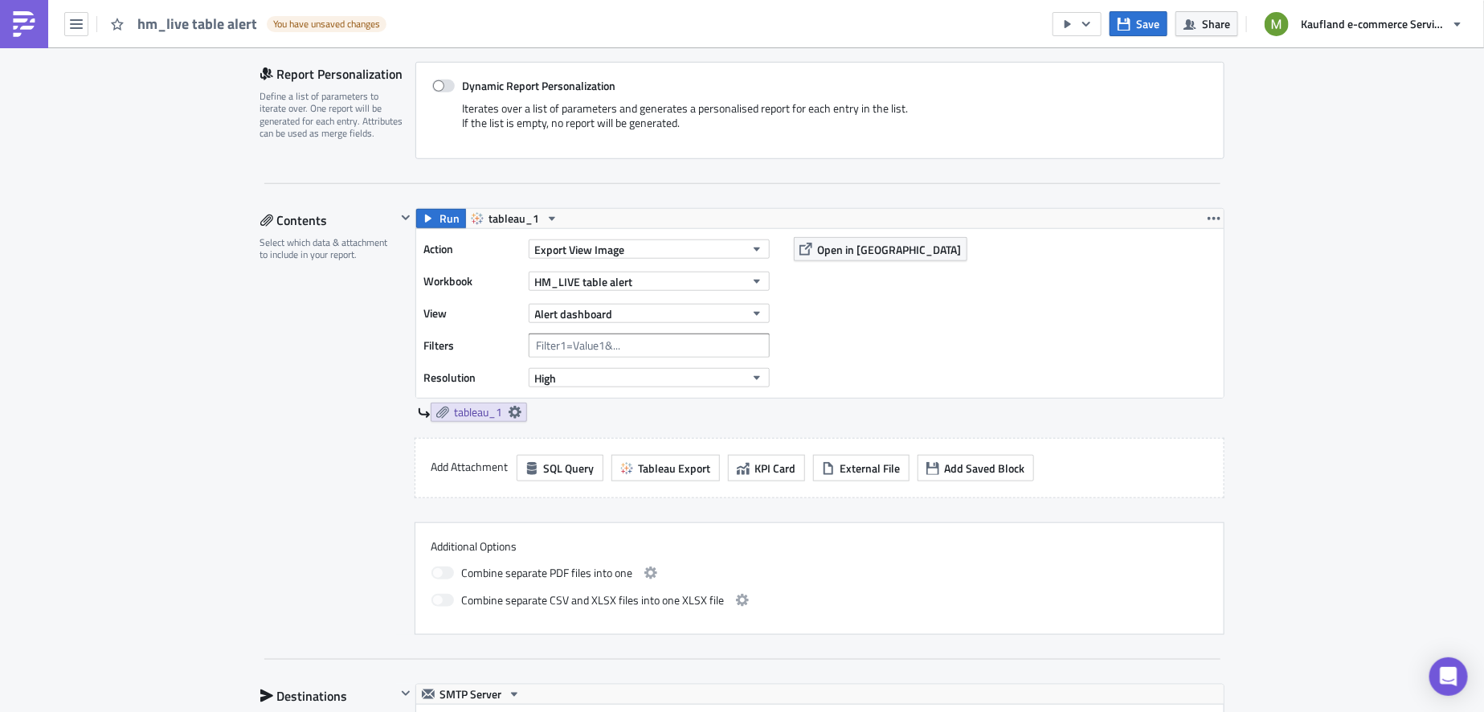
scroll to position [527, 0]
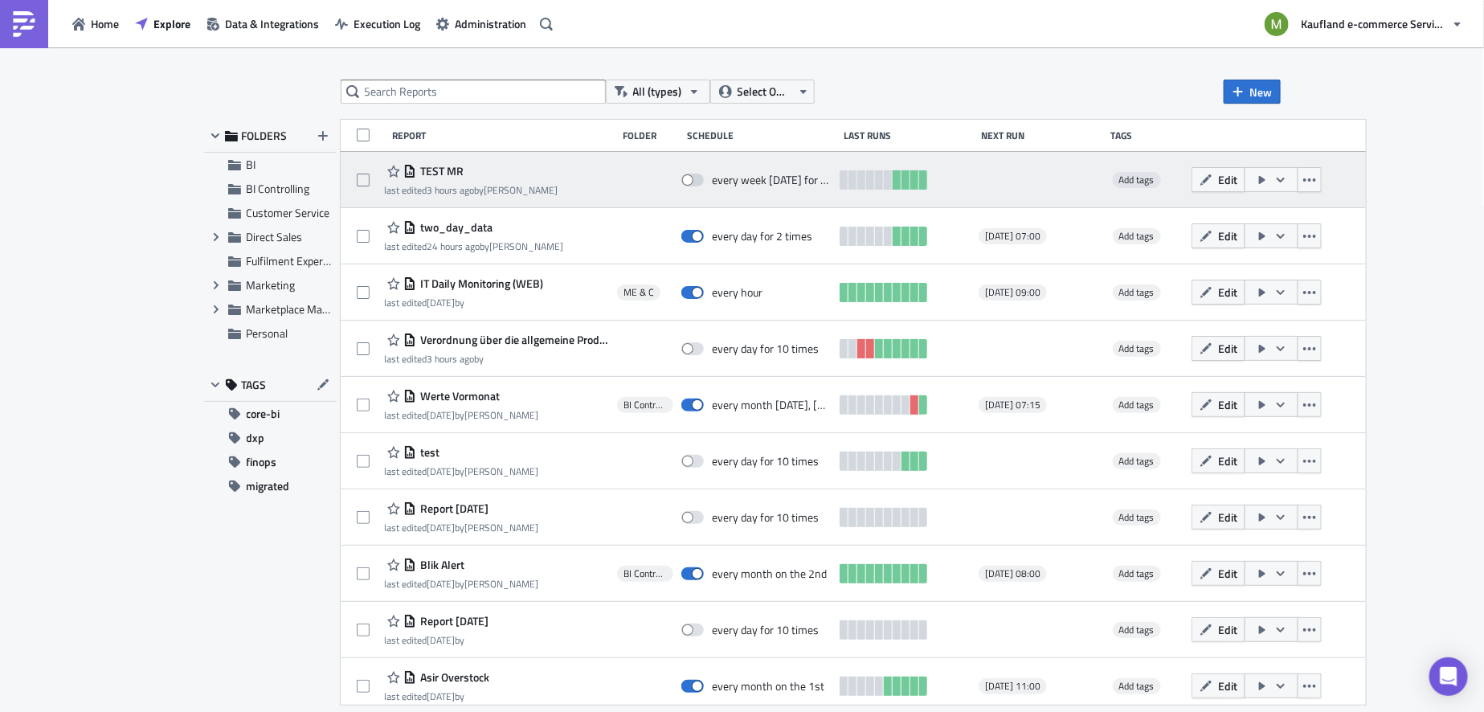
click at [461, 167] on span "TEST MR" at bounding box center [439, 171] width 47 height 14
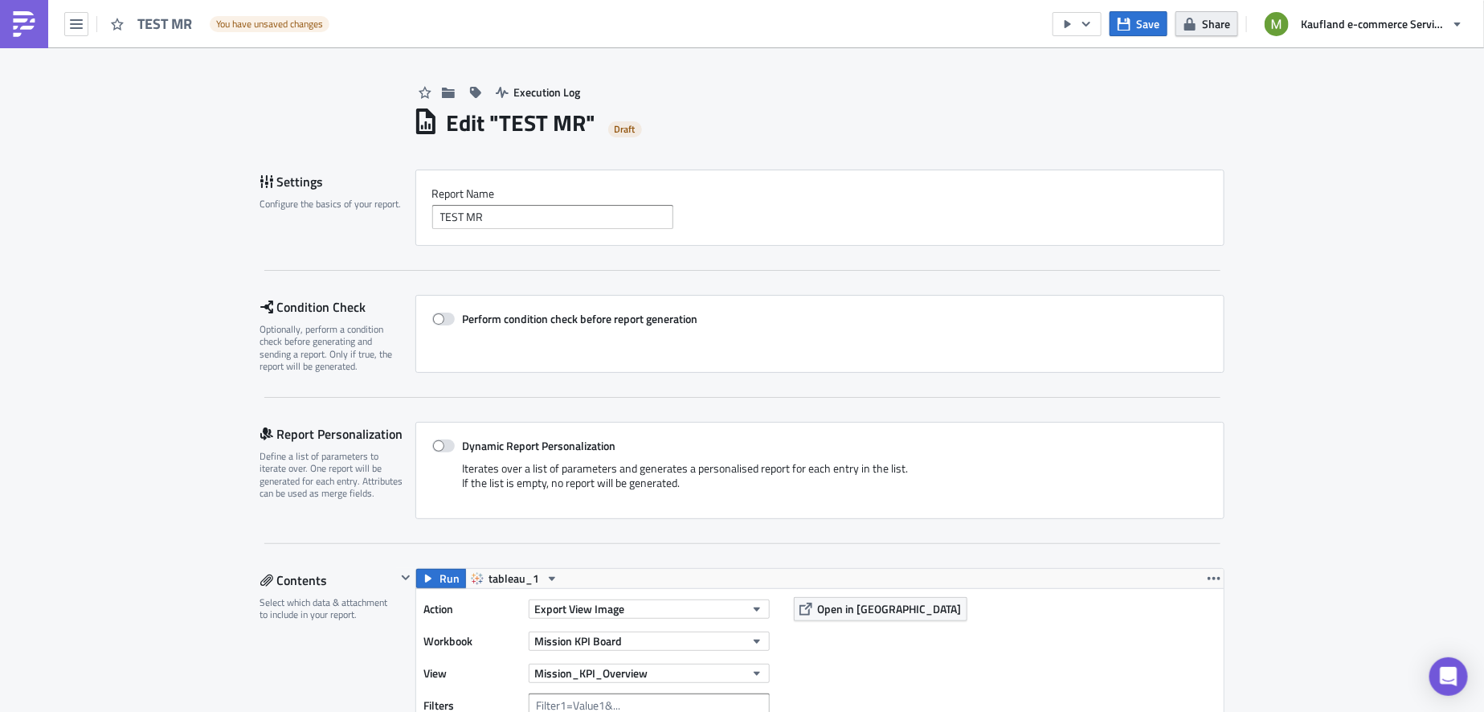
click at [1204, 27] on span "Share" at bounding box center [1216, 23] width 28 height 17
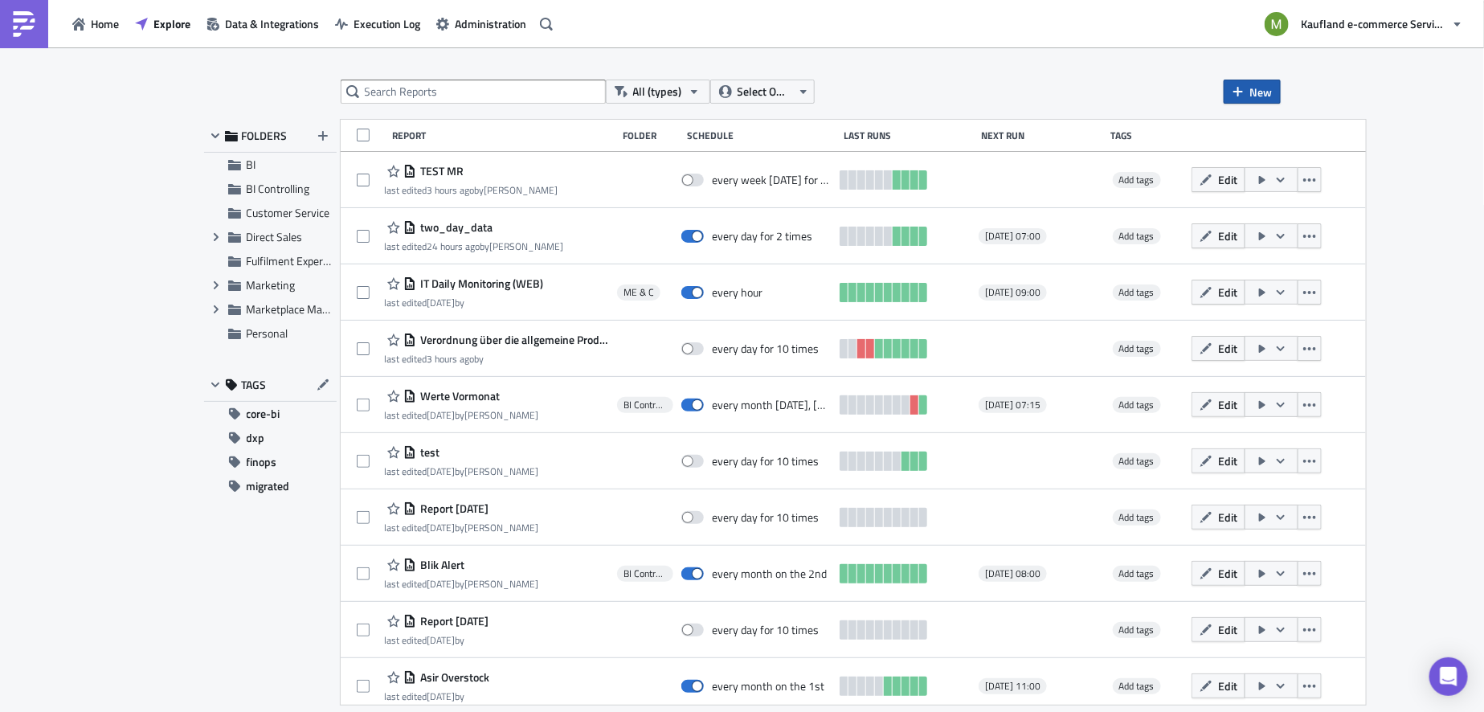
click at [1271, 92] on span "New" at bounding box center [1261, 92] width 23 height 17
click at [1267, 133] on div "Report" at bounding box center [1305, 132] width 107 height 16
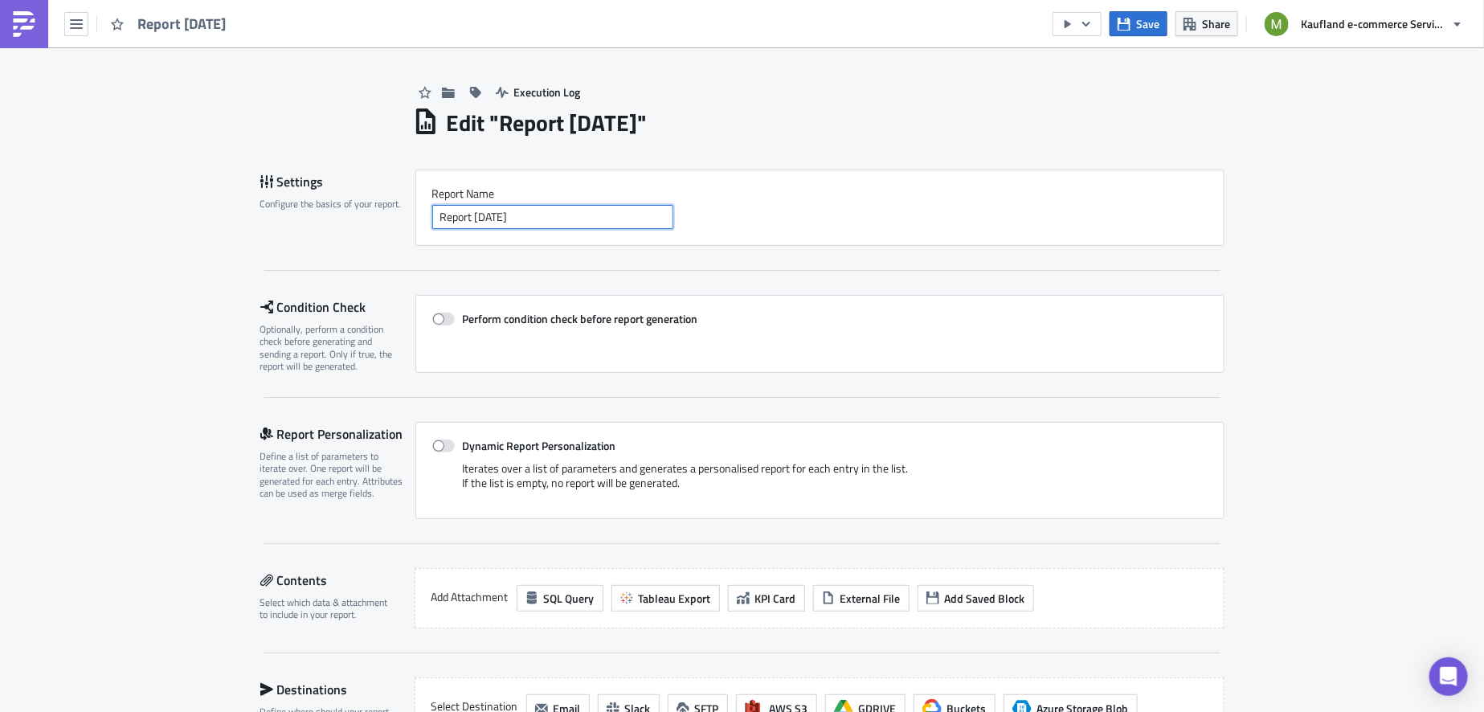
click at [572, 220] on input "Report 2025-09-04" at bounding box center [552, 217] width 241 height 24
type input "R"
type input "Test MR 2"
click at [758, 180] on div "Report Nam﻿e Test MR 2" at bounding box center [819, 208] width 809 height 76
click at [439, 446] on span at bounding box center [443, 446] width 23 height 13
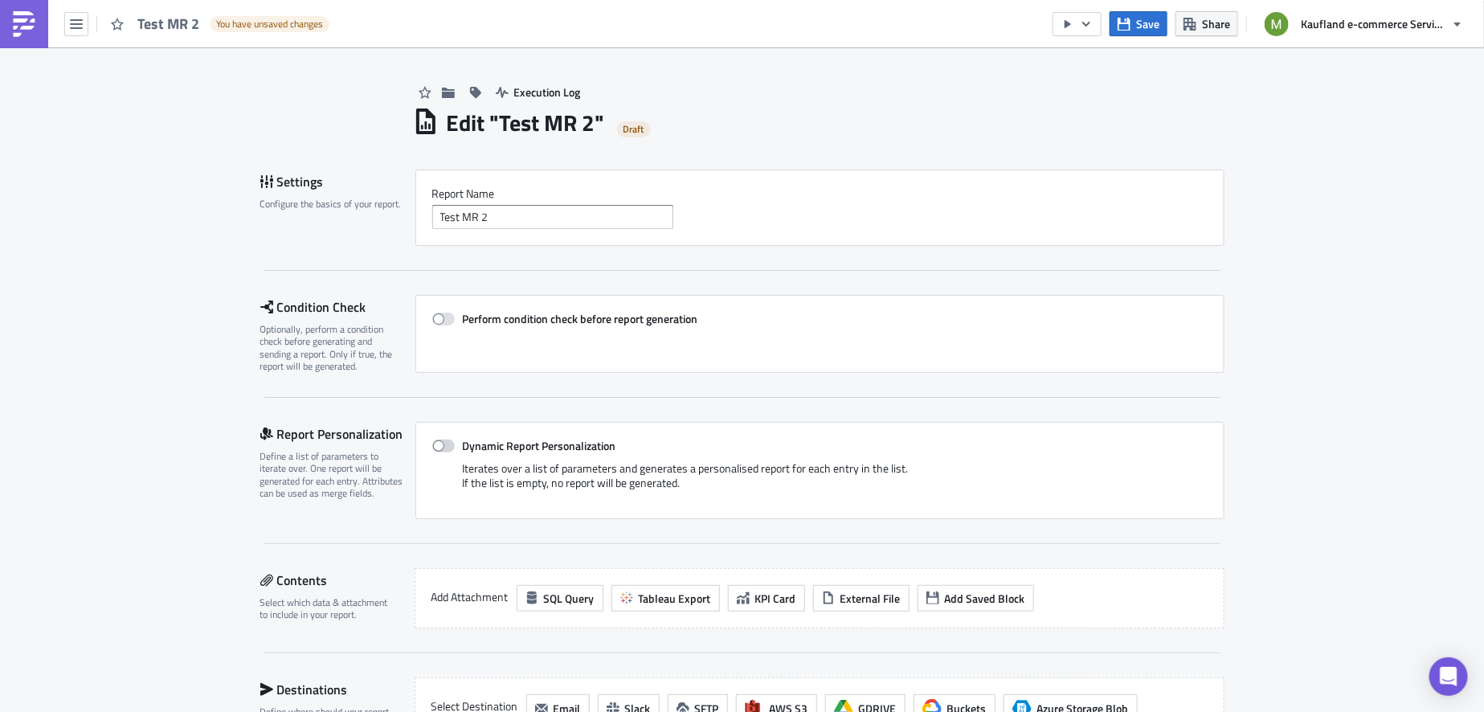
click at [439, 446] on input "Dynamic Report Personalization" at bounding box center [441, 446] width 10 height 10
checkbox input "true"
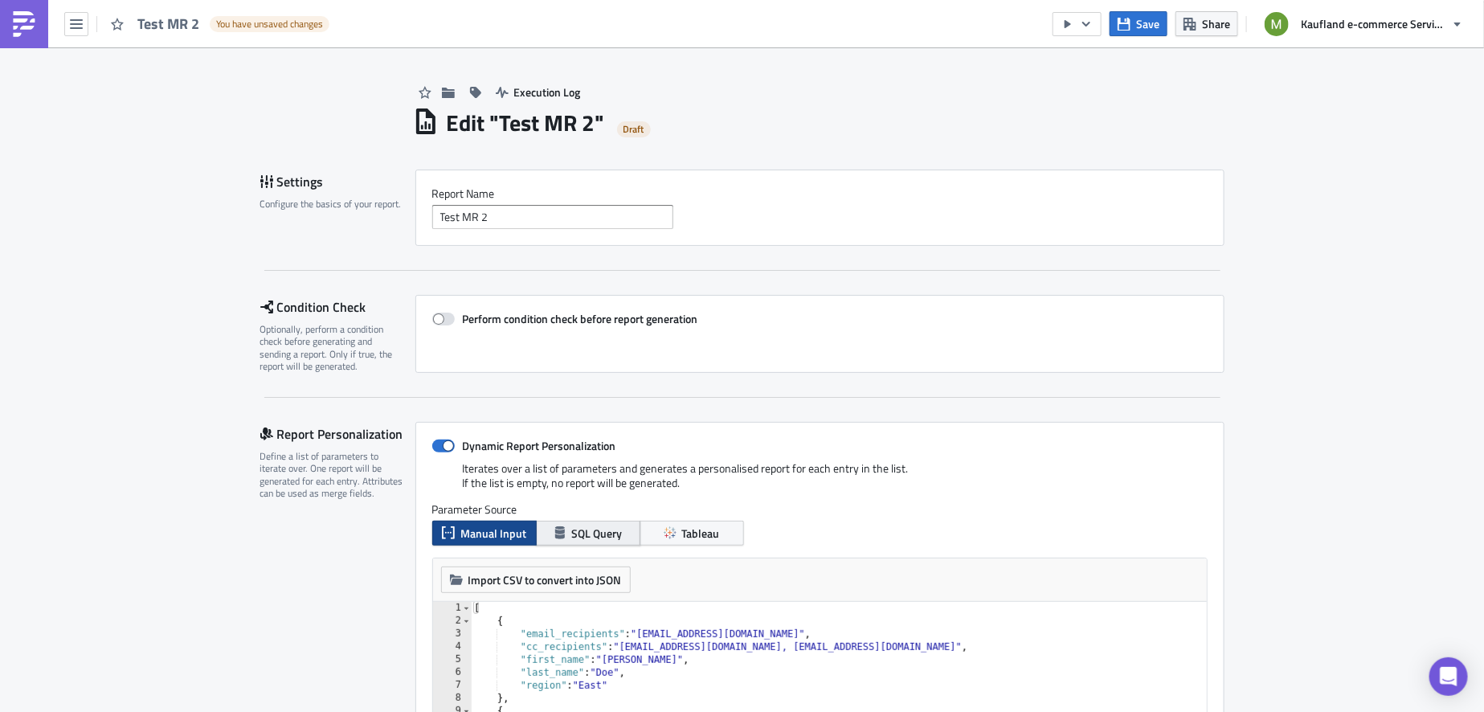
click at [576, 536] on span "SQL Query" at bounding box center [597, 533] width 51 height 17
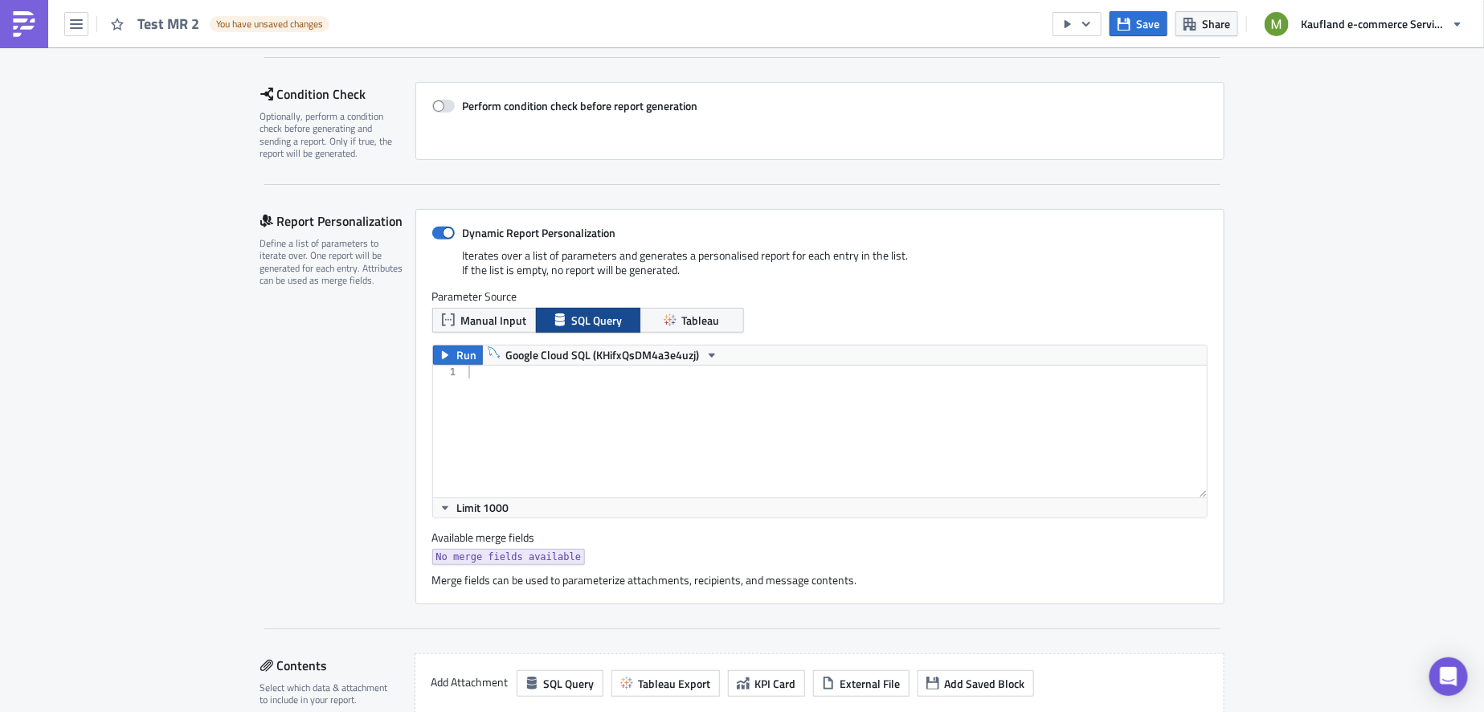
scroll to position [311, 0]
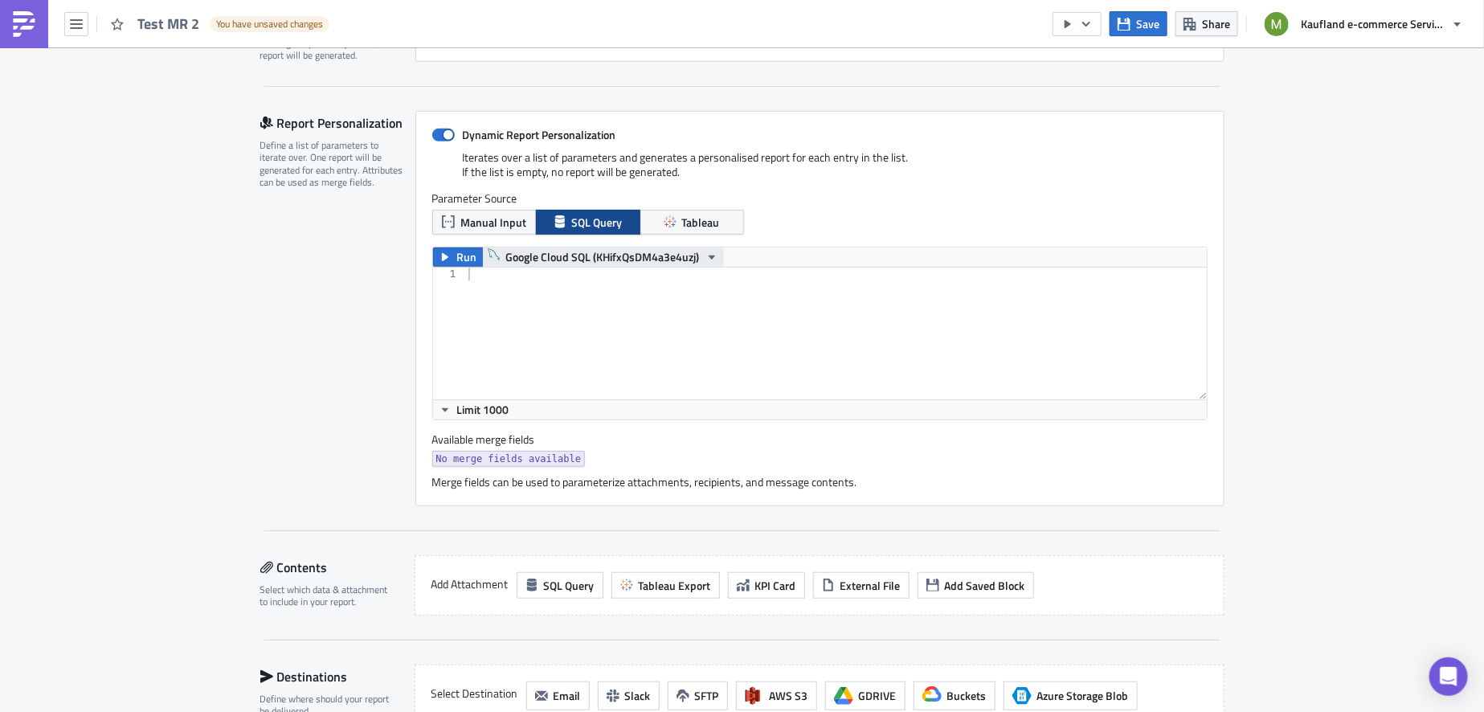
click at [706, 259] on icon "button" at bounding box center [712, 257] width 13 height 13
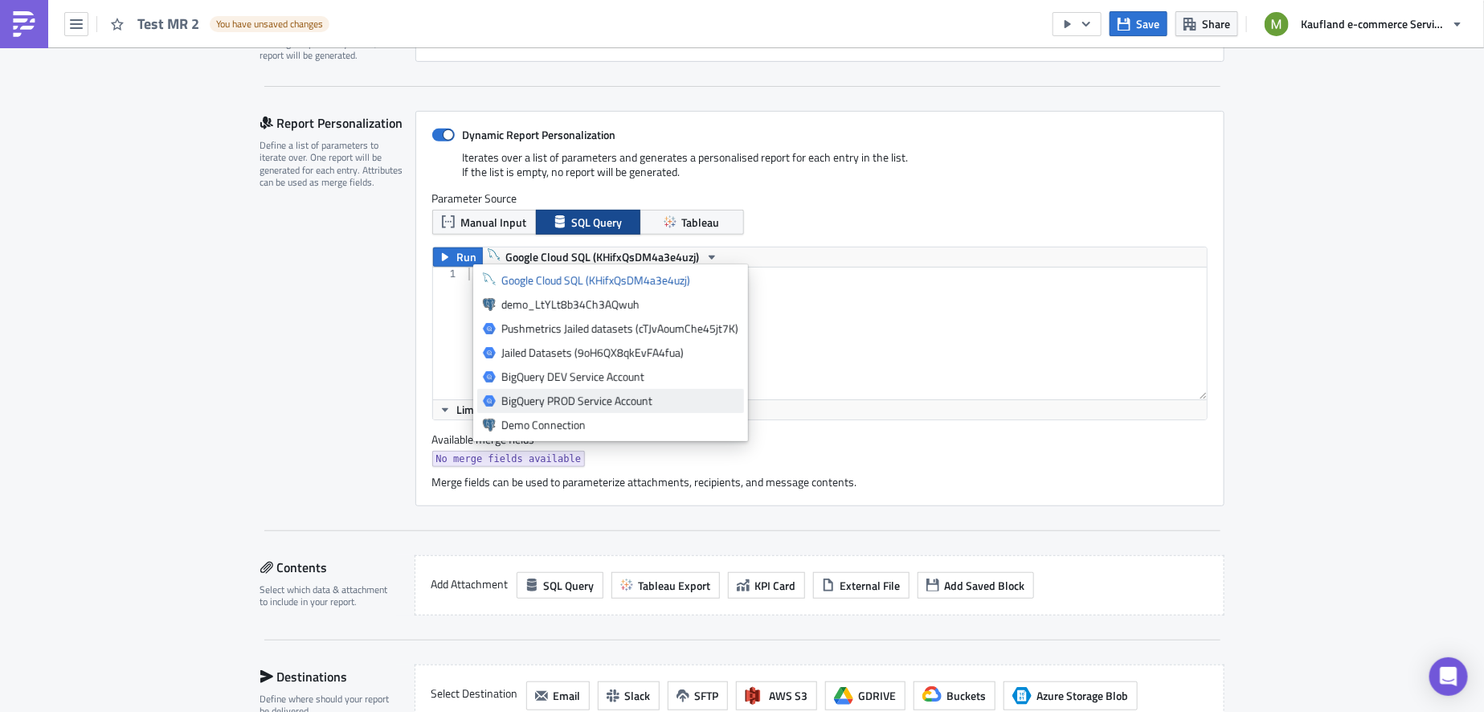
click at [598, 399] on div "BigQuery PROD Service Account" at bounding box center [619, 401] width 237 height 16
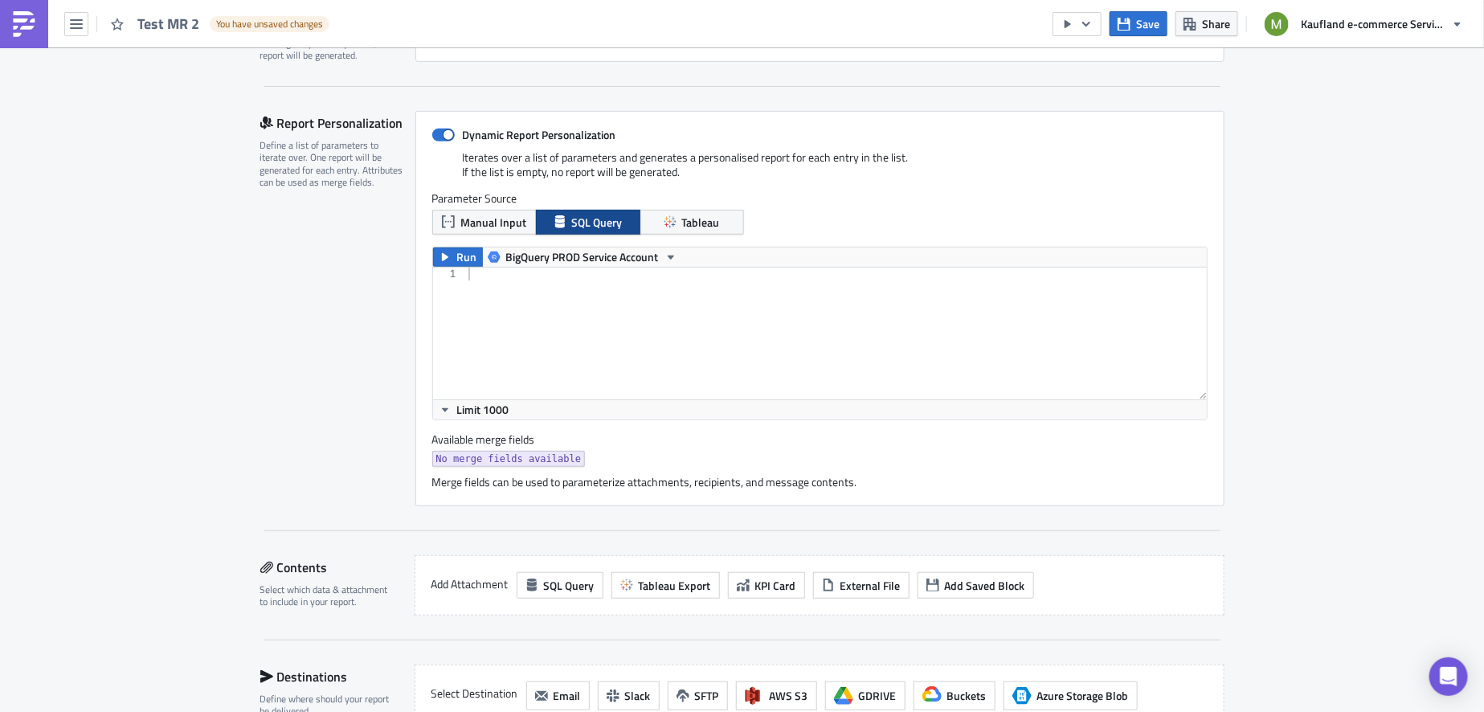
click at [542, 288] on div at bounding box center [836, 347] width 743 height 158
paste textarea "SELECT distinct storefront FROM `prod-data-engineering-real.mission_kpi.traceab…"
type textarea "SELECT distinct storefront FROM `prod-data-engineering-real.mission_kpi.traceab…"
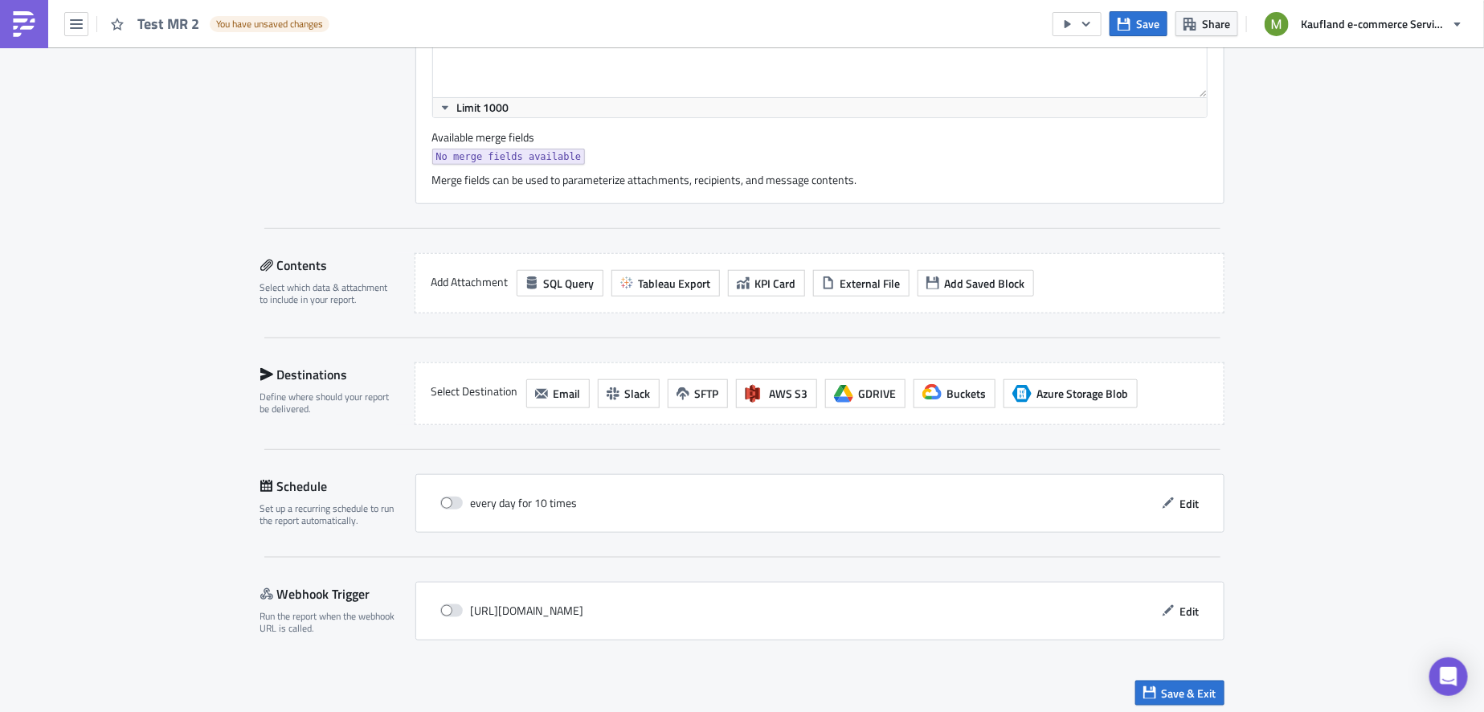
scroll to position [612, 0]
click at [565, 280] on span "SQL Query" at bounding box center [569, 284] width 51 height 17
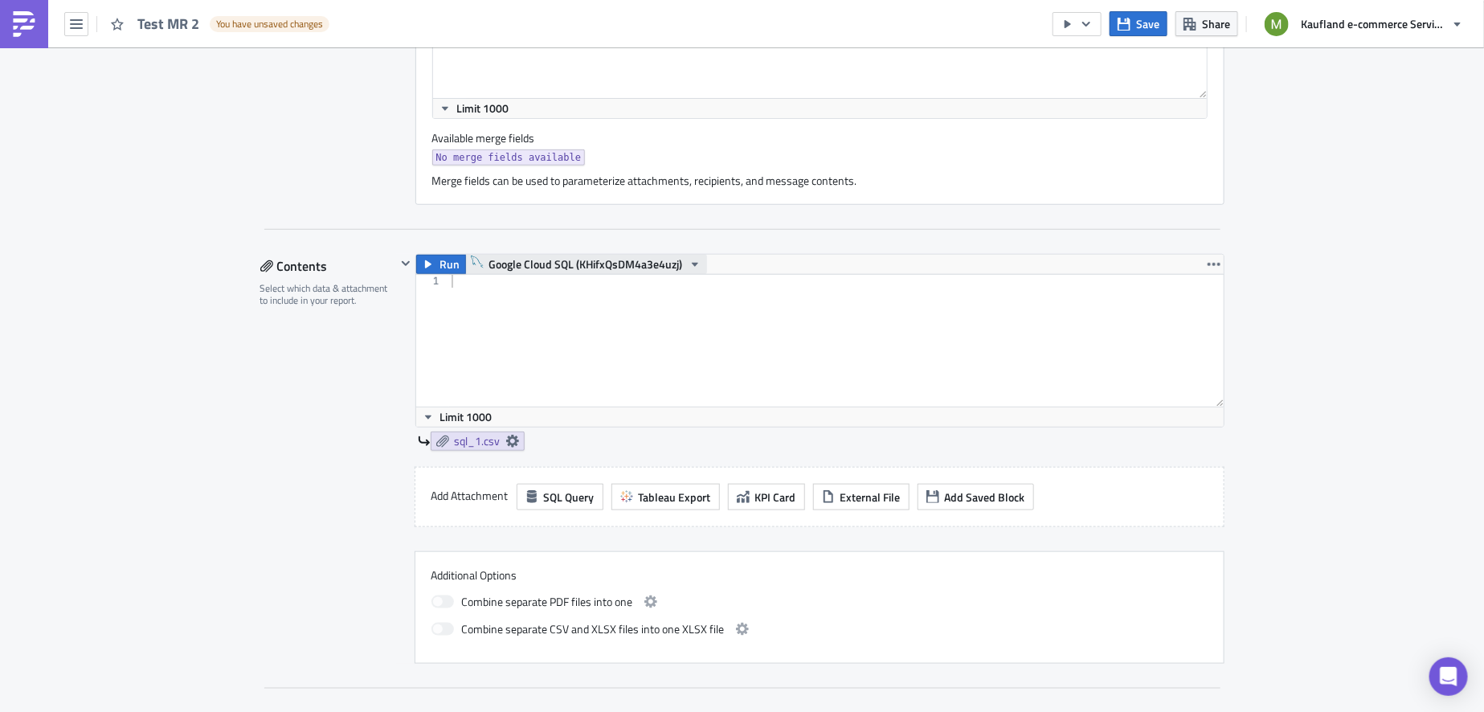
click at [694, 264] on button "Google Cloud SQL (KHifxQsDM4a3e4uzj)" at bounding box center [586, 264] width 242 height 19
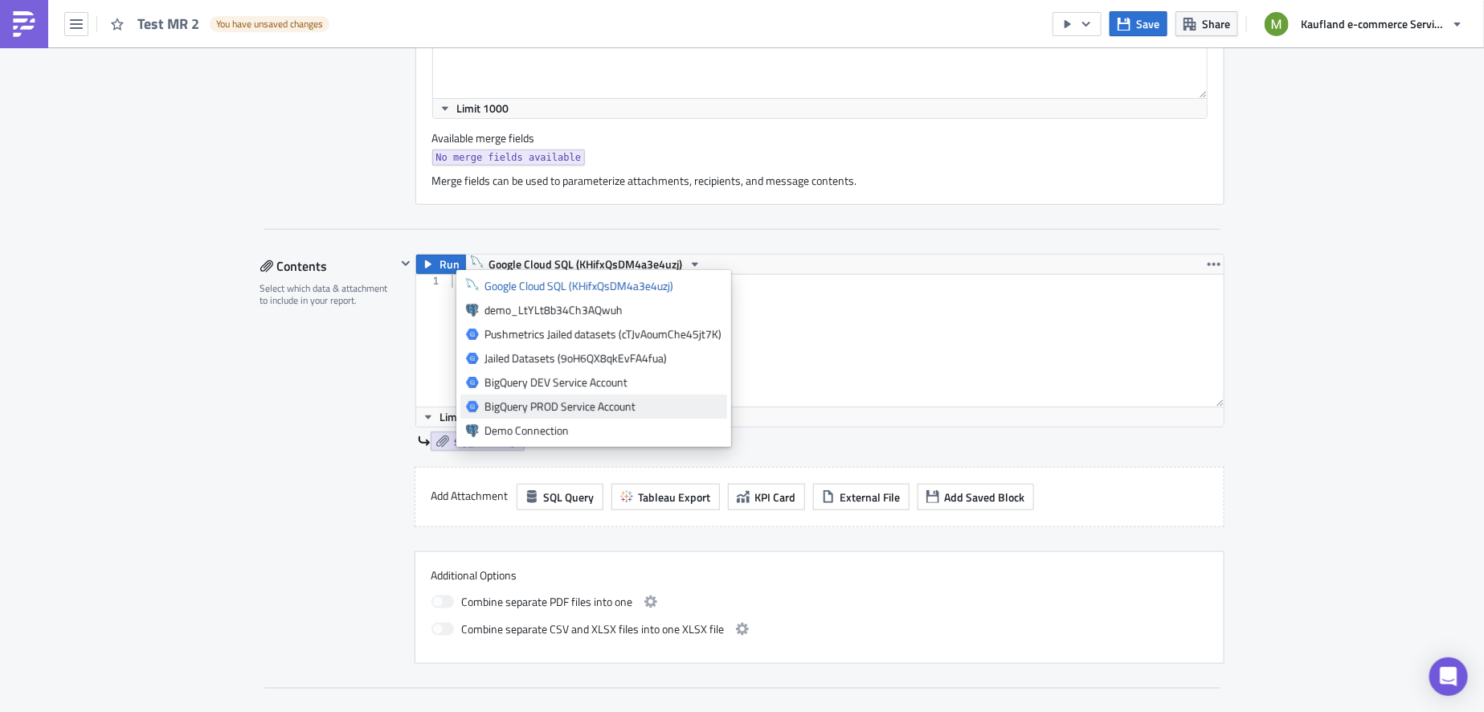
click at [557, 407] on div "BigQuery PROD Service Account" at bounding box center [603, 407] width 237 height 16
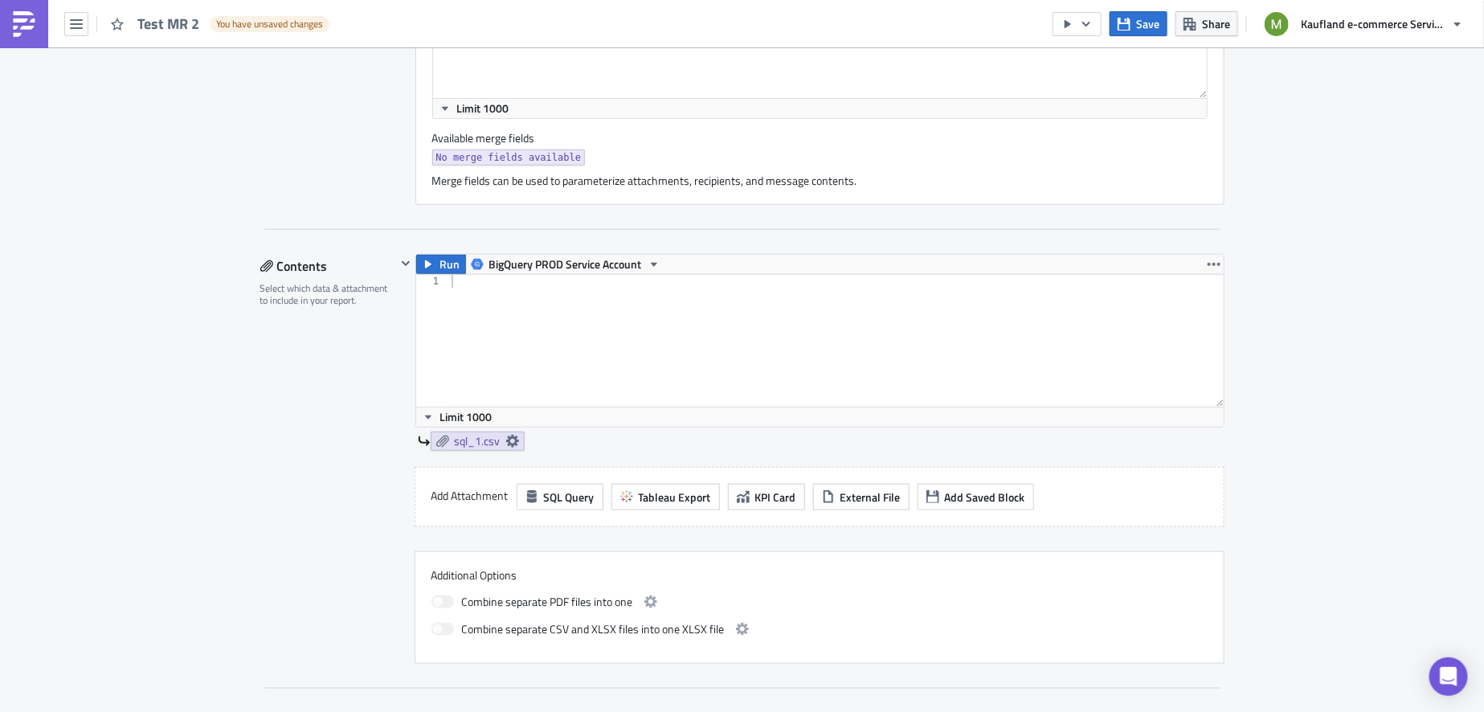
click at [523, 338] on div at bounding box center [836, 354] width 776 height 158
paste textarea "SELECT distinct storefront FROM `prod-data-engineering-real.mission_kpi.traceab…"
drag, startPoint x: 544, startPoint y: 278, endPoint x: 497, endPoint y: 277, distance: 46.6
click at [497, 277] on div "SELECT distinct storefront FROM `prod-data-engineering-real.mission_kpi.traceab…" at bounding box center [836, 354] width 776 height 158
click at [489, 279] on div "SELECT storefront FROM `prod-data-engineering-real.mission_kpi.traceability_rat…" at bounding box center [836, 354] width 776 height 158
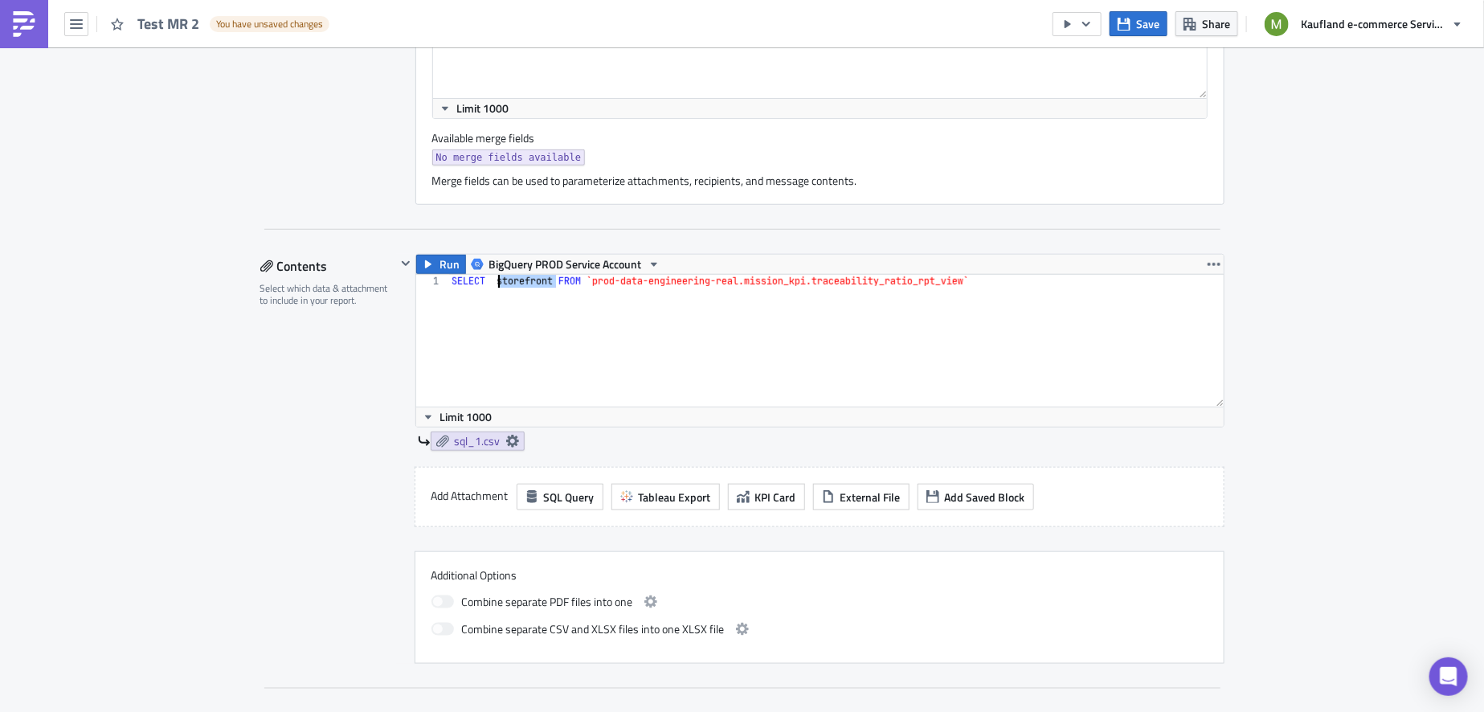
drag, startPoint x: 549, startPoint y: 277, endPoint x: 490, endPoint y: 277, distance: 58.7
click at [490, 277] on div "SELECT storefront FROM `prod-data-engineering-real.mission_kpi.traceability_rat…" at bounding box center [836, 354] width 776 height 158
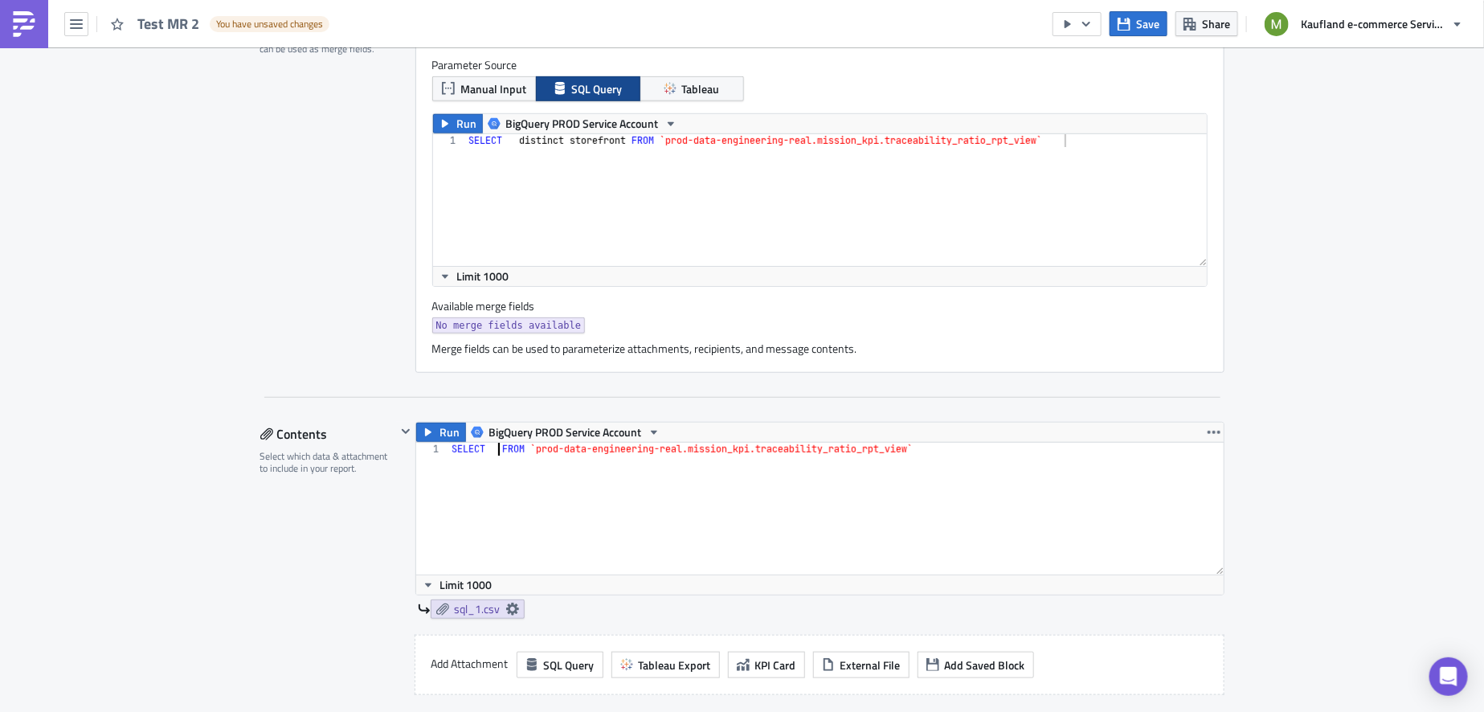
scroll to position [436, 0]
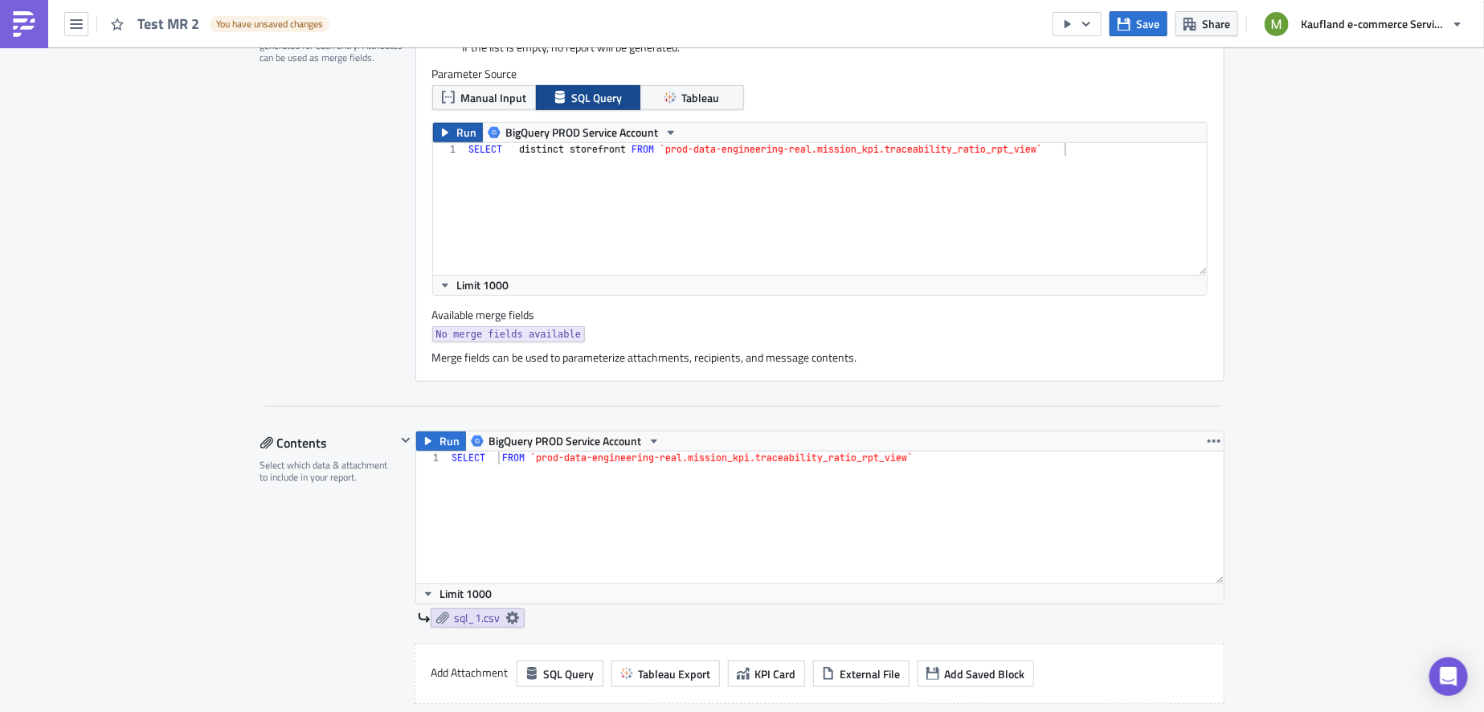
click at [465, 129] on span "Run" at bounding box center [467, 132] width 20 height 19
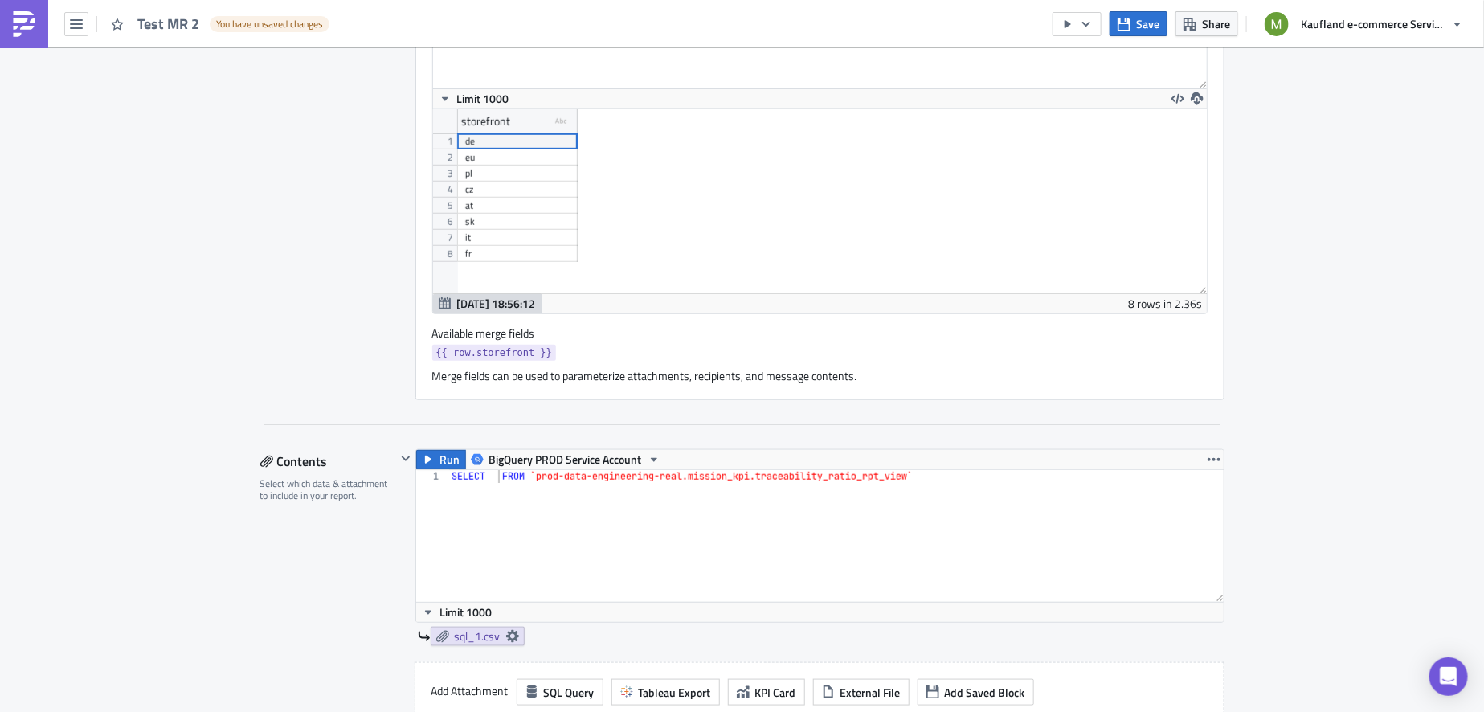
scroll to position [184, 775]
click at [489, 475] on div "SELECT FROM `prod-data-engineering-real.mission_kpi.traceability_ratio_rpt_view`" at bounding box center [836, 549] width 776 height 158
click at [942, 474] on div "SELECT FROM `prod-data-engineering-real.mission_kpi.traceability_ratio_rpt_view`" at bounding box center [836, 549] width 776 height 158
paste textarea "storefront"
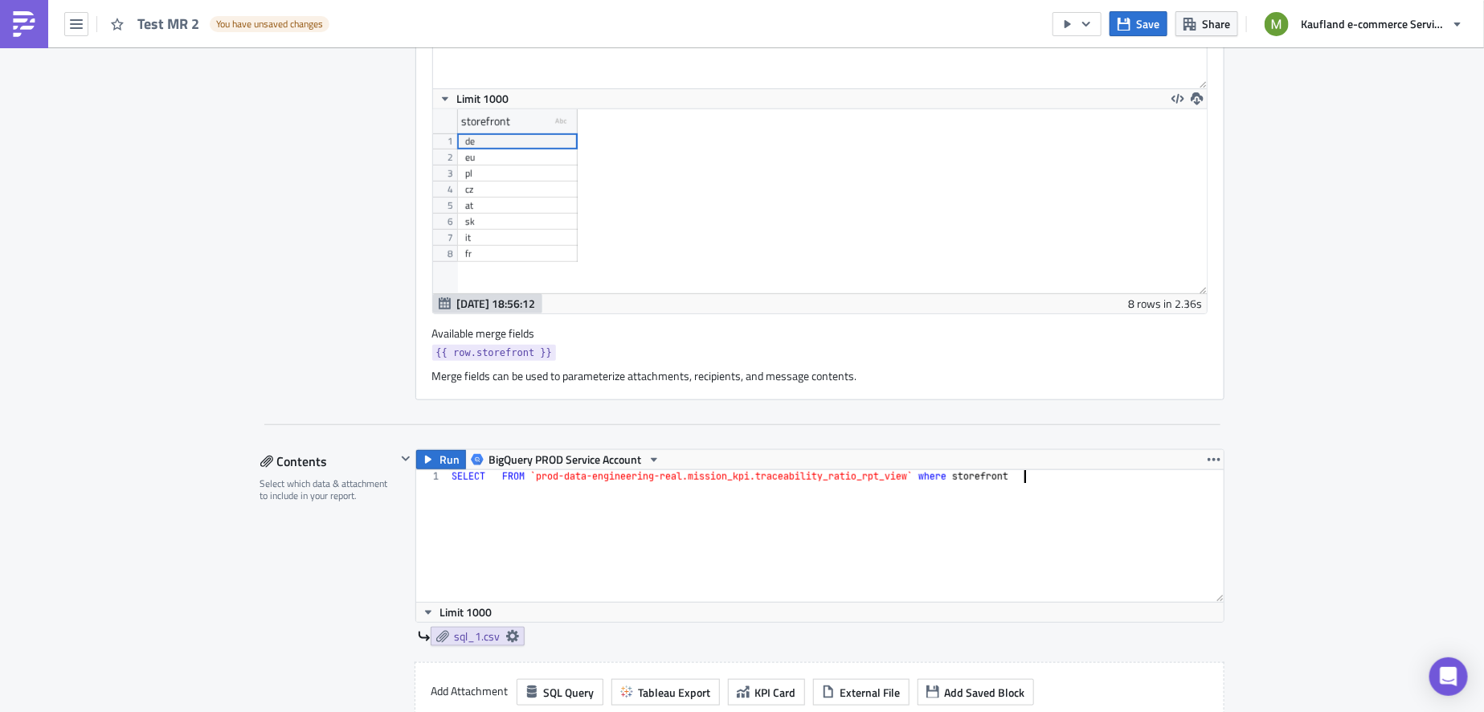
scroll to position [0, 47]
drag, startPoint x: 563, startPoint y: 350, endPoint x: 425, endPoint y: 346, distance: 137.5
click at [432, 346] on div "{{ row.storefront }}" at bounding box center [820, 355] width 776 height 20
copy span "{{ row.storefront }}"
click at [1043, 475] on div "SELECT FROM `prod-data-engineering-real.mission_kpi.traceability_ratio_rpt_view…" at bounding box center [836, 549] width 776 height 158
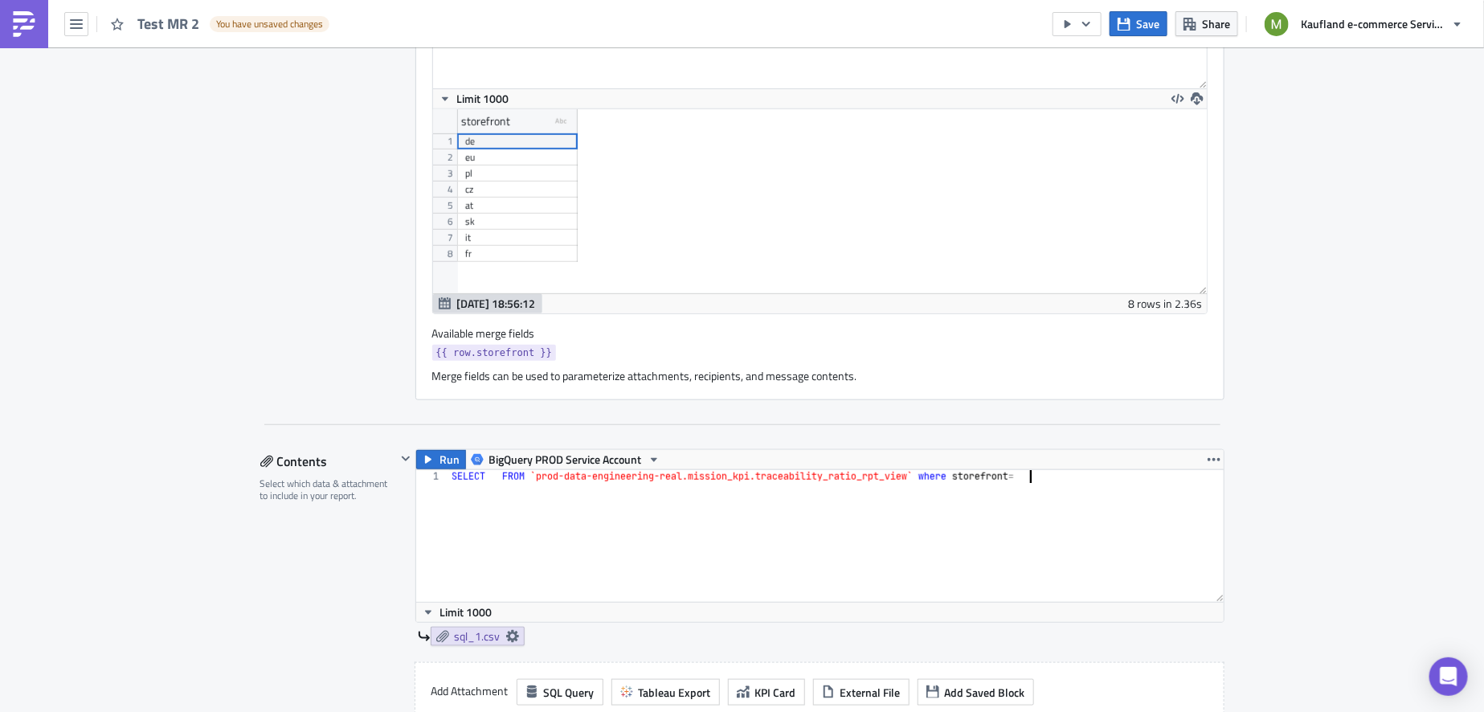
paste textarea "{{ row.storefront }}"
click at [493, 477] on div "SELECT FROM `prod-data-engineering-real.mission_kpi.traceability_ratio_rpt_view…" at bounding box center [836, 549] width 776 height 158
type textarea "SELECT sum(CY_id_order_unit) FROM `prod-data-engineering-real.mission_kpi.trace…"
click at [446, 455] on span "Run" at bounding box center [450, 459] width 20 height 19
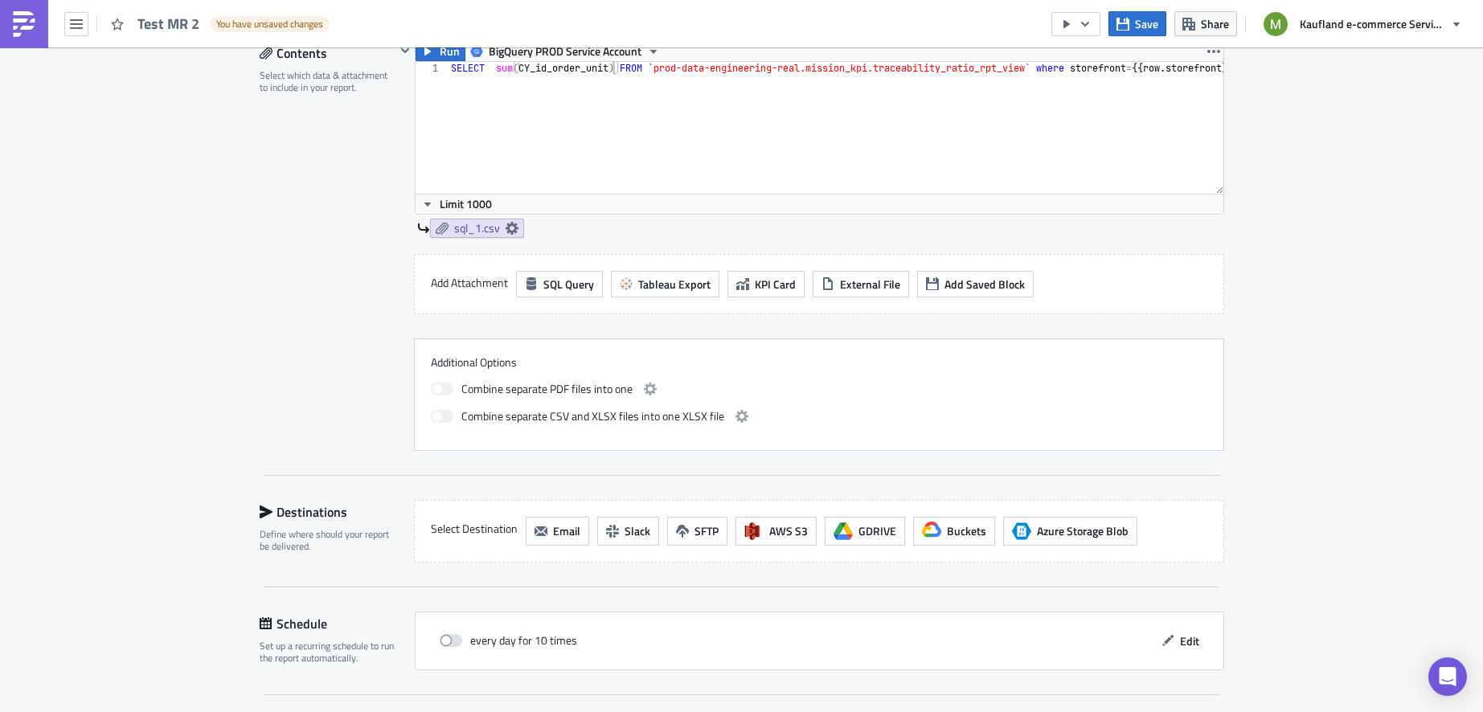
scroll to position [1115, 0]
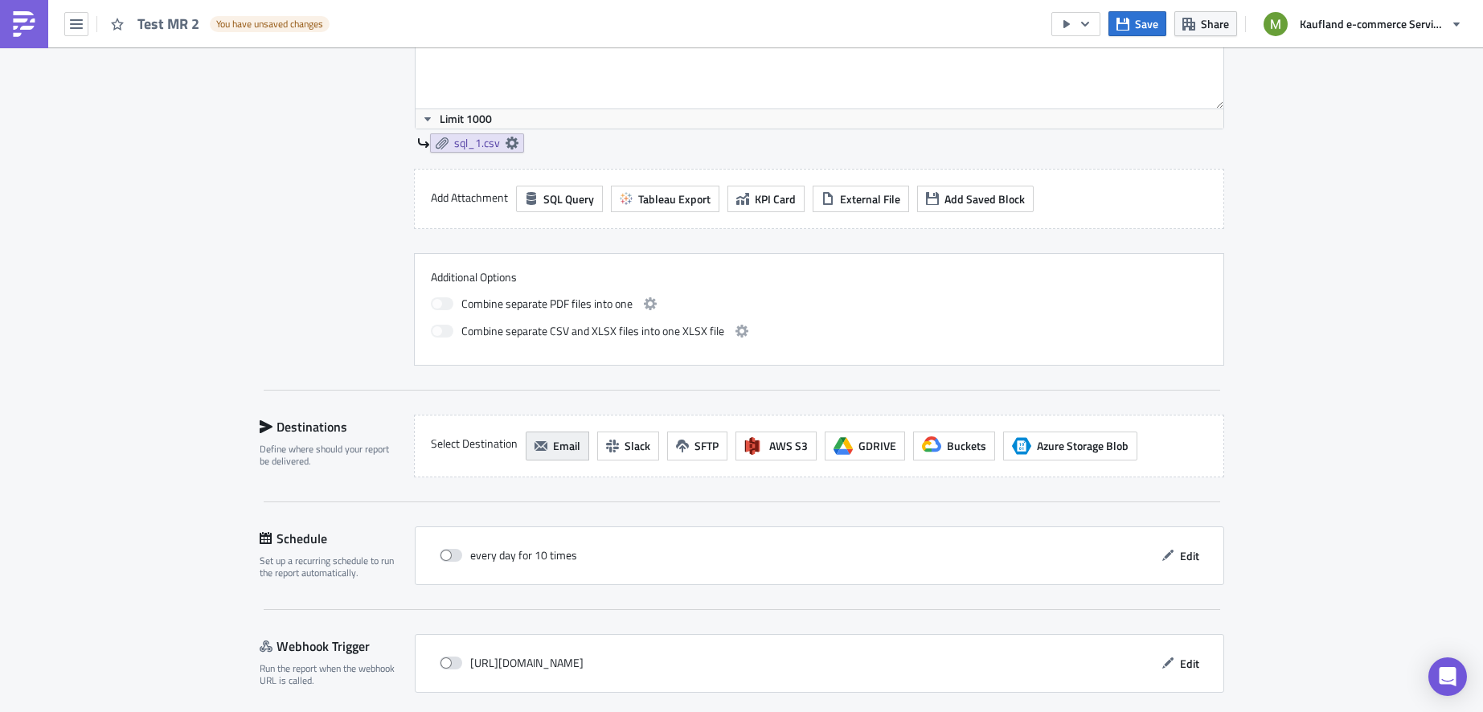
click at [564, 440] on span "Email" at bounding box center [566, 445] width 27 height 17
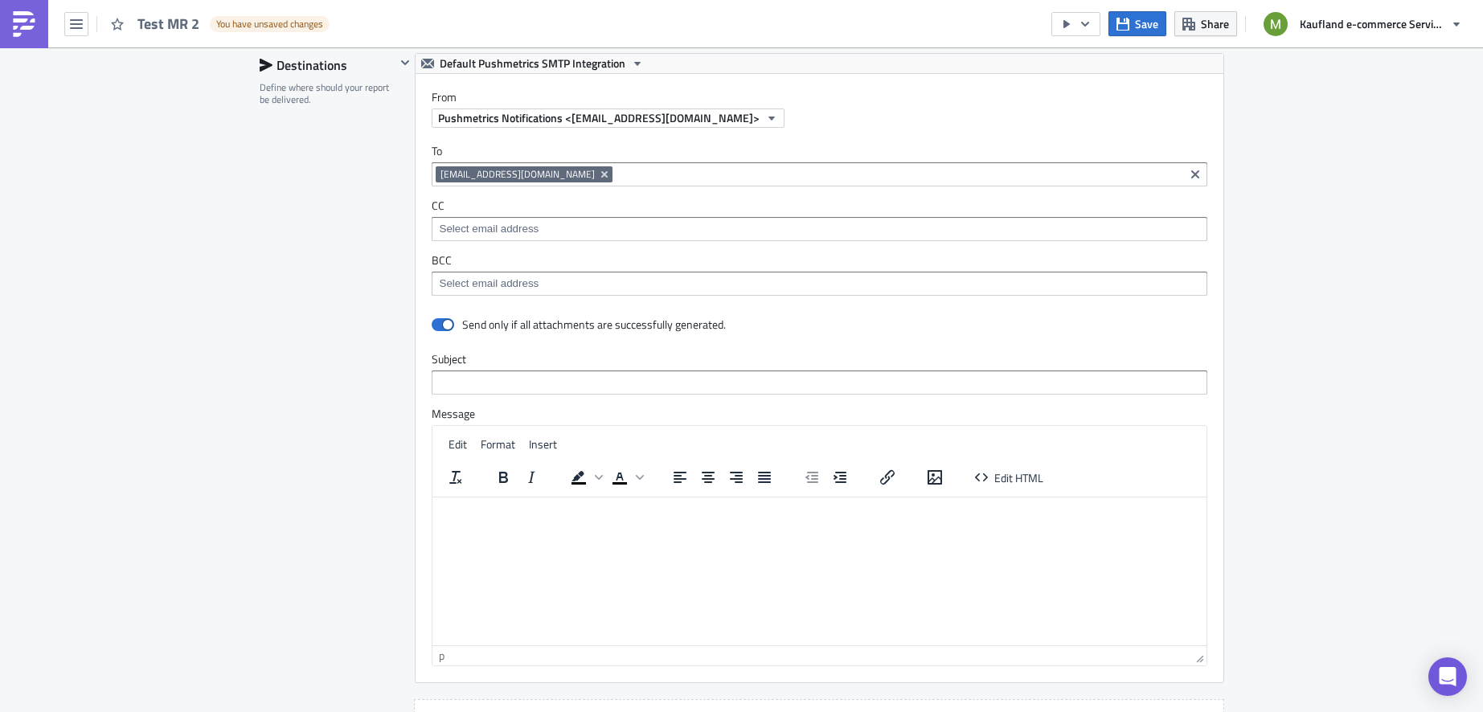
scroll to position [1452, 0]
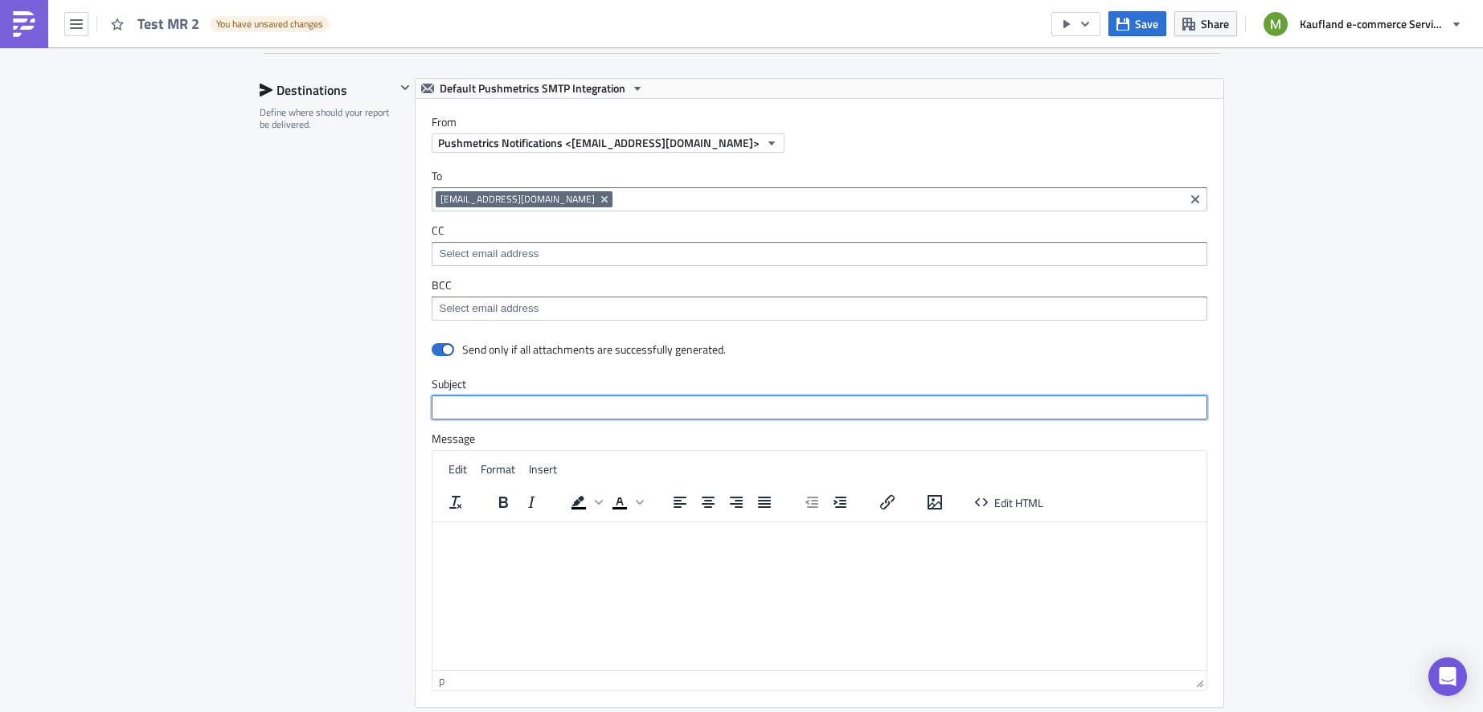
click at [649, 395] on input "text" at bounding box center [820, 407] width 776 height 24
click at [604, 395] on input "text" at bounding box center [820, 407] width 776 height 24
type input "T"
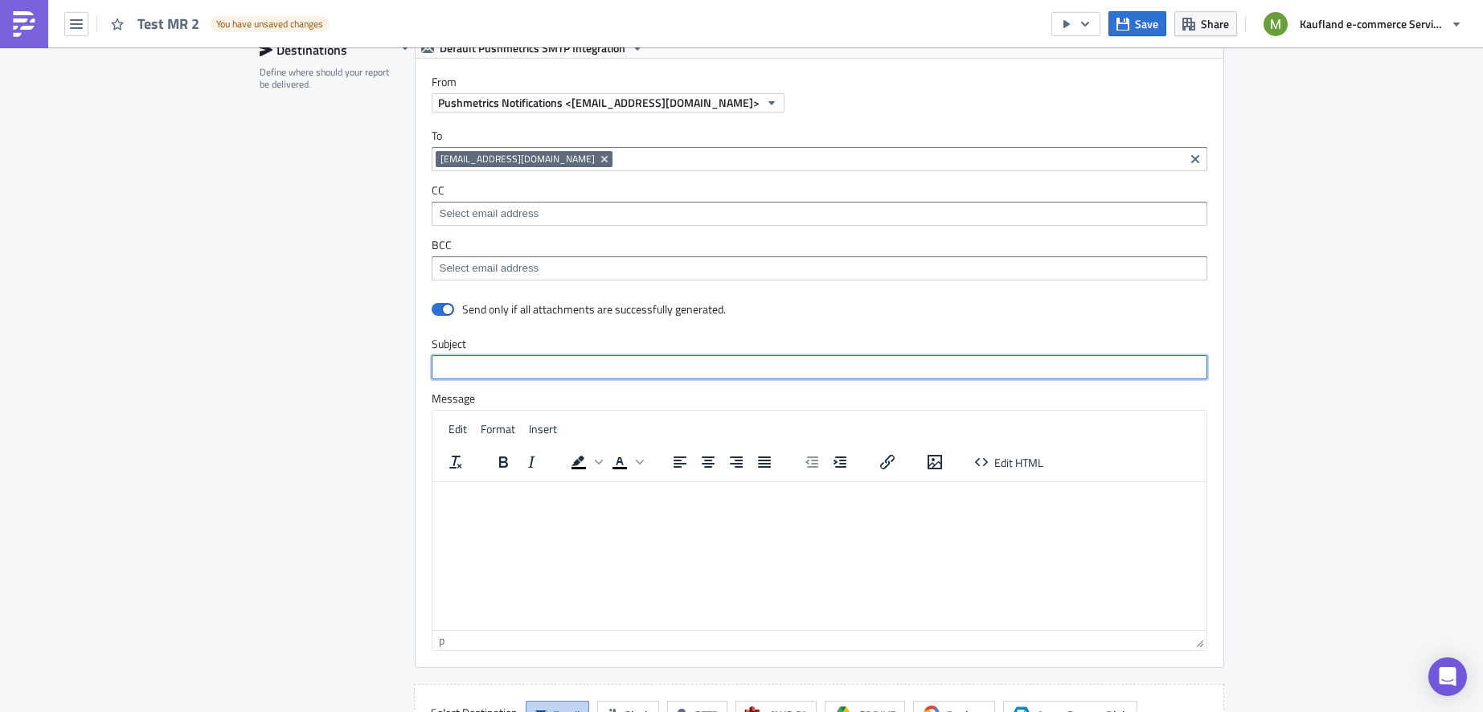
scroll to position [1509, 0]
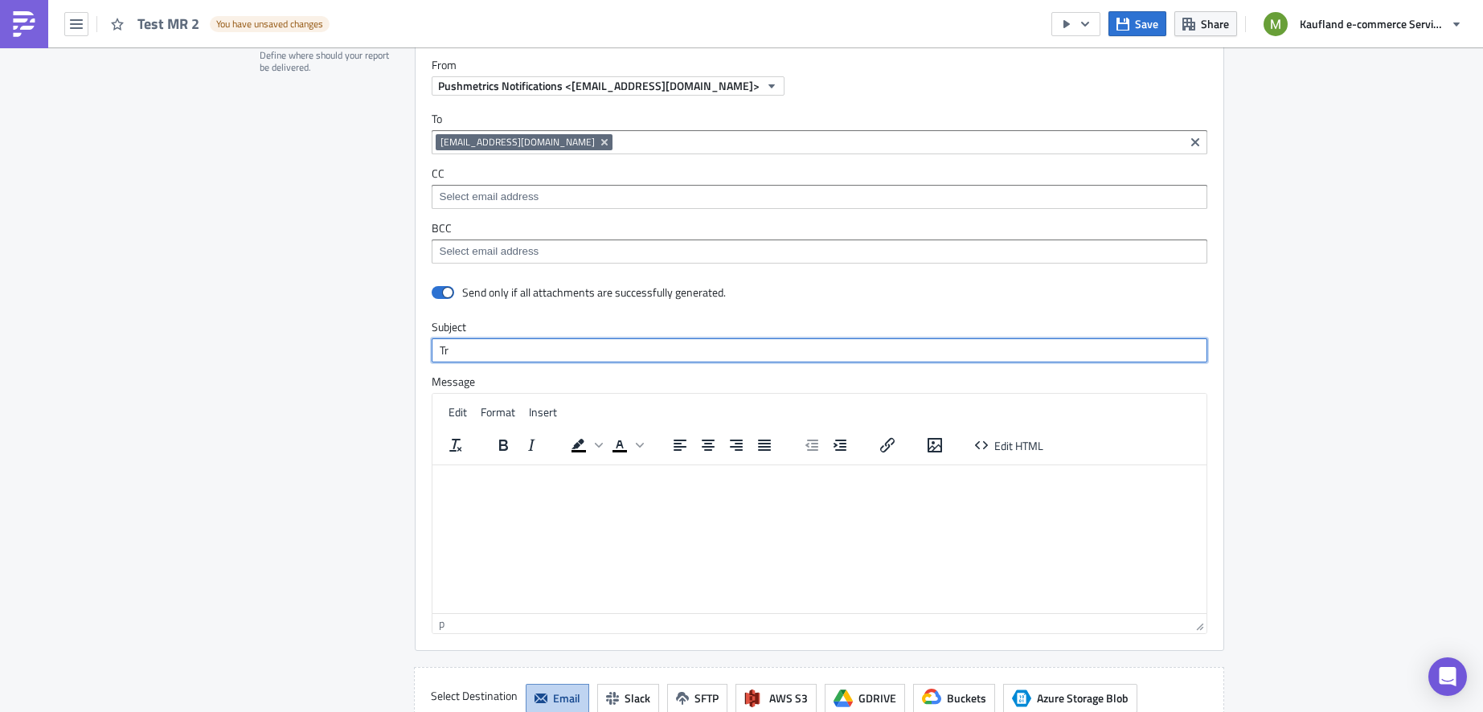
type input "T"
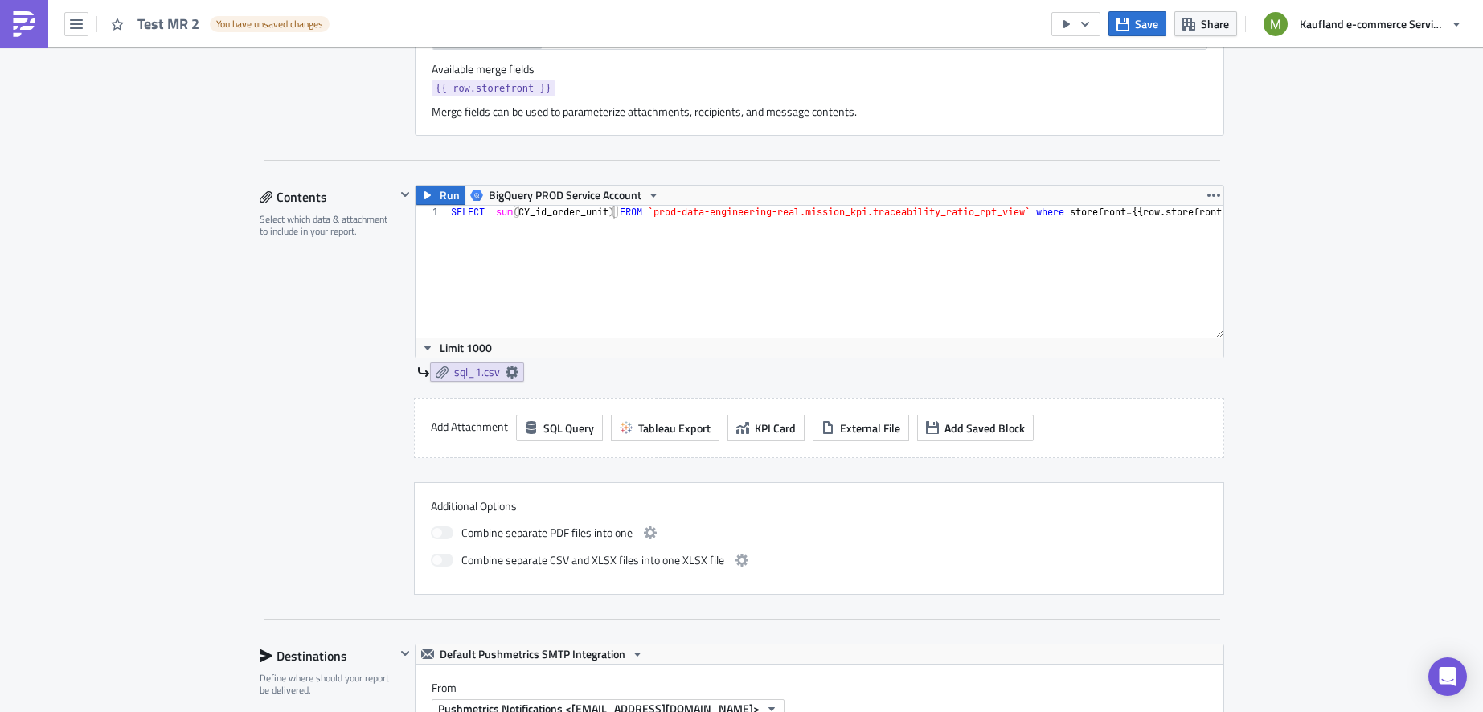
scroll to position [0, 46]
drag, startPoint x: 1100, startPoint y: 210, endPoint x: 1244, endPoint y: 208, distance: 143.9
click at [1244, 208] on div "Execution Log Edit " Test MR 2 " Draft Settings Configure the basics of your re…" at bounding box center [741, 405] width 1483 height 2488
drag, startPoint x: 1097, startPoint y: 210, endPoint x: 1259, endPoint y: 211, distance: 162.3
click at [1259, 211] on div "Execution Log Edit " Test MR 2 " Draft Settings Configure the basics of your re…" at bounding box center [741, 405] width 1483 height 2488
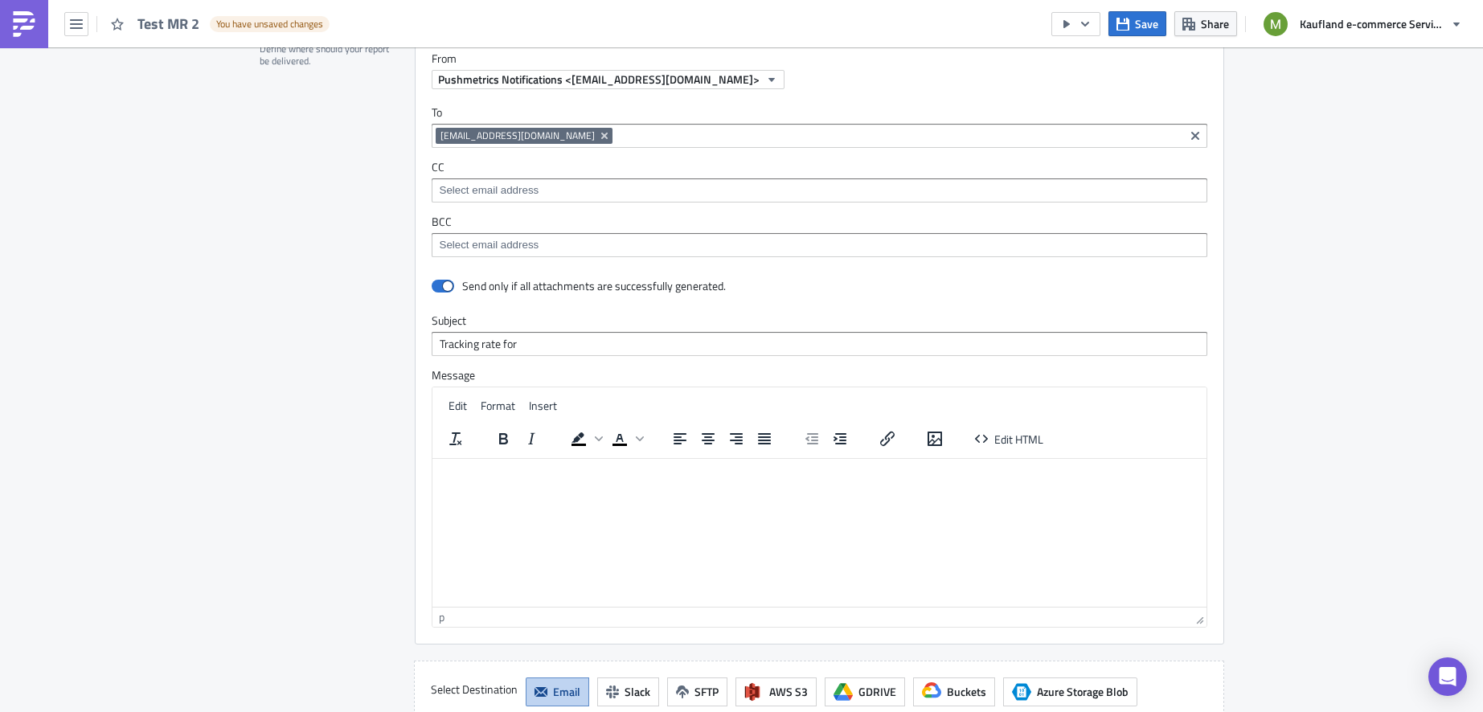
scroll to position [1616, 0]
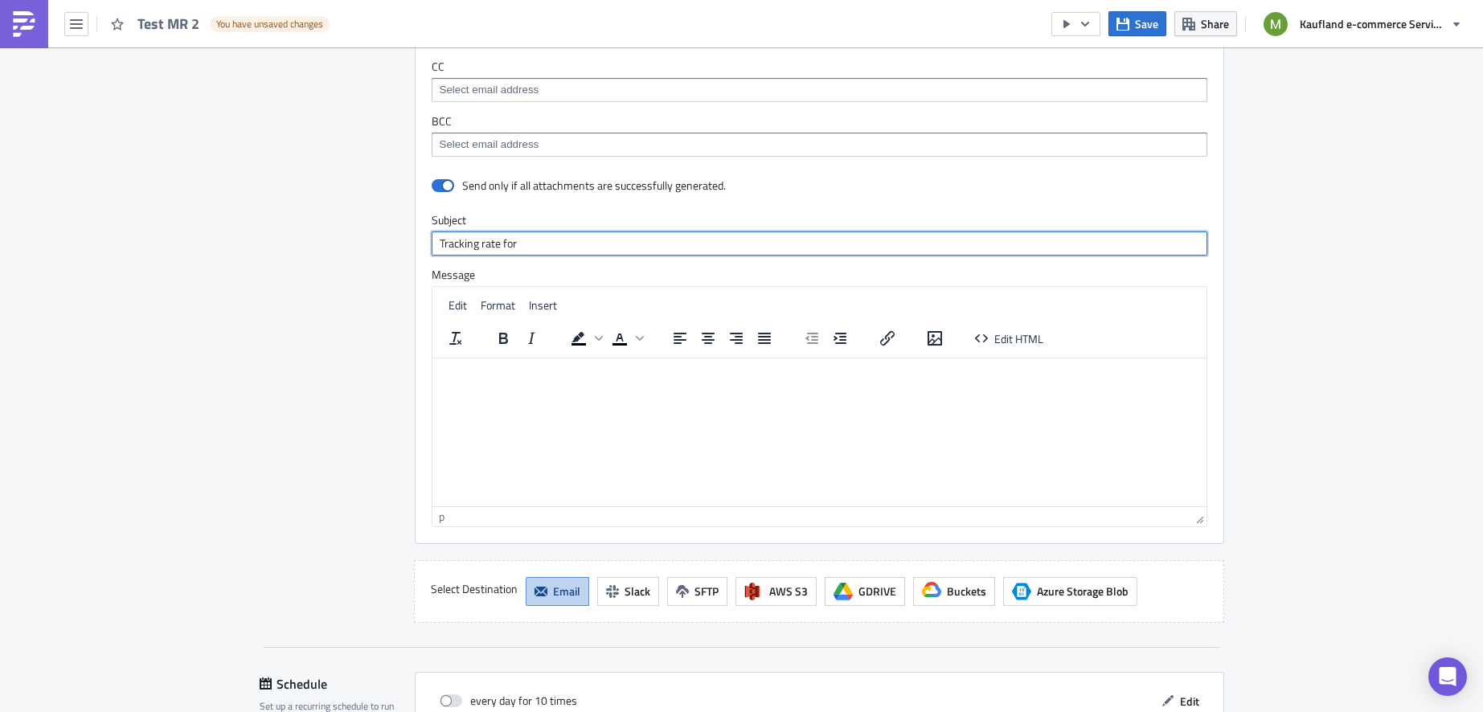
click at [711, 231] on input "Tracking rate for" at bounding box center [820, 243] width 776 height 24
paste input "{{ row.storefront }}"
type input "Tracking rate for {{ row.storefront }}"
click at [582, 383] on html at bounding box center [819, 371] width 774 height 26
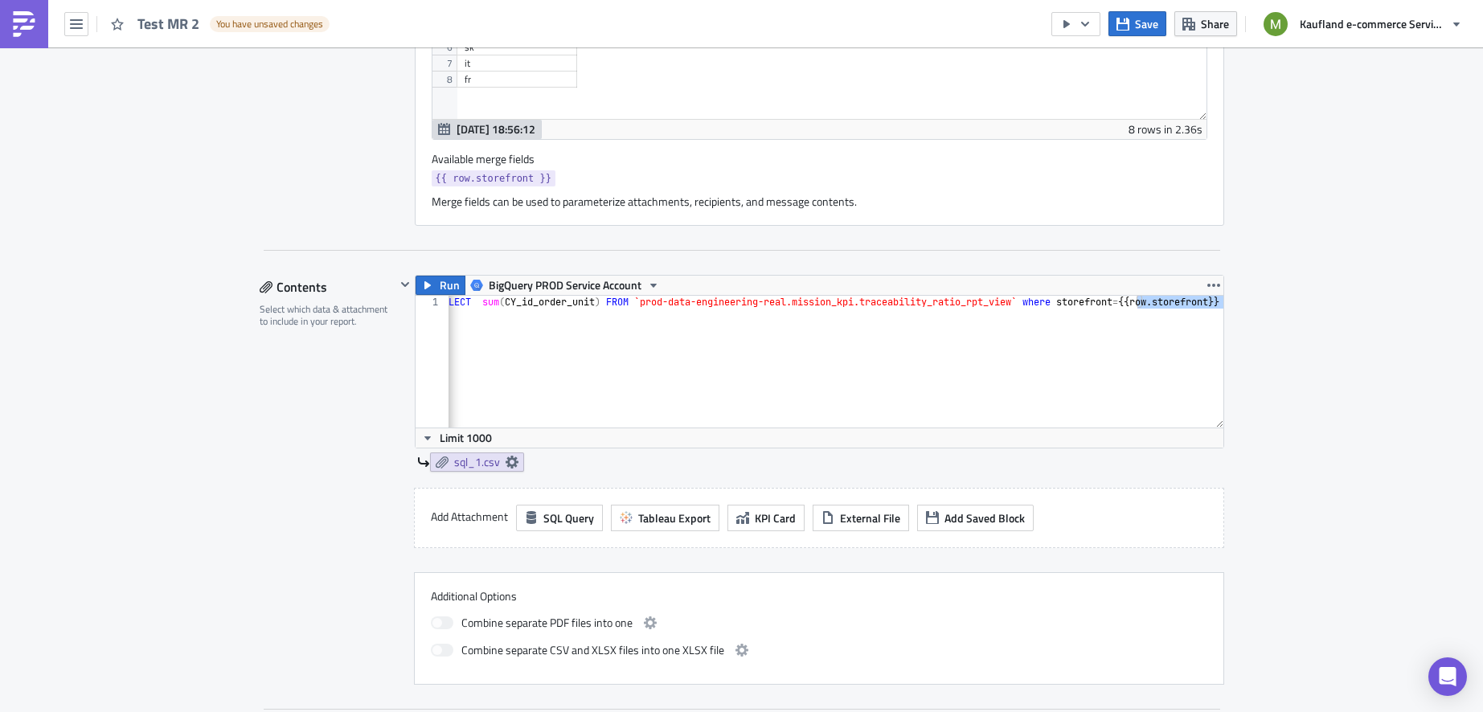
scroll to position [0, 0]
click at [510, 456] on link "sql_1.csv" at bounding box center [477, 461] width 94 height 19
click at [604, 379] on div "SELECT sum ( CY_id_order_unit ) FROM `prod-data-engineering-real.mission_kpi.tr…" at bounding box center [859, 367] width 822 height 142
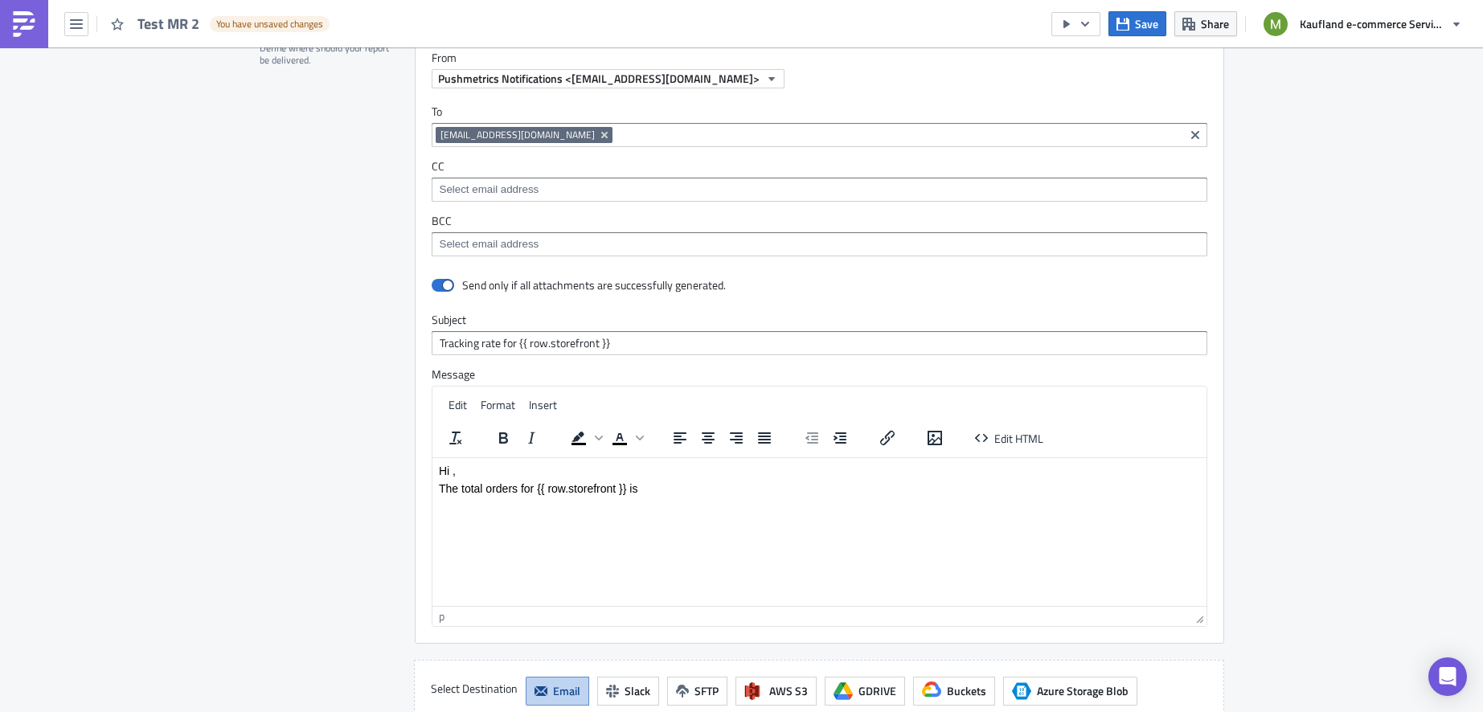
scroll to position [1519, 0]
click at [800, 494] on html "Hi , The total orders for {{ row.storefront }} is" at bounding box center [819, 476] width 774 height 43
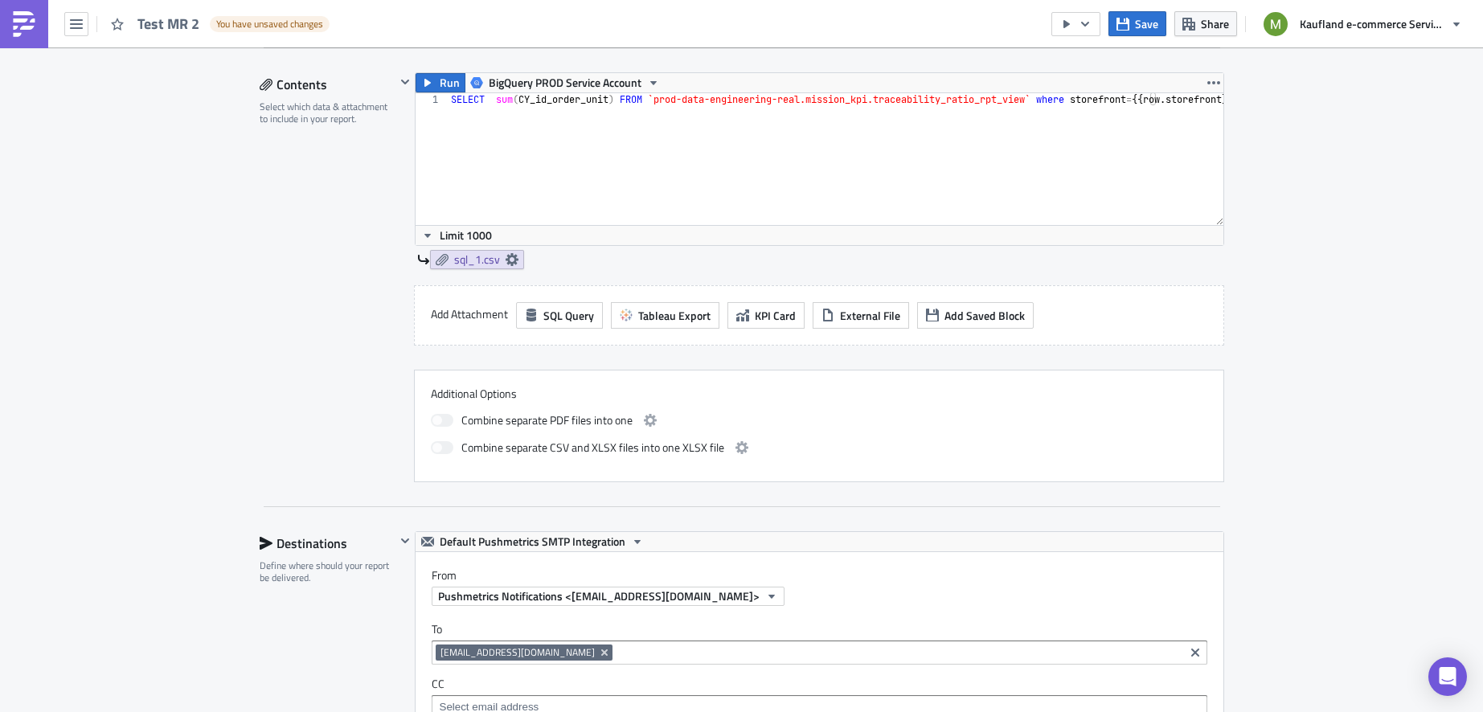
scroll to position [1003, 0]
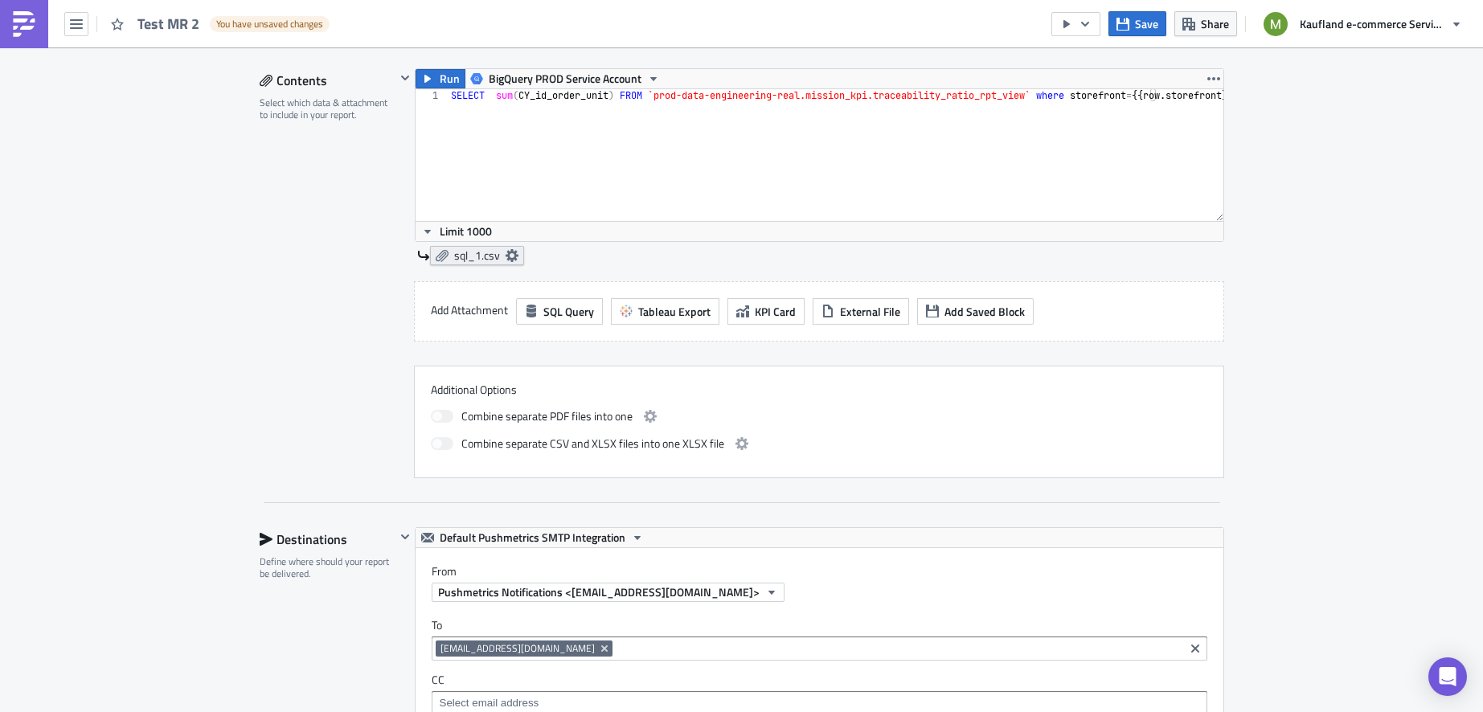
click at [505, 249] on icon at bounding box center [511, 255] width 13 height 13
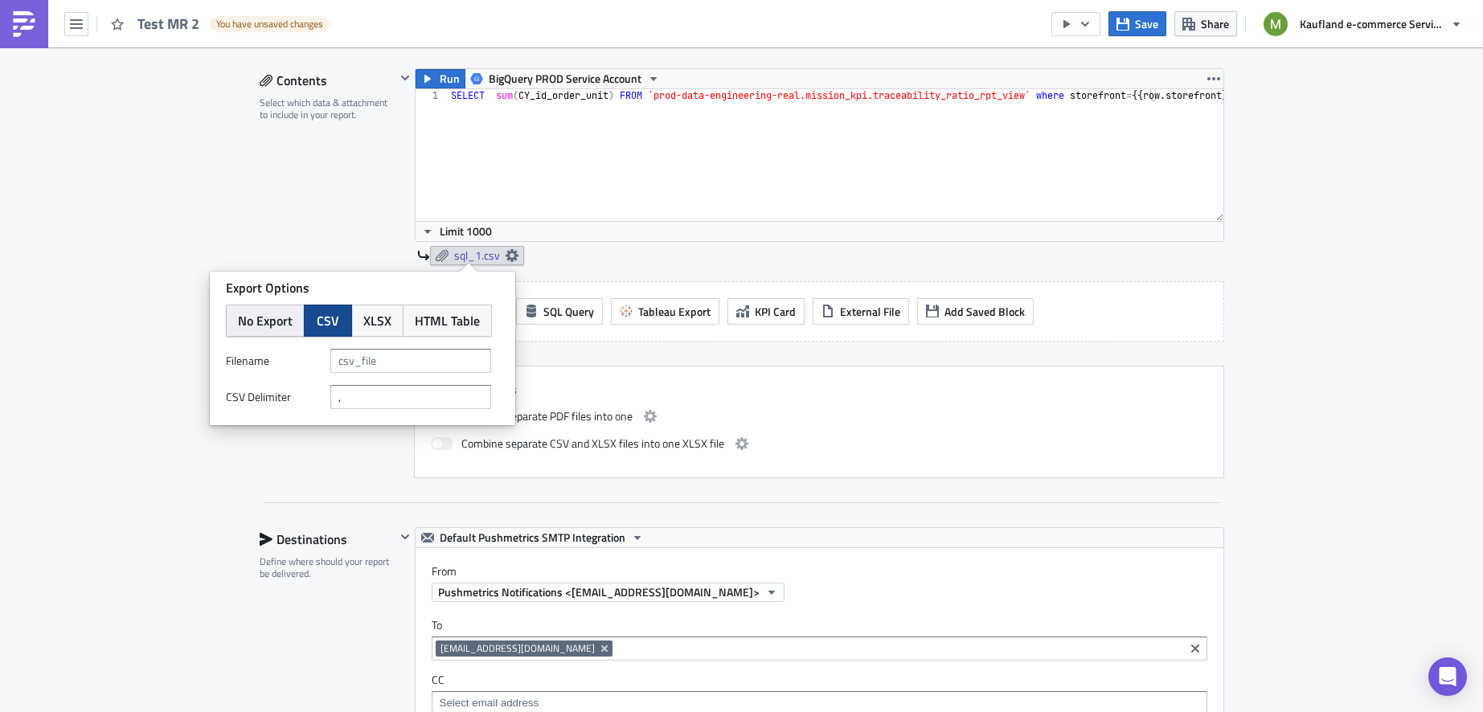
click at [293, 329] on button "No Export" at bounding box center [265, 321] width 79 height 32
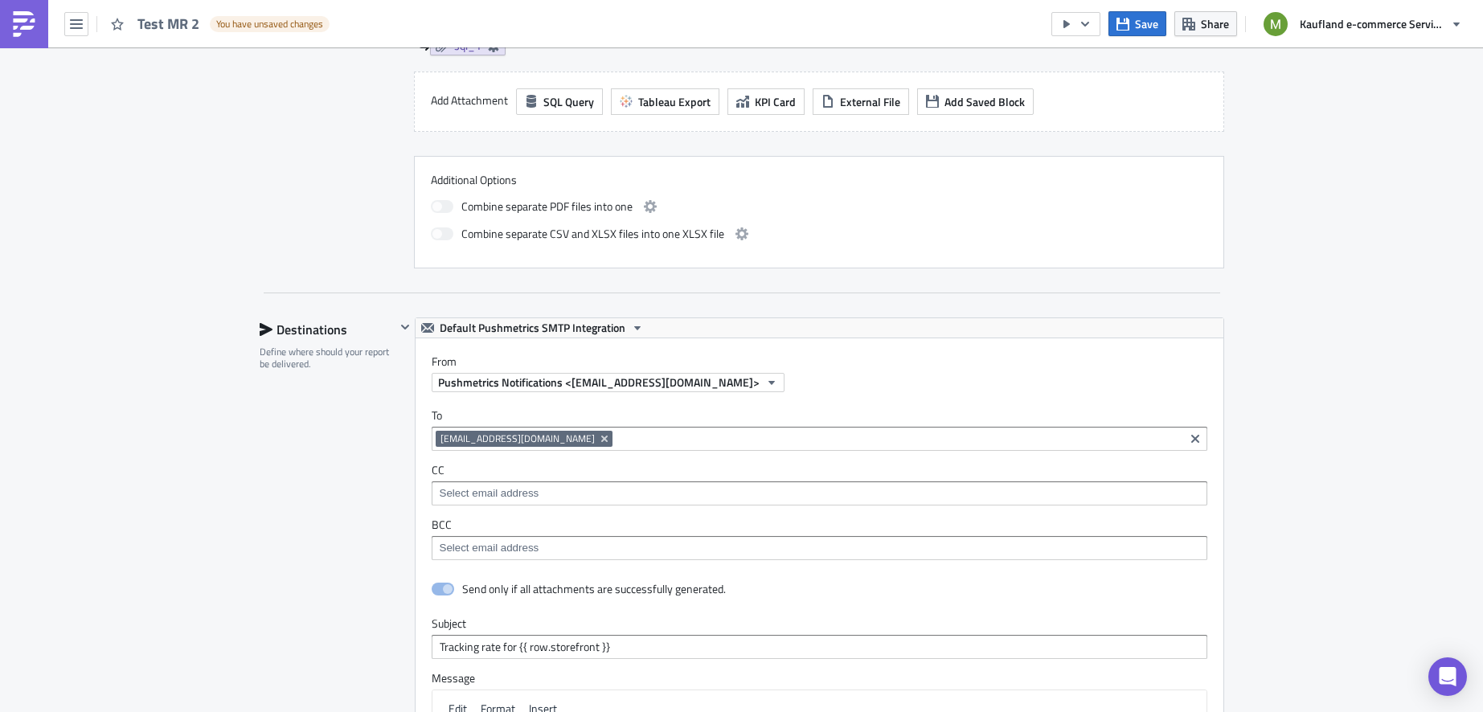
scroll to position [998, 0]
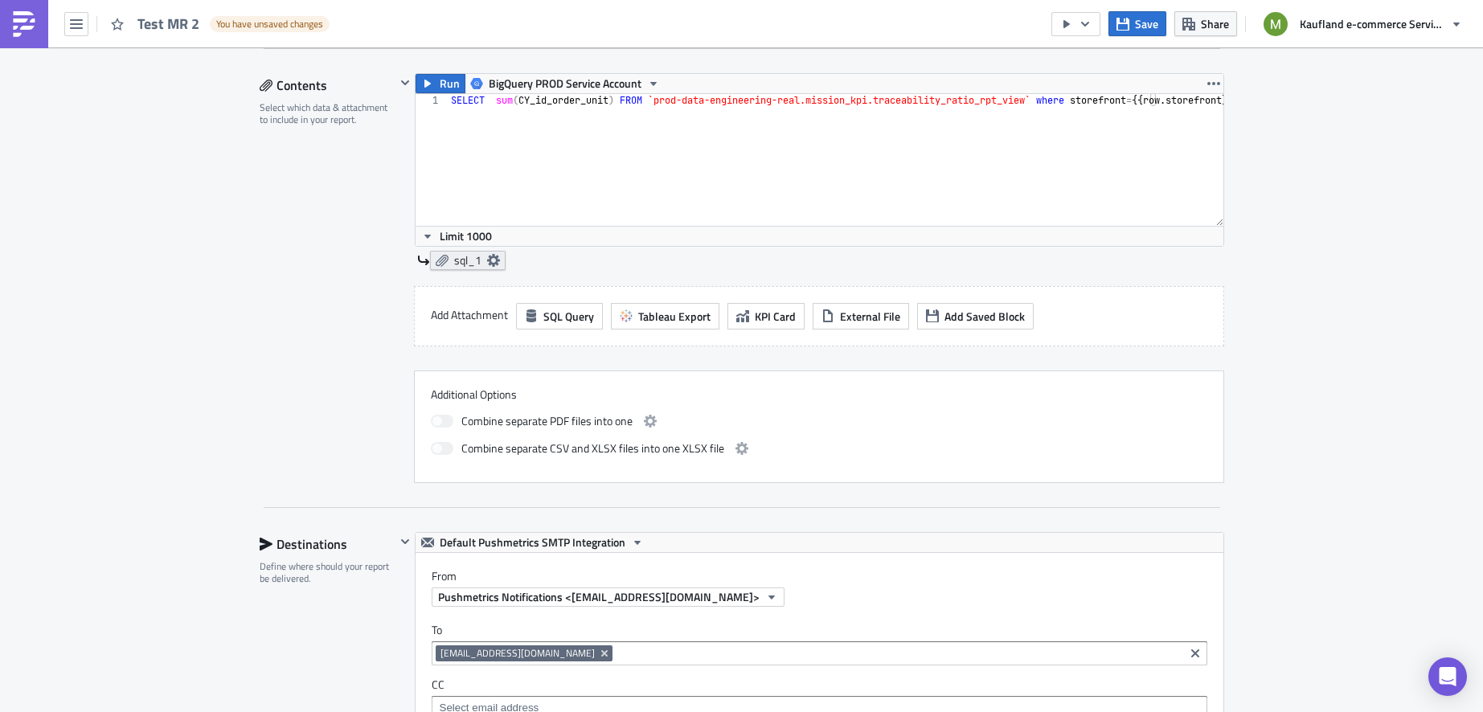
click at [492, 251] on link "sql_1" at bounding box center [468, 260] width 76 height 19
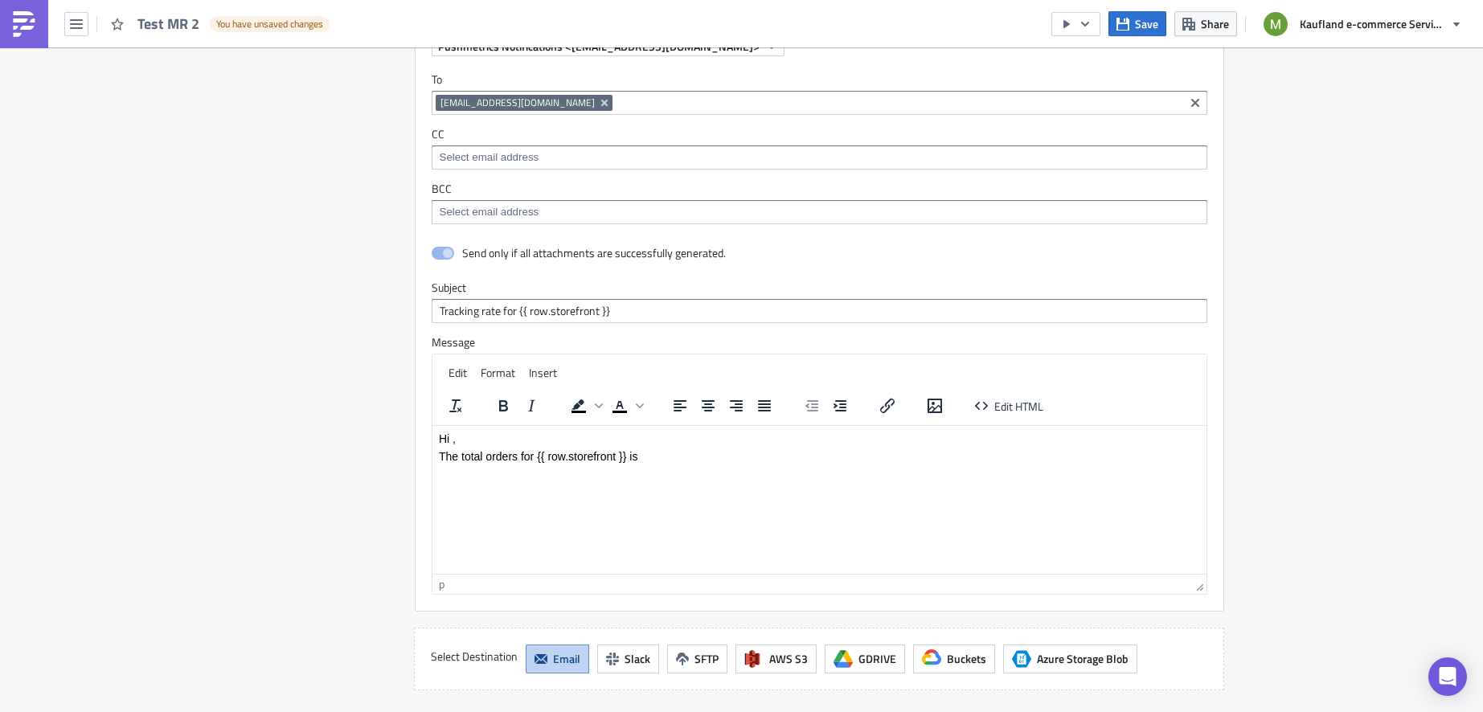
scroll to position [1605, 0]
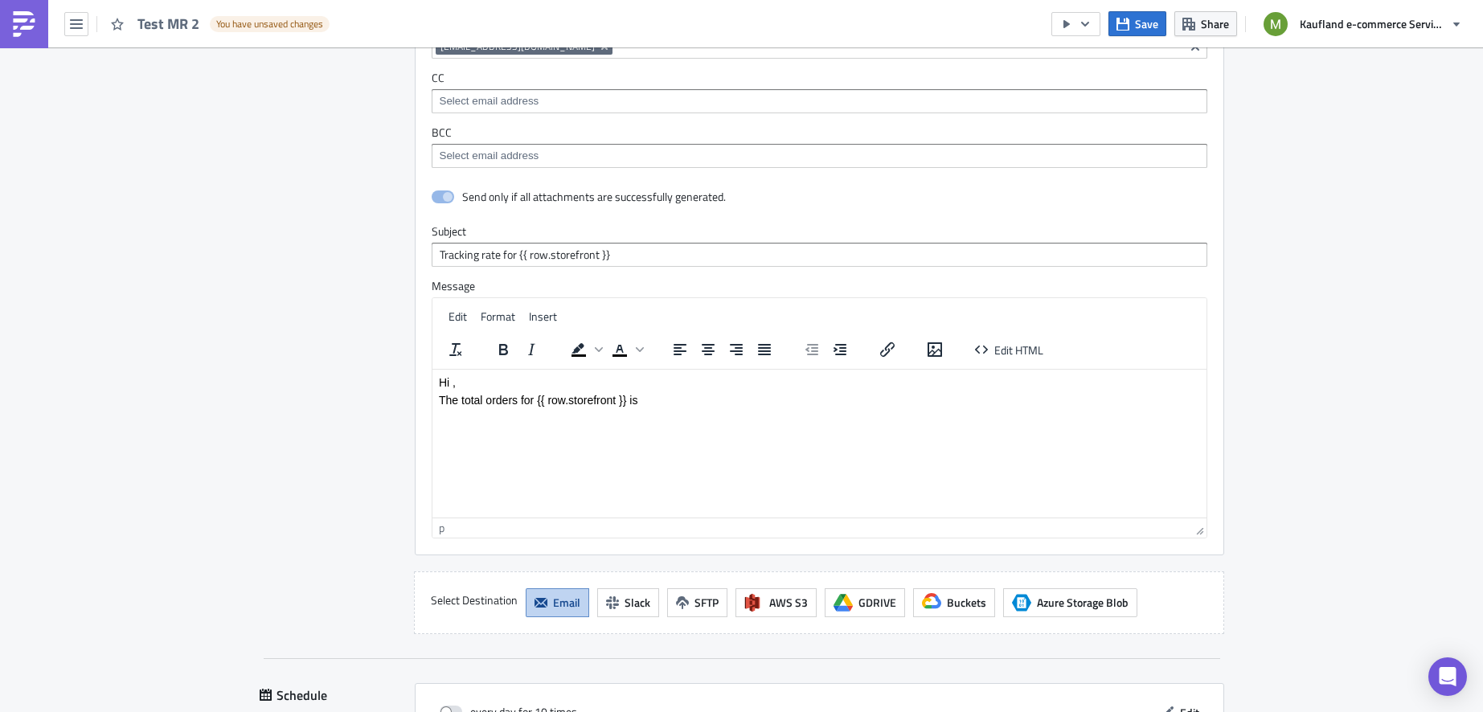
click at [805, 395] on p "The total orders for {{ row.storefront }} is" at bounding box center [818, 399] width 761 height 13
drag, startPoint x: 547, startPoint y: 401, endPoint x: 536, endPoint y: 401, distance: 11.3
click at [536, 401] on p "The total orders for {{ row.storefront }} is sql" at bounding box center [818, 399] width 761 height 13
copy p "{{"
click at [669, 396] on p "The total orders for {{ row.storefront }} is sql" at bounding box center [818, 399] width 761 height 13
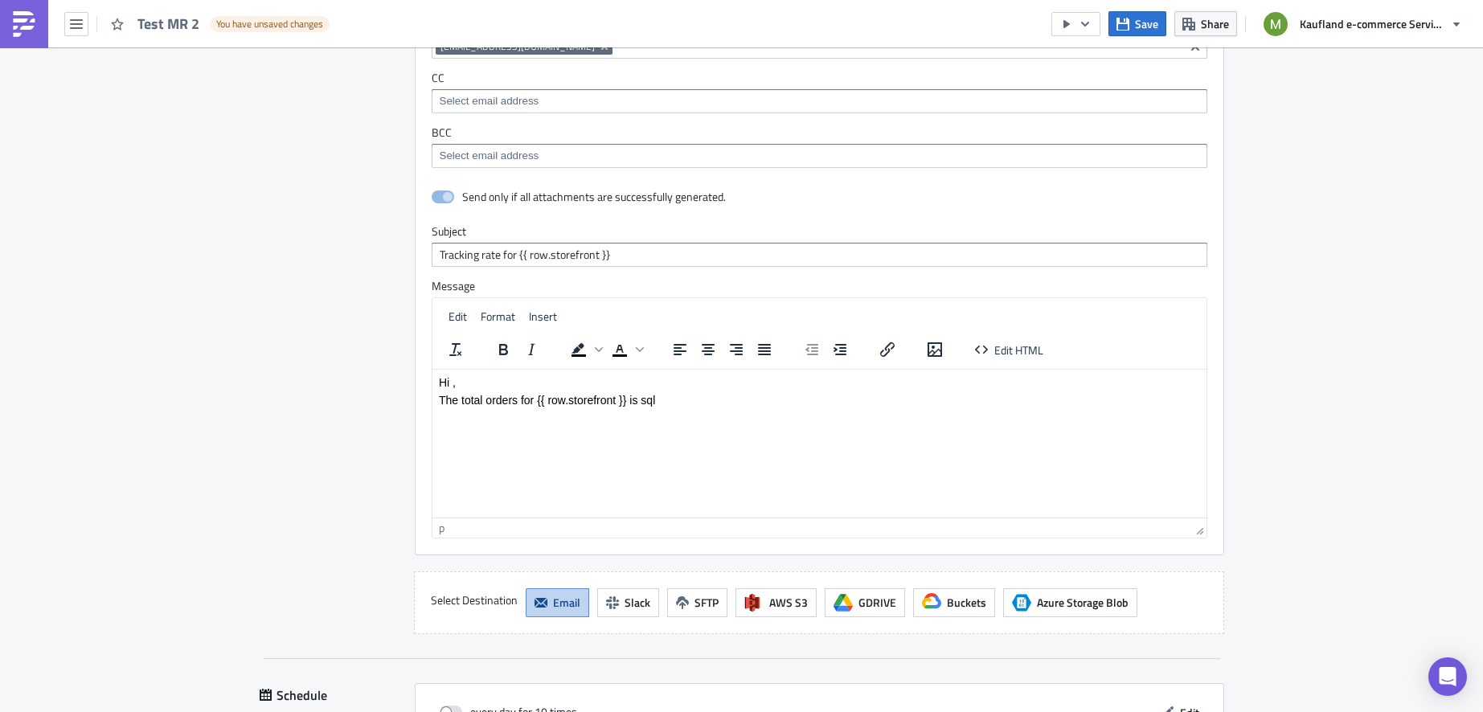
click at [645, 396] on p "The total orders for {{ row.storefront }} is sql" at bounding box center [818, 399] width 761 height 13
click at [641, 402] on p "The total orders for {{ row.storefront }} is sql" at bounding box center [818, 399] width 761 height 13
click at [673, 399] on p "The total orders for {{ row.storefront }} is {{sql" at bounding box center [818, 399] width 761 height 13
drag, startPoint x: 616, startPoint y: 402, endPoint x: 630, endPoint y: 402, distance: 13.7
click at [630, 402] on p "The total orders for {{ row.storefront }} is {{sql_[DOMAIN_NAME]" at bounding box center [818, 399] width 761 height 13
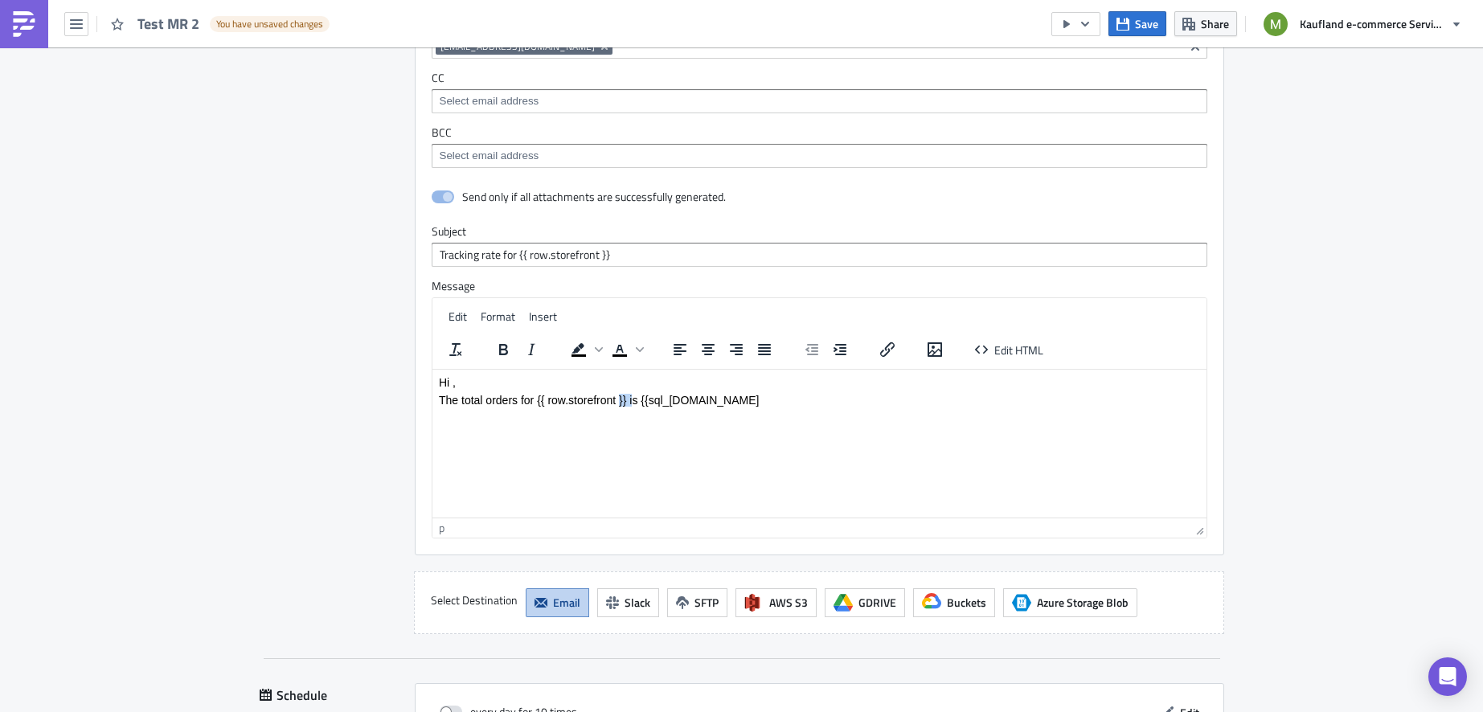
copy p "}} i"
click at [721, 399] on p "The total orders for {{ row.storefront }} is {{sql_[DOMAIN_NAME]" at bounding box center [818, 399] width 761 height 13
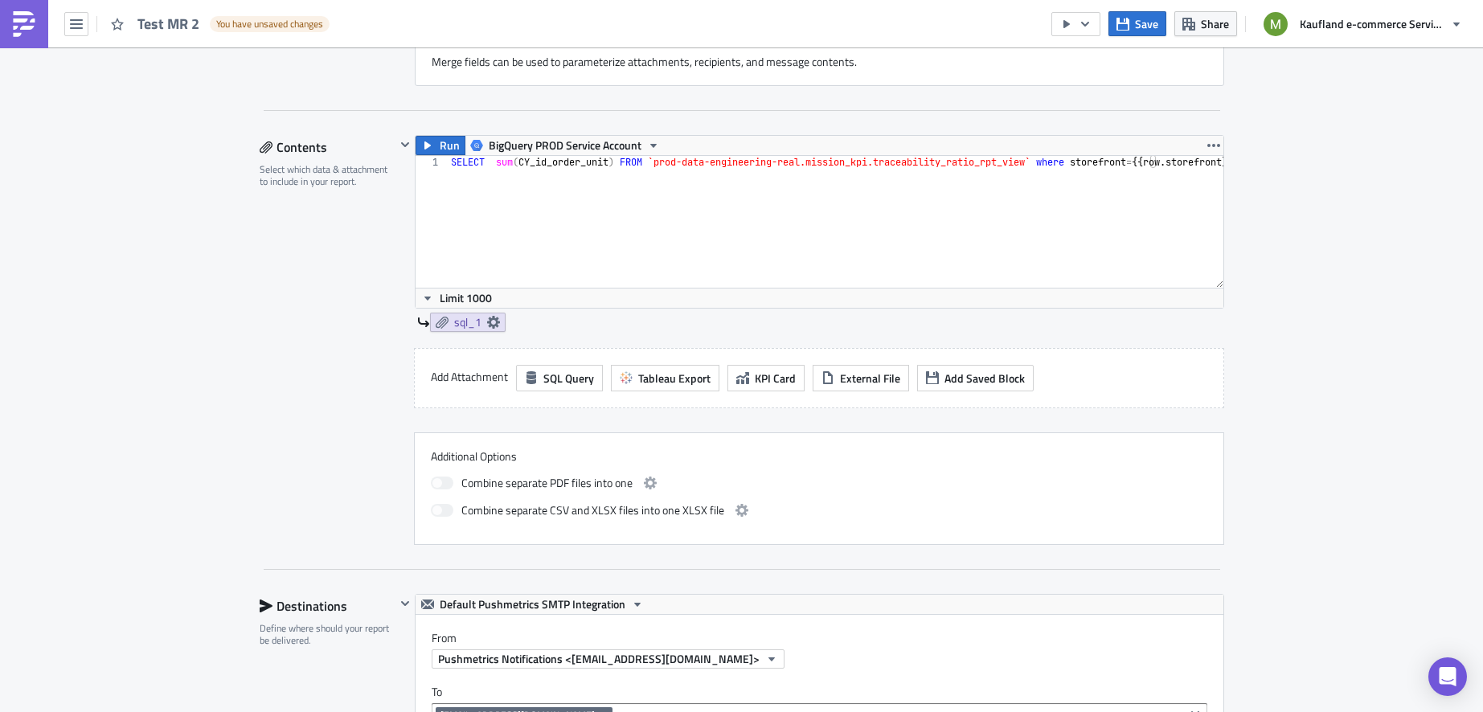
scroll to position [921, 0]
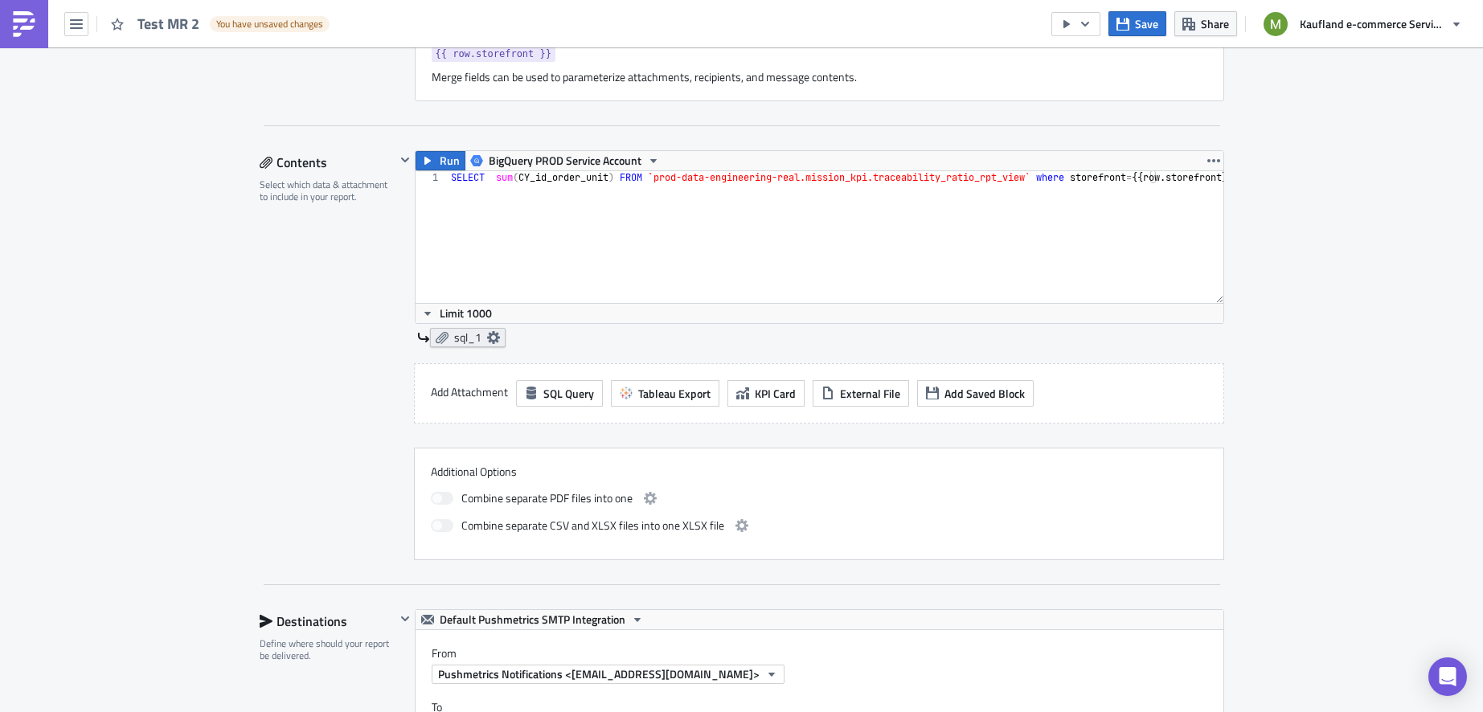
click at [488, 332] on icon at bounding box center [492, 337] width 13 height 13
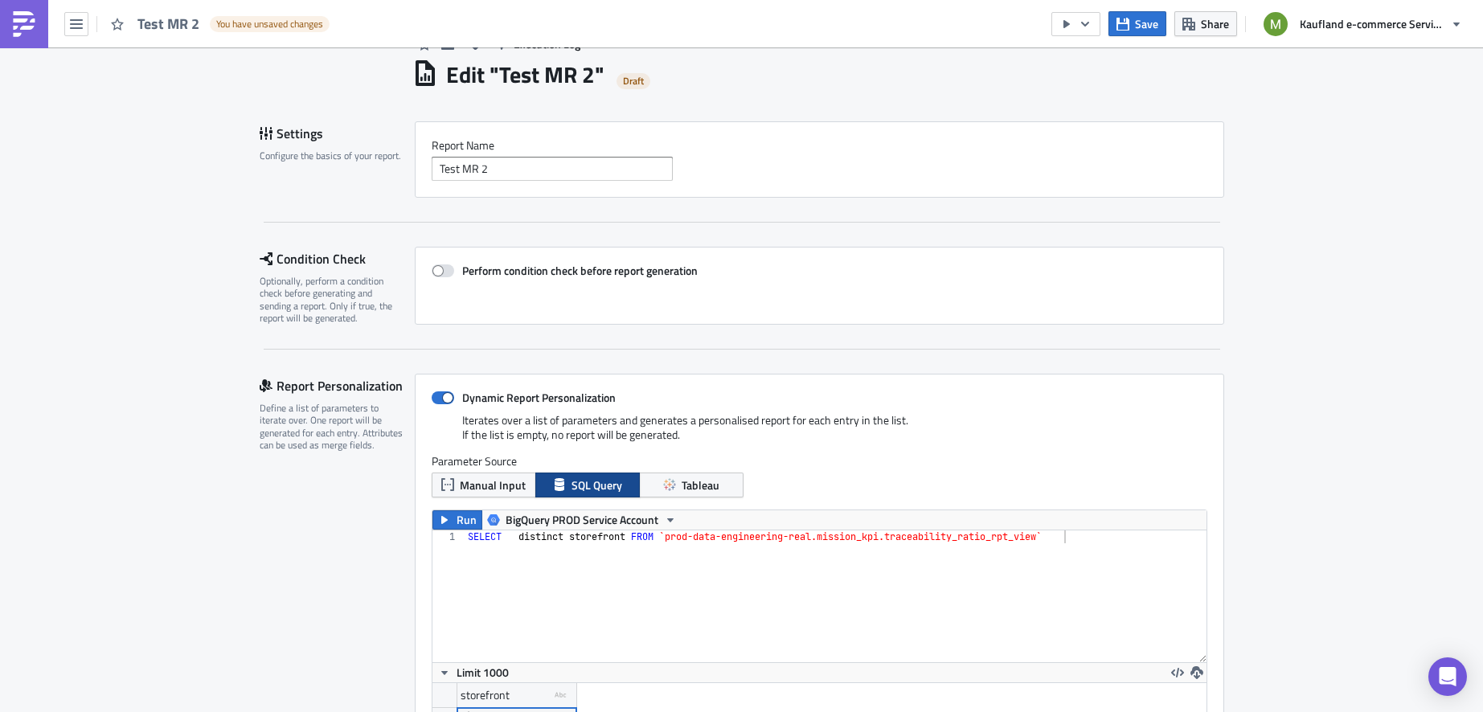
scroll to position [0, 0]
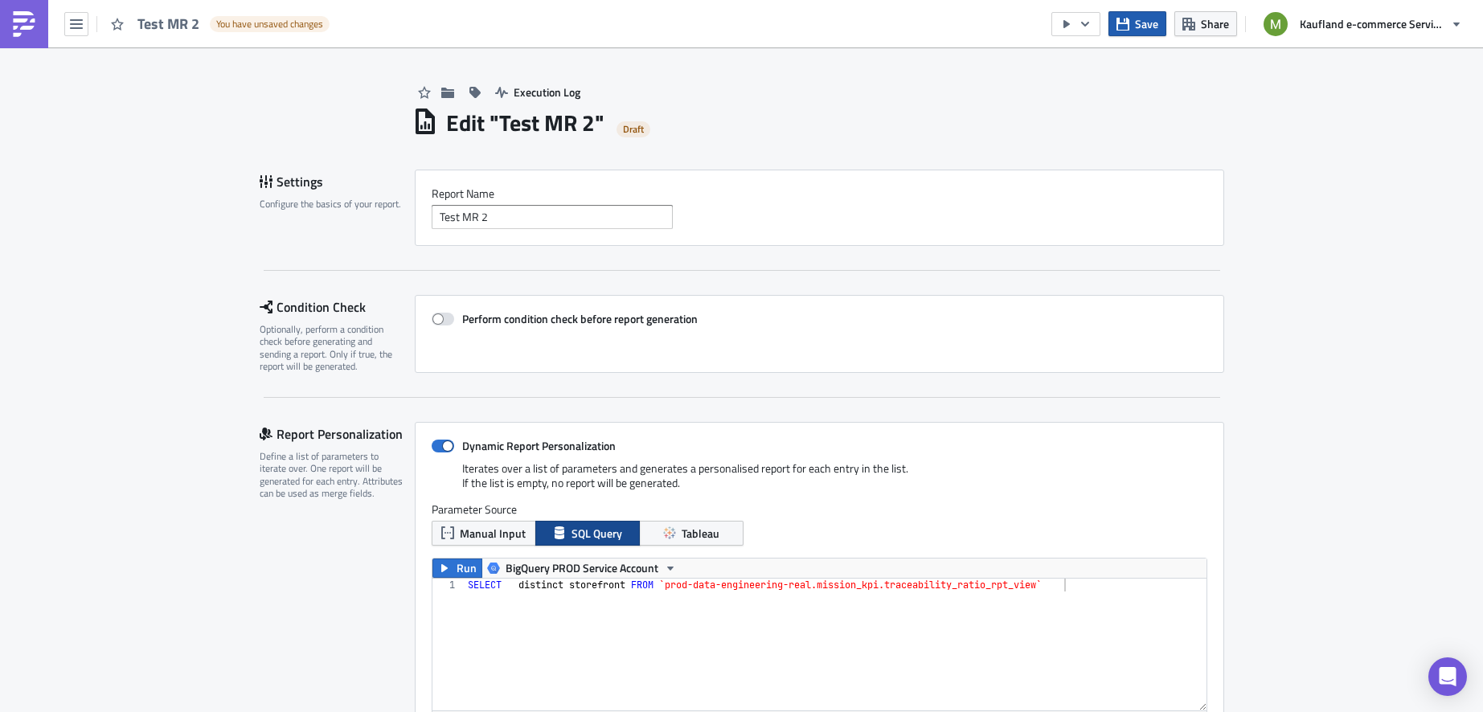
click at [1129, 25] on icon "button" at bounding box center [1122, 23] width 13 height 13
click at [1091, 25] on icon "button" at bounding box center [1084, 24] width 13 height 13
click at [1095, 68] on div "Send Just to Me" at bounding box center [1124, 63] width 125 height 16
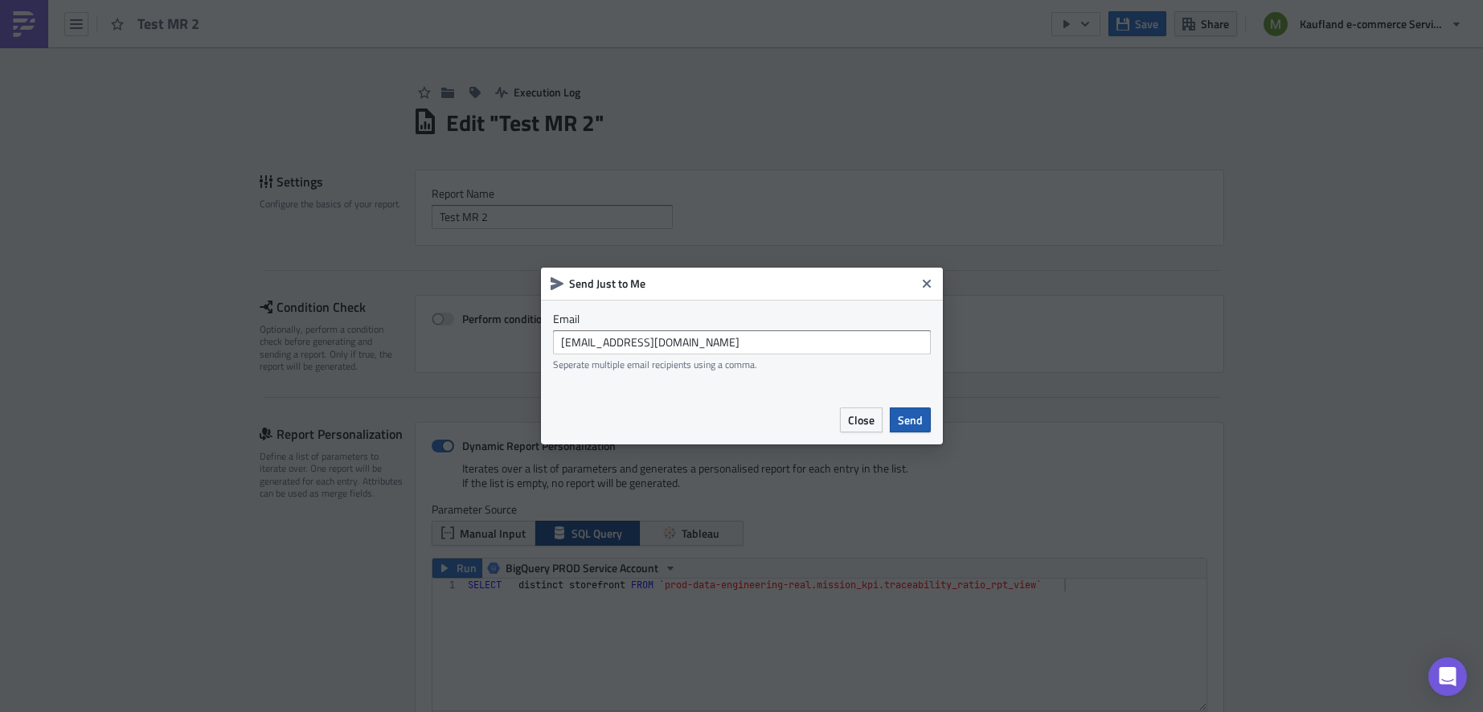
click at [917, 415] on span "Send" at bounding box center [910, 419] width 25 height 17
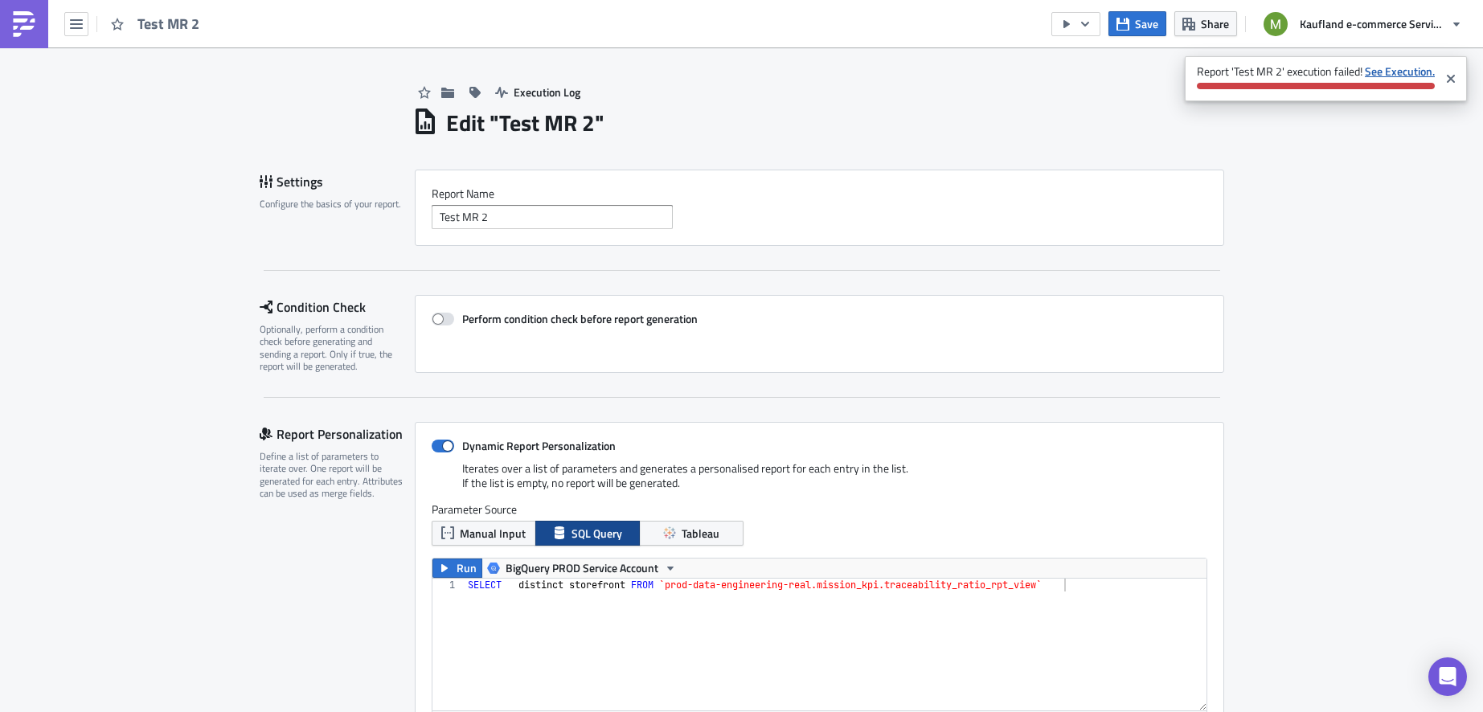
click at [1387, 69] on strong "See Execution." at bounding box center [1400, 71] width 70 height 17
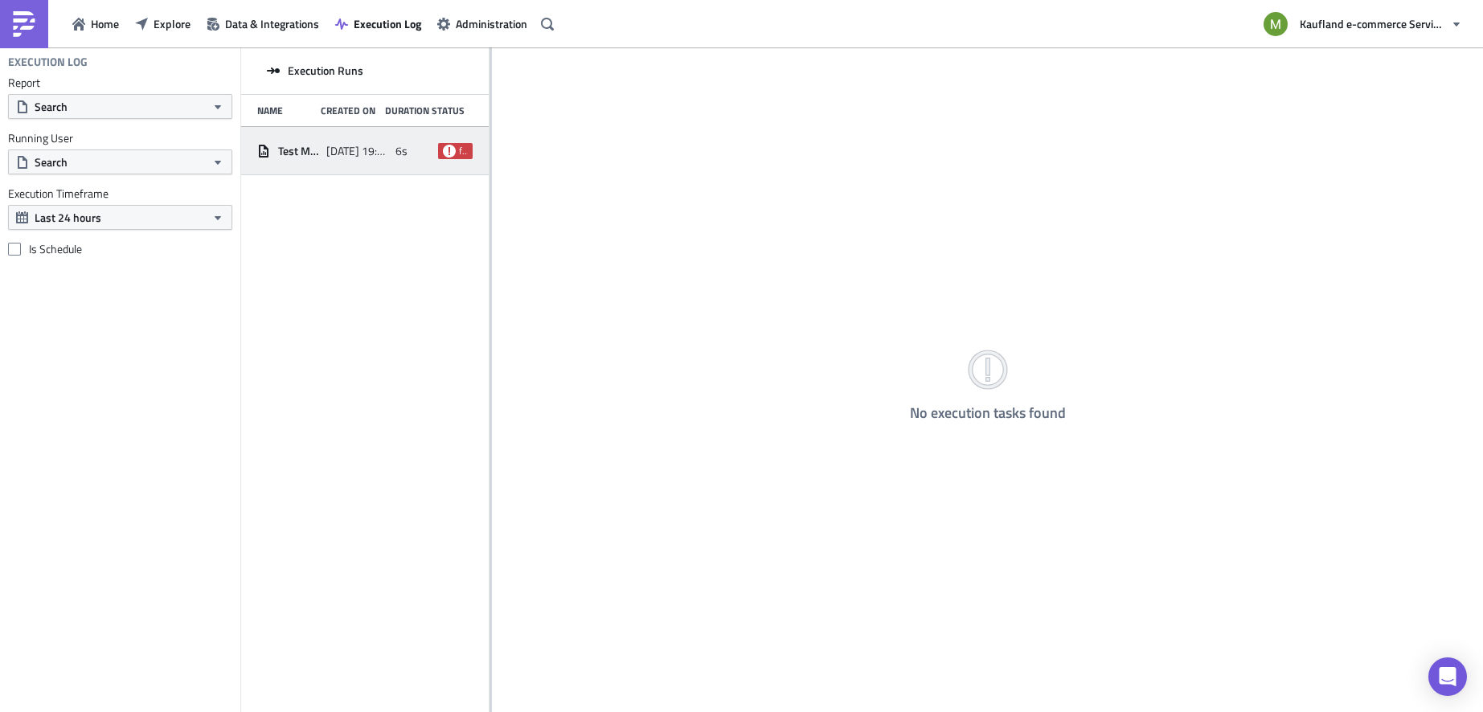
click at [449, 155] on icon at bounding box center [449, 150] width 13 height 13
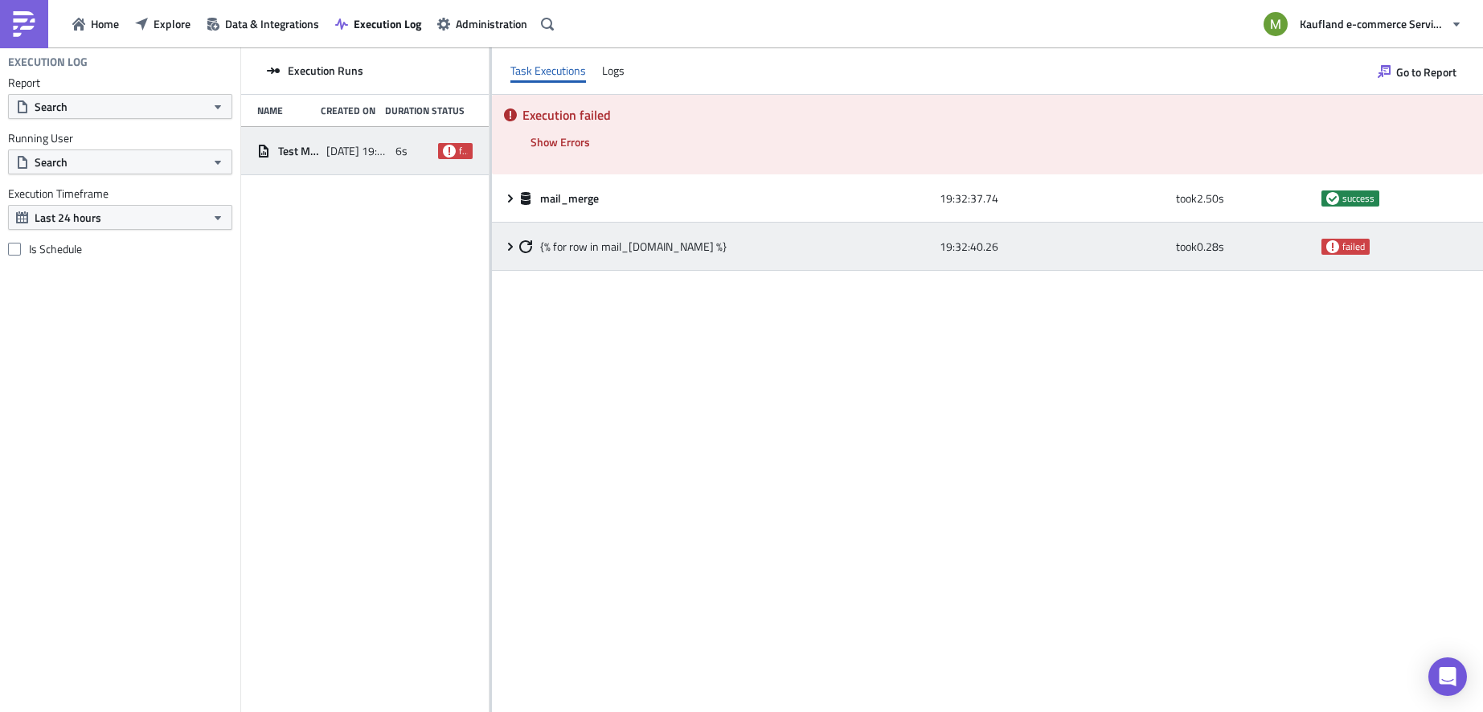
click at [509, 246] on icon at bounding box center [510, 246] width 13 height 13
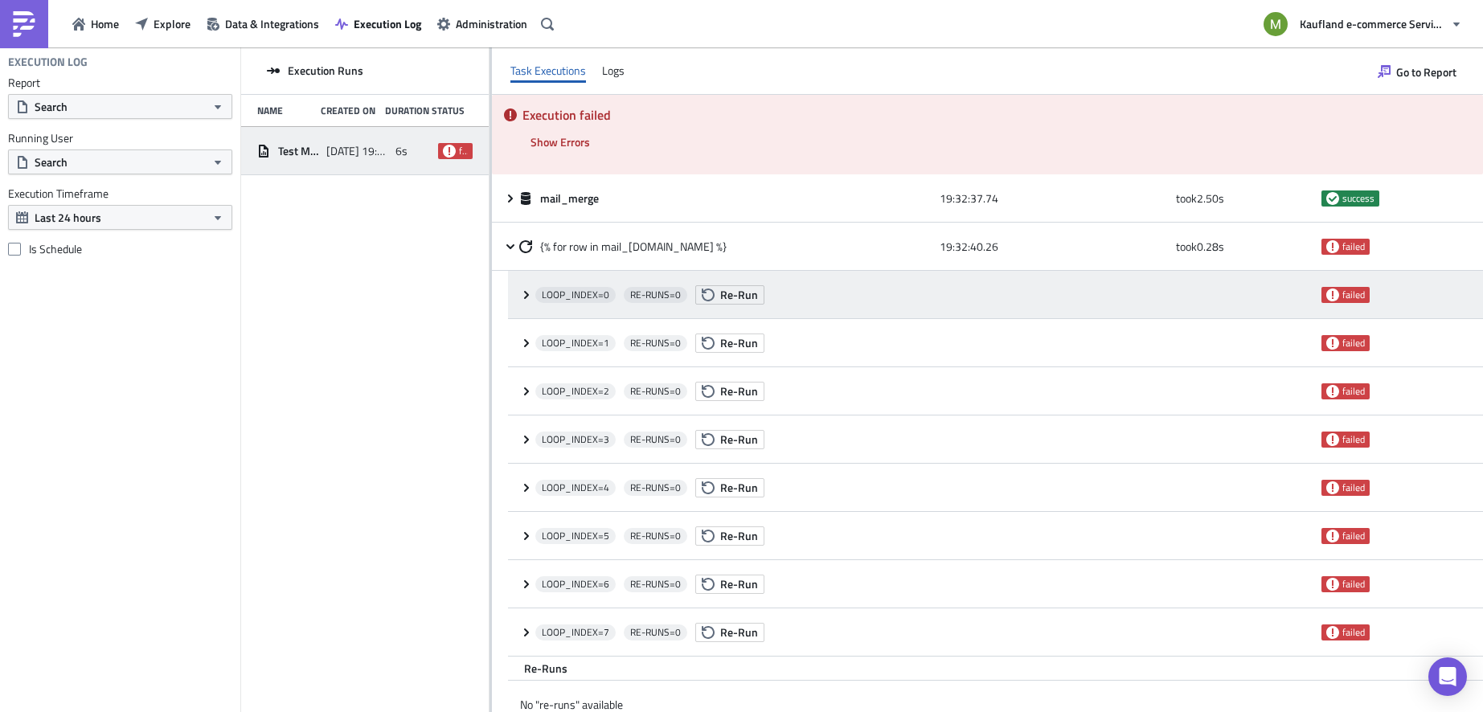
click at [526, 293] on icon at bounding box center [526, 294] width 5 height 8
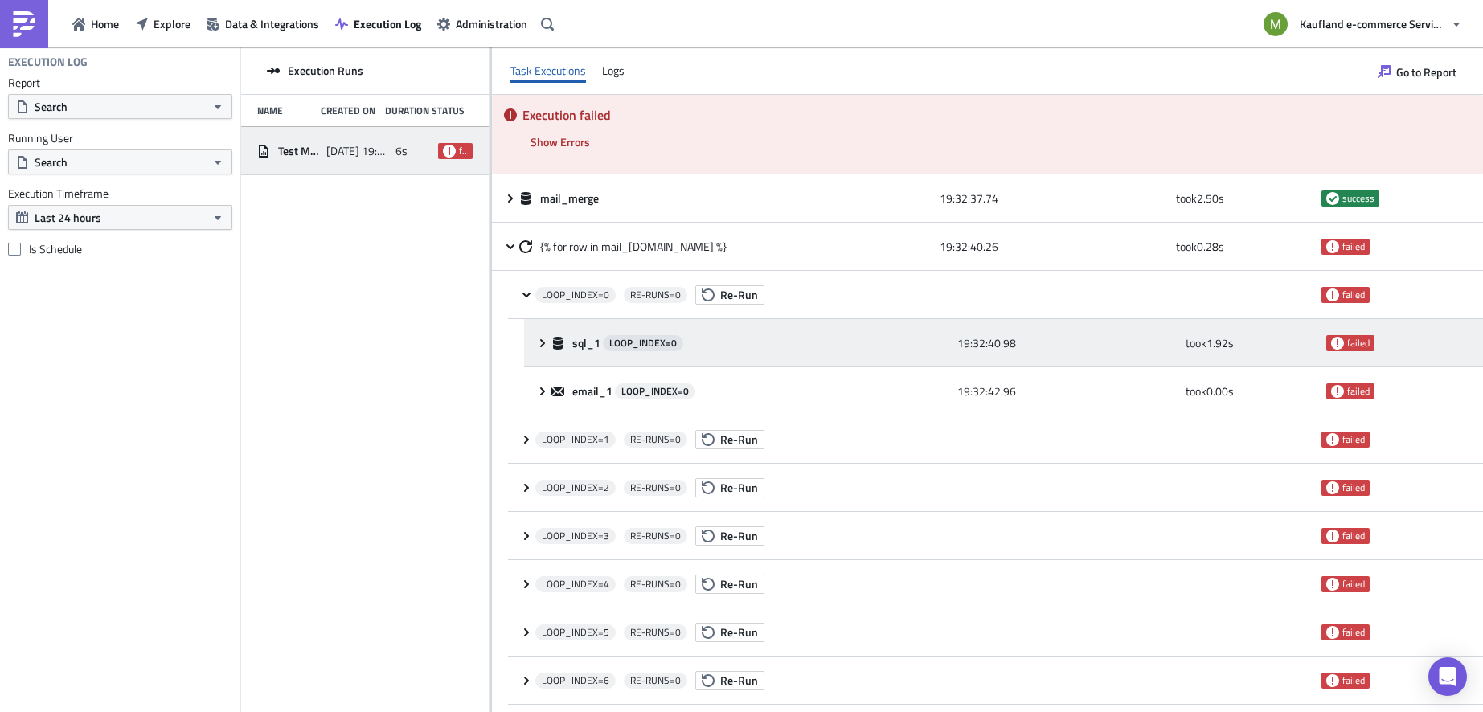
click at [540, 346] on icon at bounding box center [542, 342] width 5 height 8
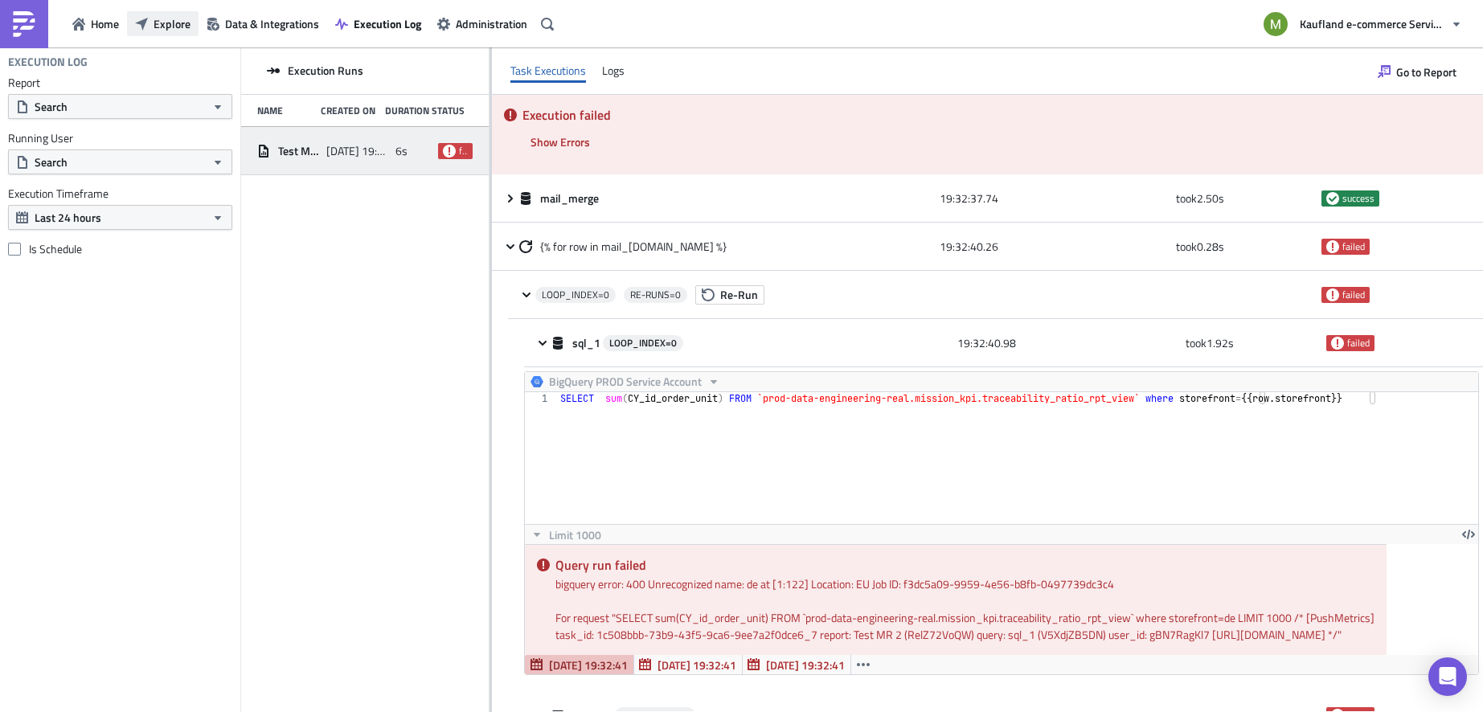
click at [163, 27] on span "Explore" at bounding box center [171, 23] width 37 height 17
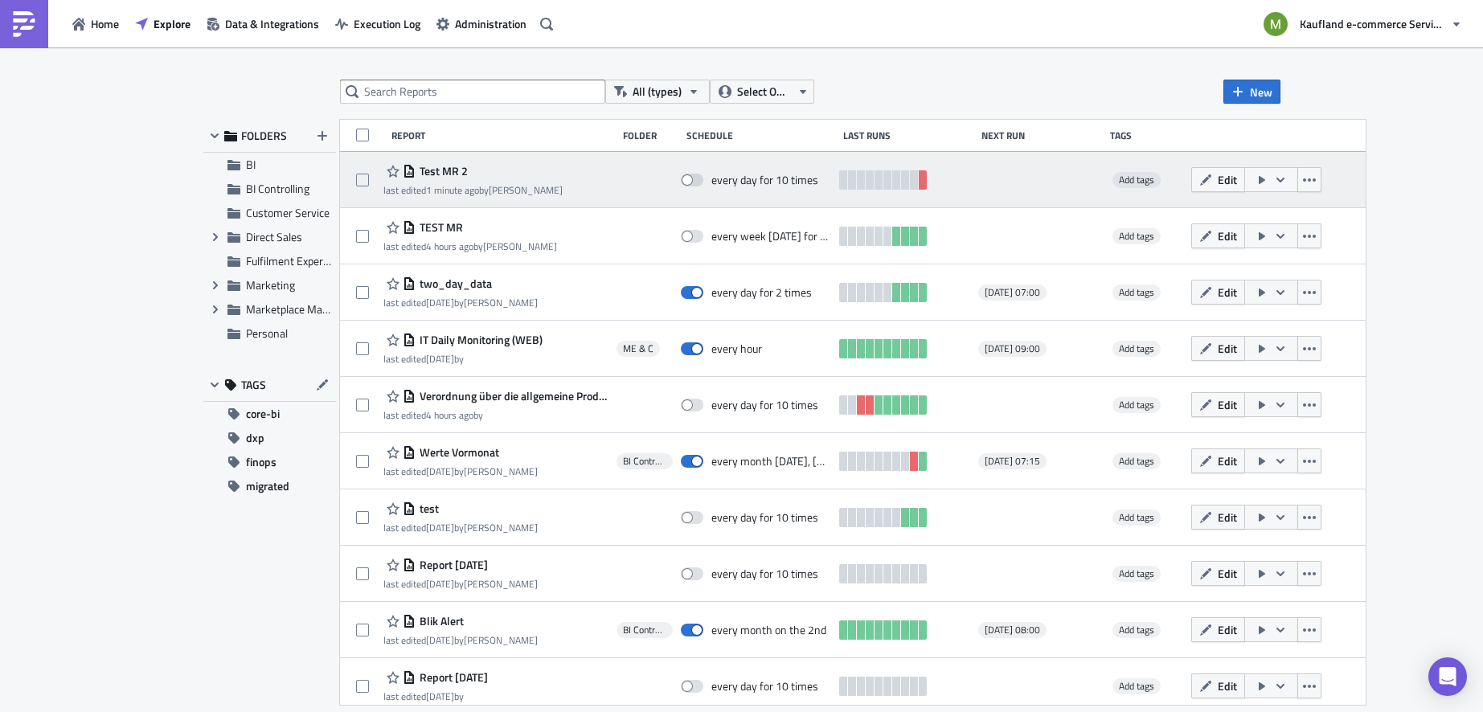
click at [463, 173] on span "Test MR 2" at bounding box center [441, 171] width 52 height 14
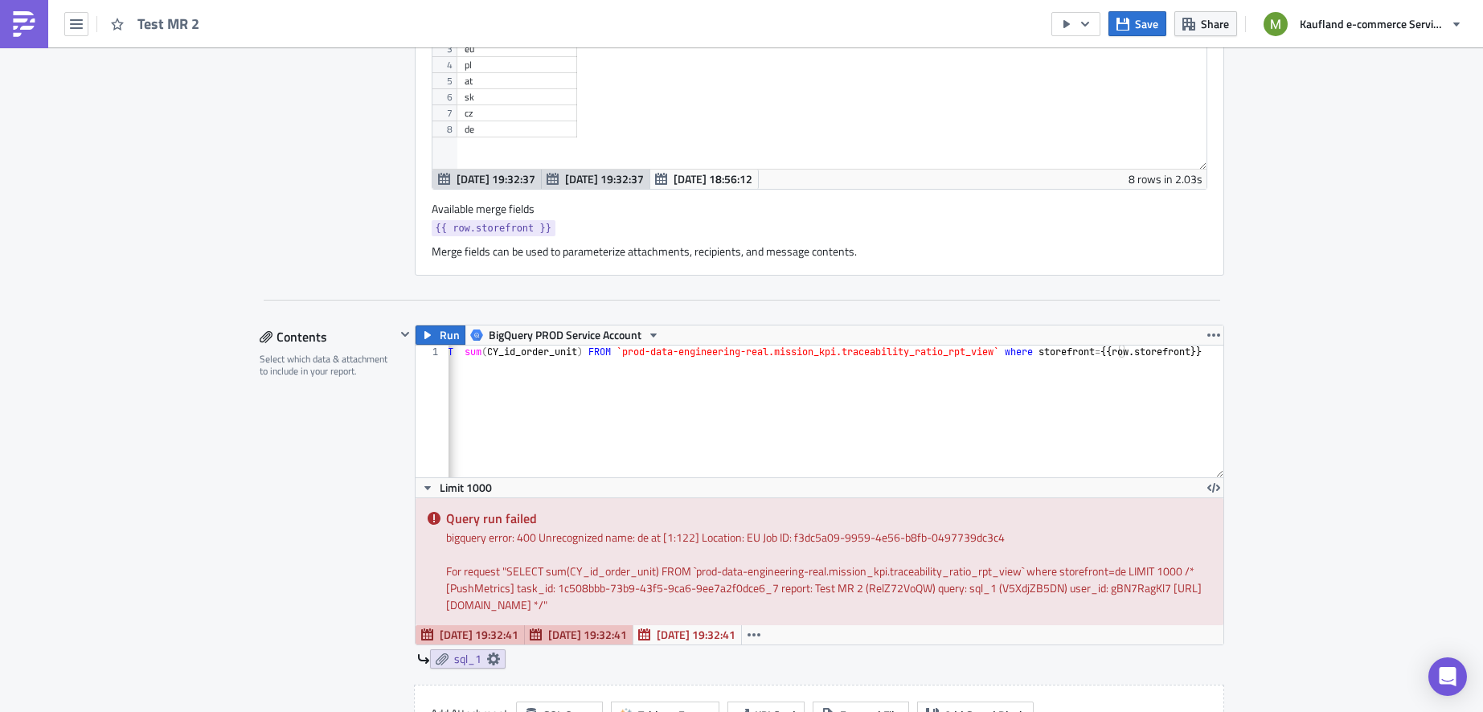
scroll to position [0, 46]
click at [1099, 354] on div "SELECT sum ( CY_id_order_unit ) FROM `prod-data-engineering-real.mission_kpi.tr…" at bounding box center [813, 417] width 822 height 142
click at [1100, 349] on div "SELECT sum ( CY_id_order_unit ) FROM `prod-data-engineering-real.mission_kpi.tr…" at bounding box center [813, 417] width 822 height 142
click at [1097, 346] on div "SELECT sum ( CY_id_order_unit ) FROM `prod-data-engineering-real.mission_kpi.tr…" at bounding box center [813, 417] width 822 height 142
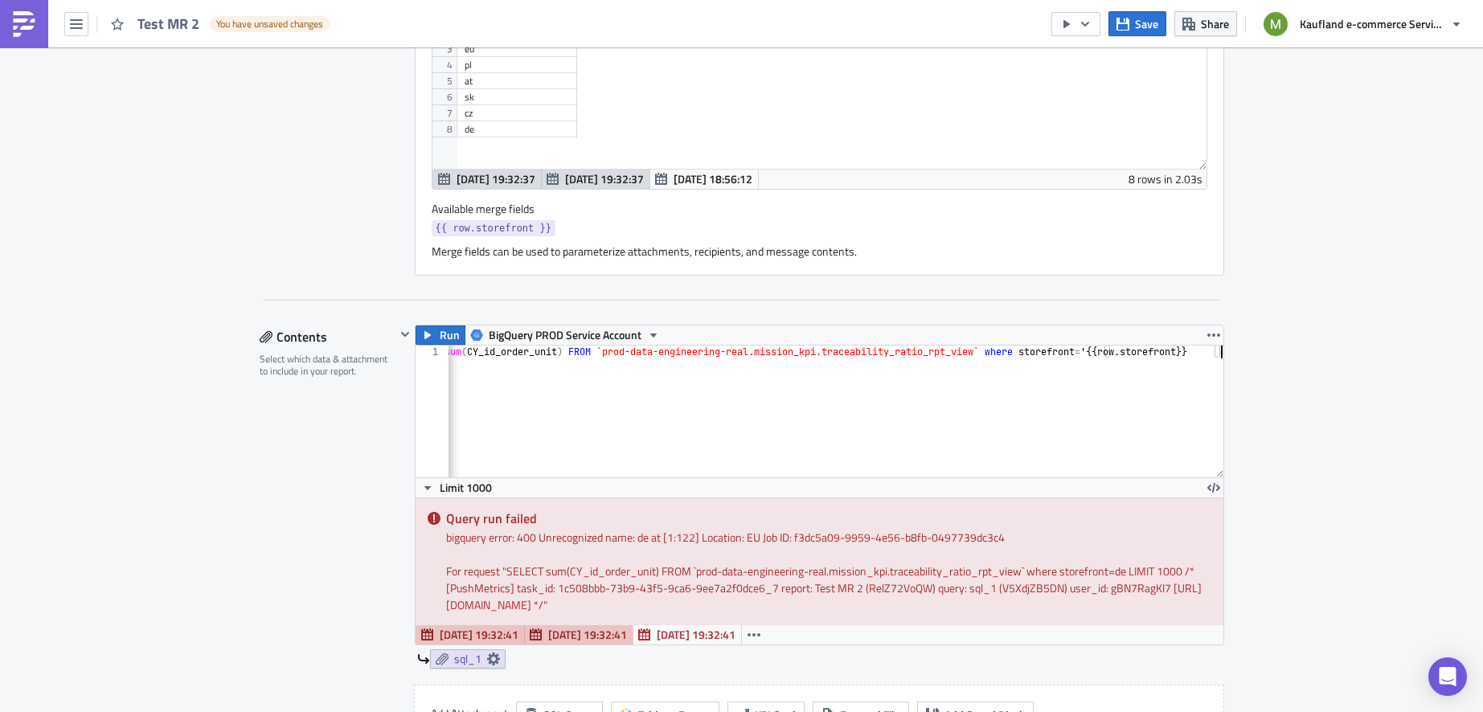
click at [1214, 354] on div "SELECT sum ( CY_id_order_unit ) FROM `prod-data-engineering-real.mission_kpi.tr…" at bounding box center [810, 417] width 828 height 142
type textarea "SELECT sum(CY_id_order_unit) FROM `prod-data-engineering-real.mission_kpi.trace…"
click at [1139, 23] on span "Save" at bounding box center [1146, 23] width 23 height 17
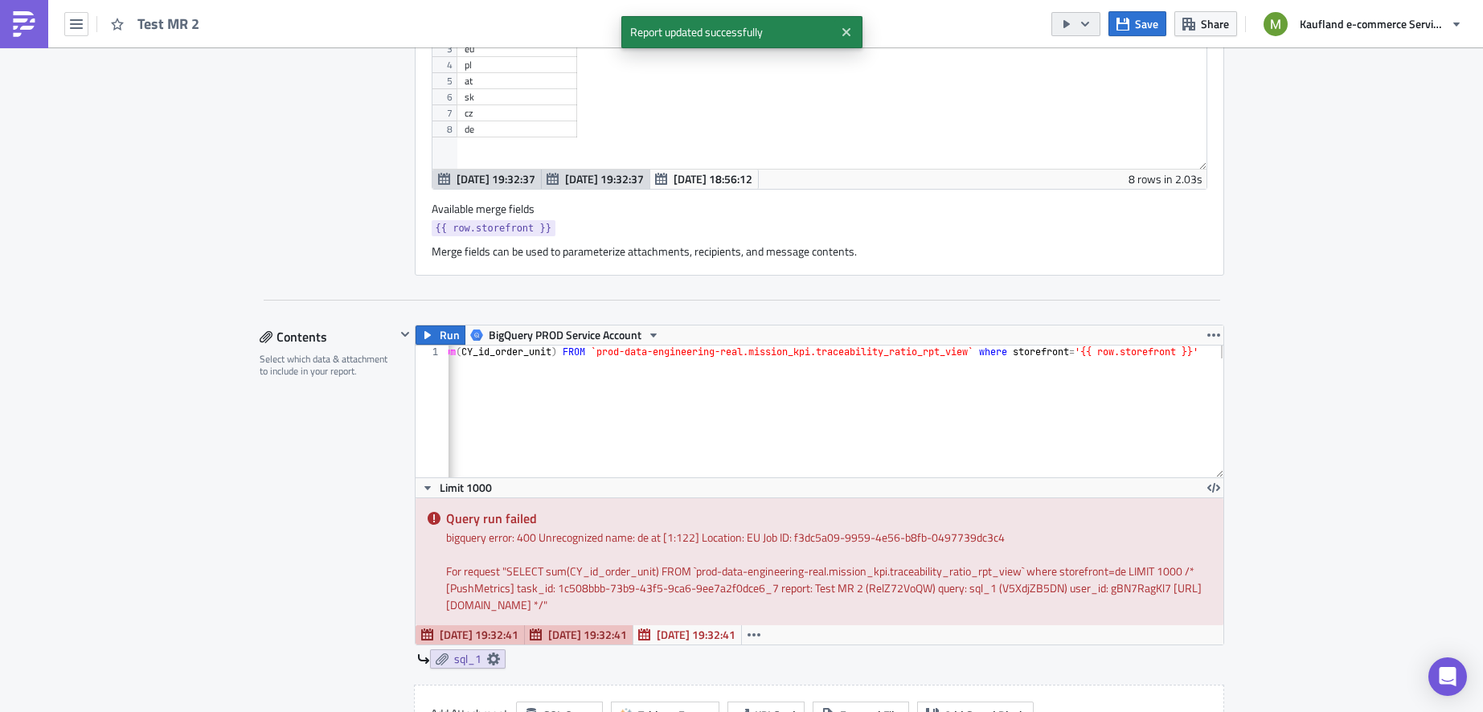
click at [1095, 26] on button "button" at bounding box center [1075, 24] width 49 height 24
click at [1099, 62] on div "Send Just to Me" at bounding box center [1124, 63] width 125 height 16
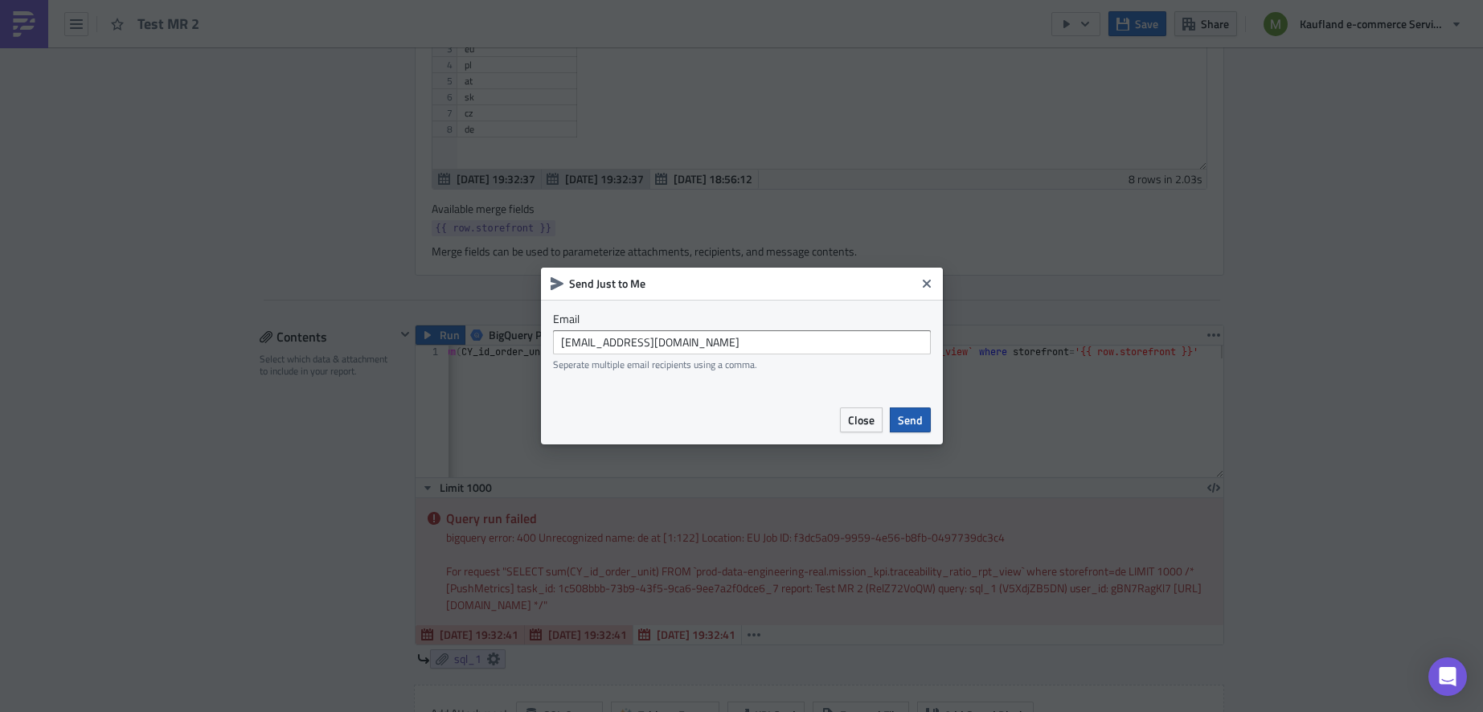
click at [914, 420] on span "Send" at bounding box center [910, 419] width 25 height 17
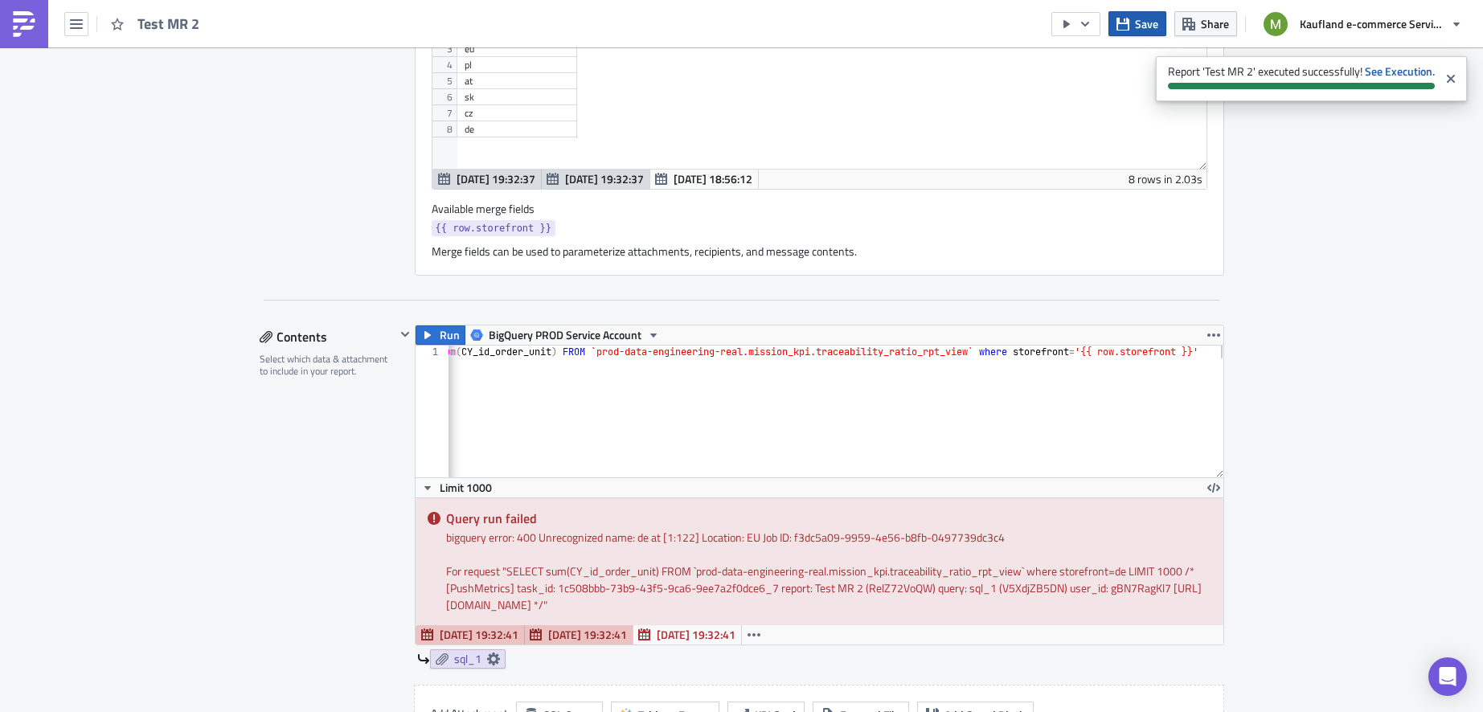
click at [1141, 17] on span "Save" at bounding box center [1146, 23] width 23 height 17
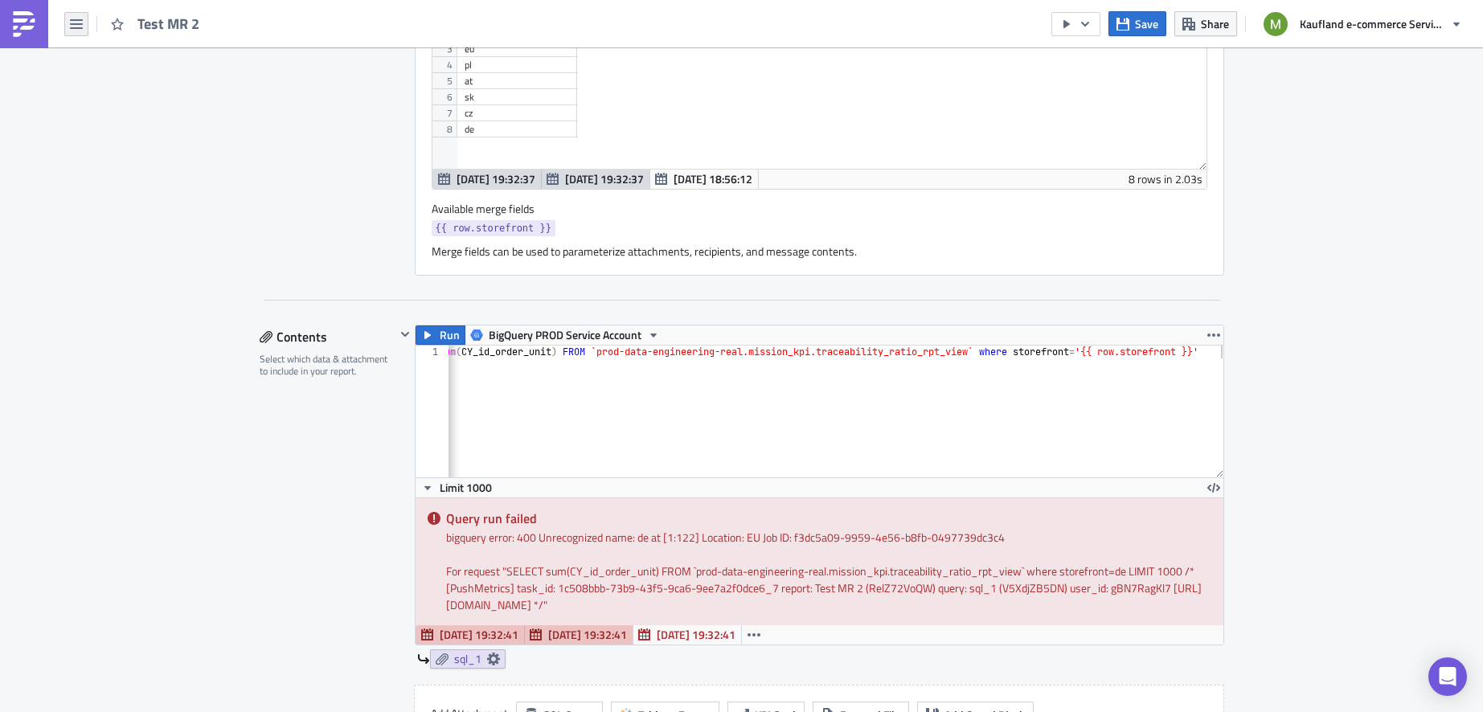
click at [76, 31] on button "button" at bounding box center [76, 24] width 24 height 24
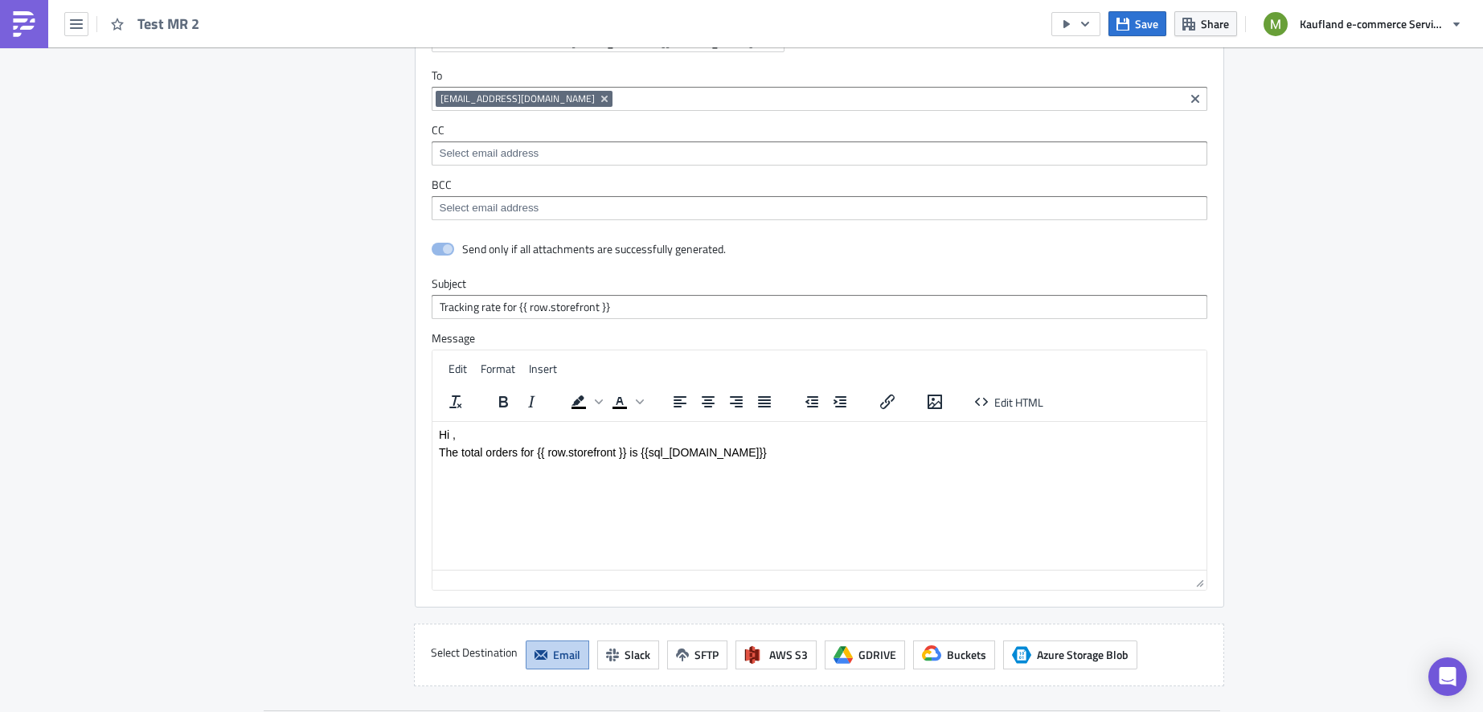
scroll to position [1743, 0]
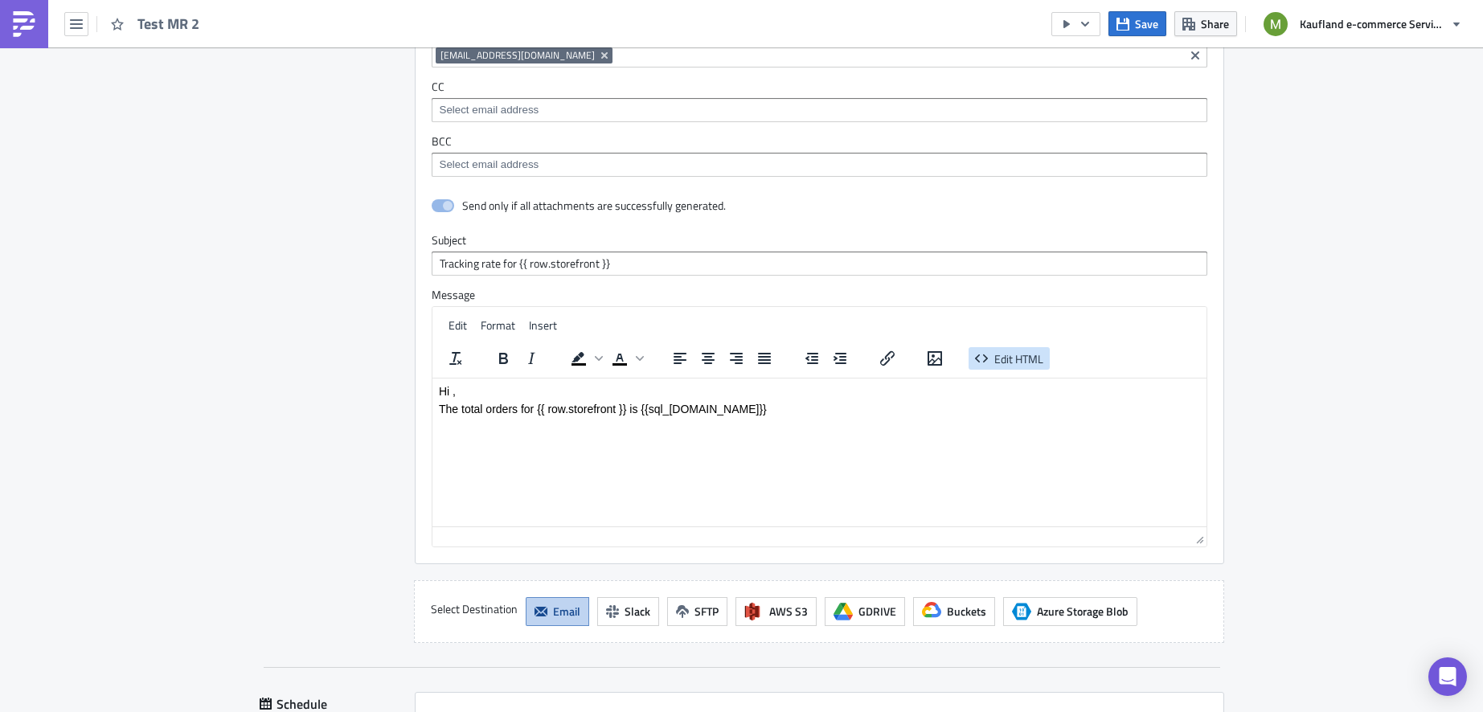
click at [994, 357] on span "Edit HTML" at bounding box center [1018, 358] width 49 height 17
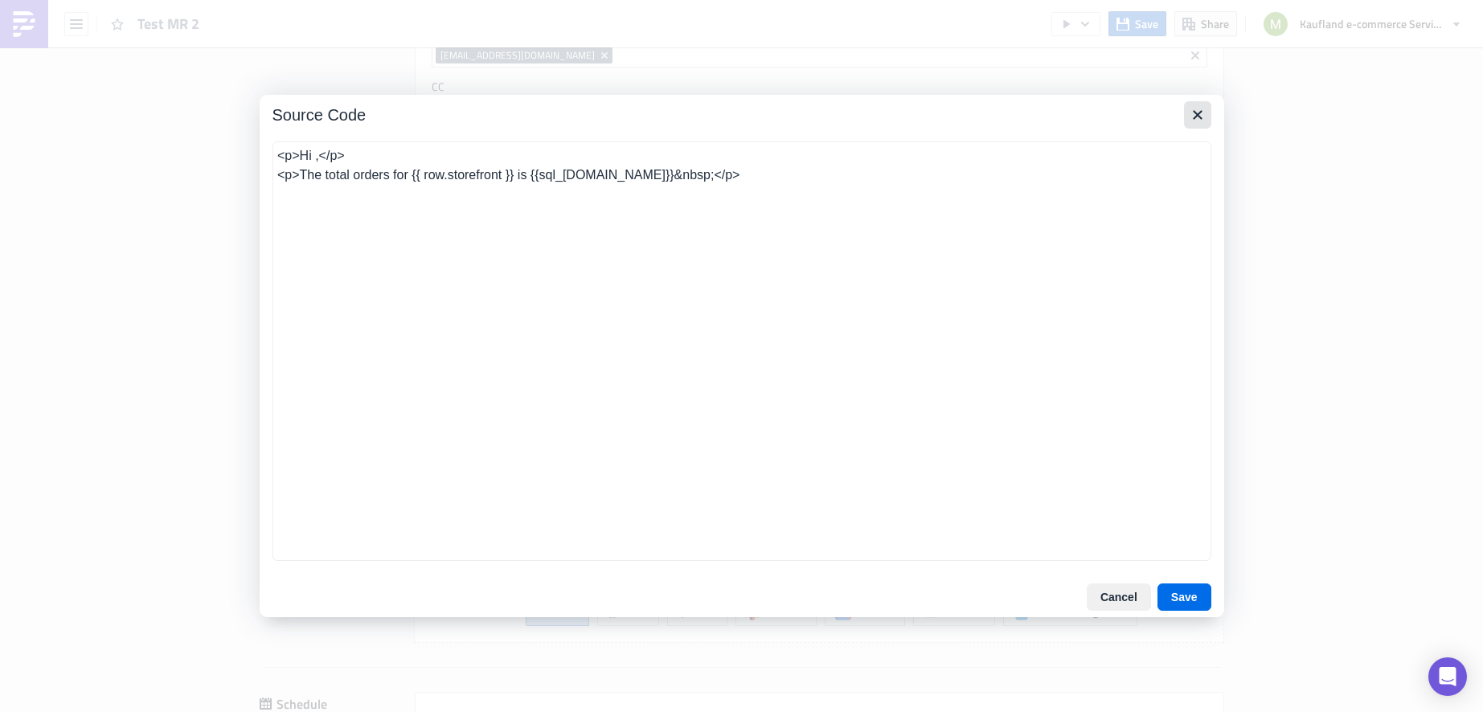
click at [1200, 108] on icon "Close" at bounding box center [1197, 114] width 19 height 19
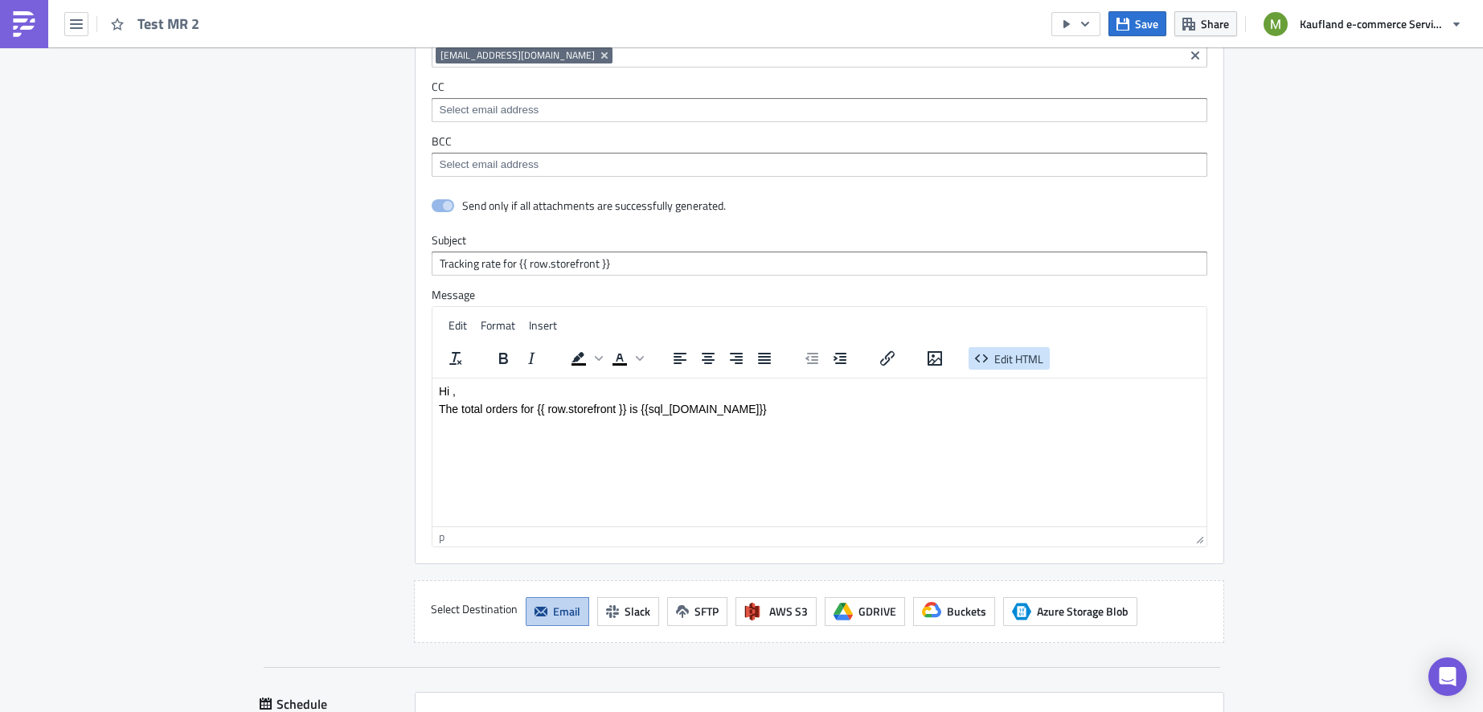
click at [1022, 351] on span "Edit HTML" at bounding box center [1018, 358] width 49 height 17
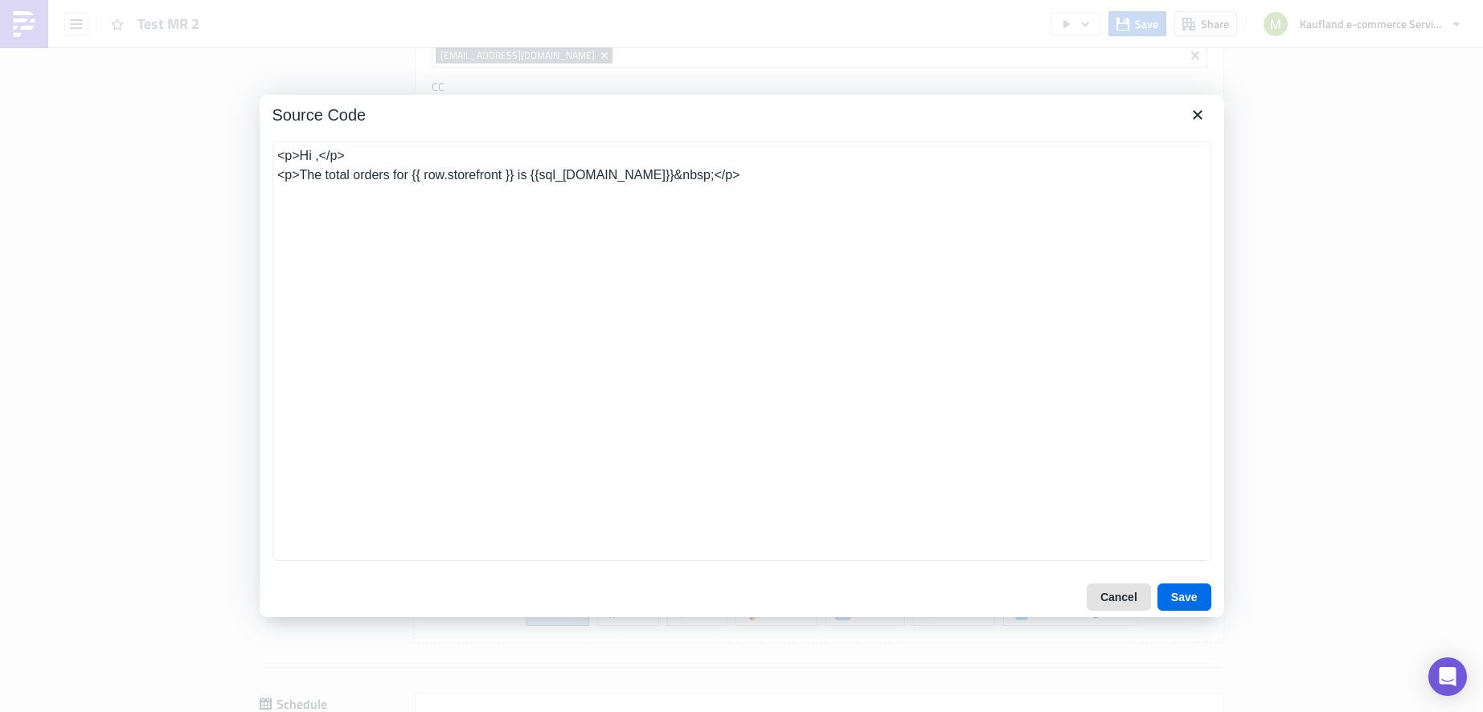
click at [1132, 608] on button "Cancel" at bounding box center [1119, 596] width 64 height 27
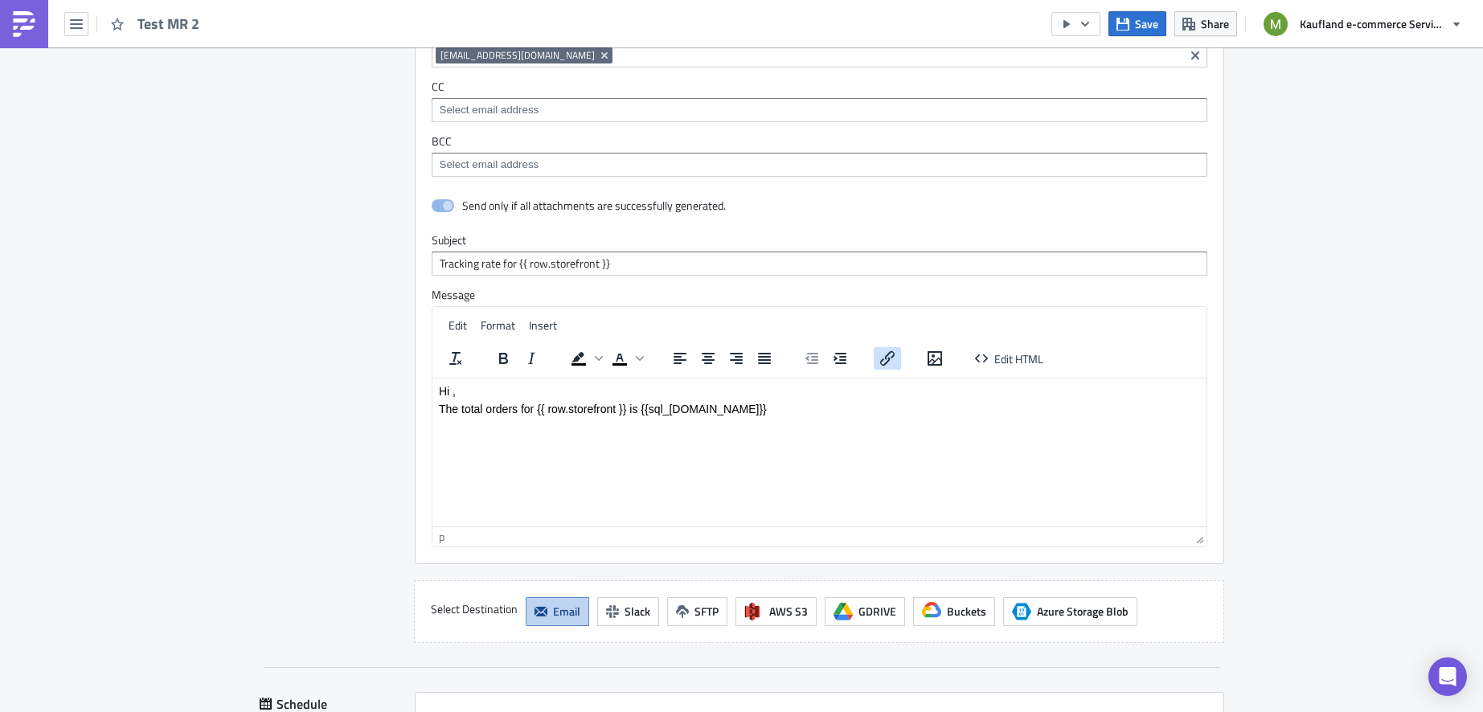
click at [881, 352] on icon "Insert/edit link" at bounding box center [887, 358] width 19 height 19
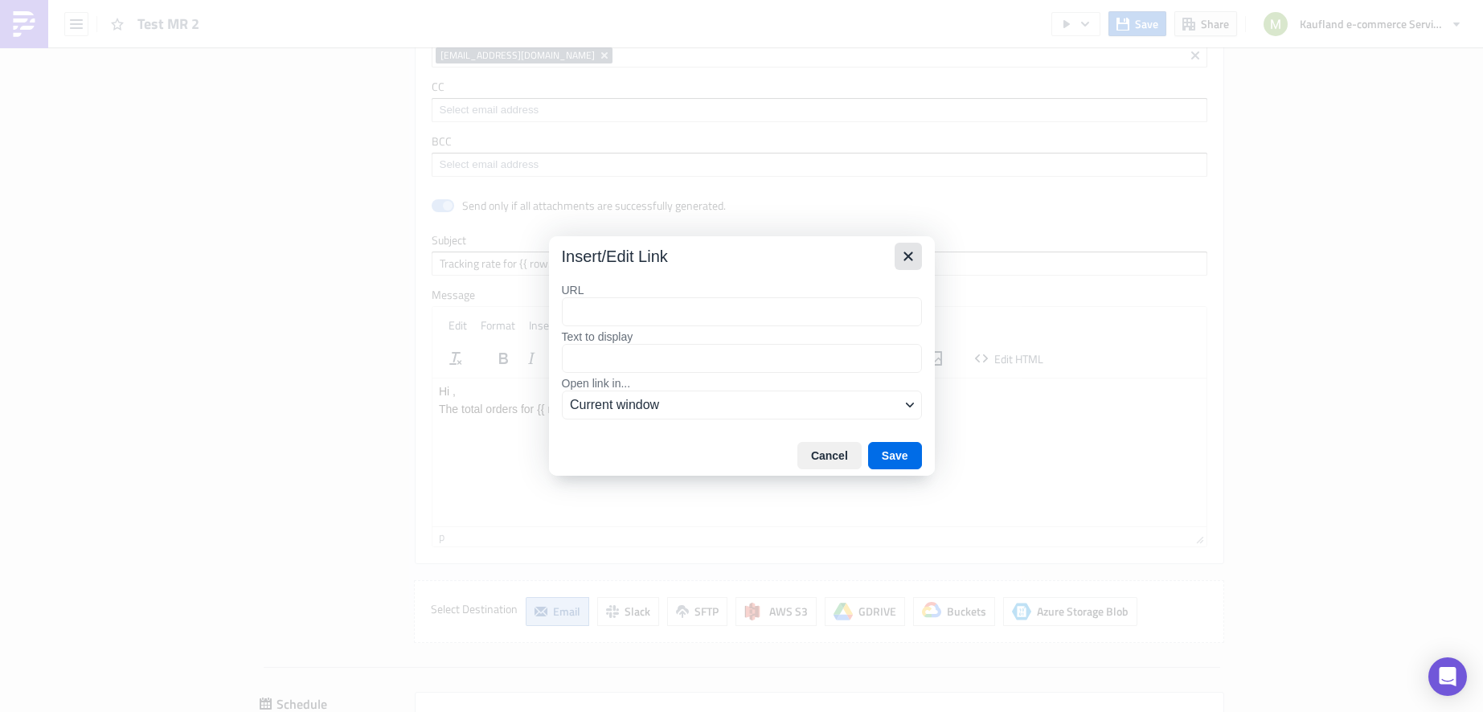
click at [910, 260] on icon "Close" at bounding box center [907, 256] width 9 height 9
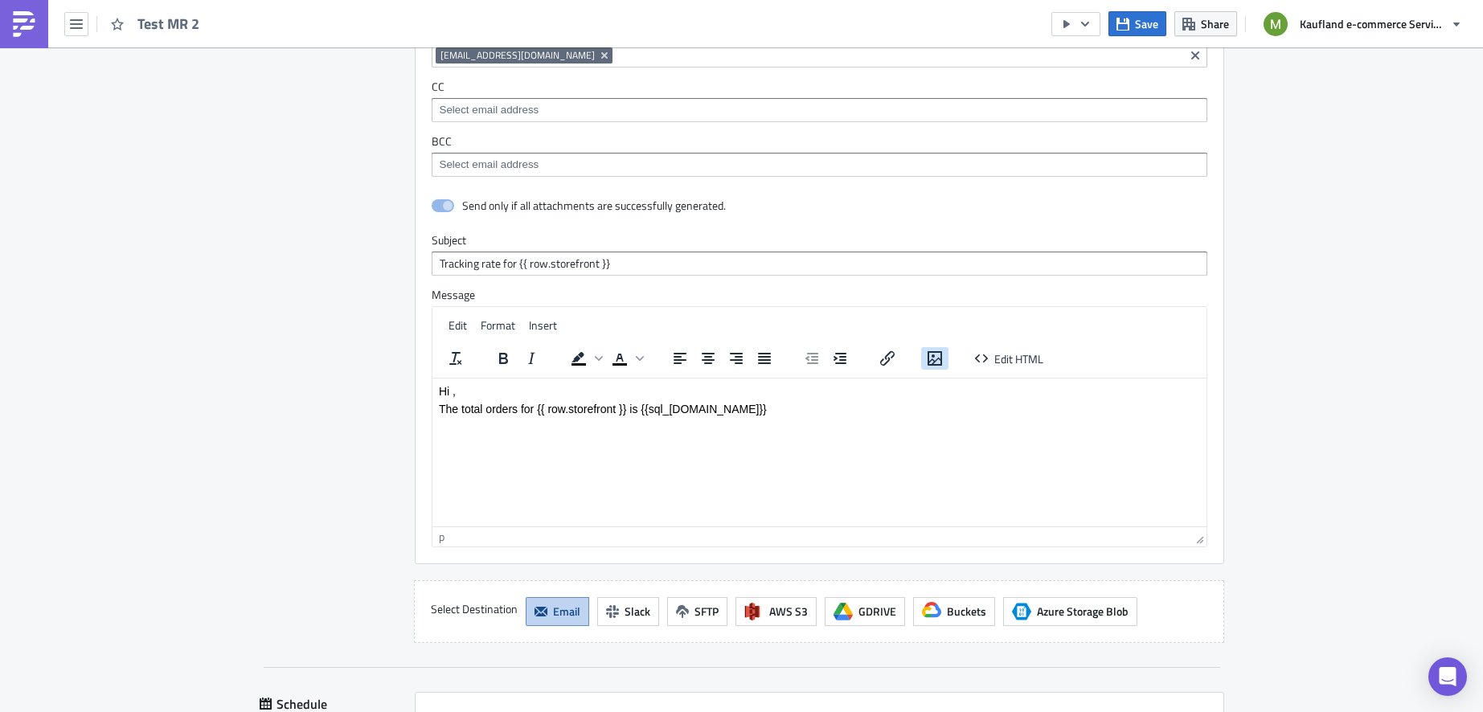
click at [927, 352] on icon "Insert/edit image" at bounding box center [934, 358] width 14 height 14
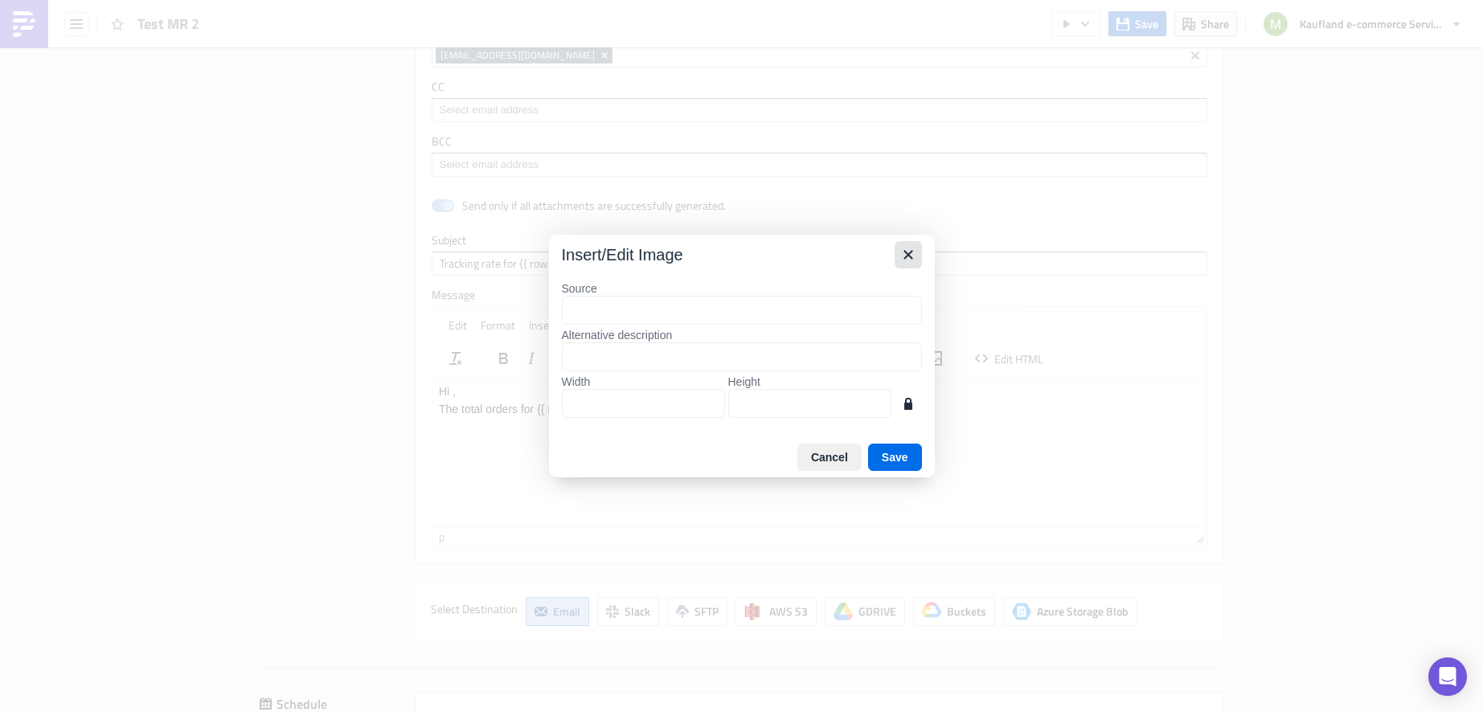
click at [911, 259] on icon "Close" at bounding box center [907, 254] width 9 height 9
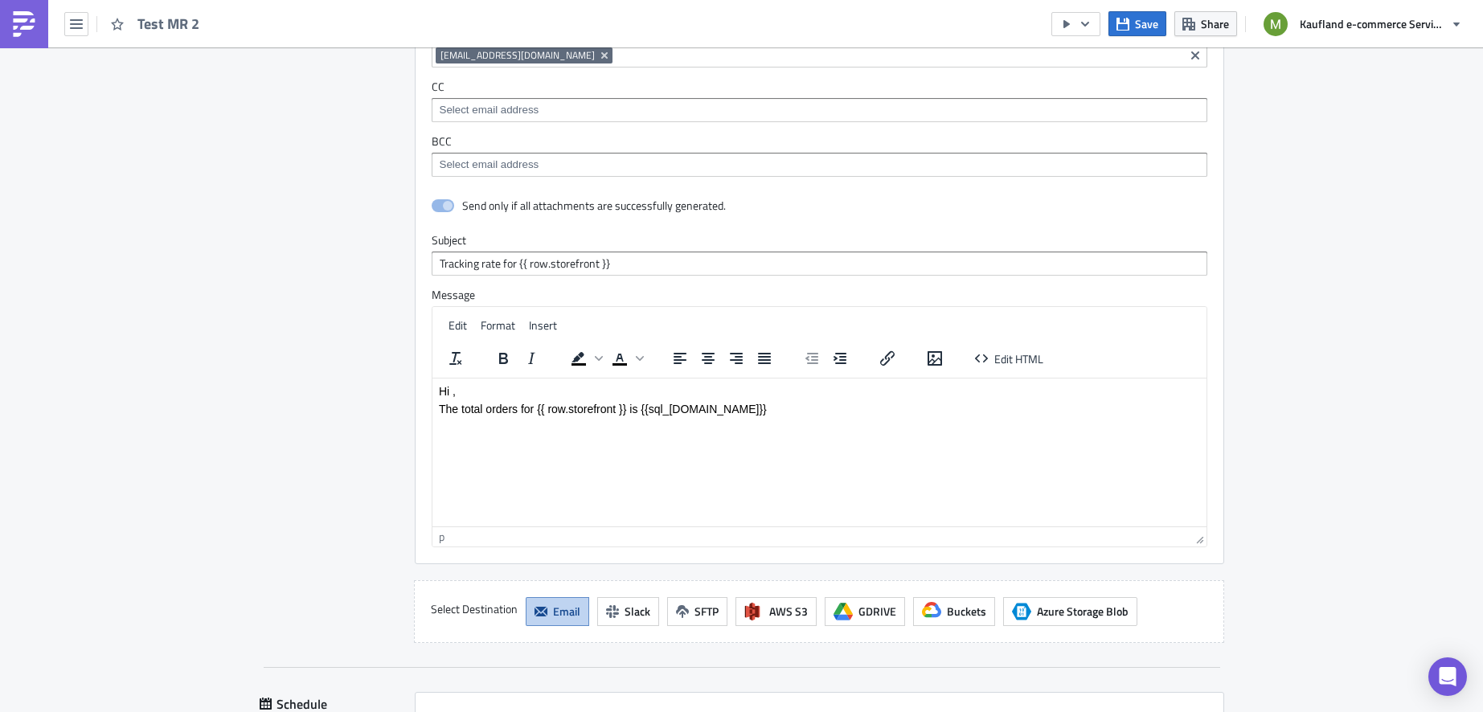
click at [1009, 419] on html "Hi , The total orders for {{ row.storefront }} is {{sql_[DOMAIN_NAME]}}" at bounding box center [819, 399] width 774 height 43
click at [726, 411] on p "The total orders for {{ row.storefront }} is {{sql_[DOMAIN_NAME]}}" at bounding box center [818, 408] width 761 height 13
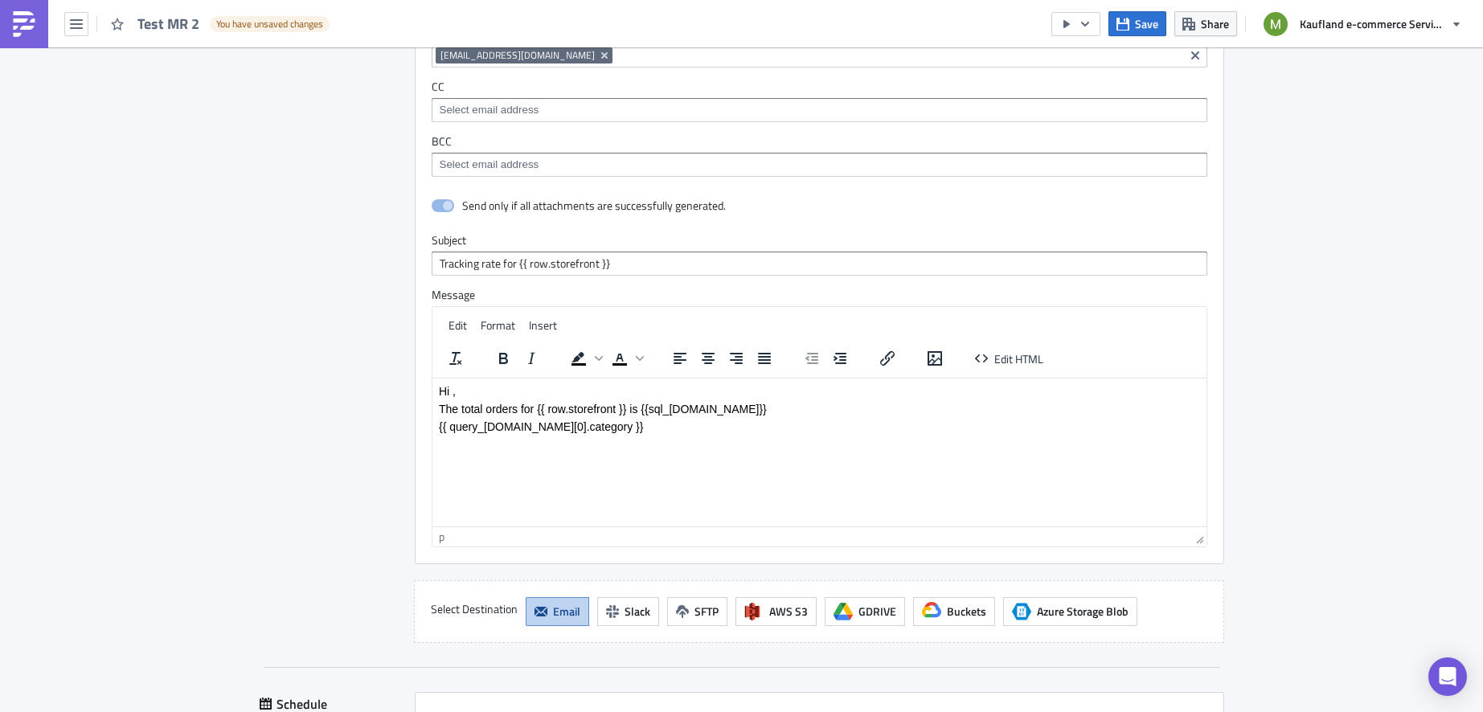
click at [524, 429] on p "{{ query_[DOMAIN_NAME][0].category }}" at bounding box center [818, 426] width 761 height 13
drag, startPoint x: 517, startPoint y: 428, endPoint x: 571, endPoint y: 428, distance: 54.6
click at [571, 428] on p "{{ query_[DOMAIN_NAME][0].category }}" at bounding box center [818, 426] width 761 height 13
click at [700, 412] on p "The total orders for {{ row.storefront }} is {{sql_[DOMAIN_NAME]}}" at bounding box center [818, 408] width 761 height 13
click at [515, 429] on p "{{ query_[DOMAIN_NAME][0].category }}" at bounding box center [818, 426] width 761 height 13
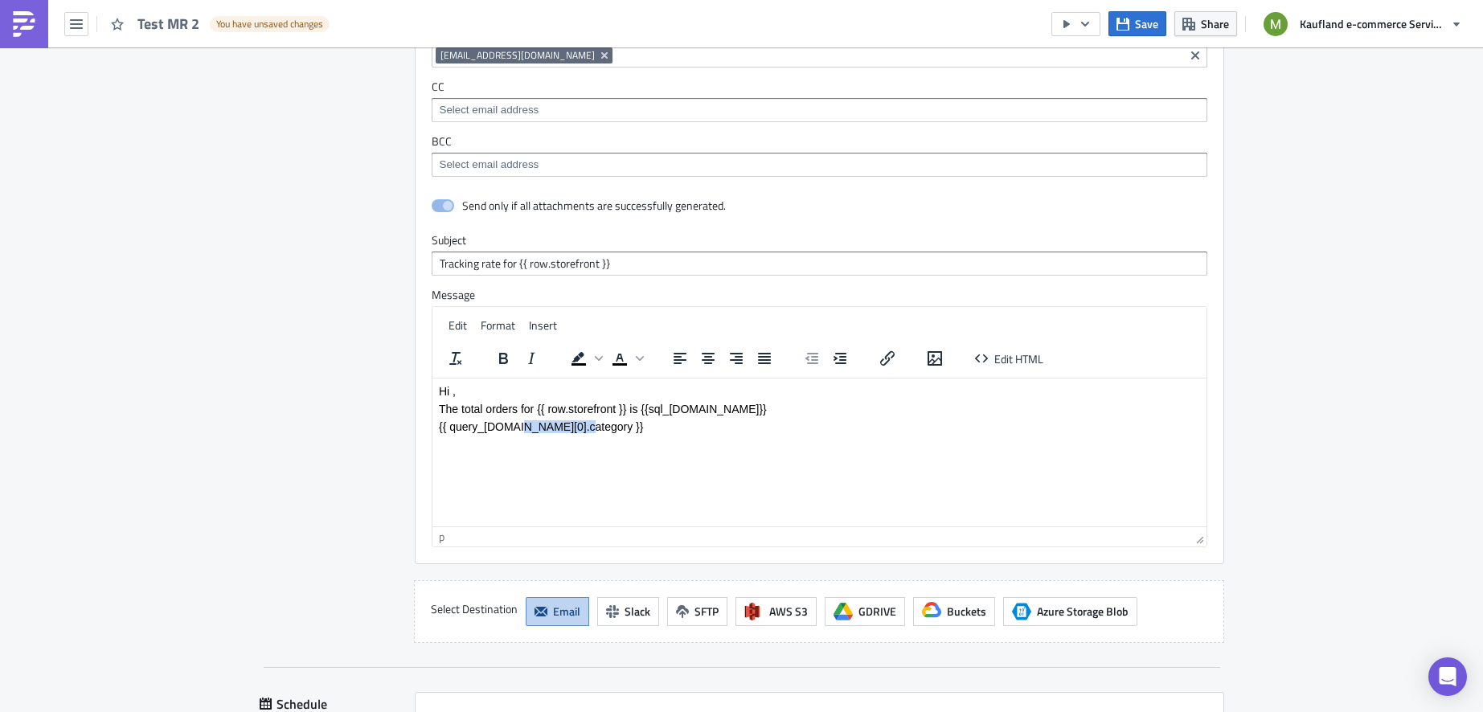
drag, startPoint x: 515, startPoint y: 429, endPoint x: 534, endPoint y: 427, distance: 18.6
click at [534, 427] on p "{{ query_[DOMAIN_NAME][0].category }}" at bounding box center [818, 426] width 761 height 13
copy p "[0].category"
click at [702, 408] on p "The total orders for {{ row.storefront }} is {{sql_[DOMAIN_NAME]}}" at bounding box center [818, 408] width 761 height 13
click at [698, 412] on p "The total orders for {{ row.storefront }} is {{sql_[DOMAIN_NAME]}}" at bounding box center [818, 408] width 761 height 13
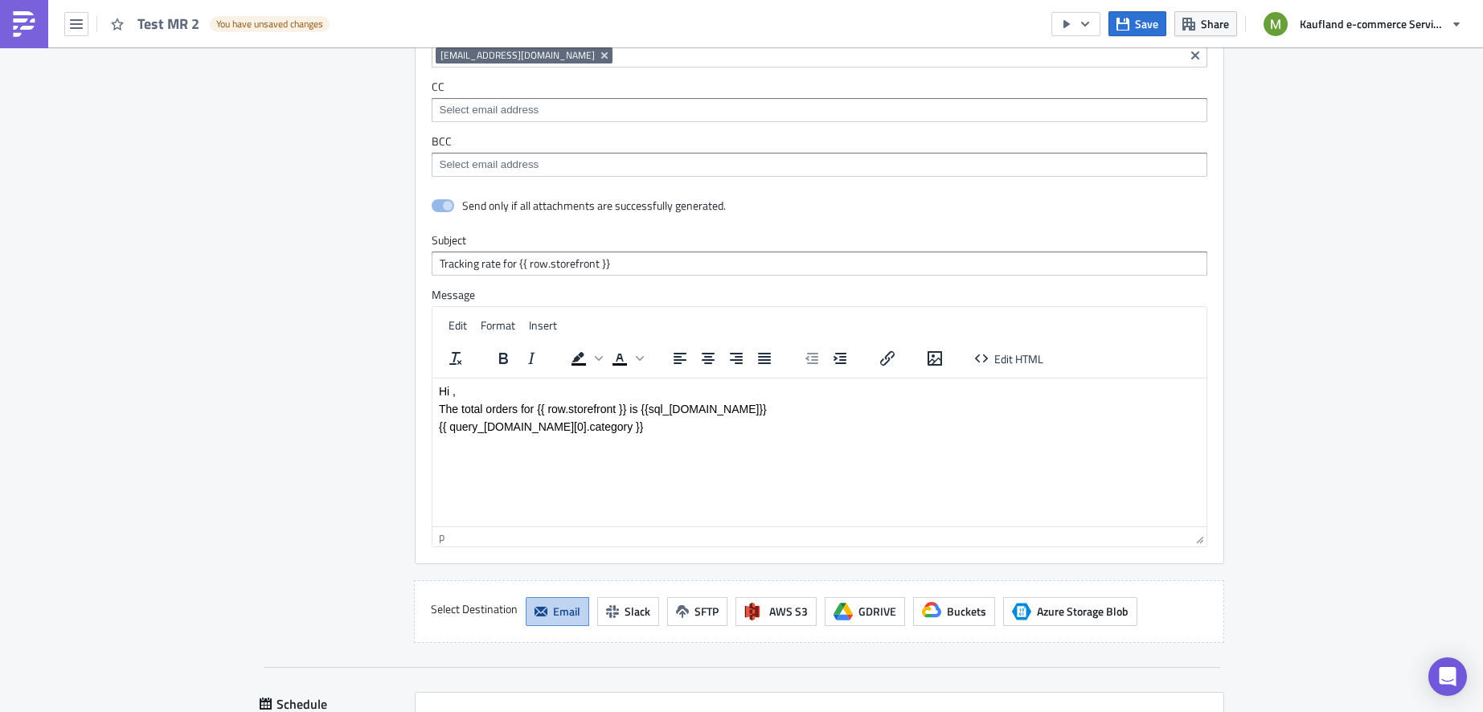
paste body "Rich Text Area. Press ALT-0 for help."
drag, startPoint x: 612, startPoint y: 427, endPoint x: 411, endPoint y: 419, distance: 201.1
click at [432, 419] on html "Hi , The total orders for {{ row.storefront }} is {{sql_[DOMAIN_NAME][0].catego…" at bounding box center [819, 408] width 774 height 61
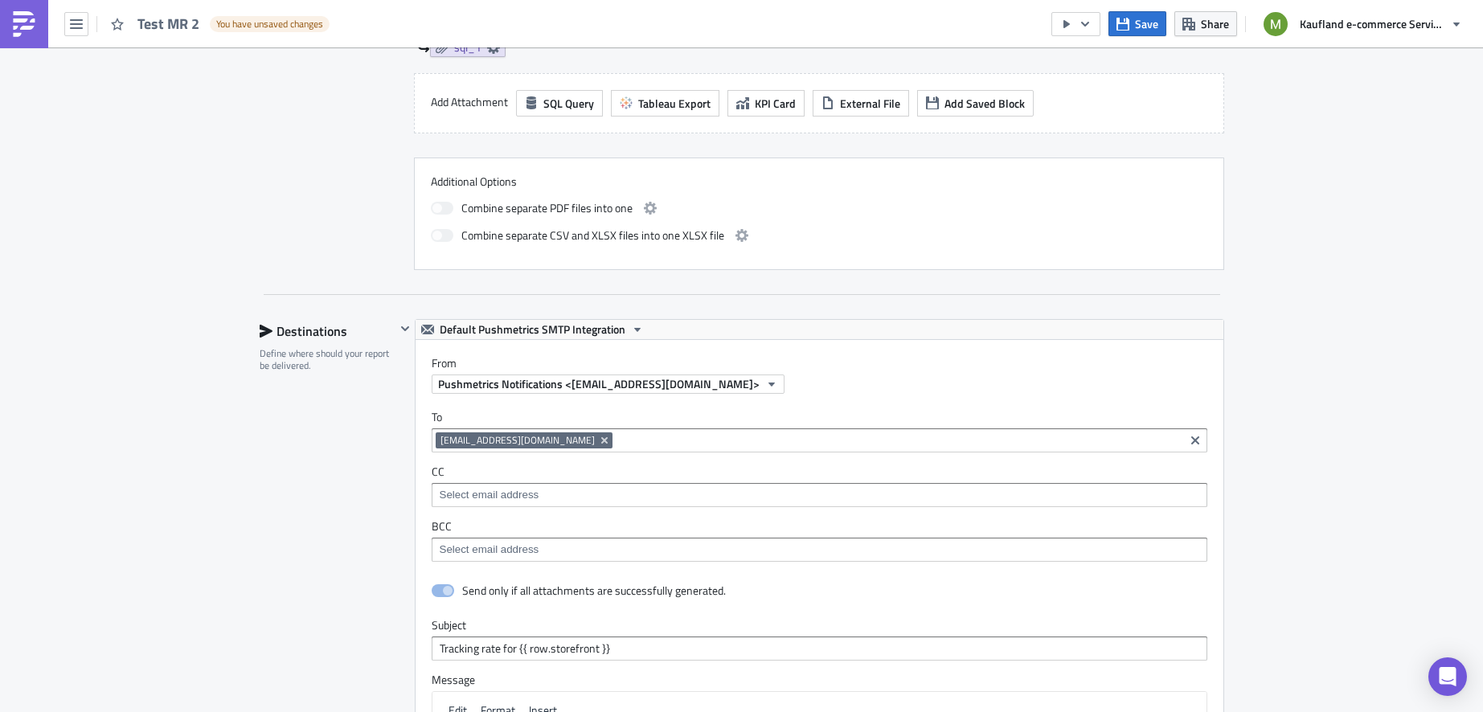
scroll to position [1617, 0]
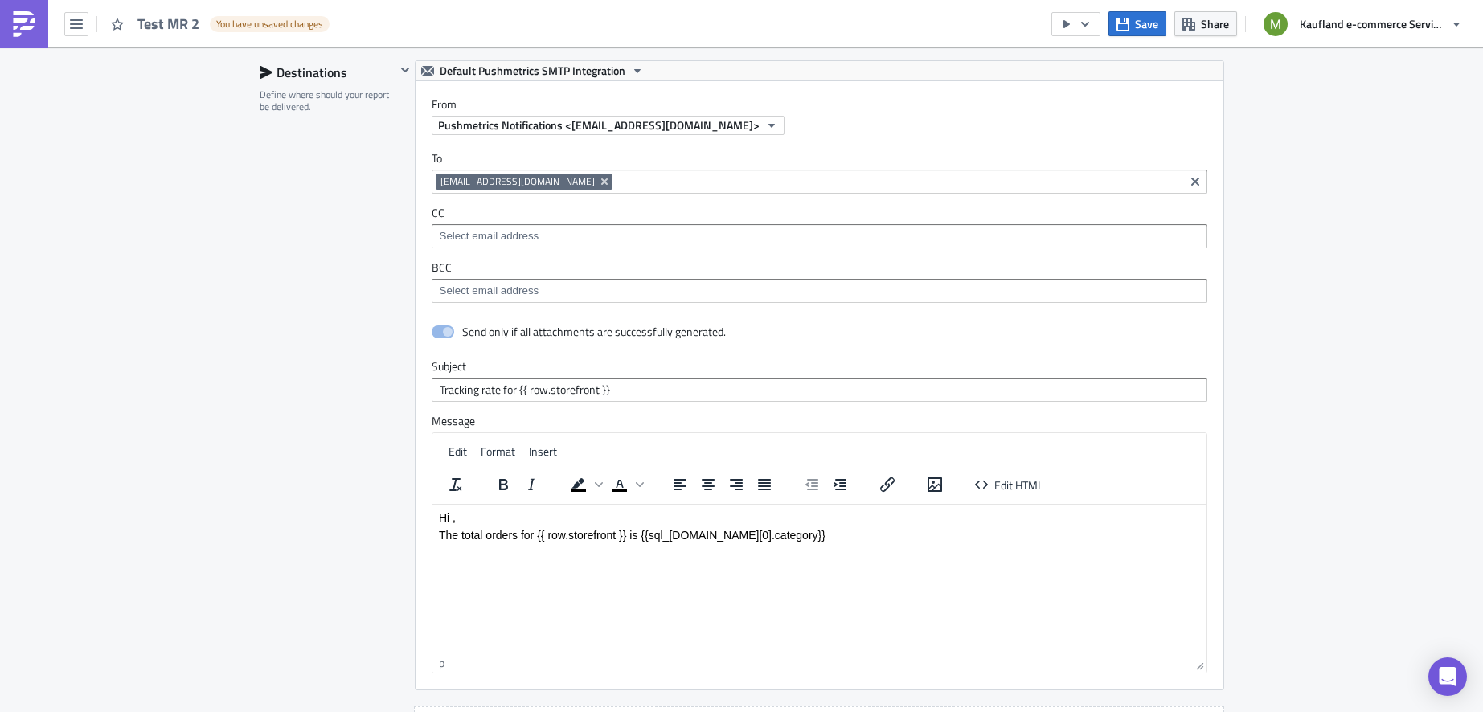
click at [736, 536] on p "The total orders for {{ row.storefront }} is {{sql_[DOMAIN_NAME][0].category}}" at bounding box center [818, 534] width 761 height 13
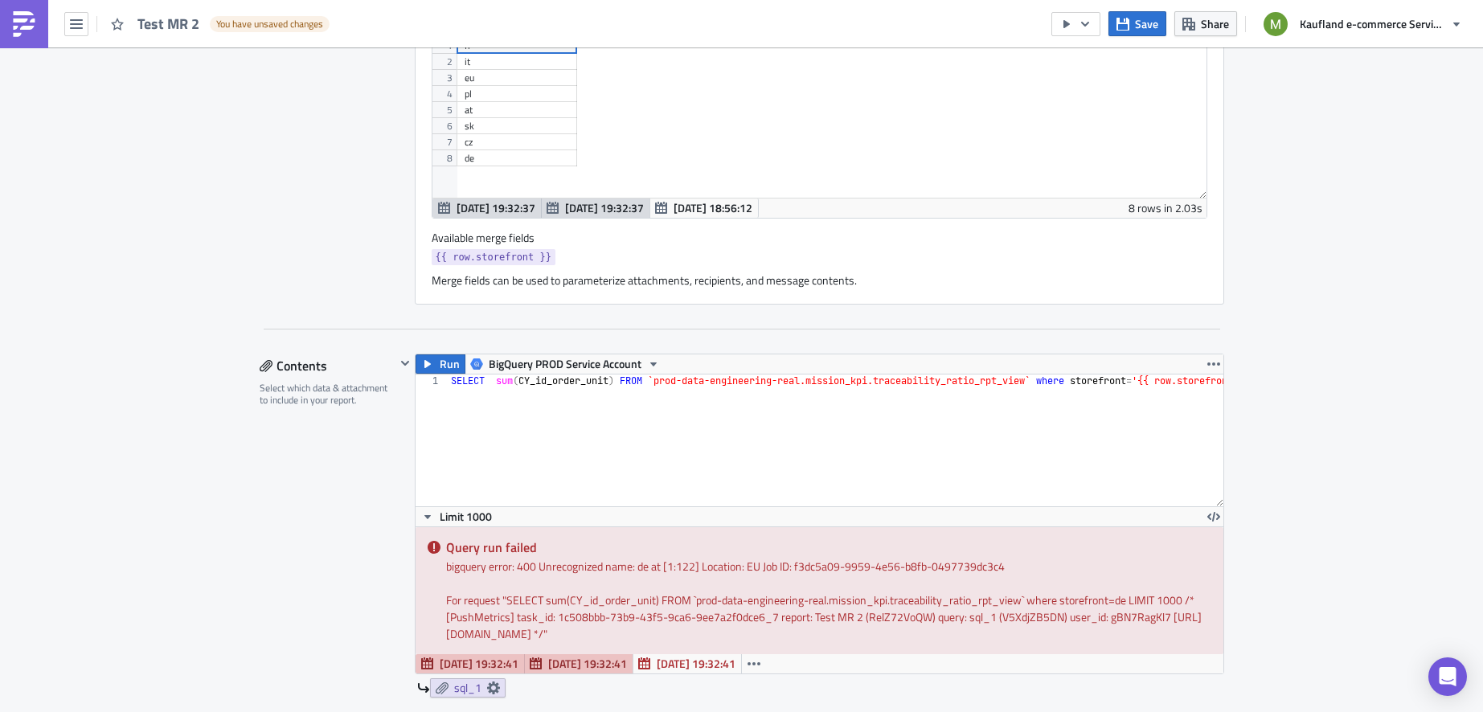
scroll to position [723, 0]
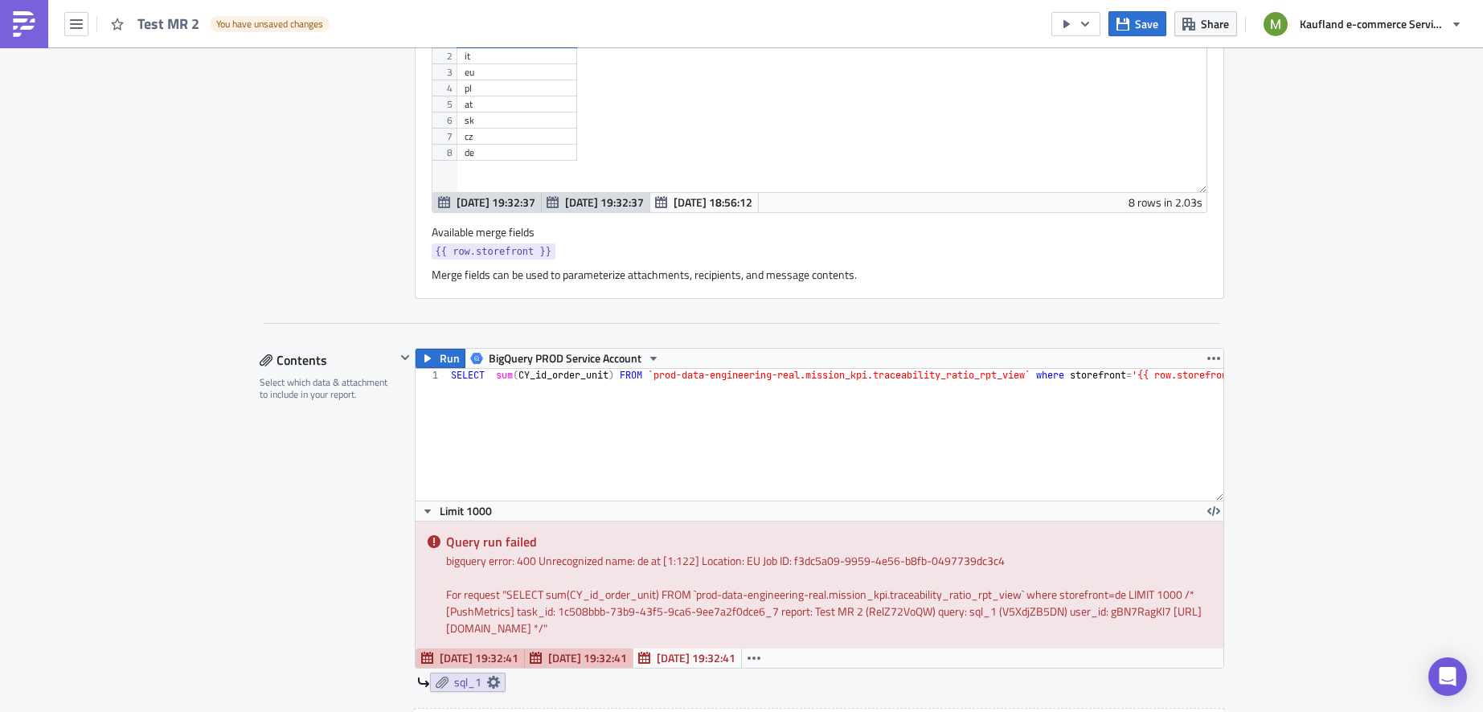
click at [616, 376] on div "SELECT sum ( CY_id_order_unit ) FROM `prod-data-engineering-real.mission_kpi.tr…" at bounding box center [864, 440] width 833 height 142
type textarea "SELECT sum(CY_id_order_unit) as total FROM `prod-data-engineering-real.mission_…"
click at [440, 356] on span "Run" at bounding box center [450, 358] width 20 height 19
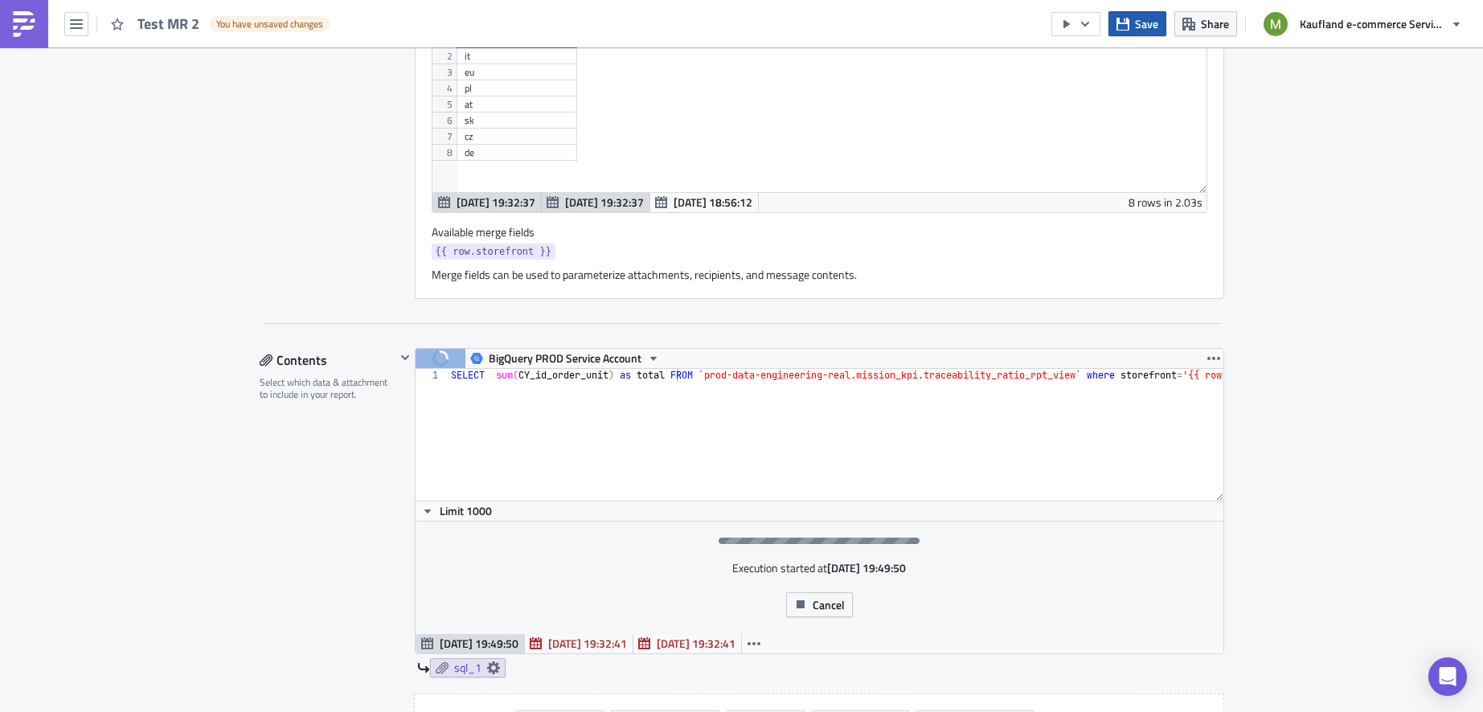
click at [1133, 29] on button "Save" at bounding box center [1137, 23] width 58 height 25
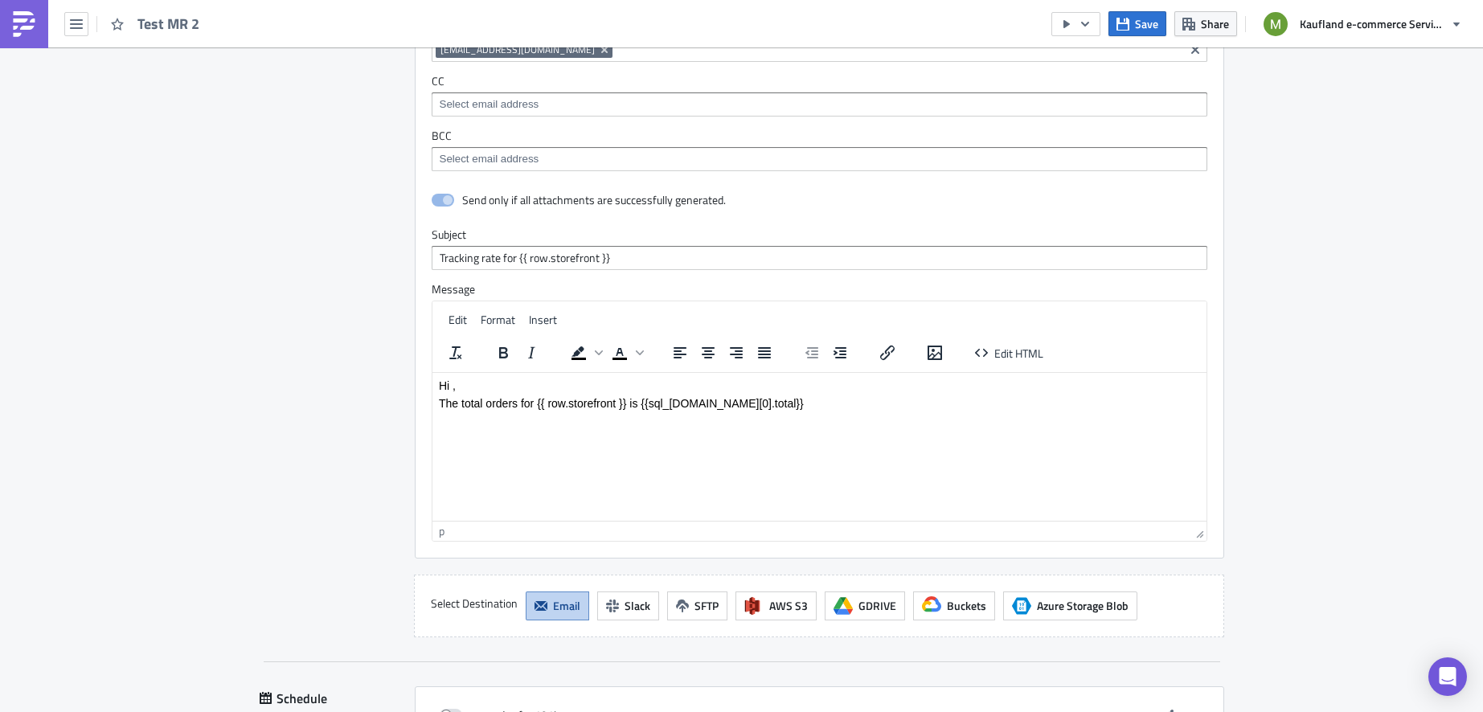
scroll to position [1815, 0]
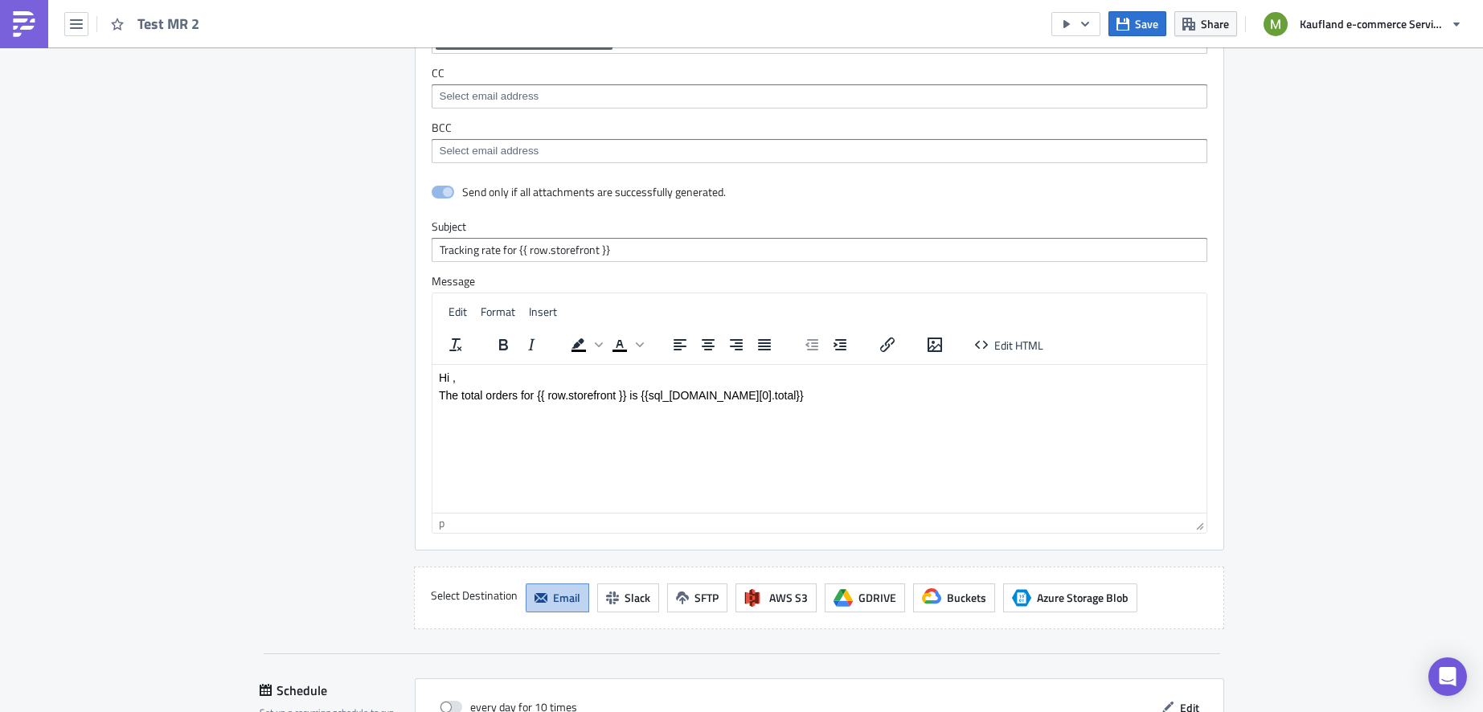
click at [843, 415] on p "Rich Text Area. Press ALT-0 for help." at bounding box center [818, 412] width 761 height 13
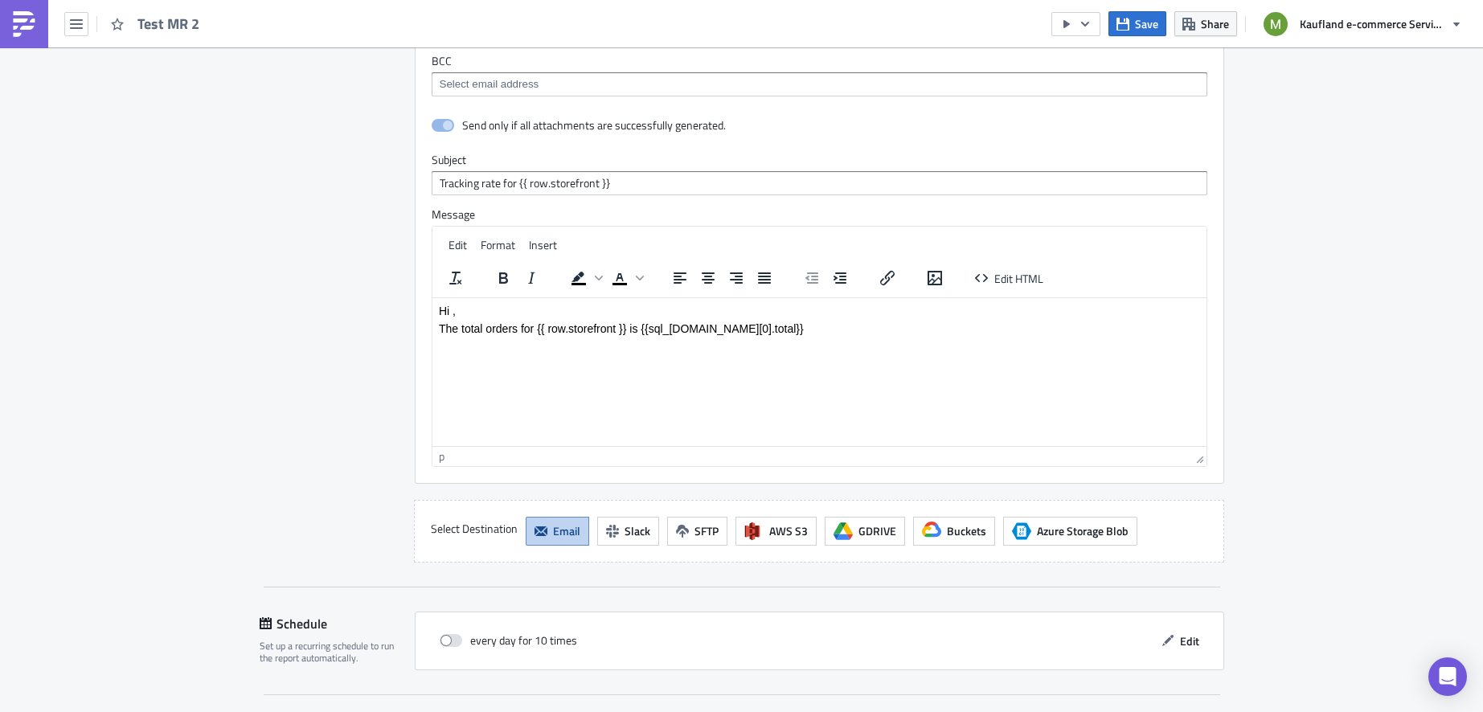
scroll to position [1892, 0]
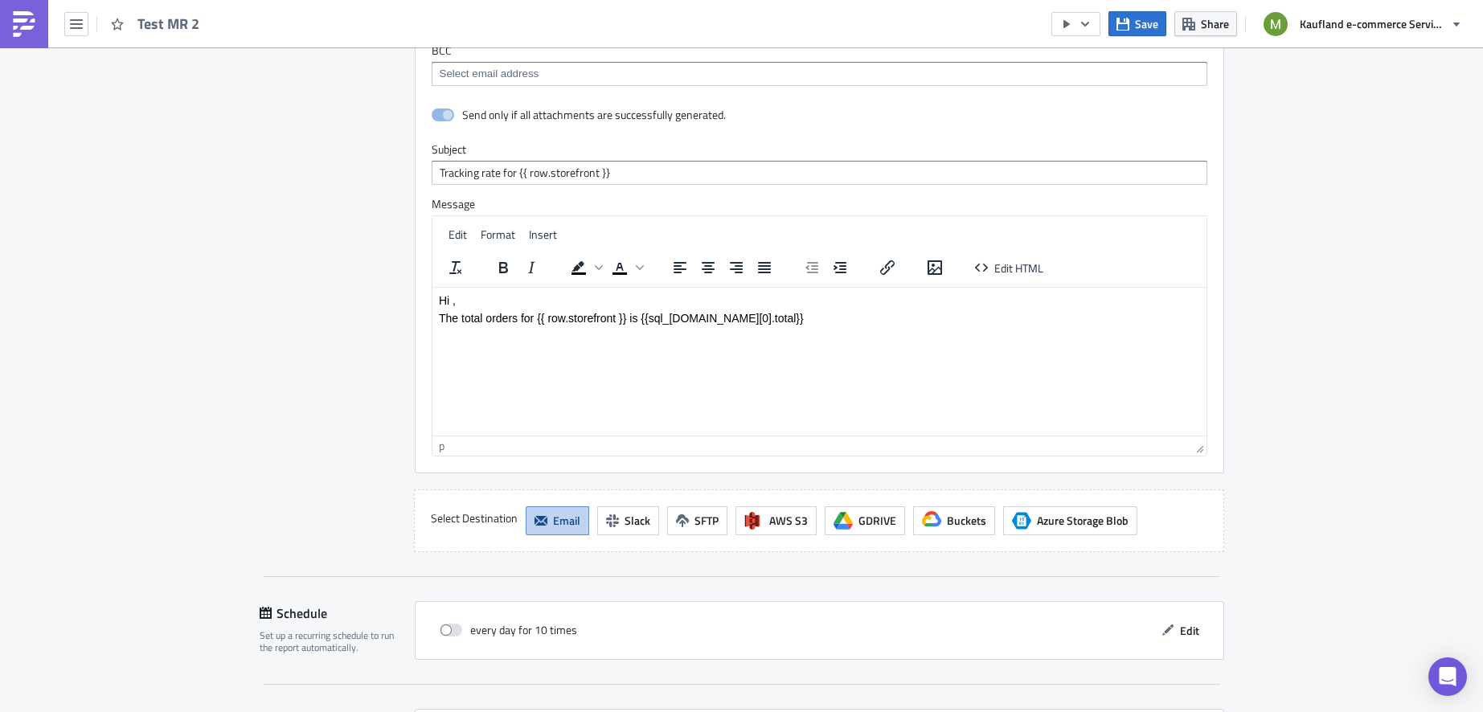
click at [962, 348] on html "Hi , The total orders for {{ row.storefront }} is {{sql_[DOMAIN_NAME][0].total}}" at bounding box center [819, 317] width 774 height 61
click at [1147, 20] on span "Save" at bounding box center [1146, 23] width 23 height 17
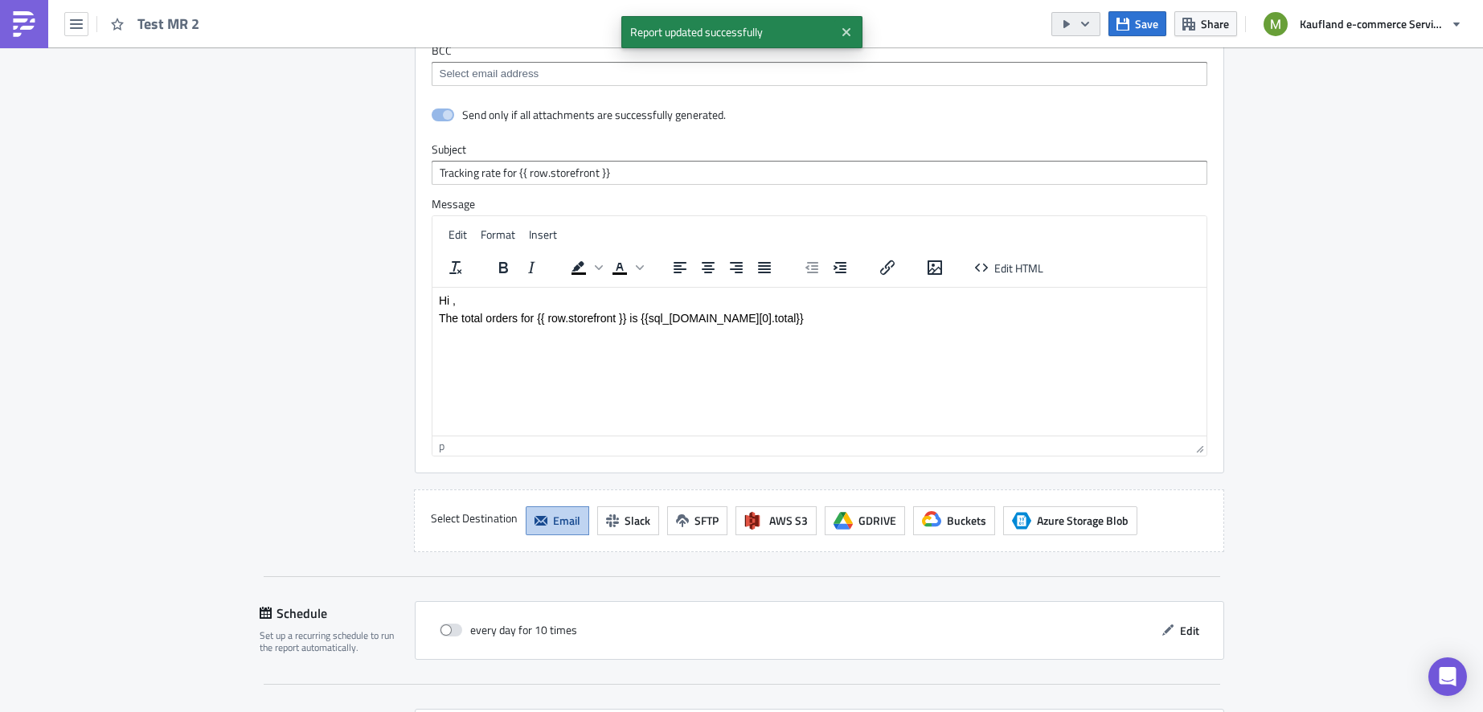
click at [1093, 27] on button "button" at bounding box center [1075, 24] width 49 height 24
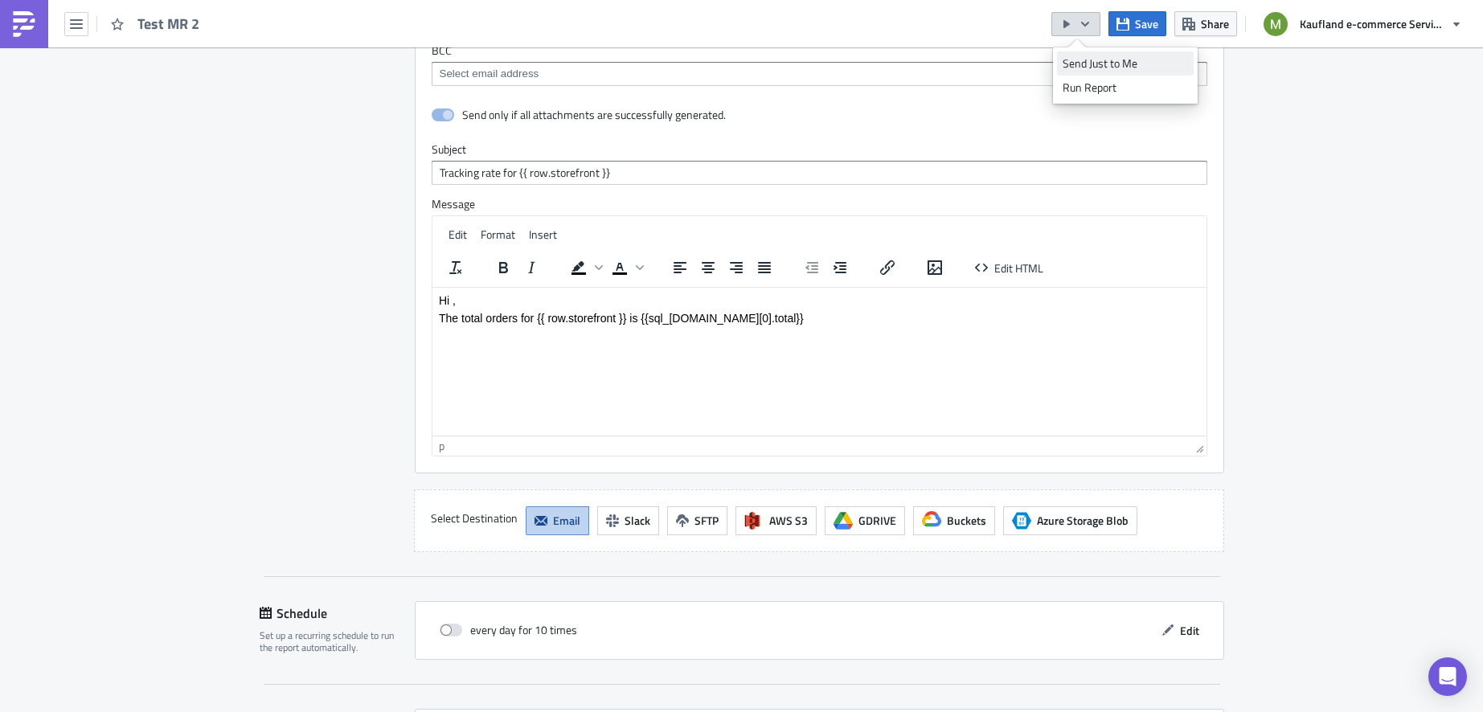
click at [1113, 68] on div "Send Just to Me" at bounding box center [1124, 63] width 125 height 16
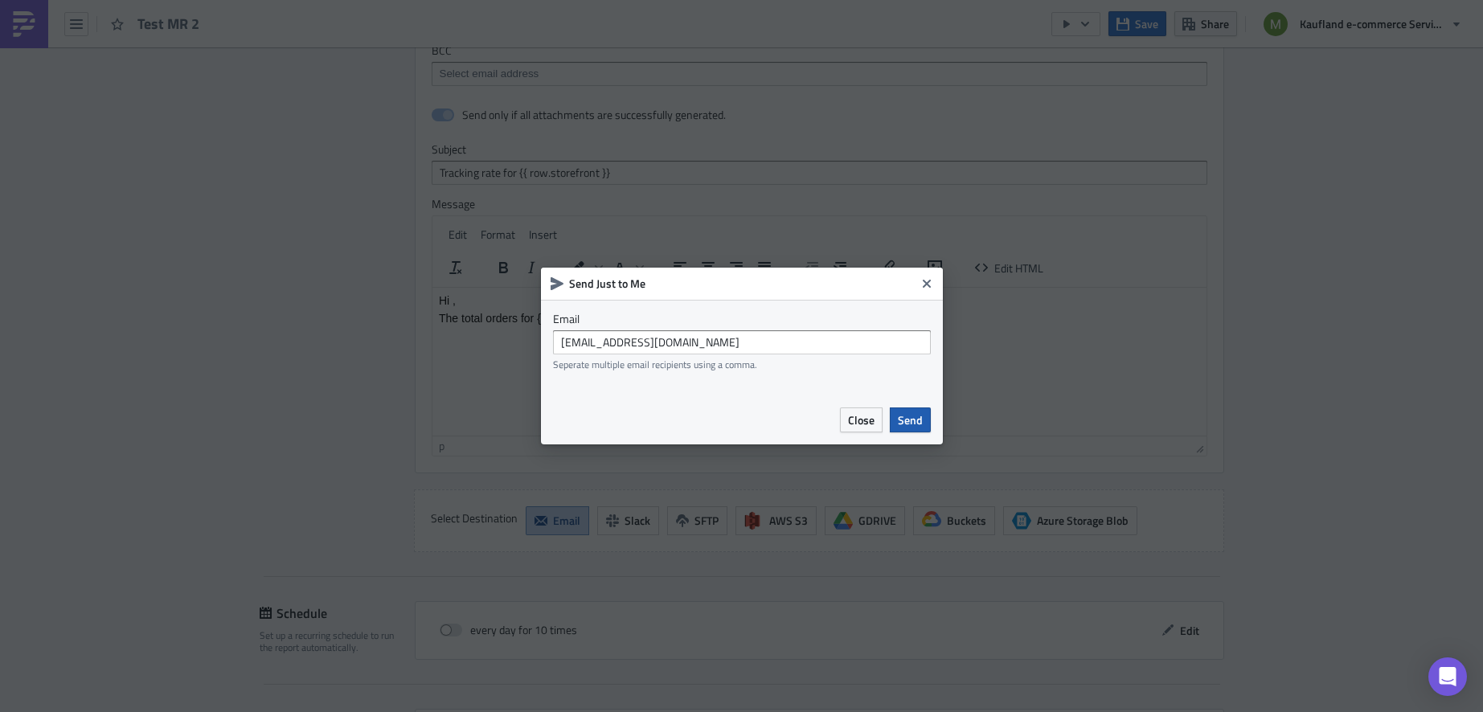
click at [920, 431] on button "Send" at bounding box center [910, 419] width 41 height 25
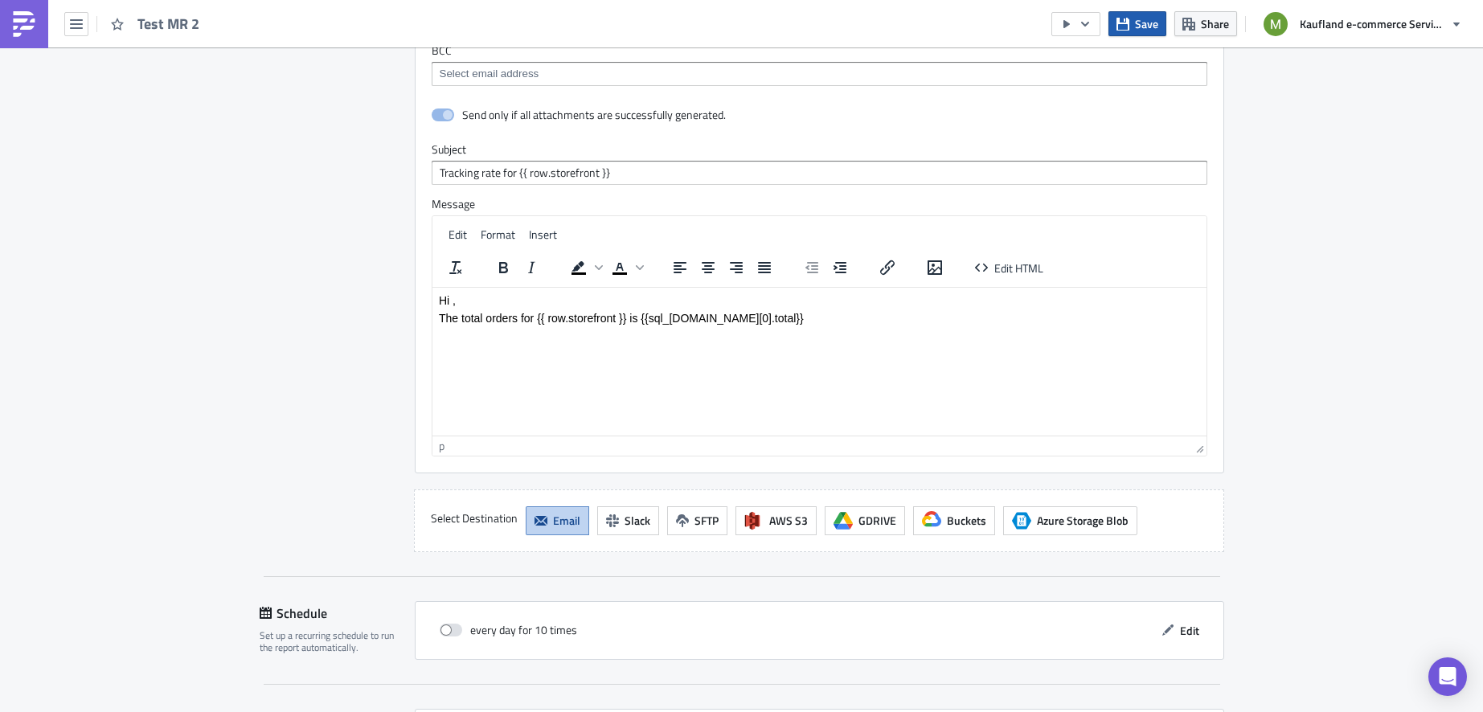
click at [1140, 29] on span "Save" at bounding box center [1146, 23] width 23 height 17
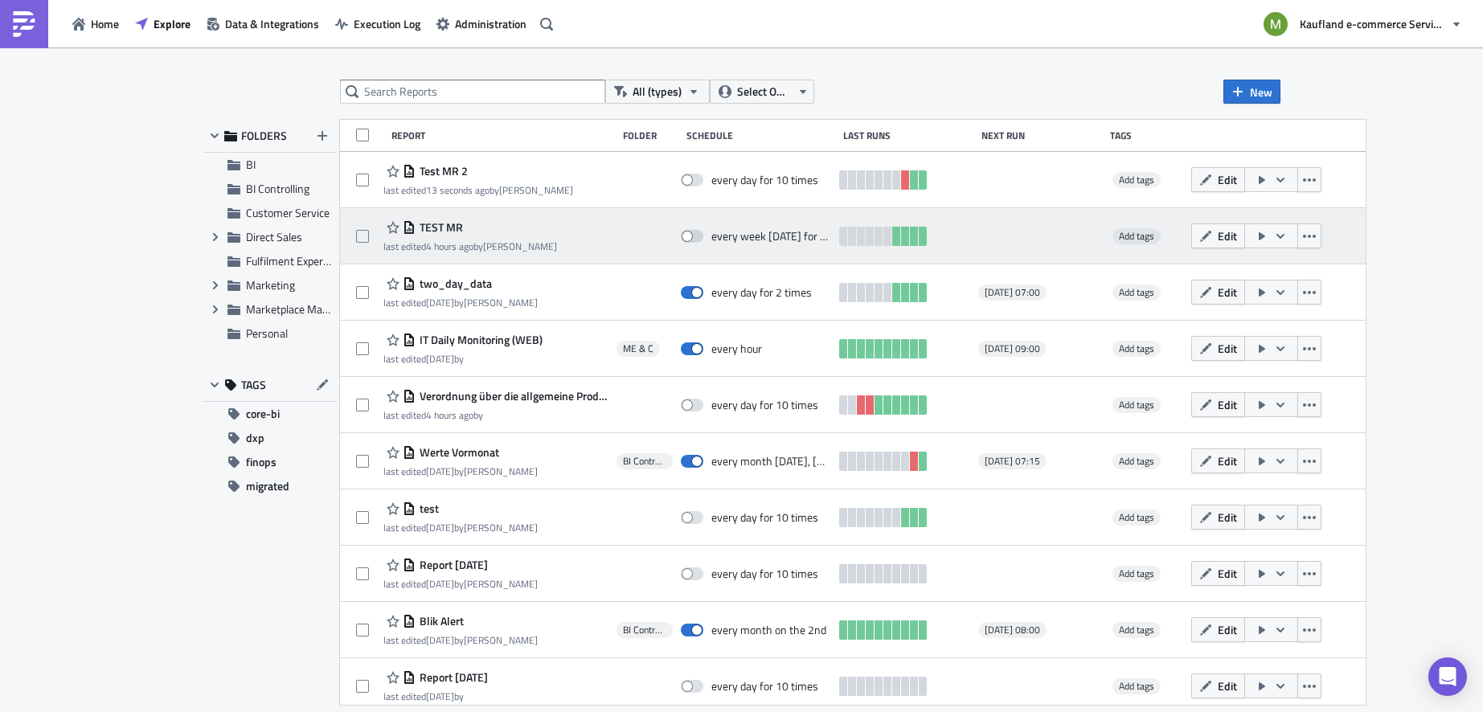
click at [524, 242] on div "last edited 4 hours ago by [PERSON_NAME]" at bounding box center [470, 246] width 174 height 12
click at [442, 223] on span "TEST MR" at bounding box center [438, 227] width 47 height 14
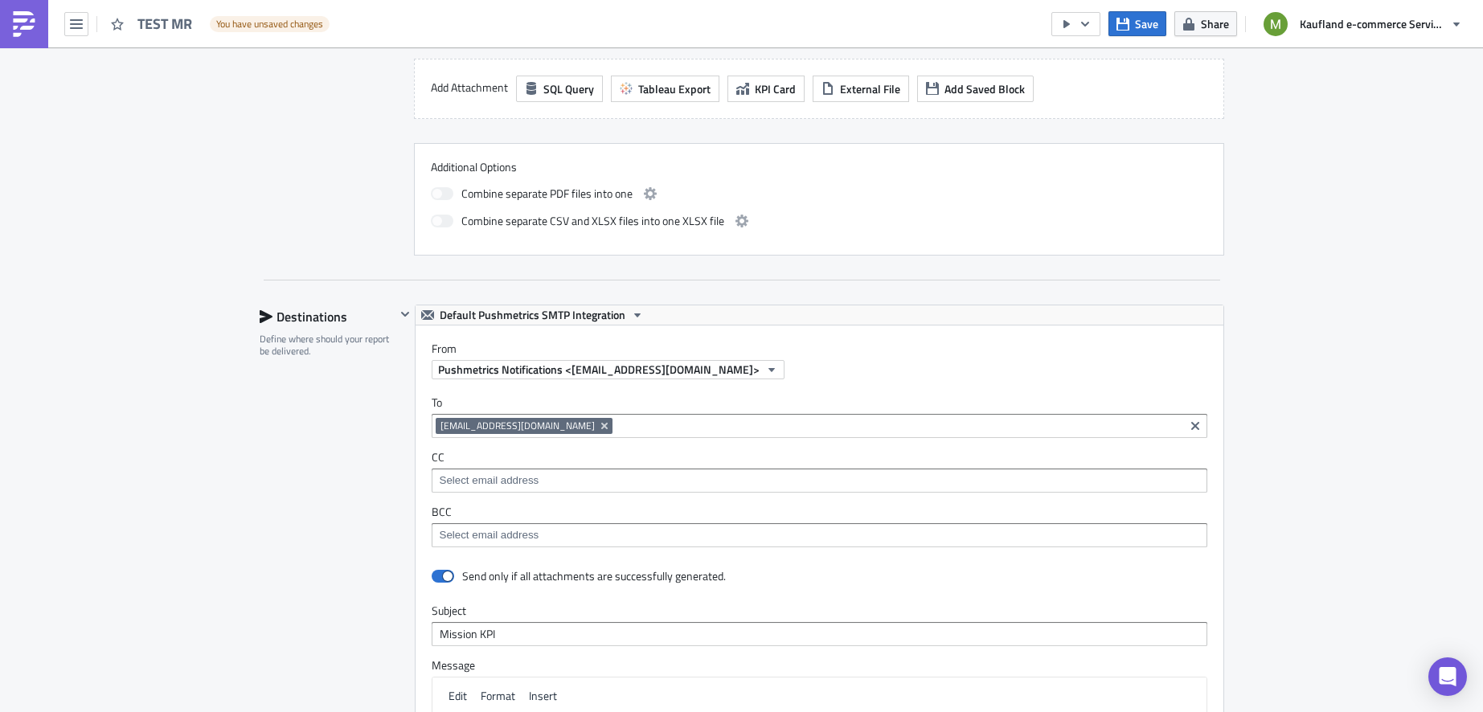
scroll to position [743, 0]
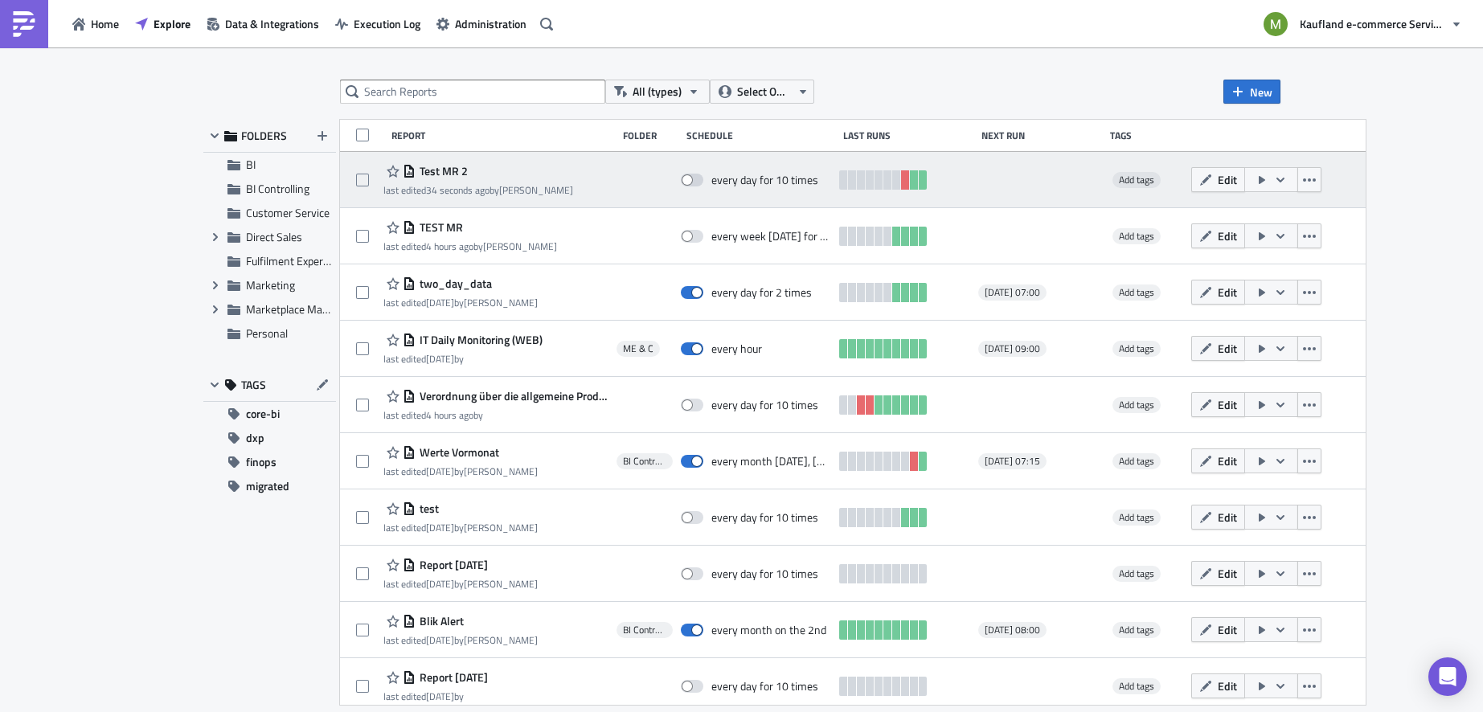
click at [463, 172] on span "Test MR 2" at bounding box center [441, 171] width 52 height 14
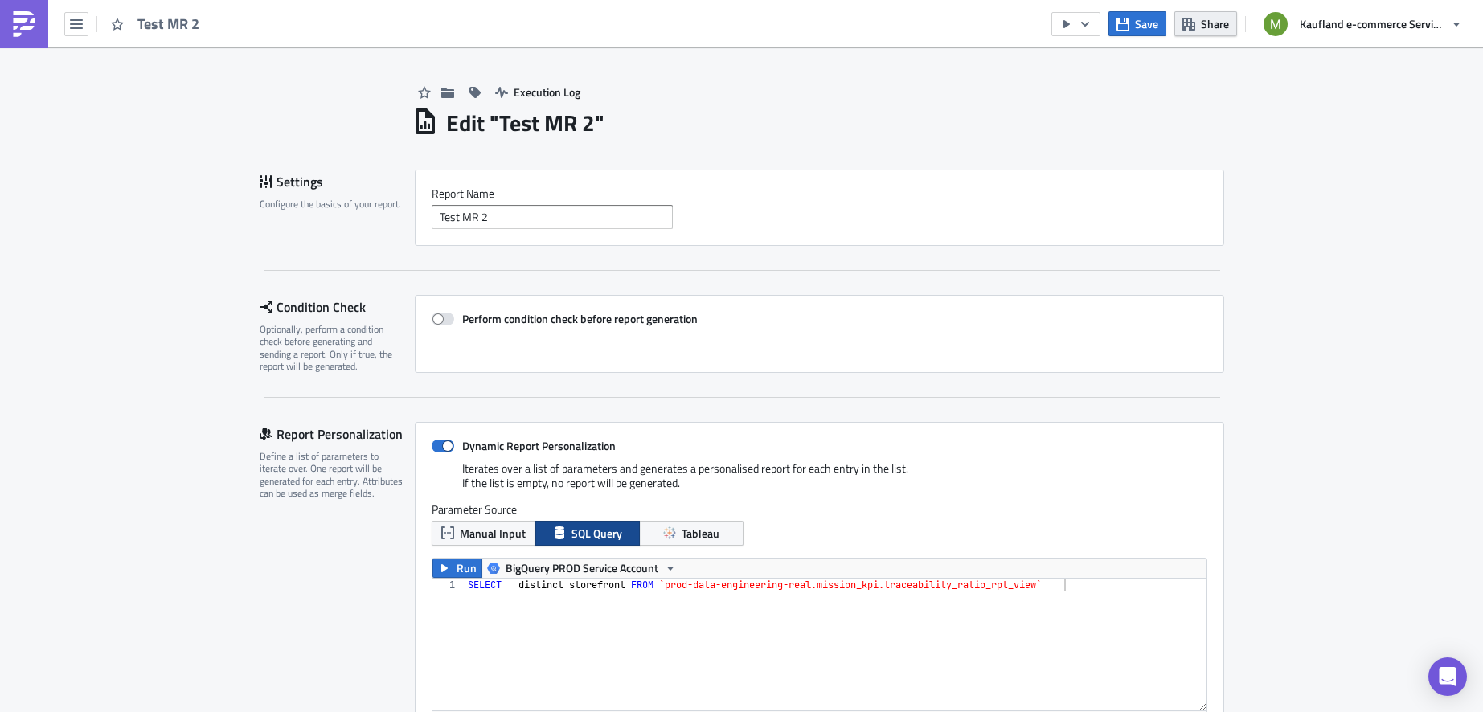
scroll to position [184, 808]
click at [1214, 27] on span "Share" at bounding box center [1215, 23] width 28 height 17
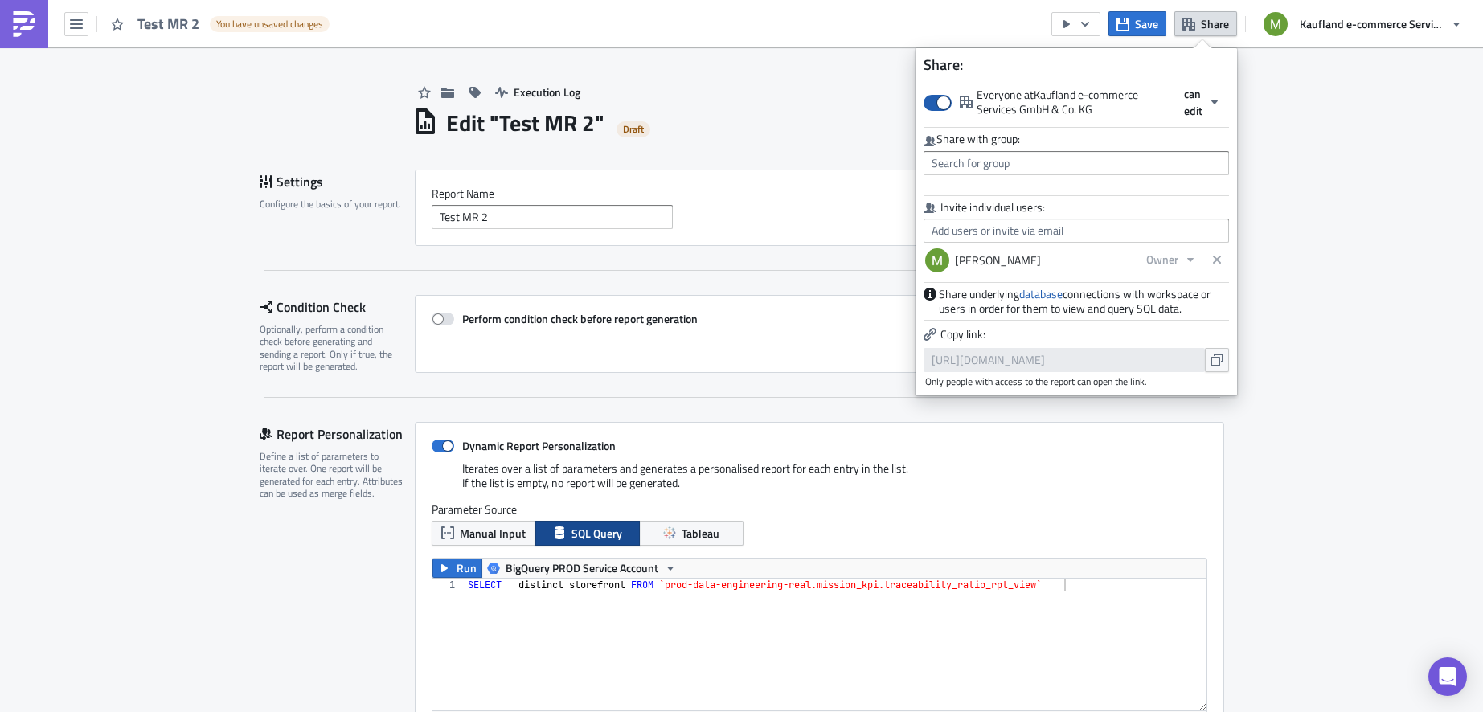
click at [950, 104] on span at bounding box center [937, 103] width 28 height 16
click at [937, 100] on input "Everyone at [GEOGRAPHIC_DATA] e-commerce Services GmbH & Co. KG" at bounding box center [932, 95] width 10 height 10
checkbox input "false"
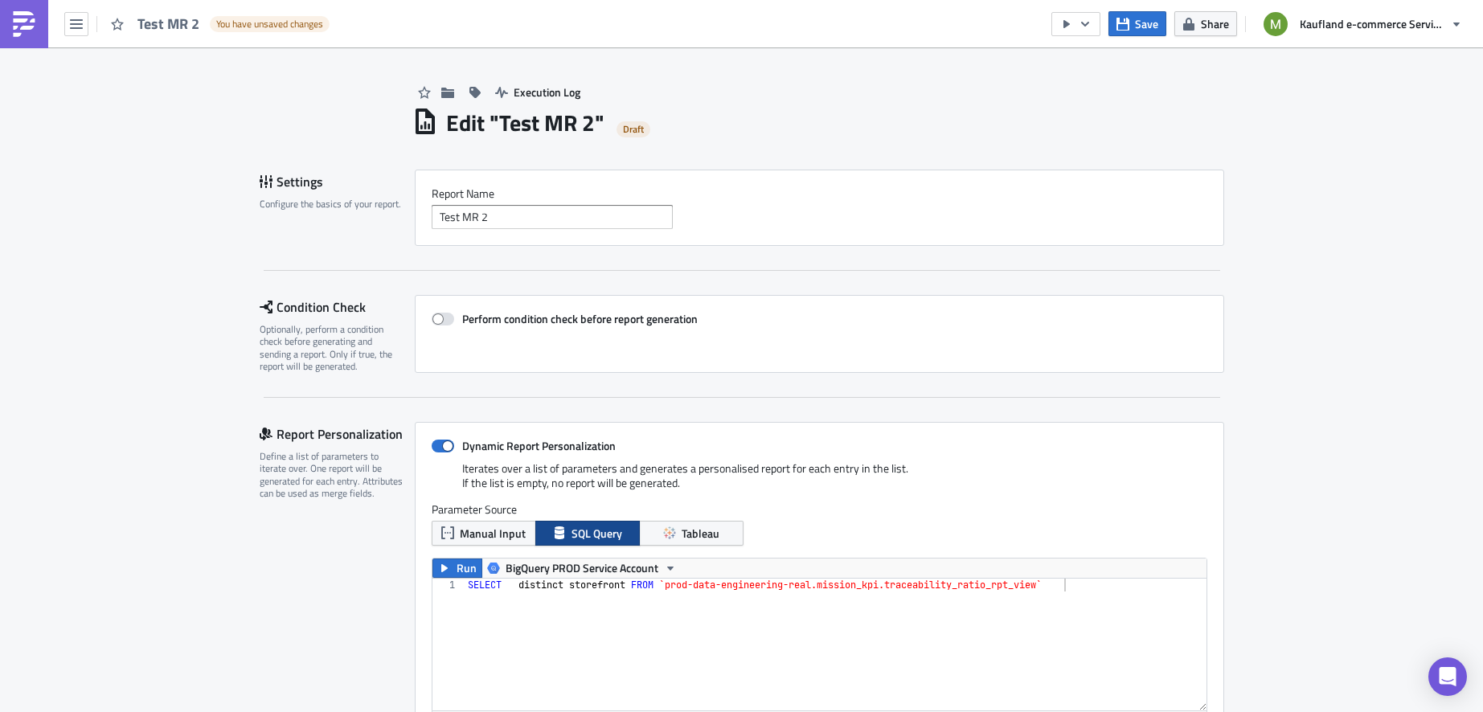
click at [812, 116] on div "Edit " Test MR 2 " Draft" at bounding box center [818, 120] width 812 height 33
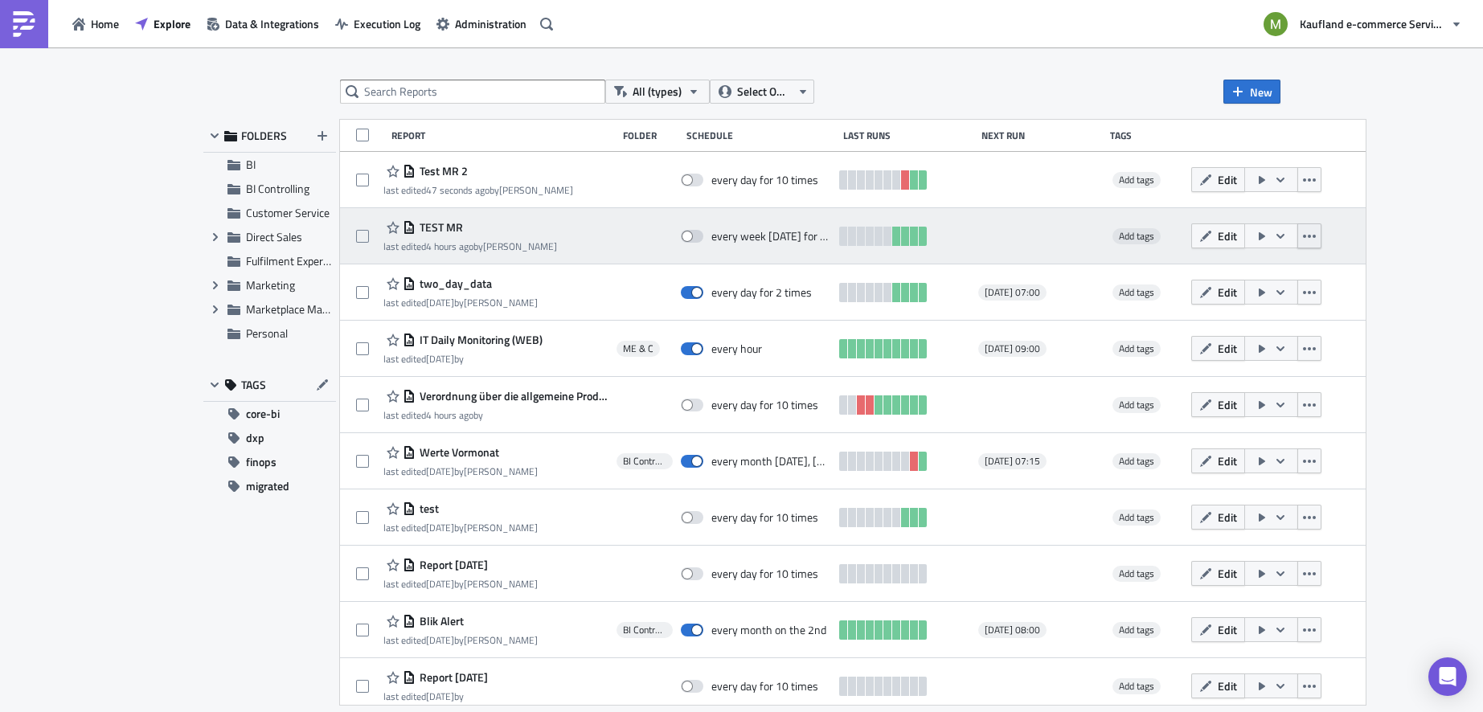
click at [1316, 238] on icon "button" at bounding box center [1309, 236] width 13 height 13
click at [1287, 235] on icon "button" at bounding box center [1280, 236] width 13 height 13
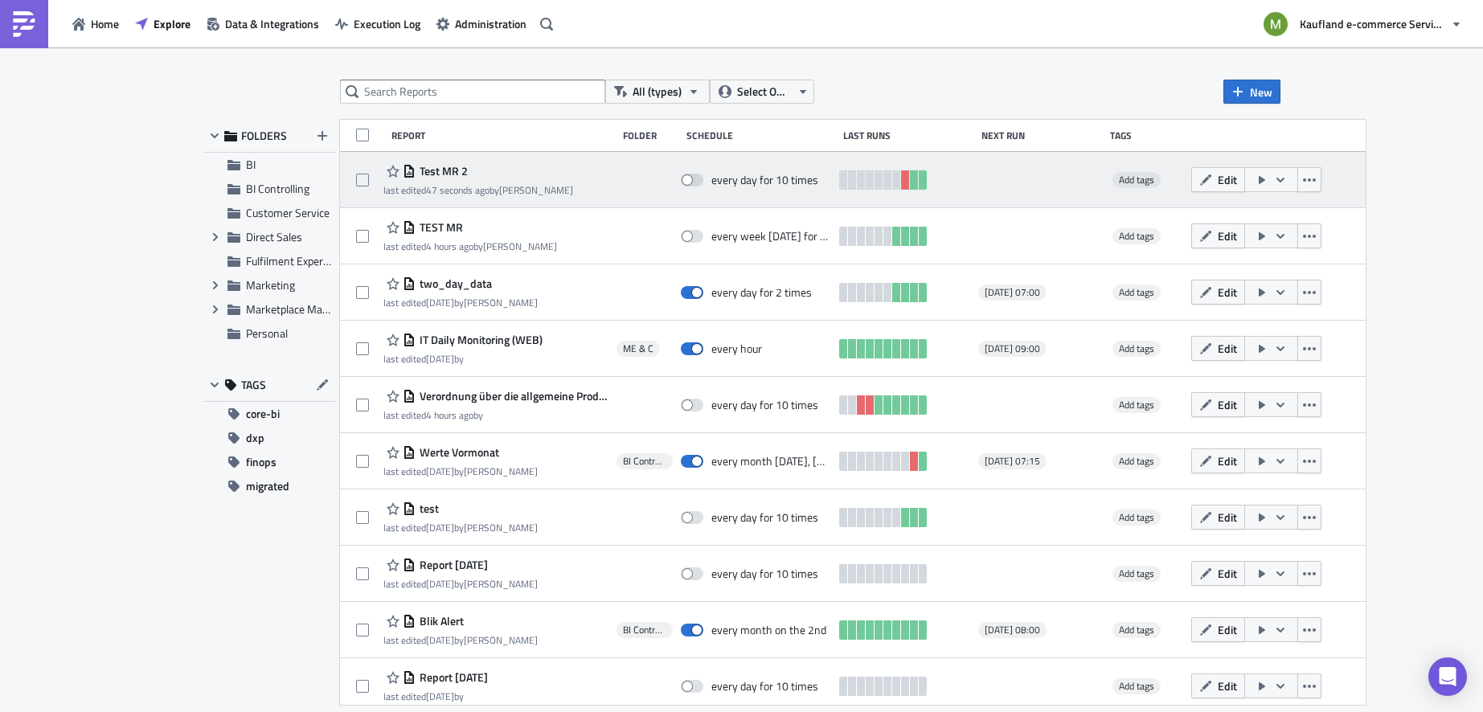
click at [1365, 176] on div "Test MR 2 last edited 47 seconds ago by [PERSON_NAME] every day for 10 times Ad…" at bounding box center [852, 180] width 1025 height 56
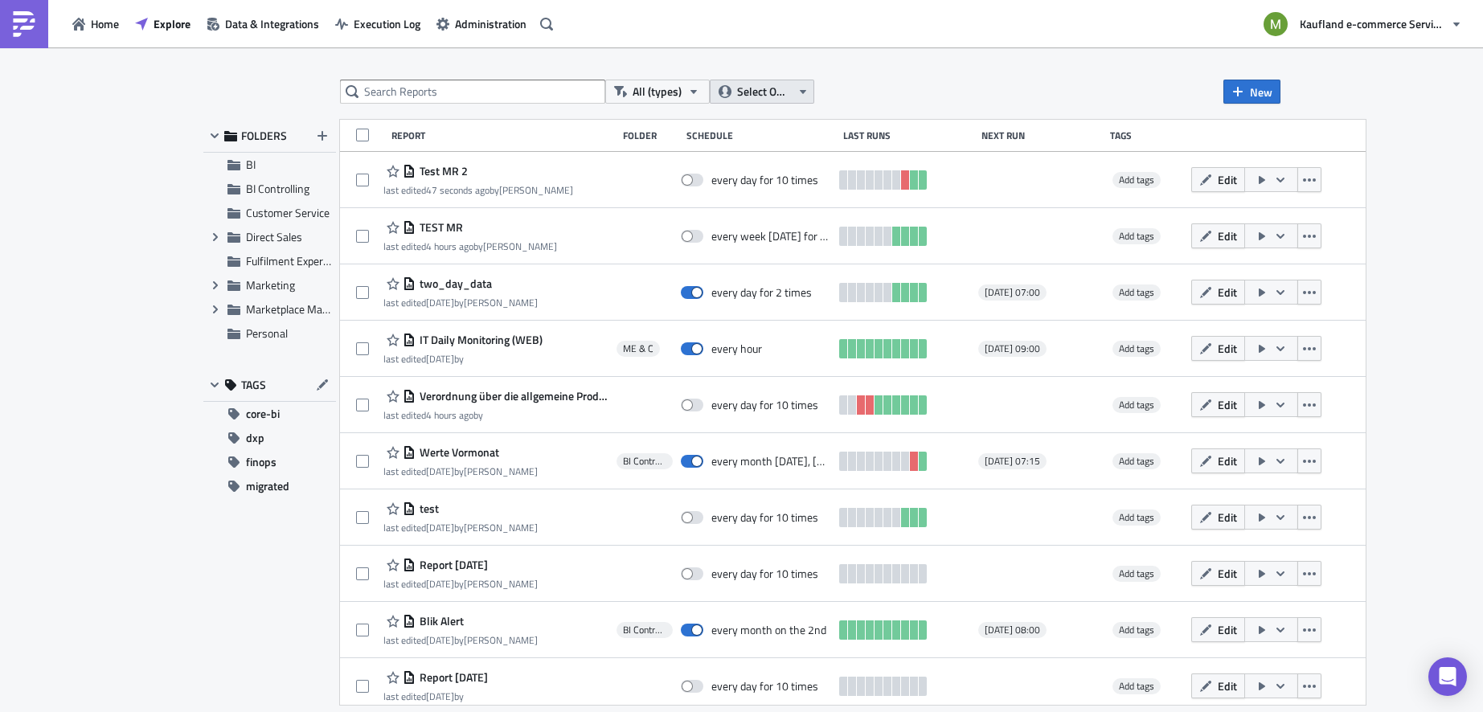
click at [806, 92] on icon "button" at bounding box center [802, 91] width 13 height 13
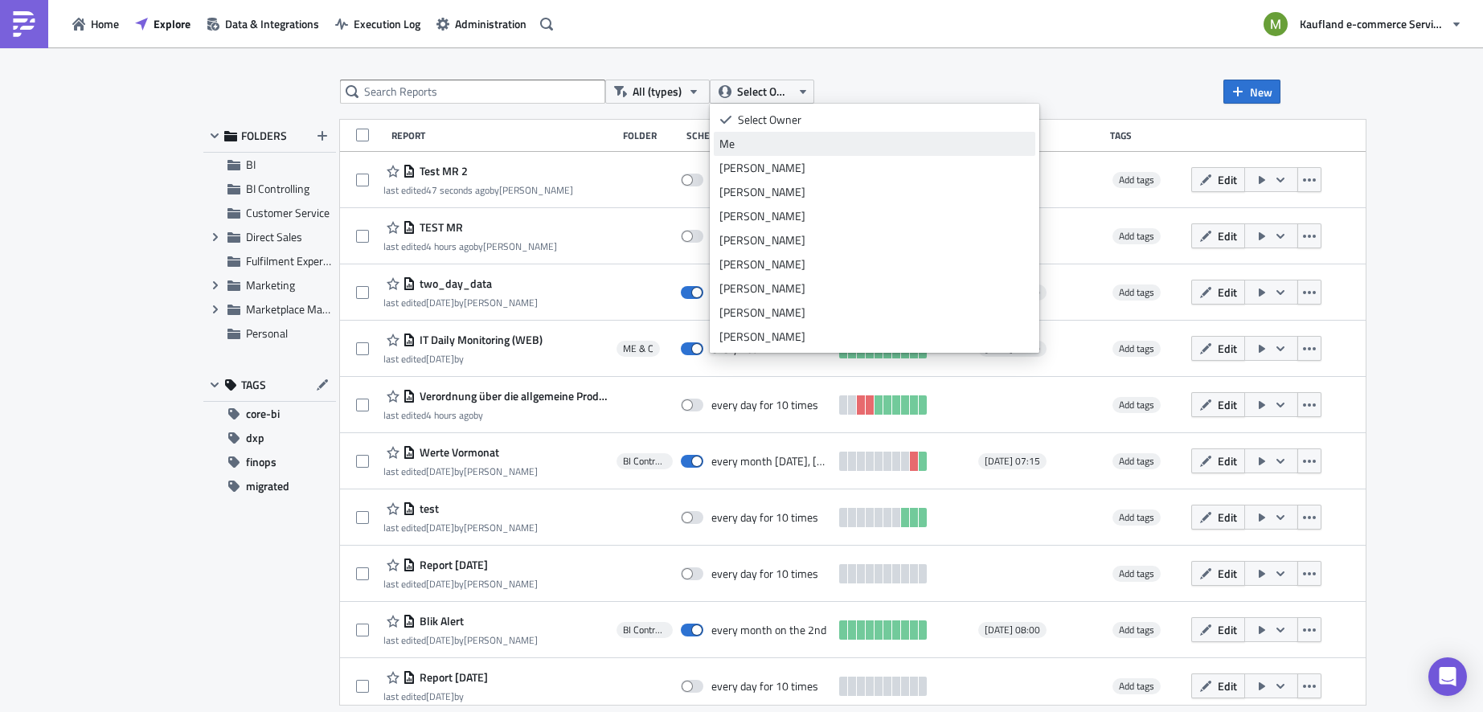
click at [749, 147] on div "Me" at bounding box center [874, 144] width 310 height 16
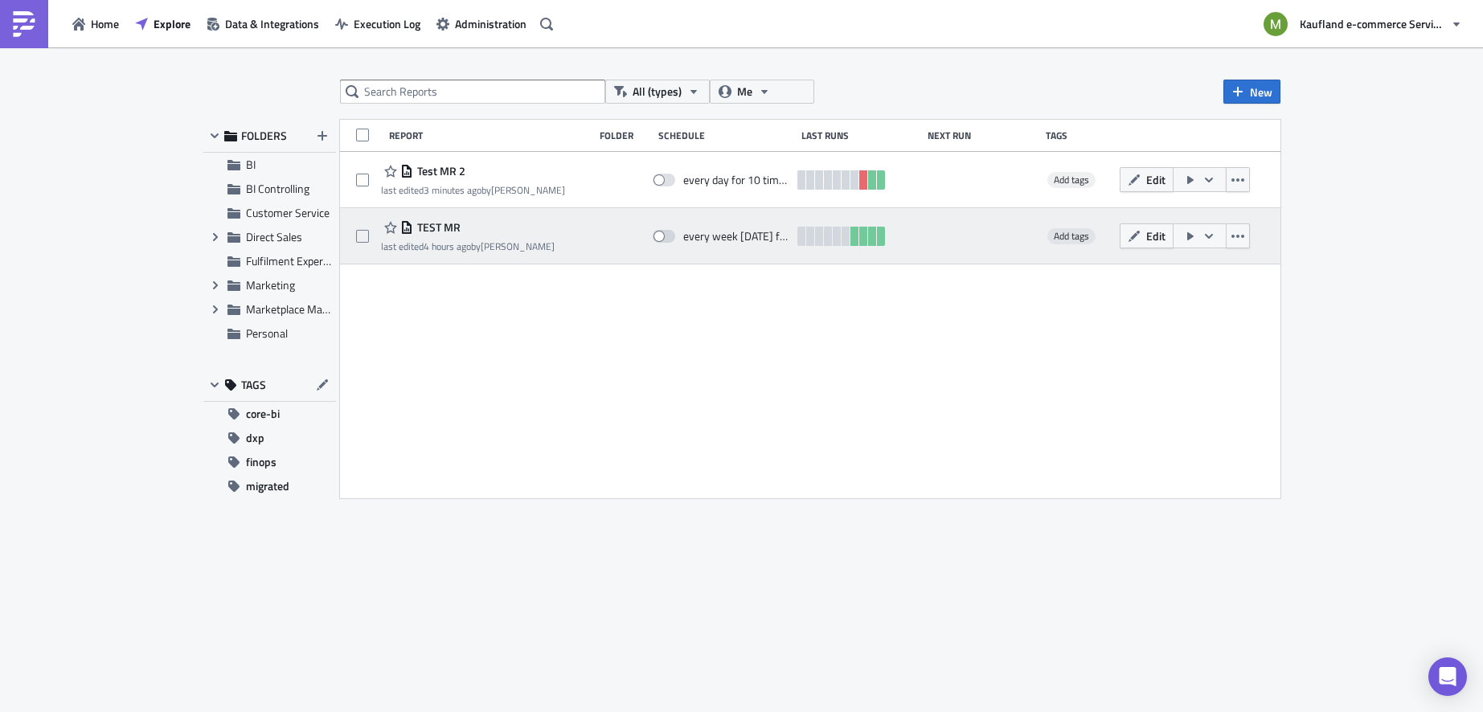
click at [1192, 233] on icon "button" at bounding box center [1190, 236] width 13 height 13
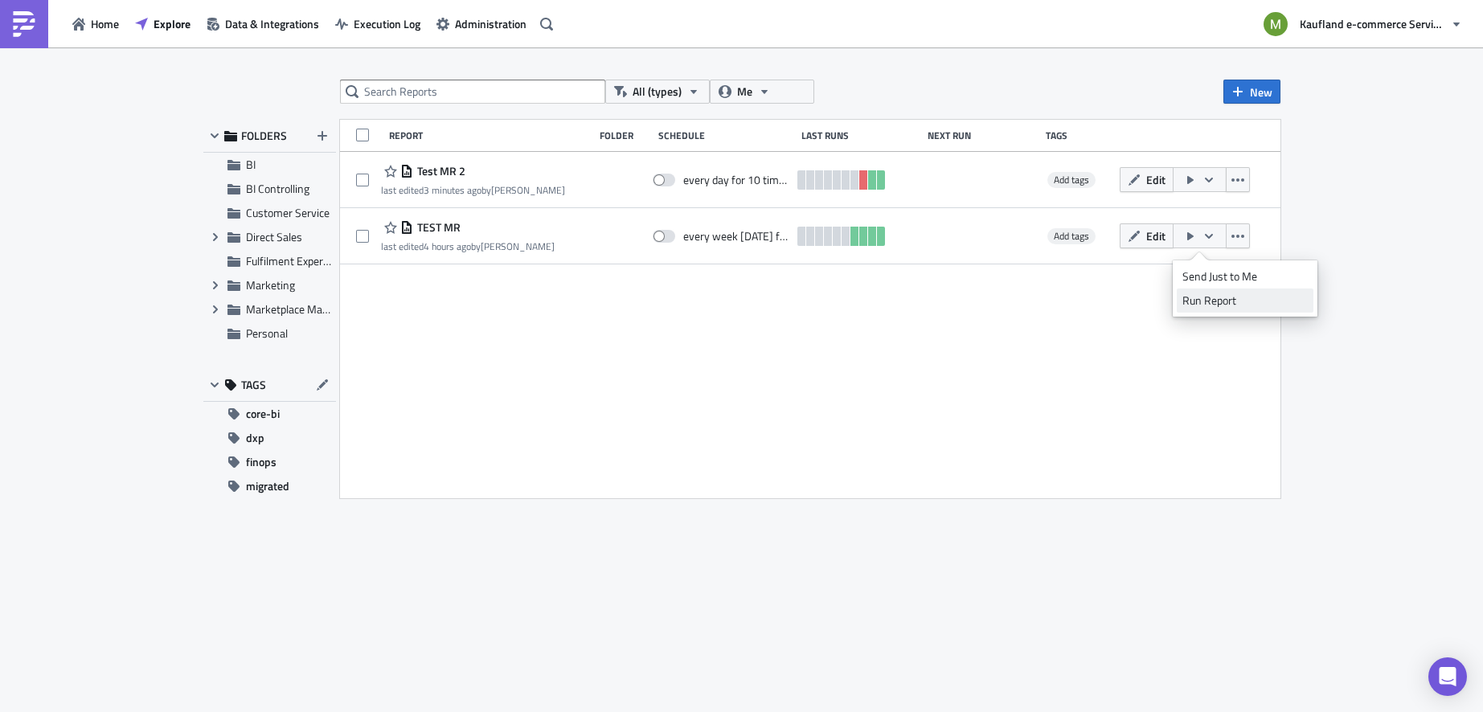
click at [1200, 301] on div "Run Report" at bounding box center [1244, 301] width 125 height 16
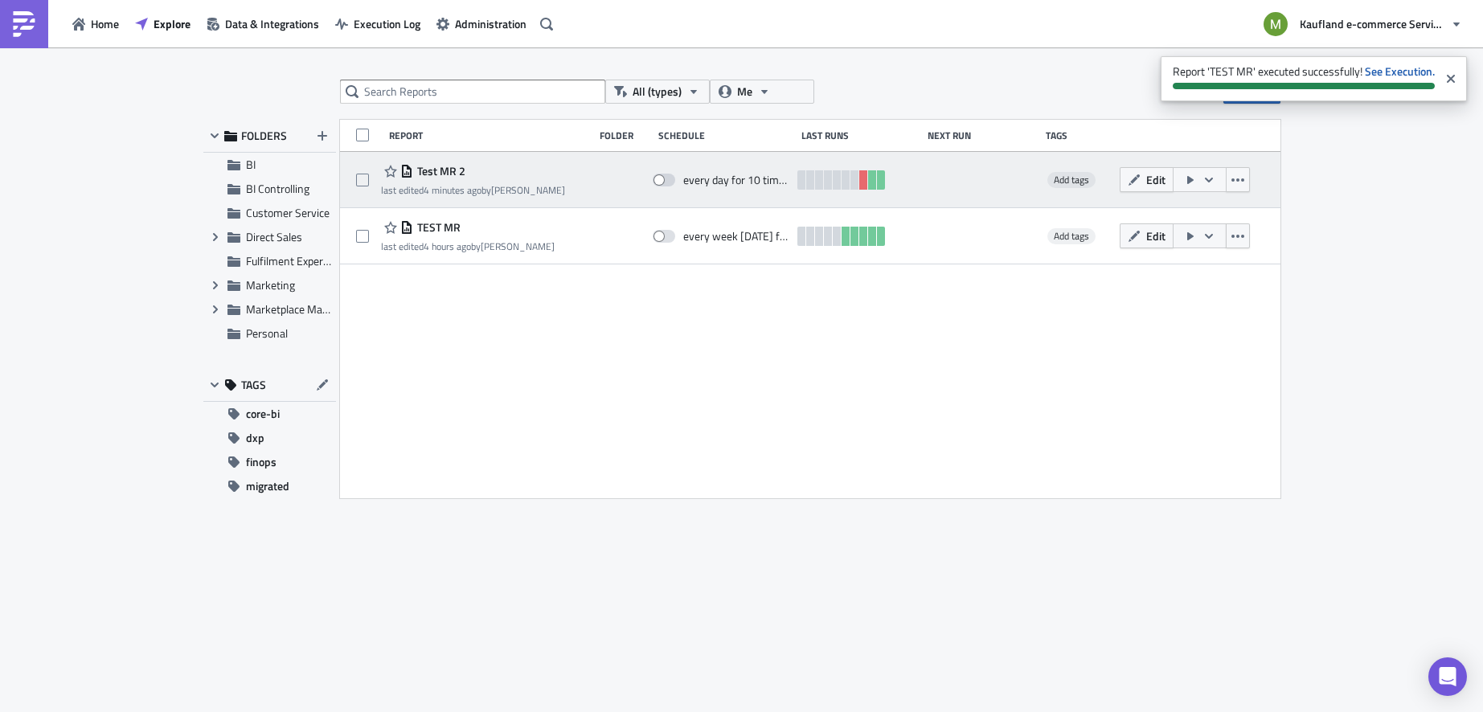
click at [1210, 181] on icon "button" at bounding box center [1208, 180] width 13 height 13
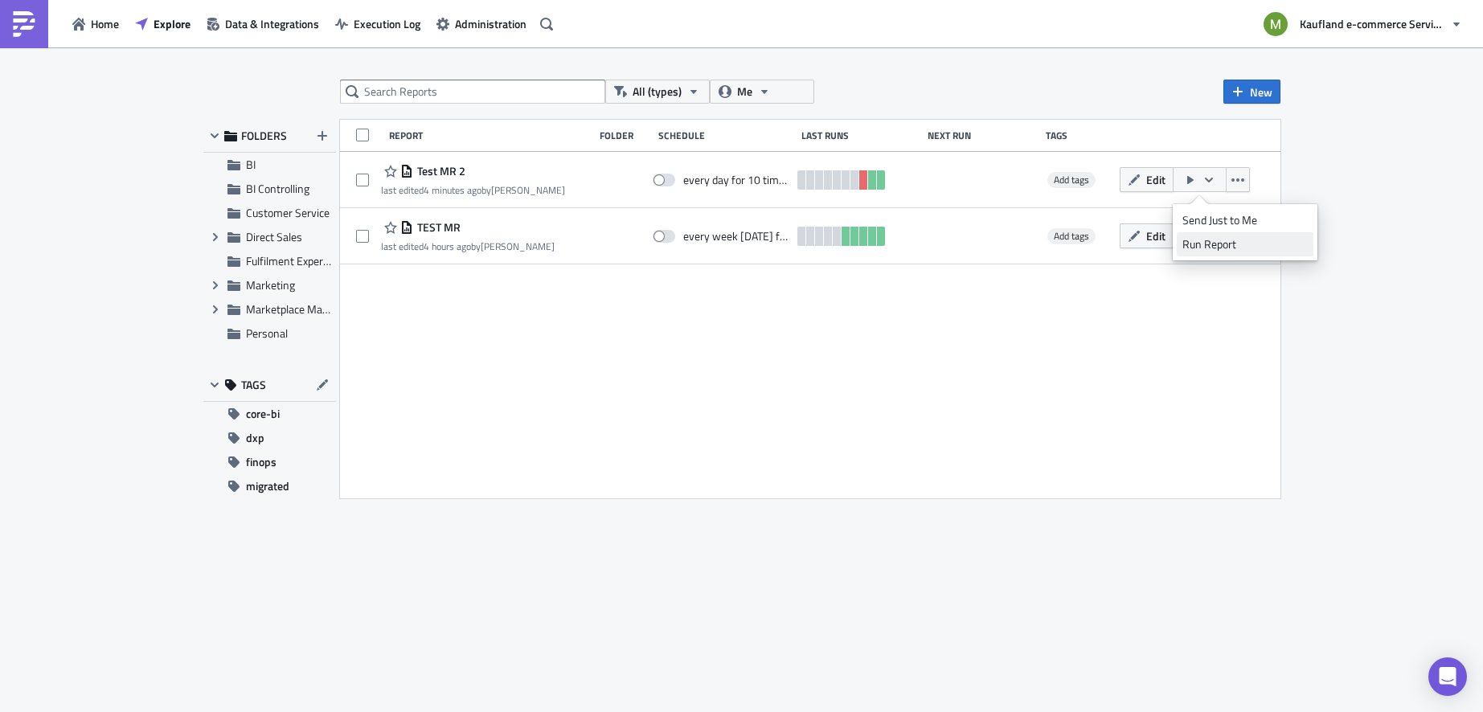
click at [1214, 244] on div "Run Report" at bounding box center [1244, 244] width 125 height 16
click at [1371, 276] on div "All (types) Me New FOLDERS BI BI Controlling Customer Service Expand group Dire…" at bounding box center [741, 380] width 1483 height 667
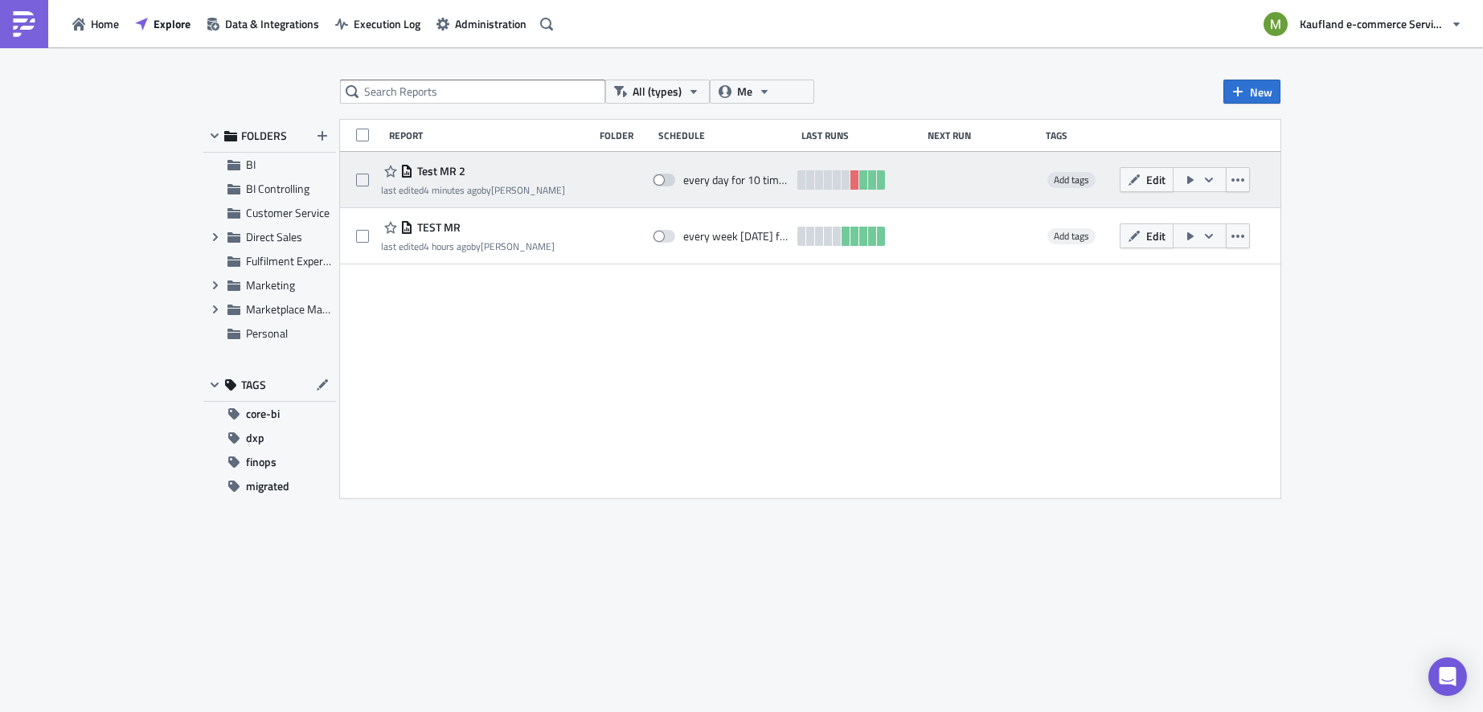
click at [435, 172] on span "Test MR 2" at bounding box center [439, 171] width 52 height 14
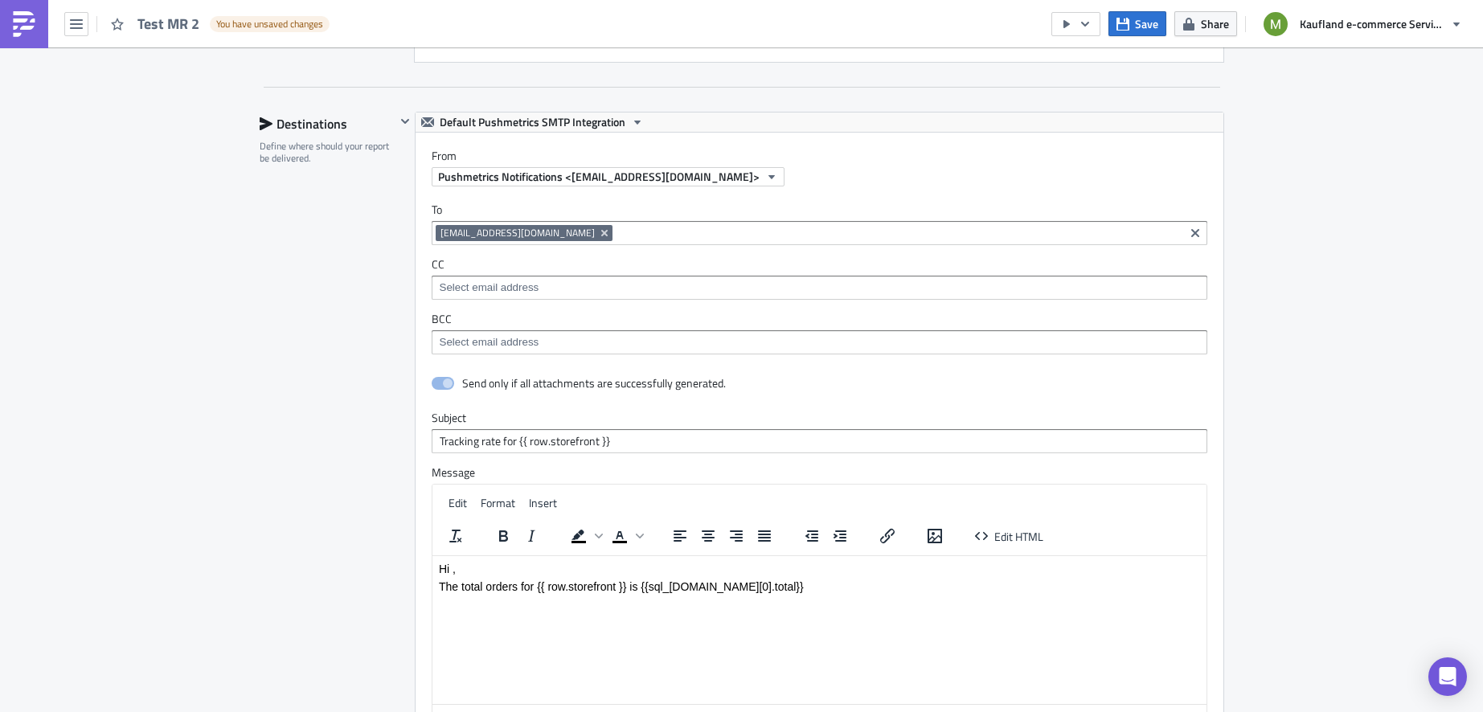
scroll to position [1627, 0]
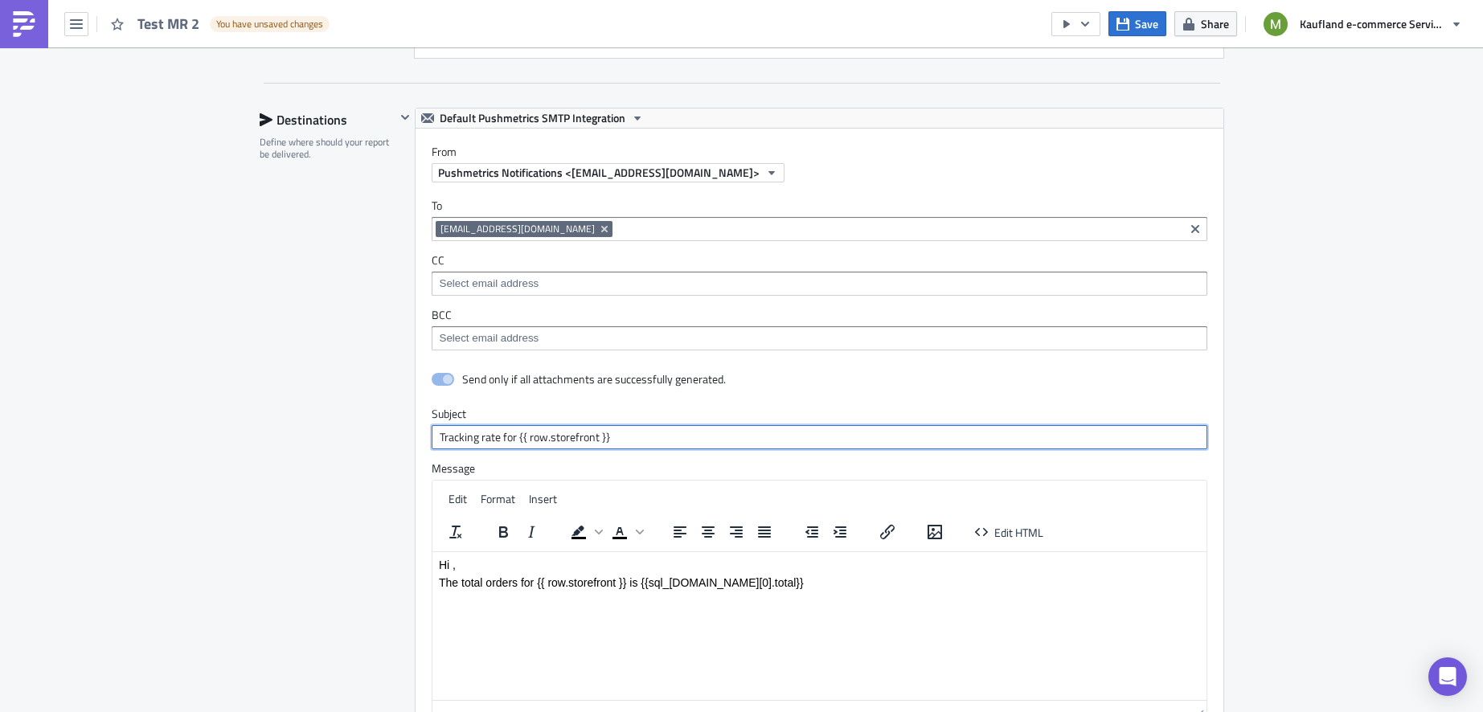
click at [631, 432] on input "Tracking rate for {{ row.storefront }}" at bounding box center [820, 437] width 776 height 24
type input "Tracking rate for {{ row.storefront }} storefront"
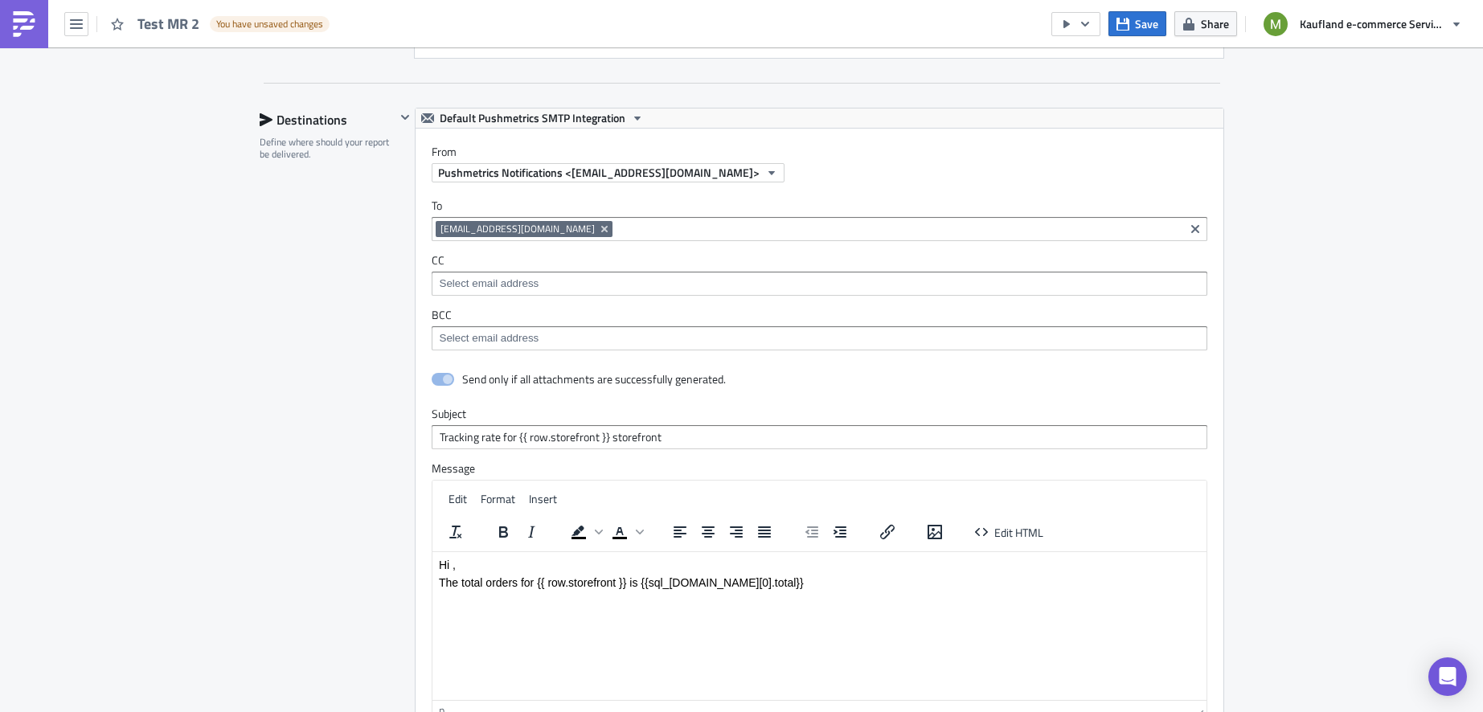
click at [632, 587] on p "The total orders for {{ row.storefront }} is {{sql_[DOMAIN_NAME][0].total}}" at bounding box center [818, 581] width 761 height 13
click at [631, 582] on p "The total orders for {{ row.storefront }} is {{sql_[DOMAIN_NAME][0].total}}" at bounding box center [818, 581] width 761 height 13
click at [629, 581] on p "The total orders for {{ row.storefront }} is {{sql_[DOMAIN_NAME][0].total}}" at bounding box center [818, 581] width 761 height 13
click at [1148, 31] on span "Save" at bounding box center [1146, 23] width 23 height 17
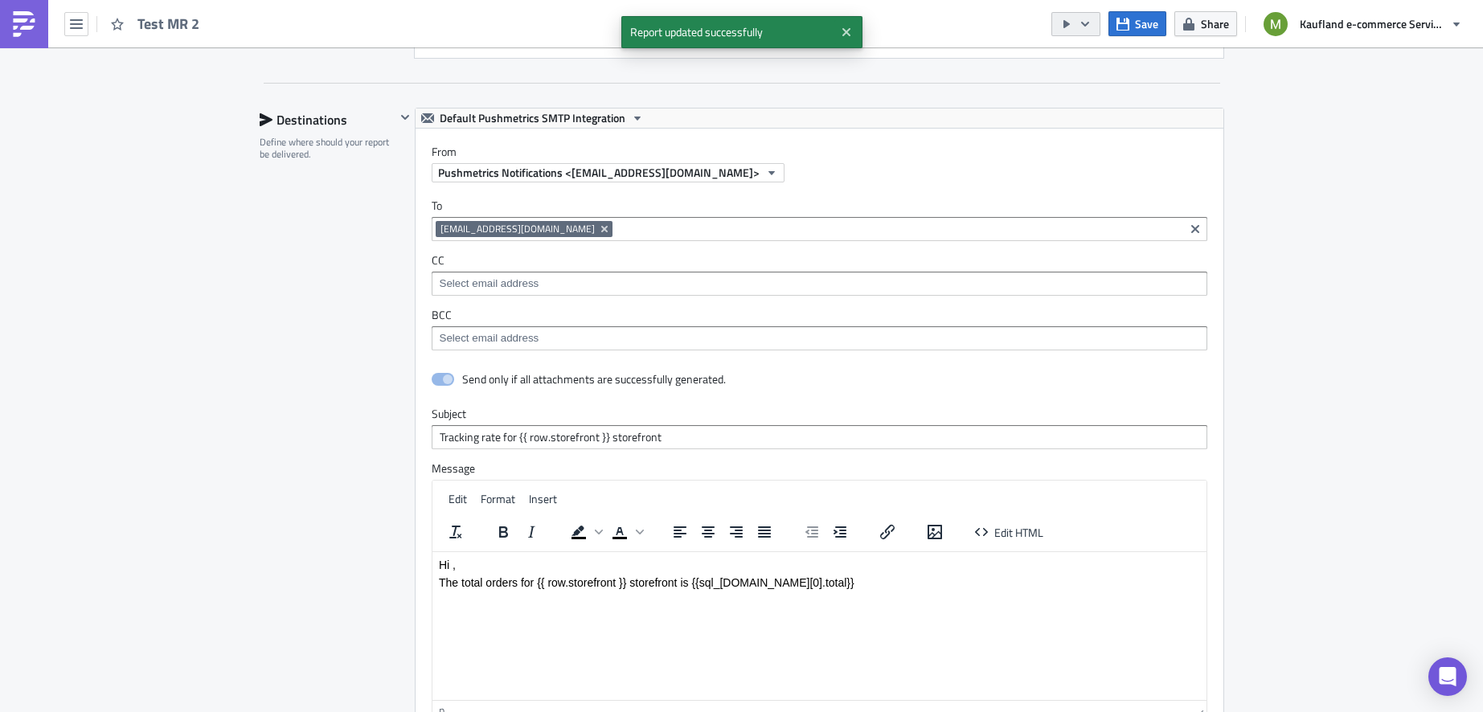
click at [1089, 29] on icon "button" at bounding box center [1084, 24] width 13 height 13
click at [1102, 84] on div "Run Report" at bounding box center [1124, 88] width 125 height 16
